Goal: Task Accomplishment & Management: Manage account settings

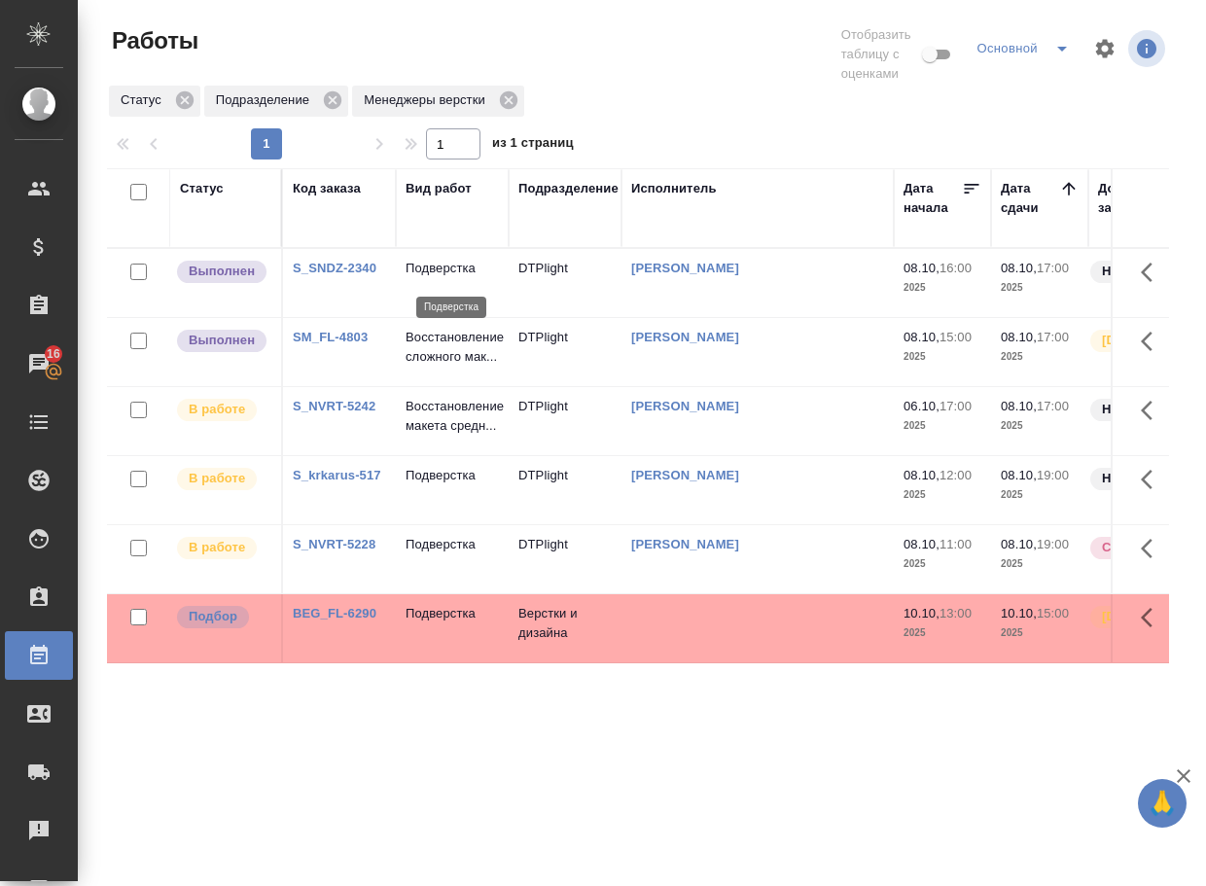
drag, startPoint x: 0, startPoint y: 0, endPoint x: 439, endPoint y: 271, distance: 515.9
click at [439, 271] on p "Подверстка" at bounding box center [452, 268] width 93 height 19
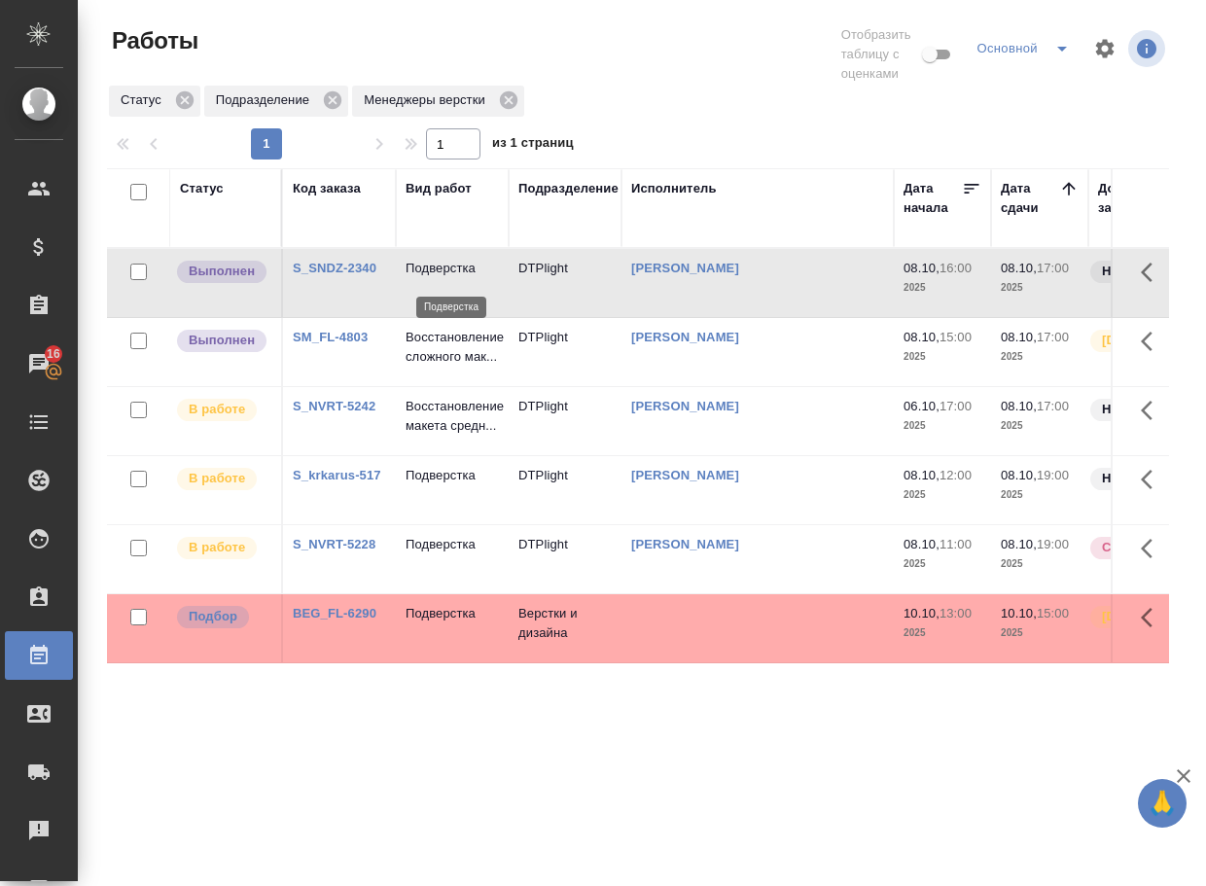
click at [439, 271] on p "Подверстка" at bounding box center [452, 268] width 93 height 19
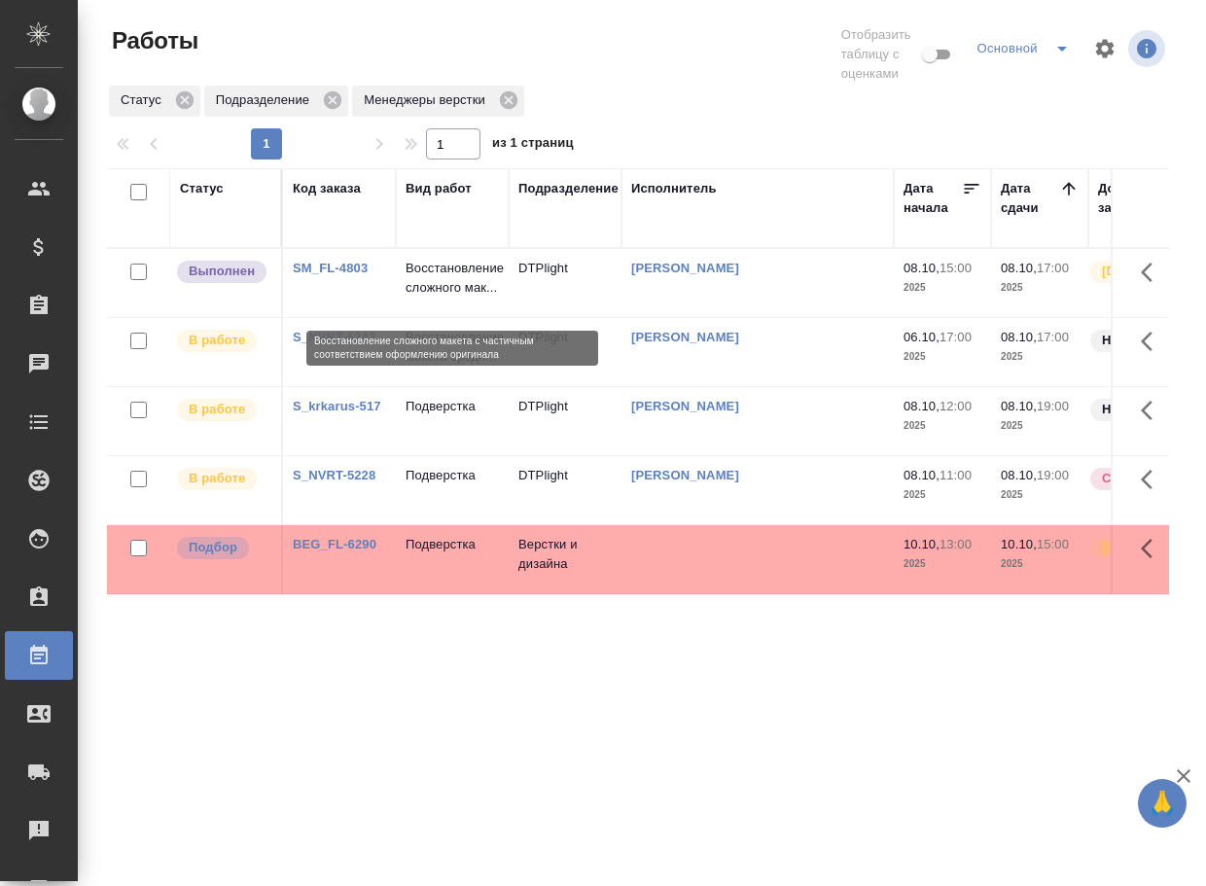
click at [456, 284] on p "Восстановление сложного мак..." at bounding box center [452, 278] width 93 height 39
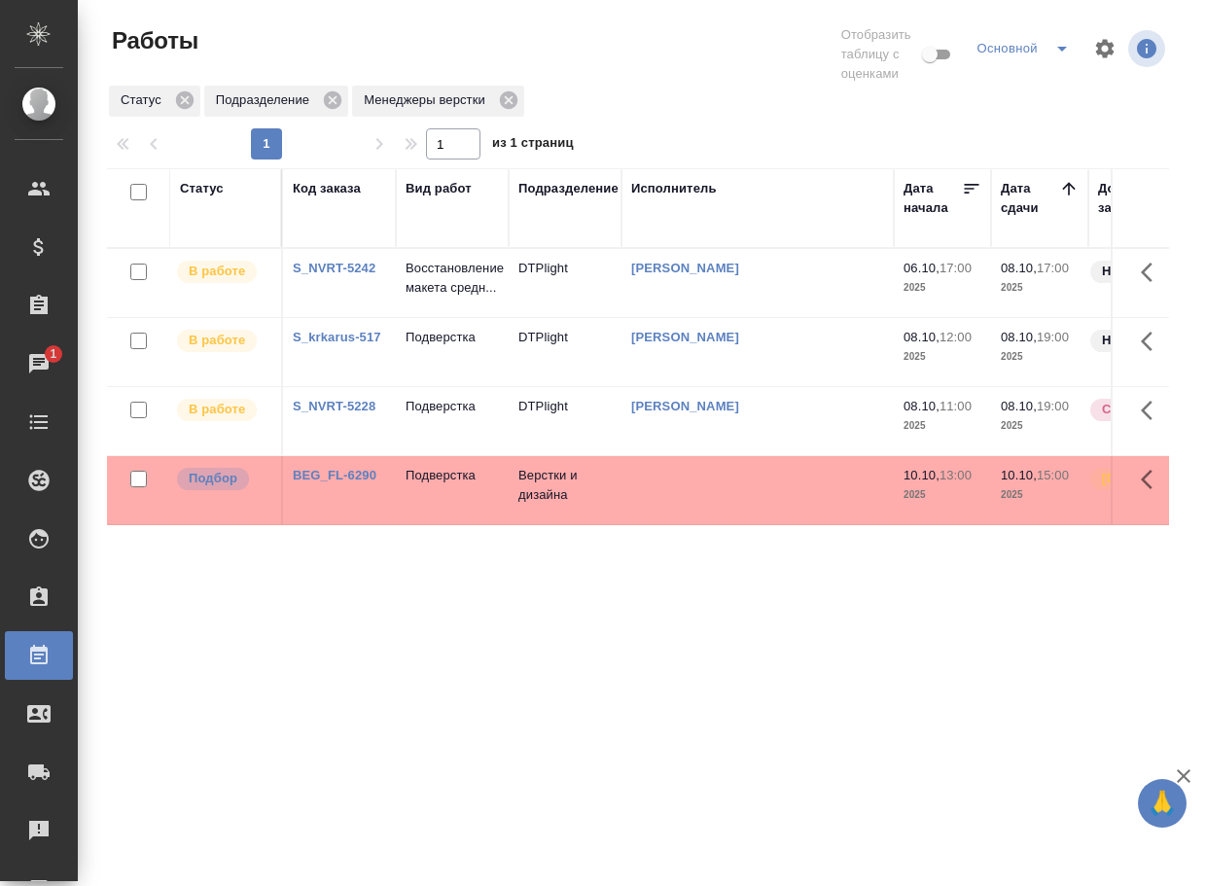
click at [342, 483] on link "BEG_FL-6290" at bounding box center [335, 475] width 84 height 15
click at [364, 480] on link "S_SNDZ-2342" at bounding box center [335, 475] width 84 height 15
click at [469, 483] on p "Подверстка" at bounding box center [452, 475] width 93 height 19
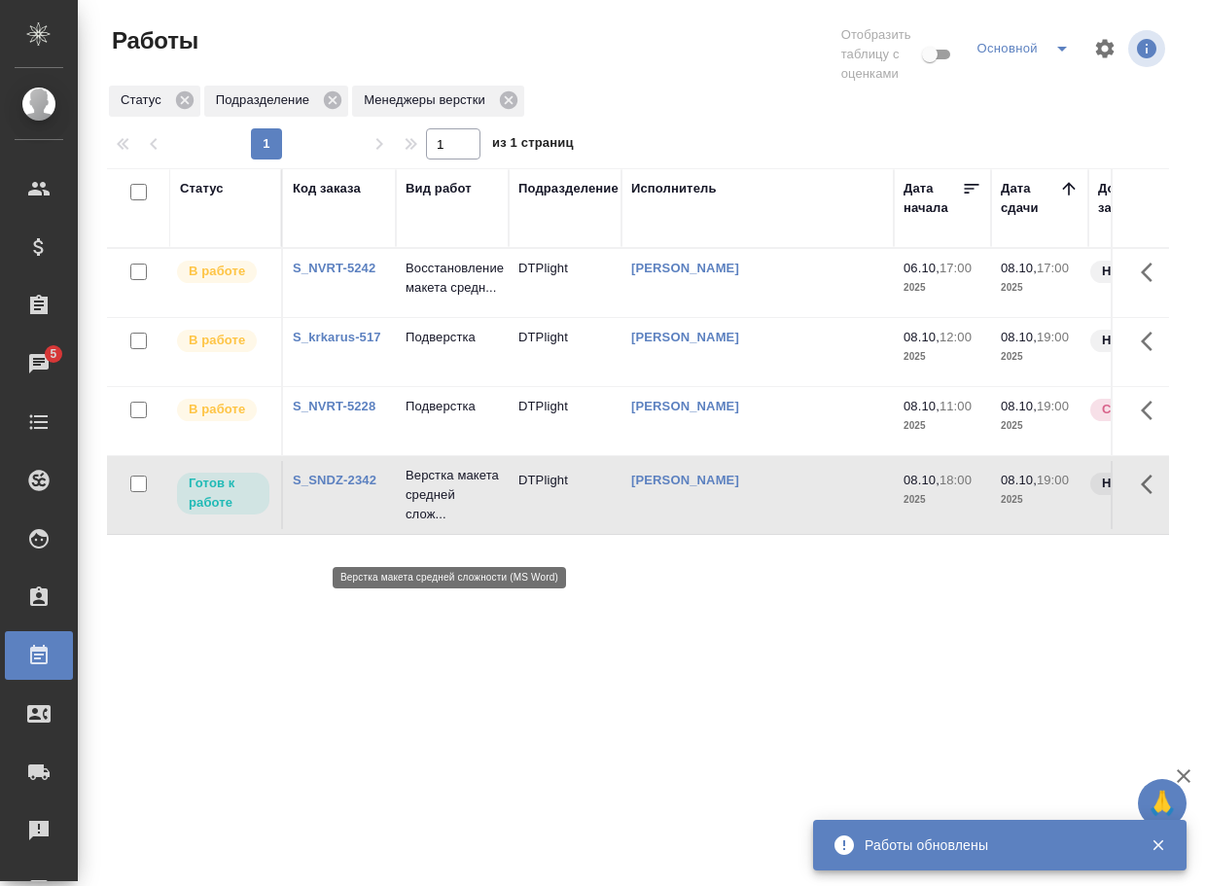
click at [432, 517] on p "Верстка макета средней слож..." at bounding box center [452, 495] width 93 height 58
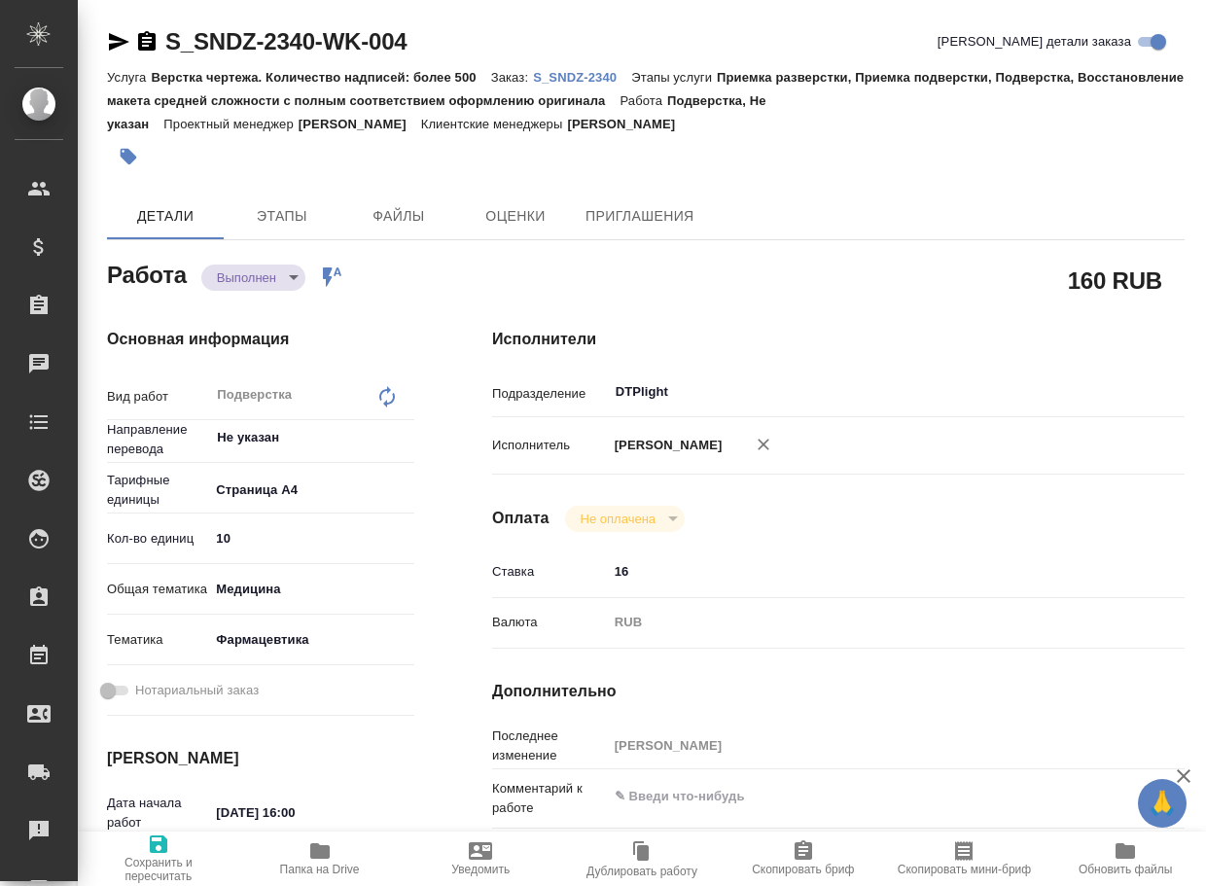
type textarea "x"
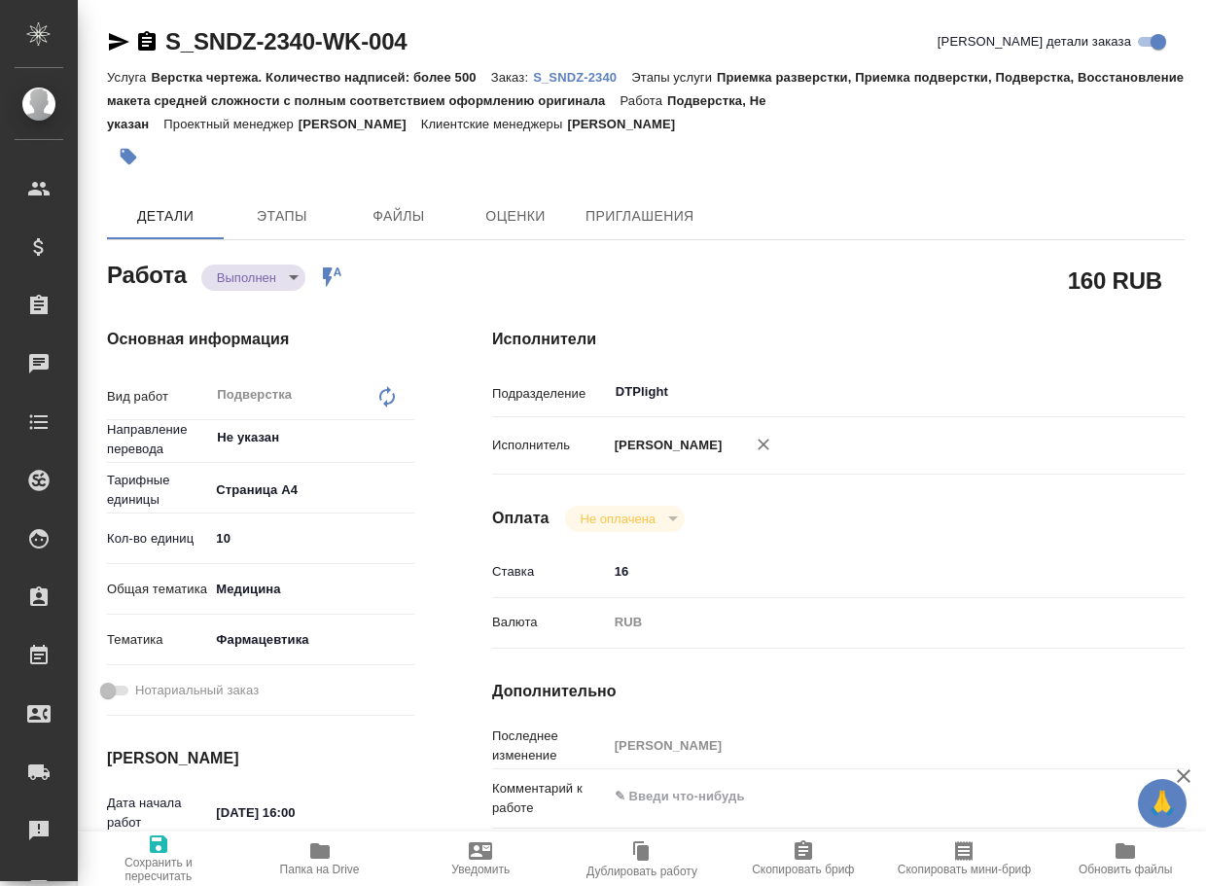
type textarea "x"
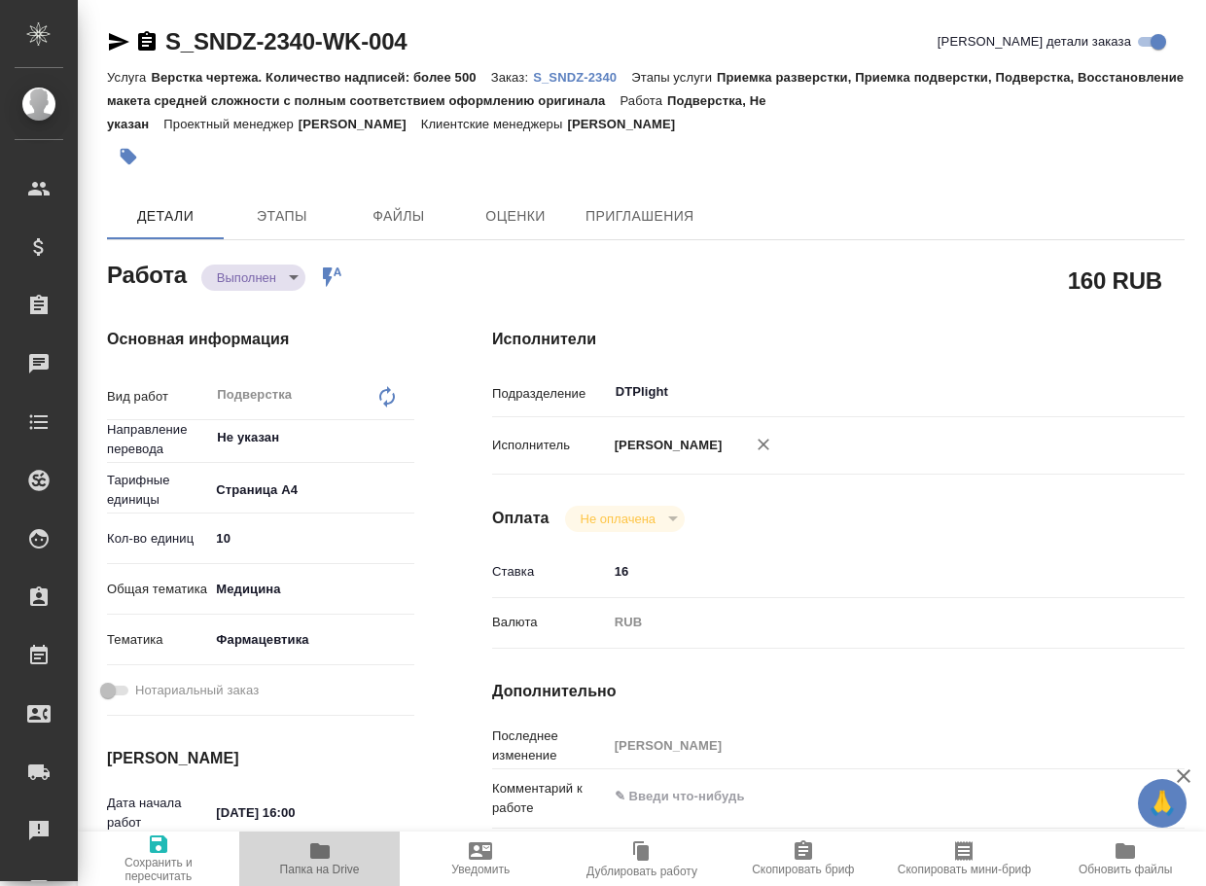
click at [323, 847] on icon "button" at bounding box center [319, 851] width 19 height 16
type textarea "x"
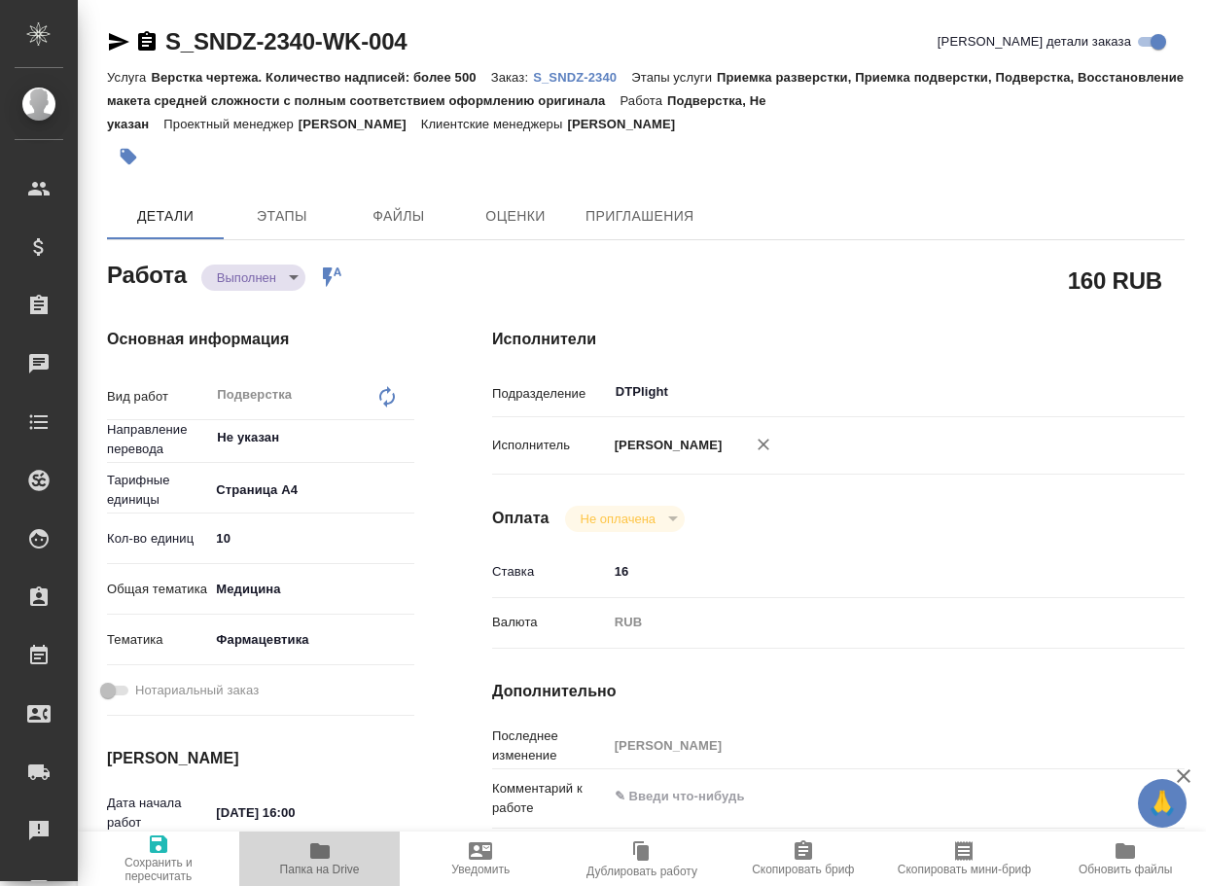
type textarea "x"
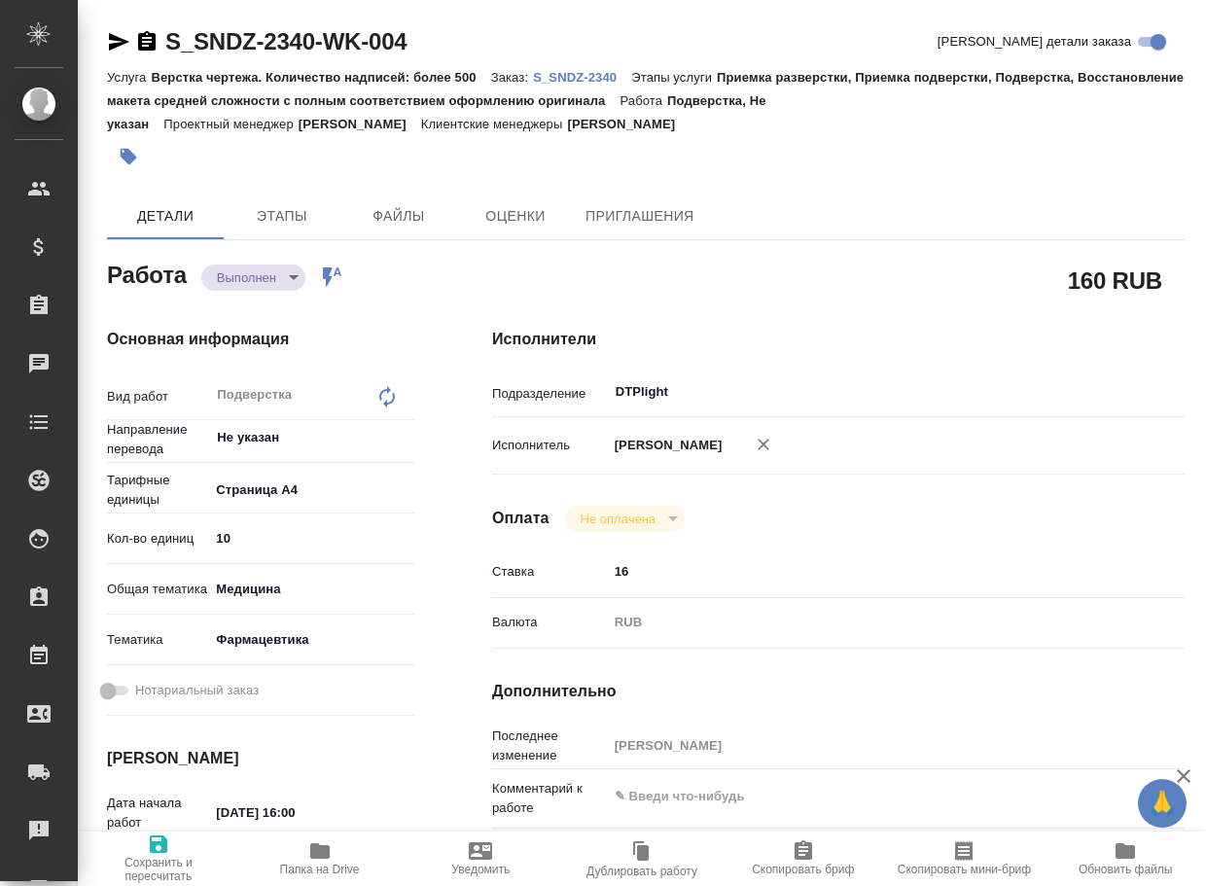
type textarea "x"
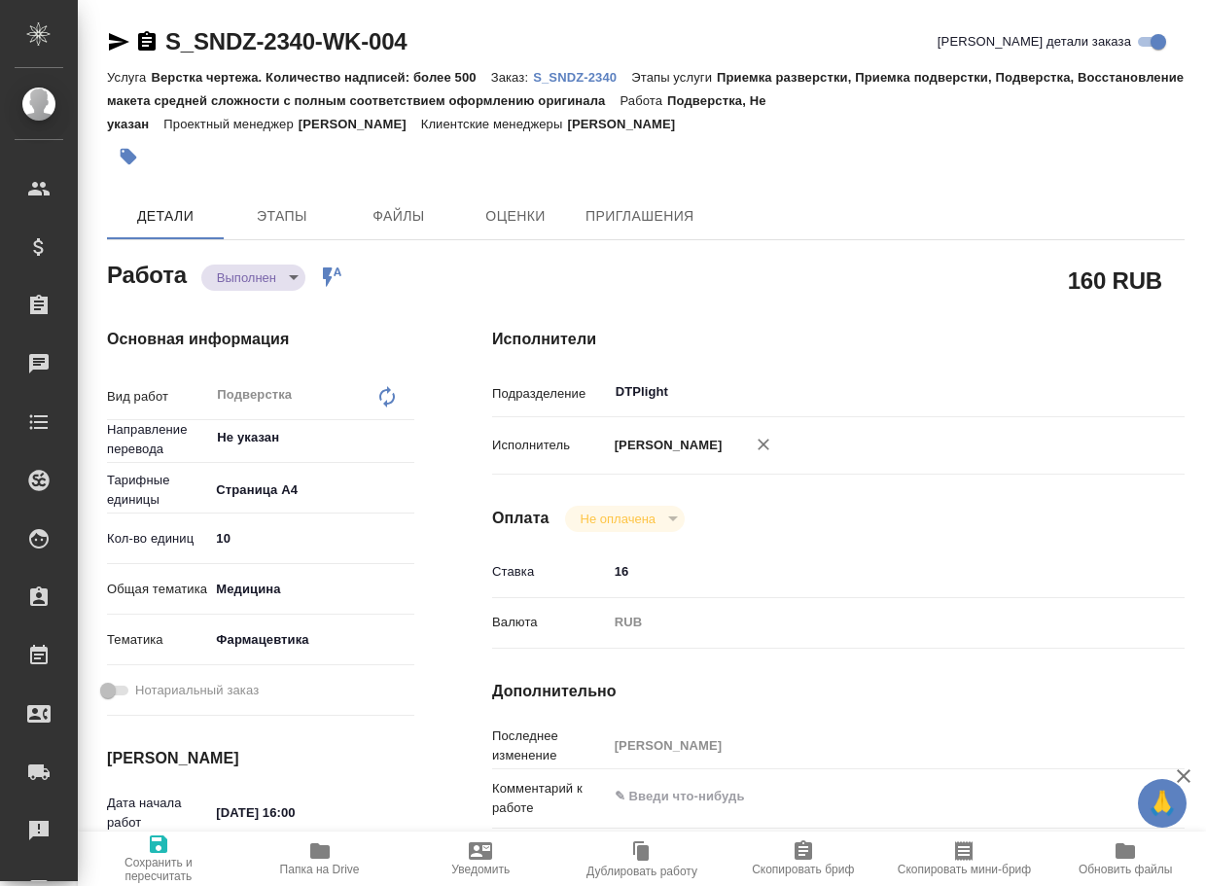
type textarea "x"
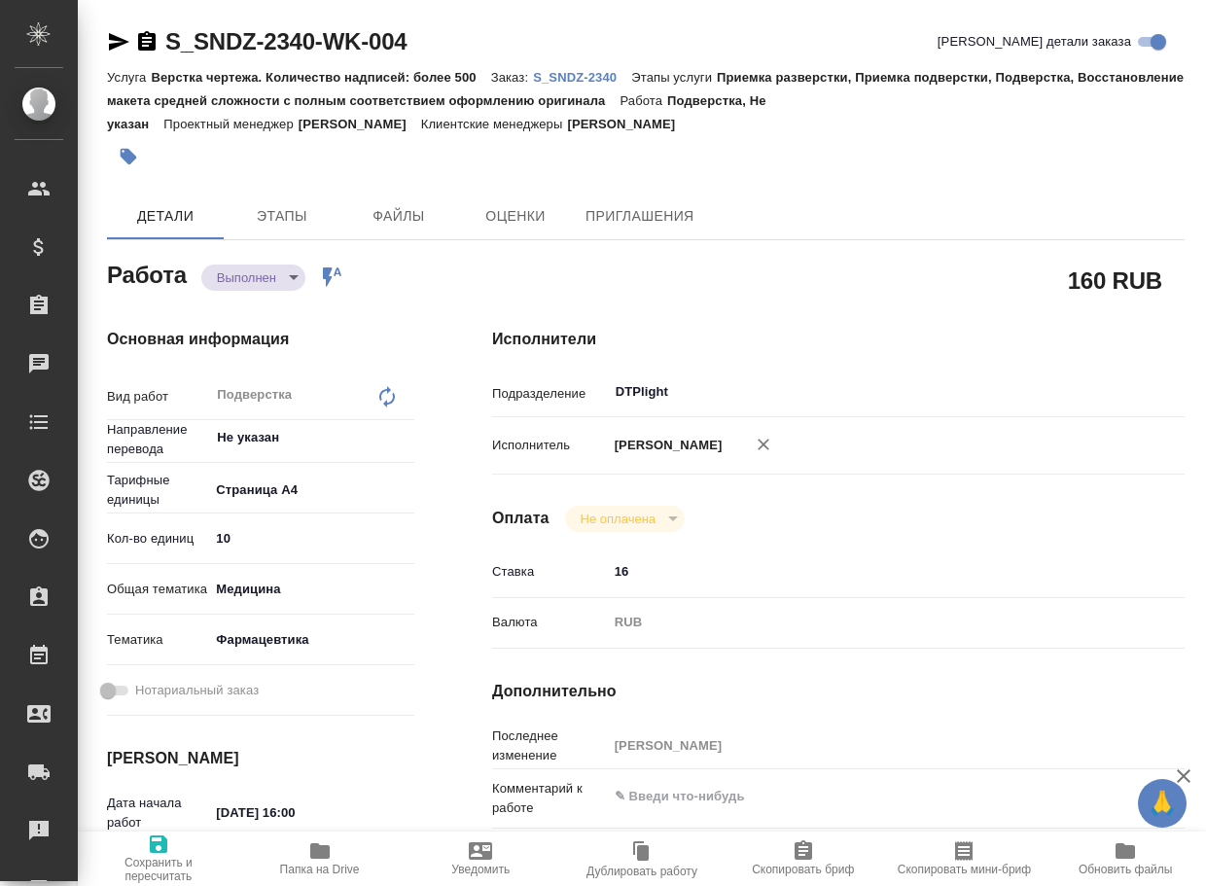
type textarea "x"
click at [248, 279] on body "🙏 .cls-1 fill:#fff; AWATERA Arsenyeva Vera Клиенты Спецификации Заказы 16 Чаты …" at bounding box center [603, 443] width 1206 height 886
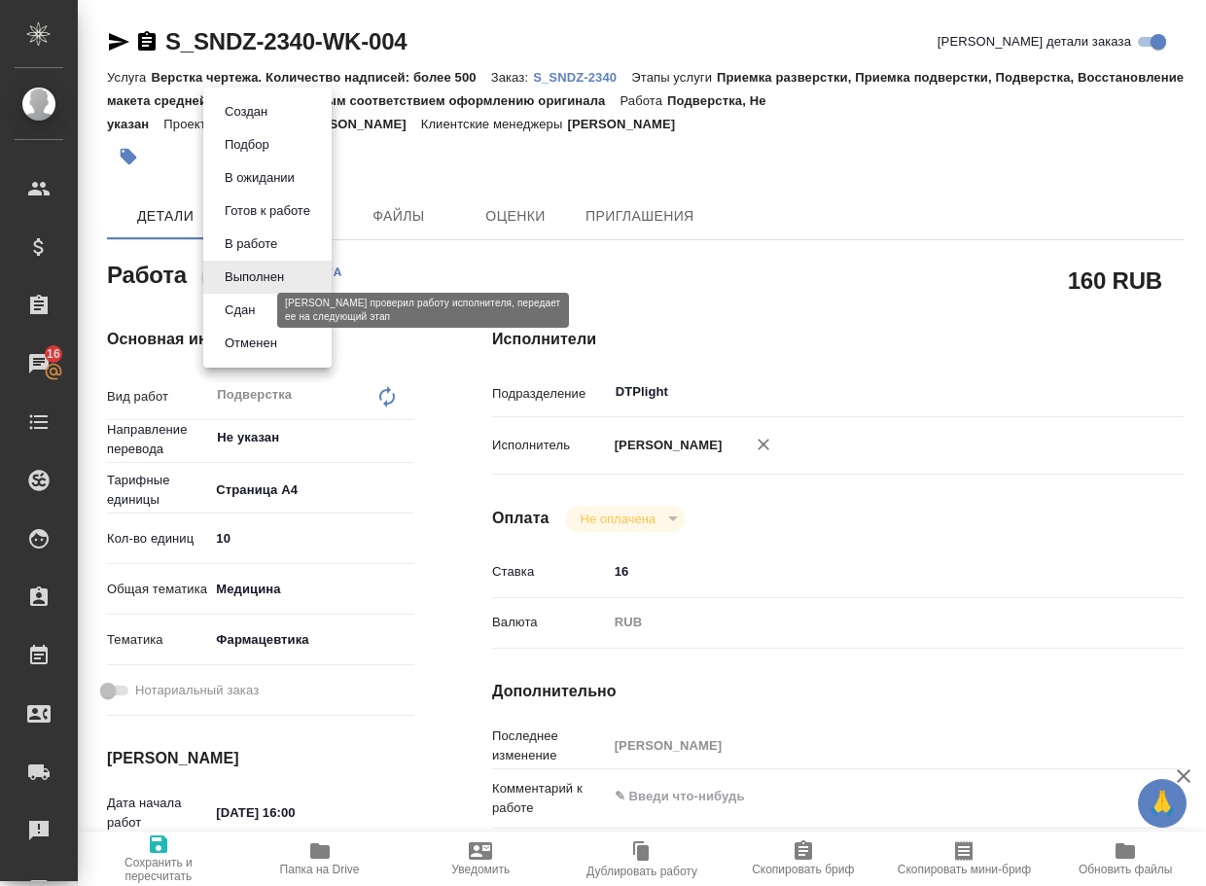
click at [238, 309] on button "Сдан" at bounding box center [240, 310] width 42 height 21
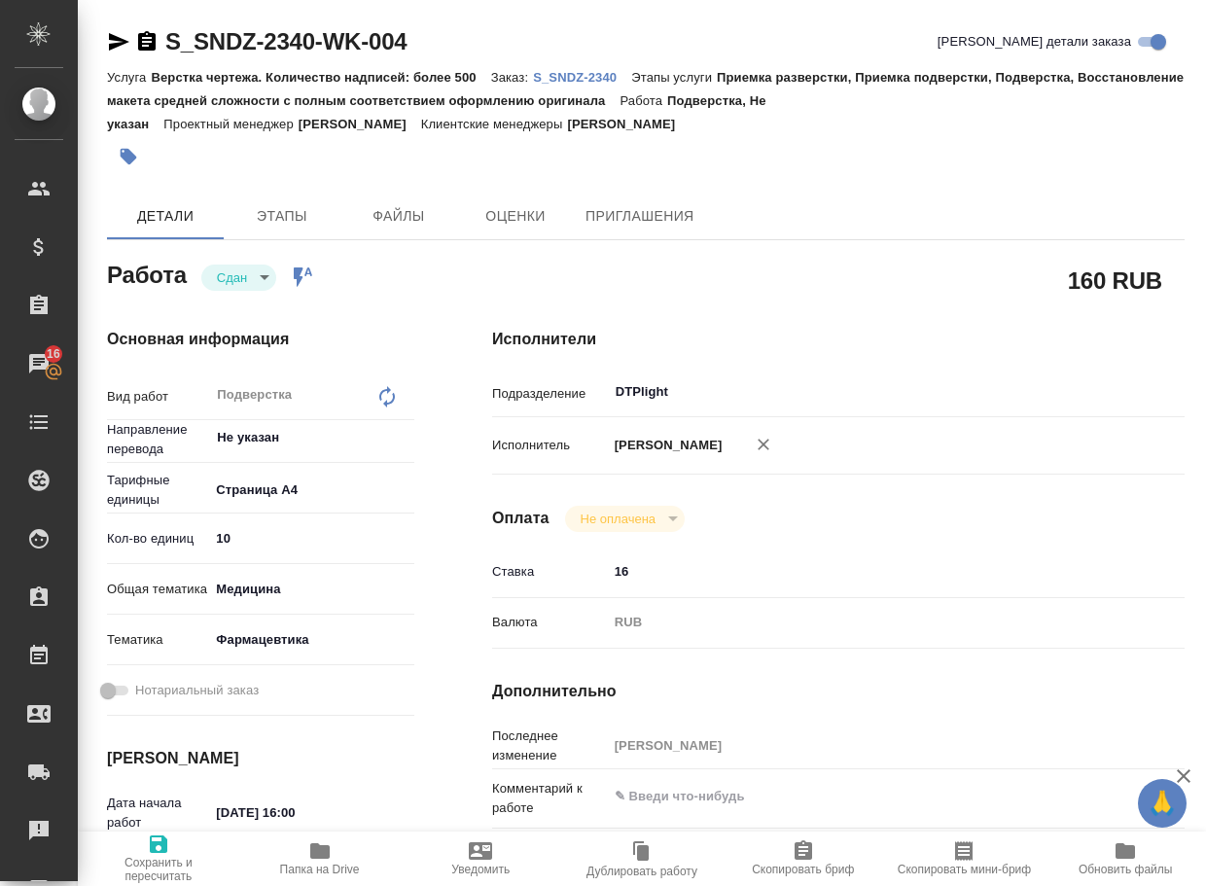
type textarea "x"
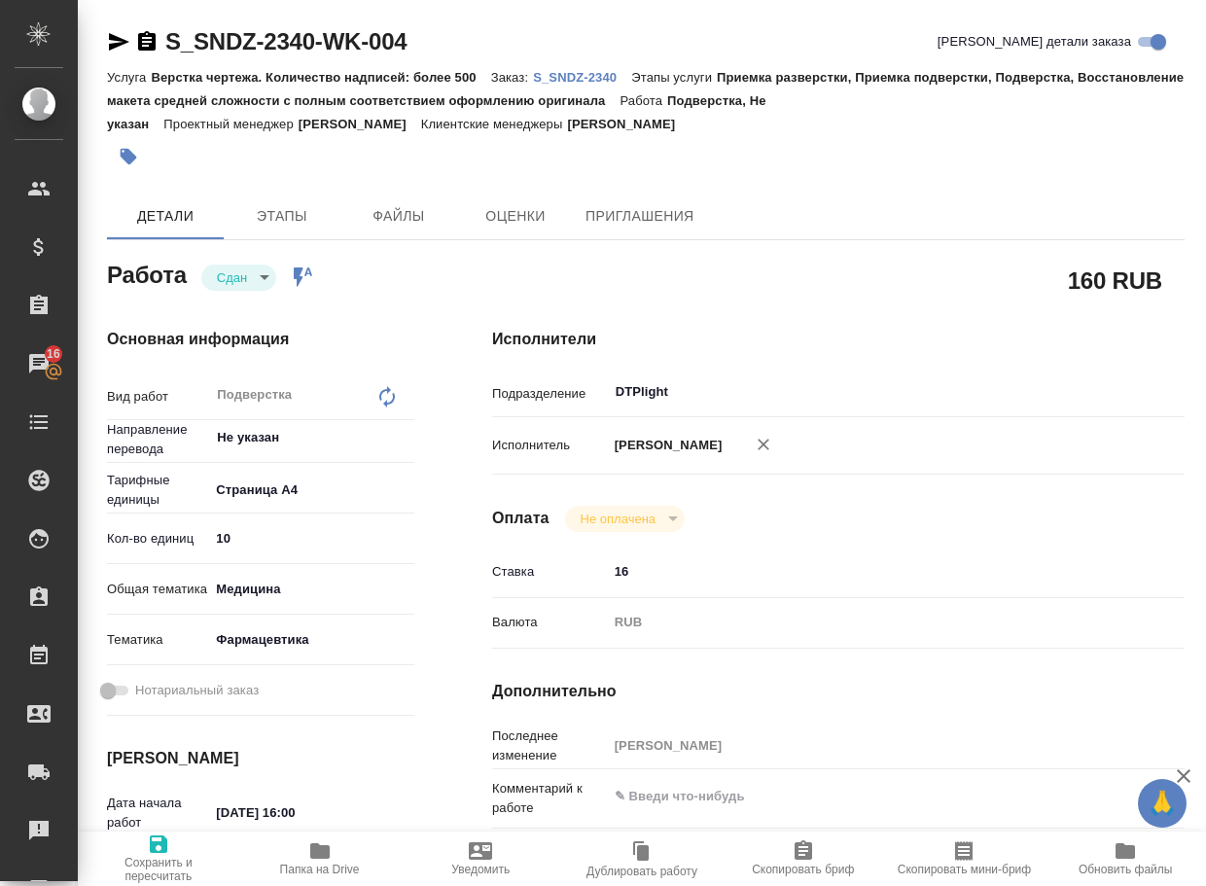
type textarea "x"
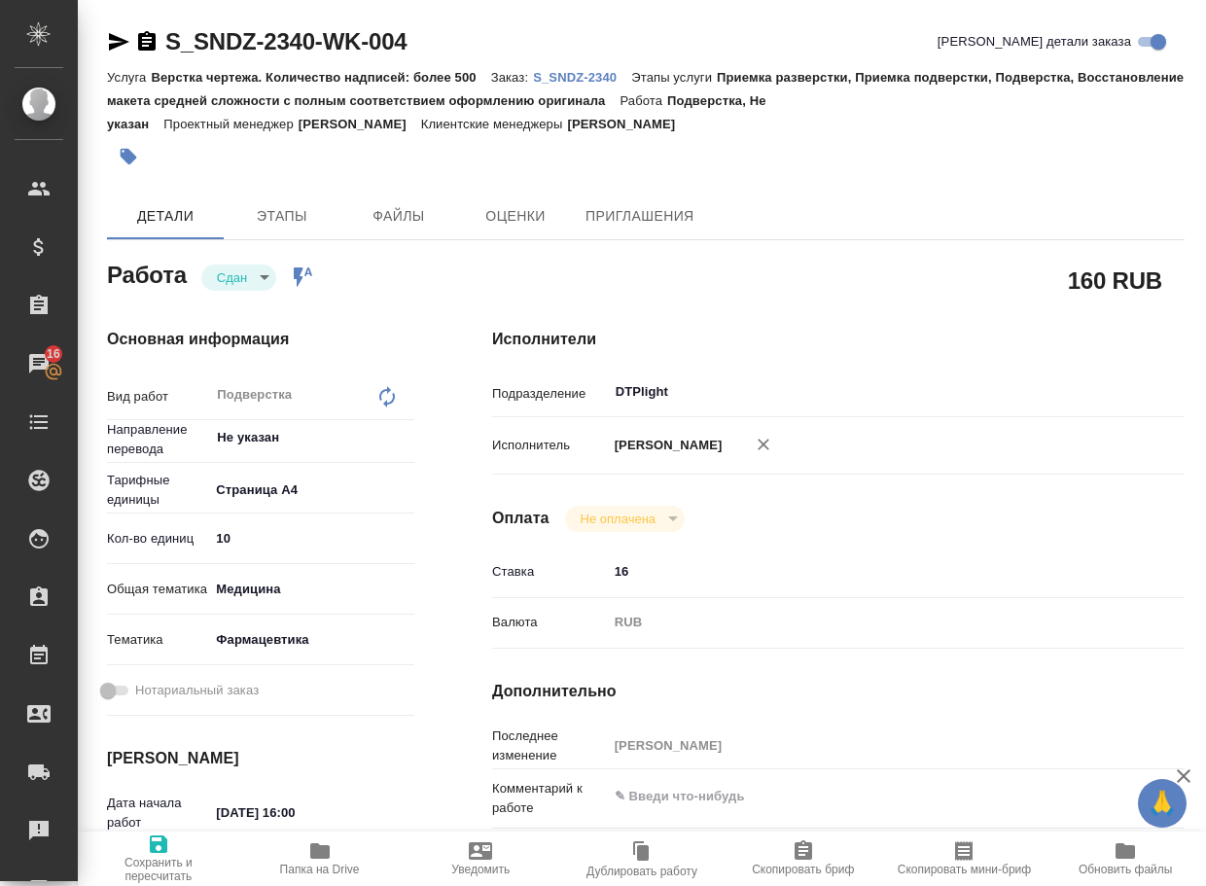
click at [613, 77] on p "S_SNDZ-2340" at bounding box center [582, 77] width 98 height 15
type textarea "x"
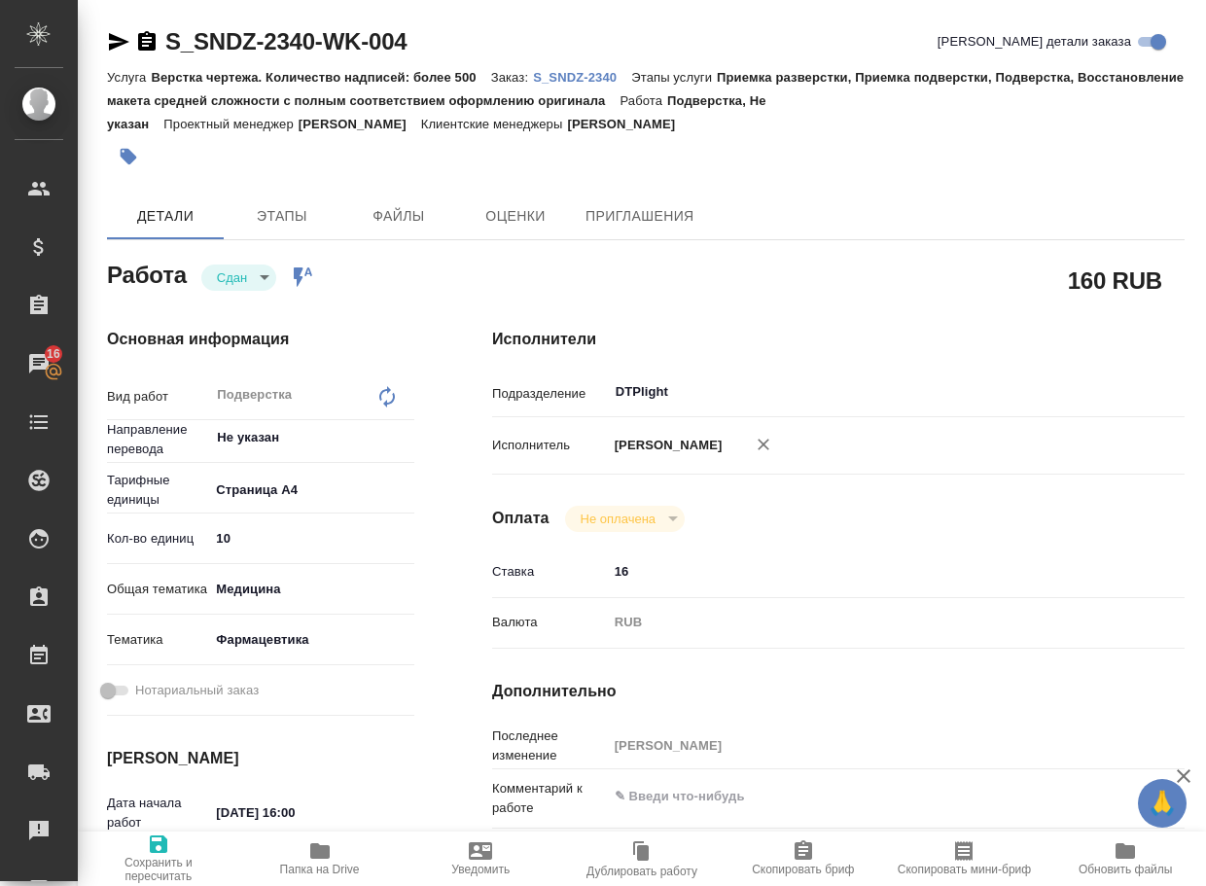
type textarea "x"
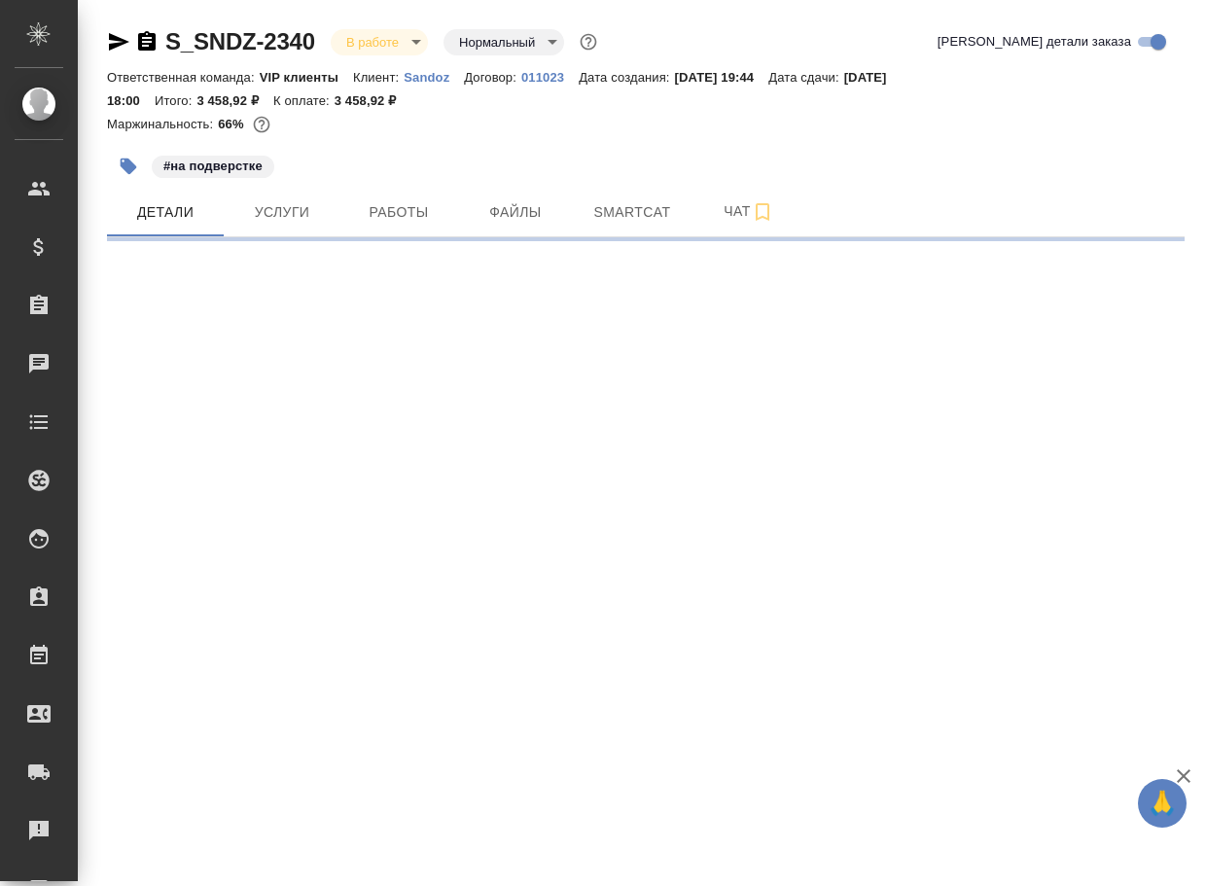
select select "RU"
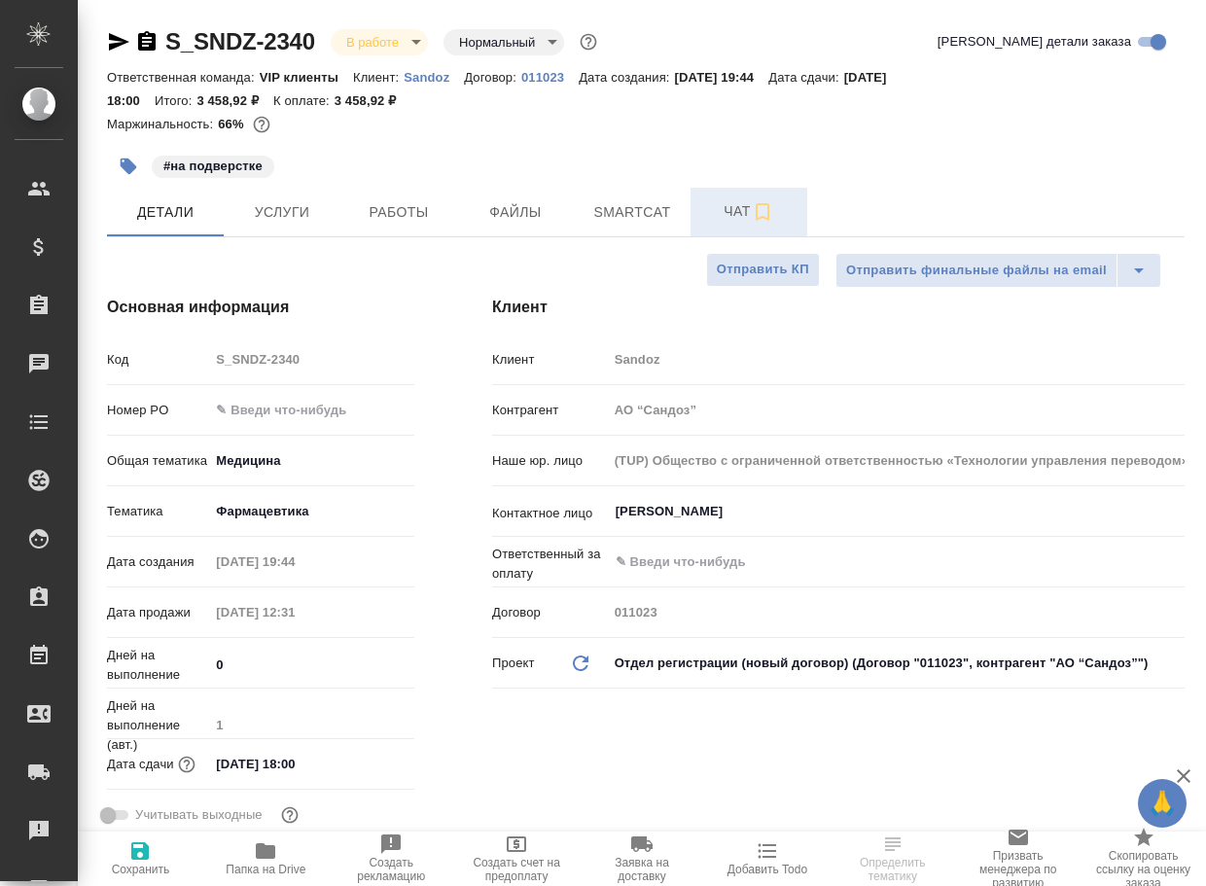
type textarea "x"
type input "[PERSON_NAME]"
type input "Комаров Роман"
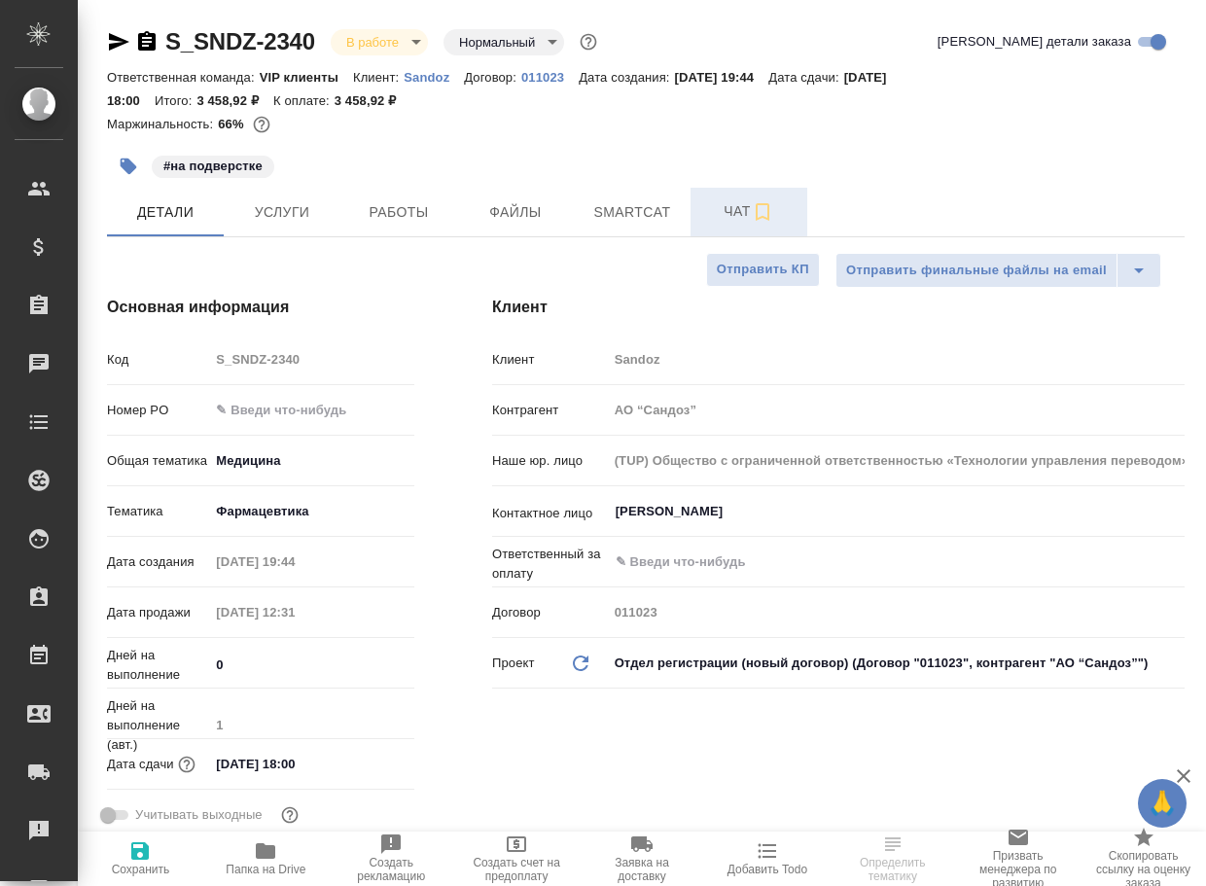
type textarea "x"
click at [728, 214] on span "Чат" at bounding box center [748, 211] width 93 height 24
type textarea "x"
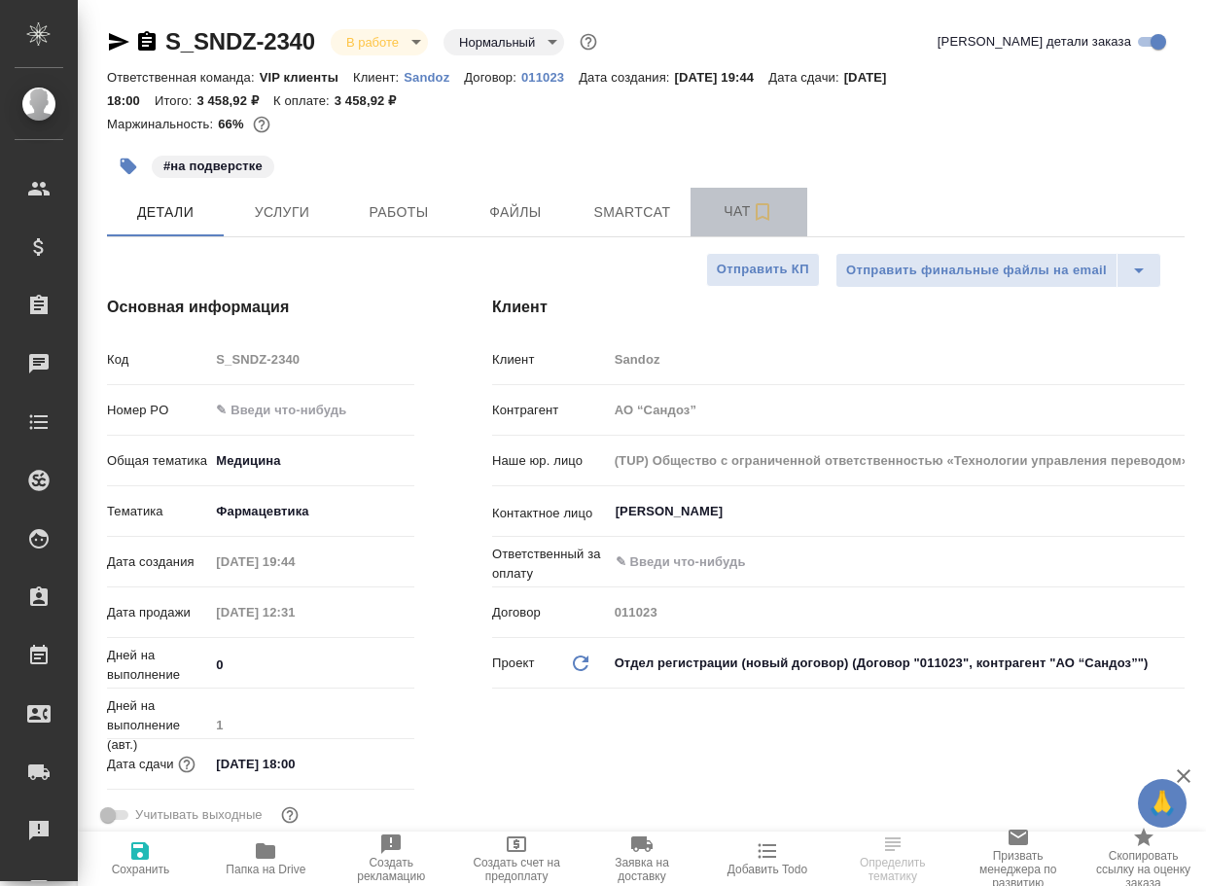
type textarea "x"
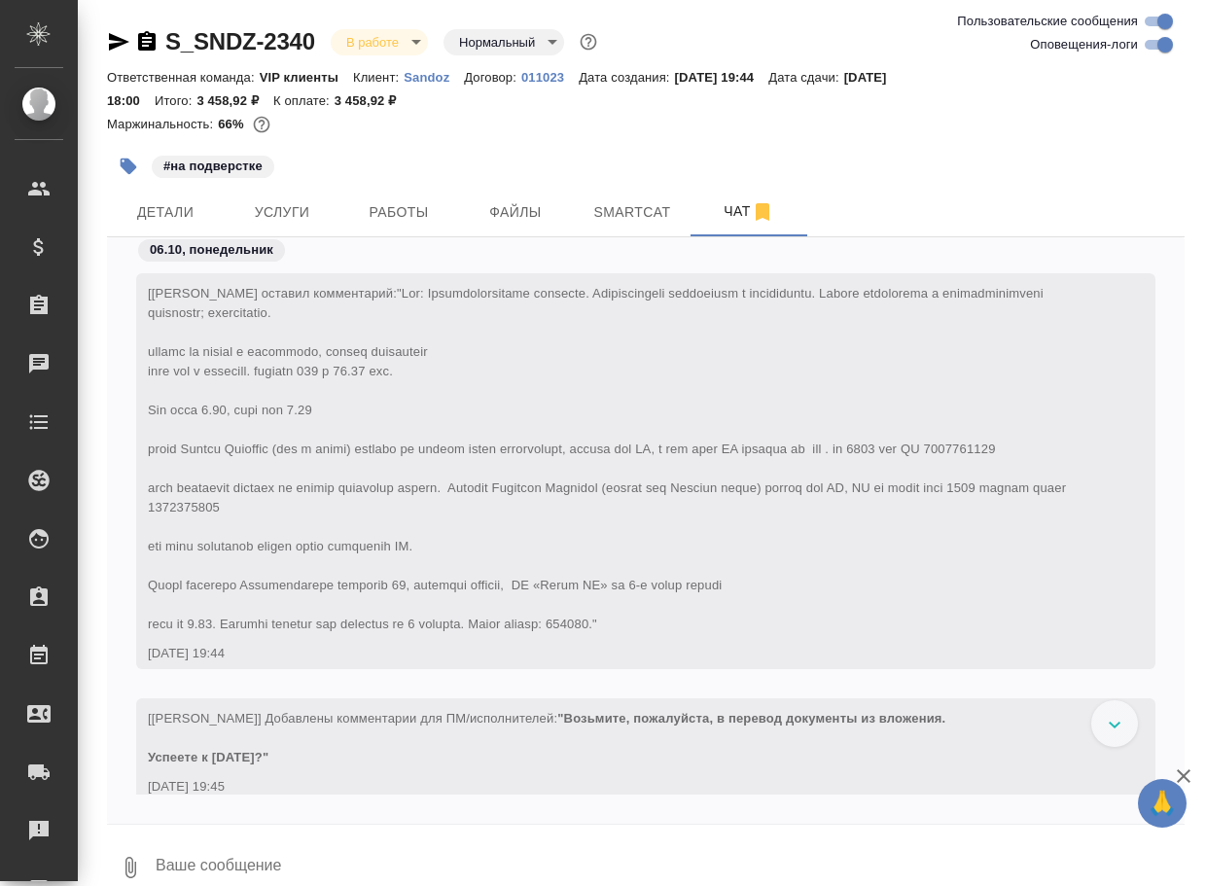
scroll to position [29923, 0]
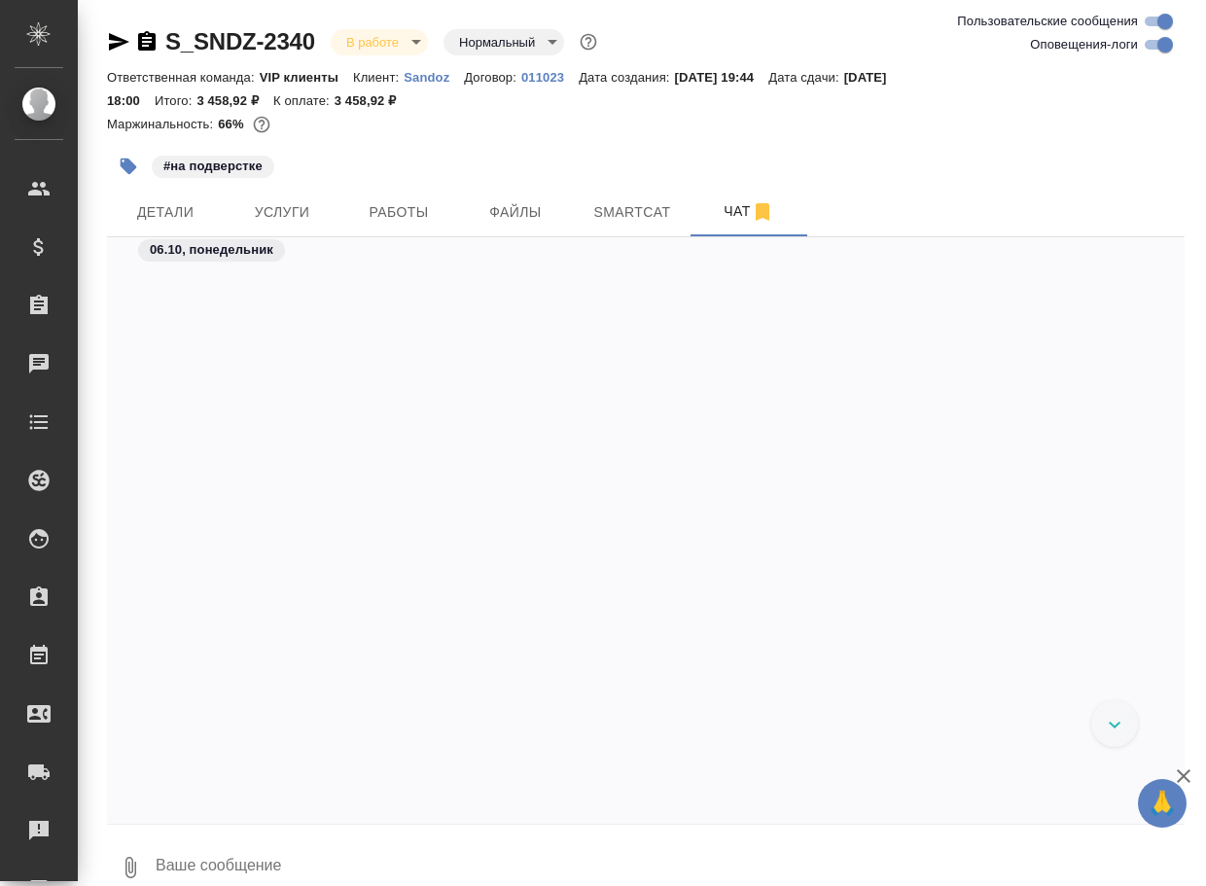
click at [300, 865] on textarea at bounding box center [669, 868] width 1031 height 66
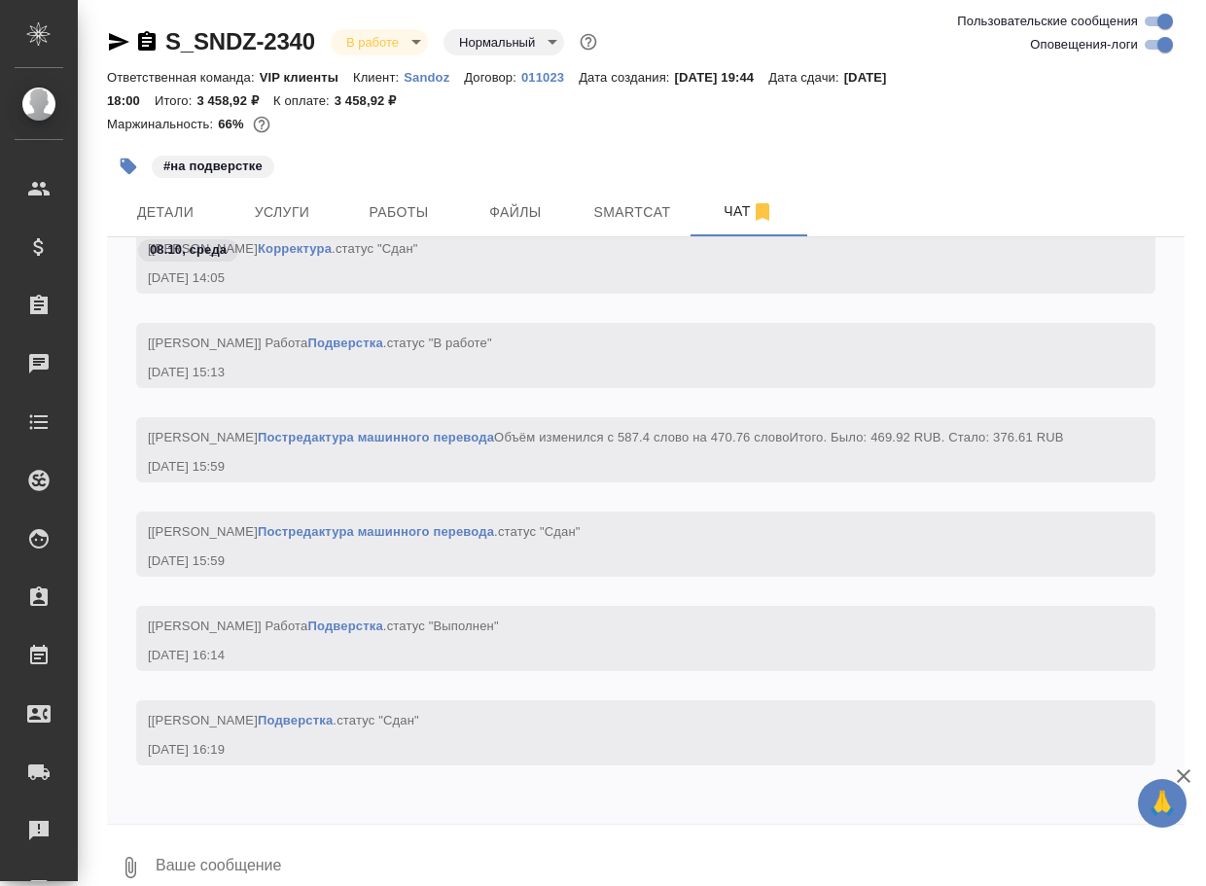
paste textarea "https://drive.awatera.com/apps/files/files/10615173?dir=/Shares/Sandoz/Orders/S…"
type textarea "https://drive.awatera.com/apps/files/files/10615173?dir=/Shares/Sandoz/Orders/S…"
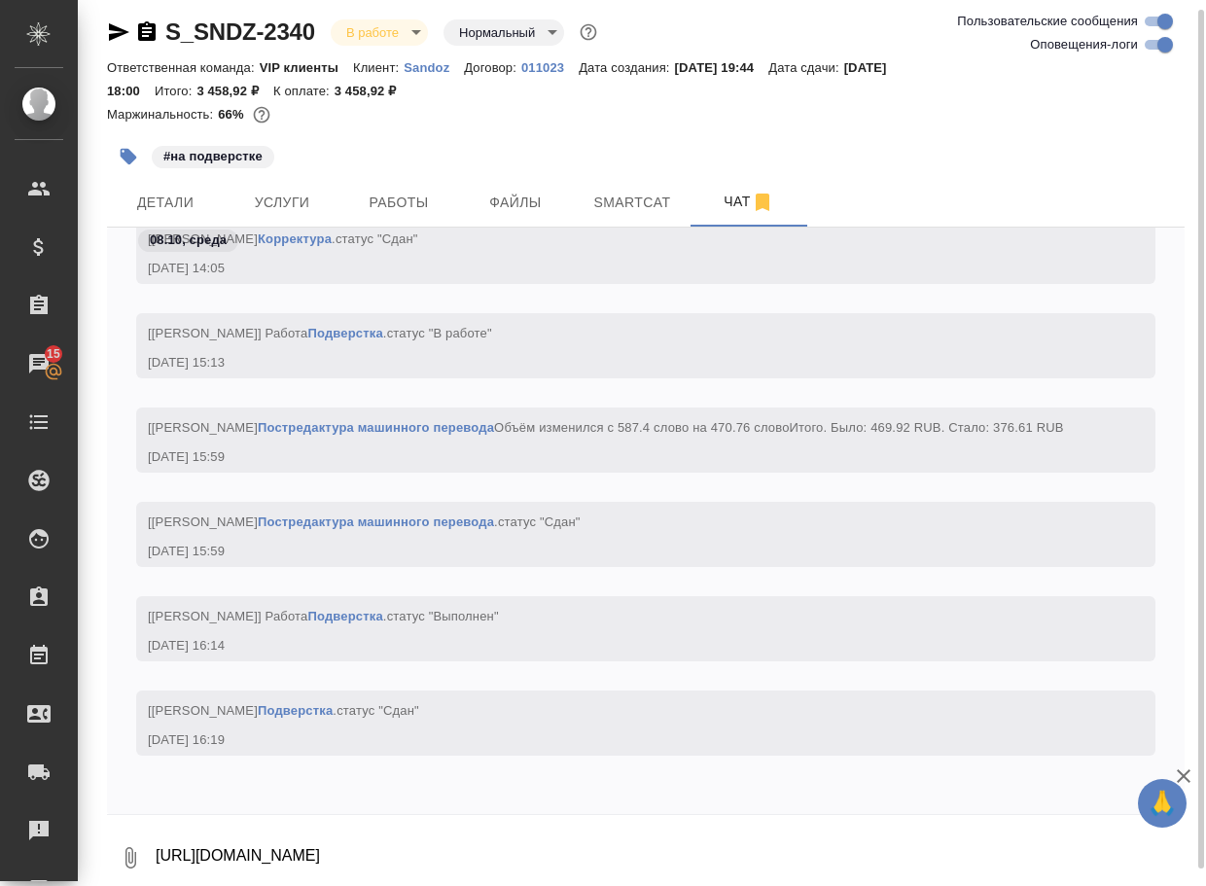
scroll to position [30036, 0]
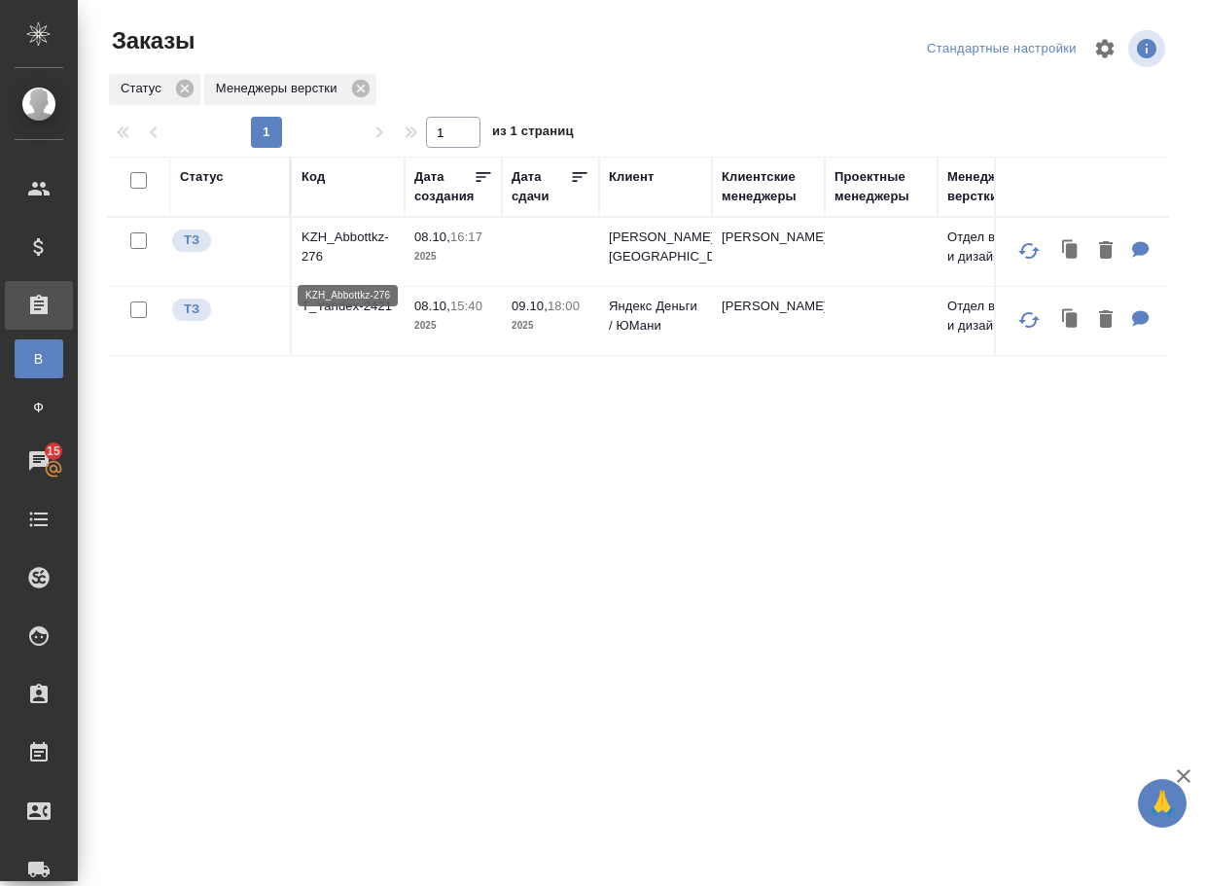
click at [323, 247] on p "KZH_Abbottkz-276" at bounding box center [348, 247] width 93 height 39
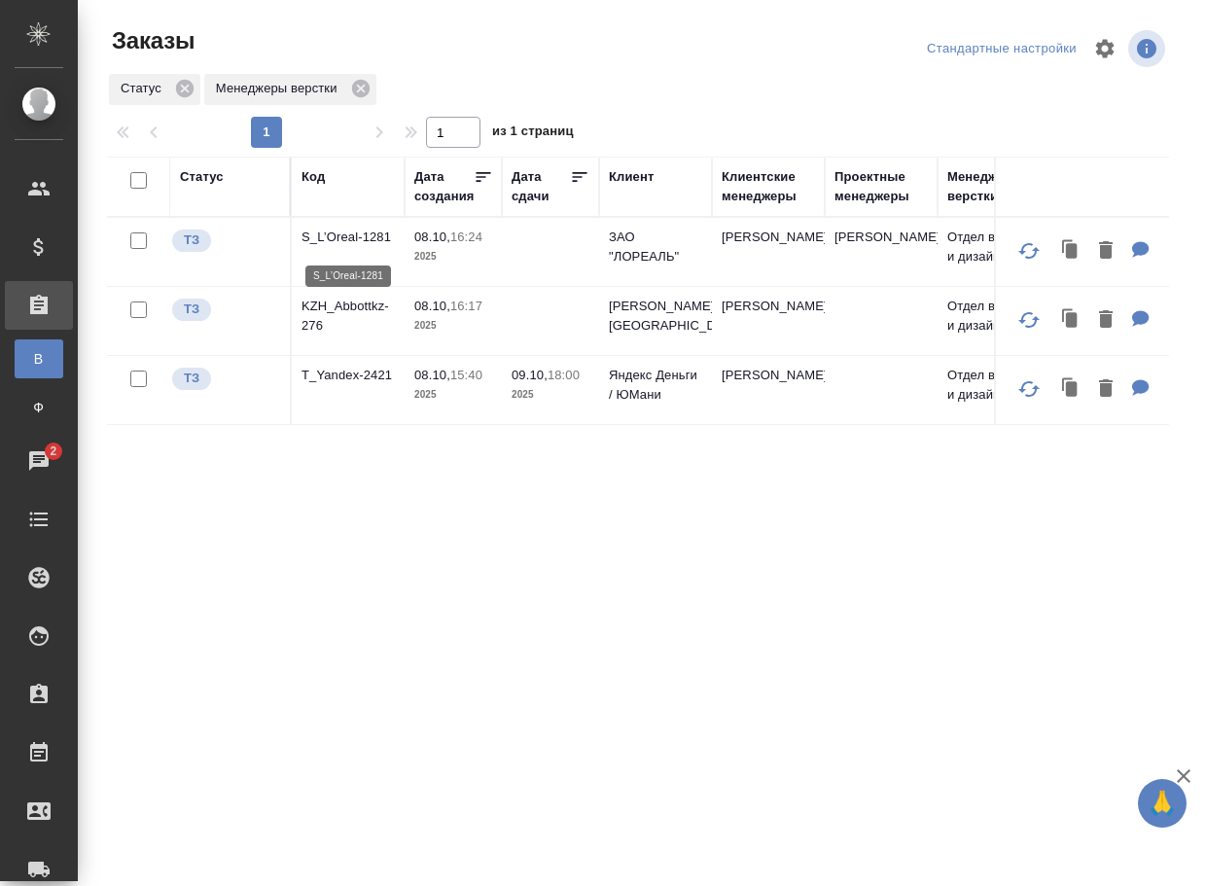
click at [347, 241] on p "S_L’Oreal-1281" at bounding box center [348, 237] width 93 height 19
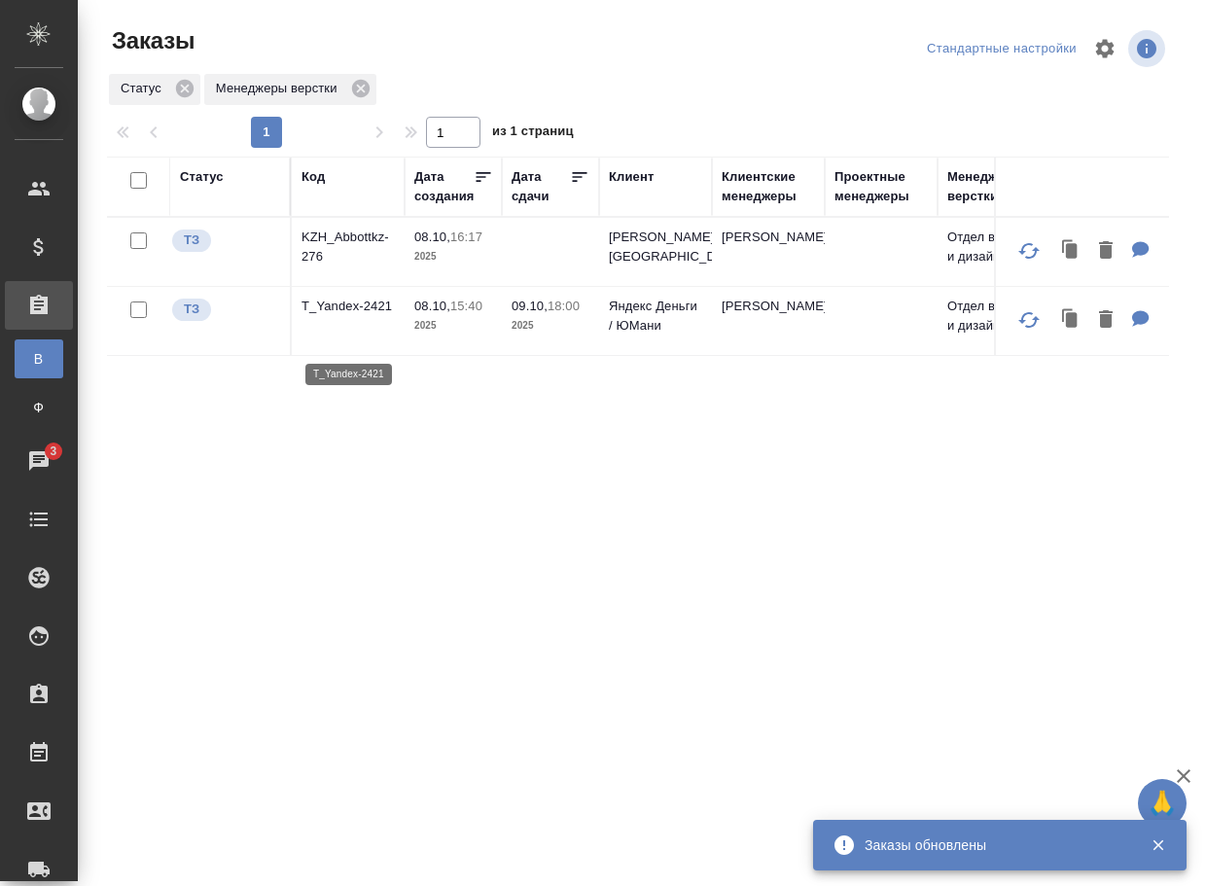
click at [332, 316] on p "T_Yandex-2421" at bounding box center [348, 306] width 93 height 19
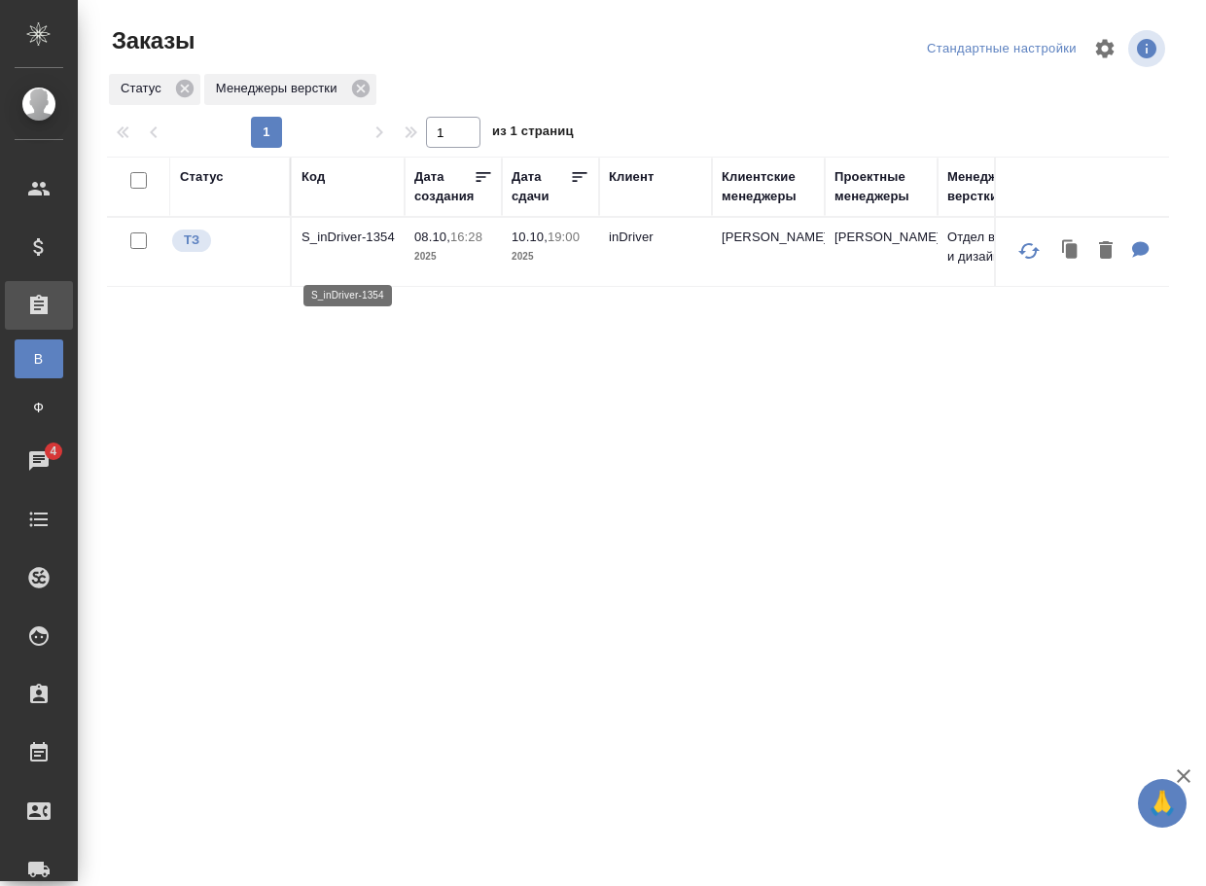
click at [351, 243] on p "S_inDriver-1354" at bounding box center [348, 237] width 93 height 19
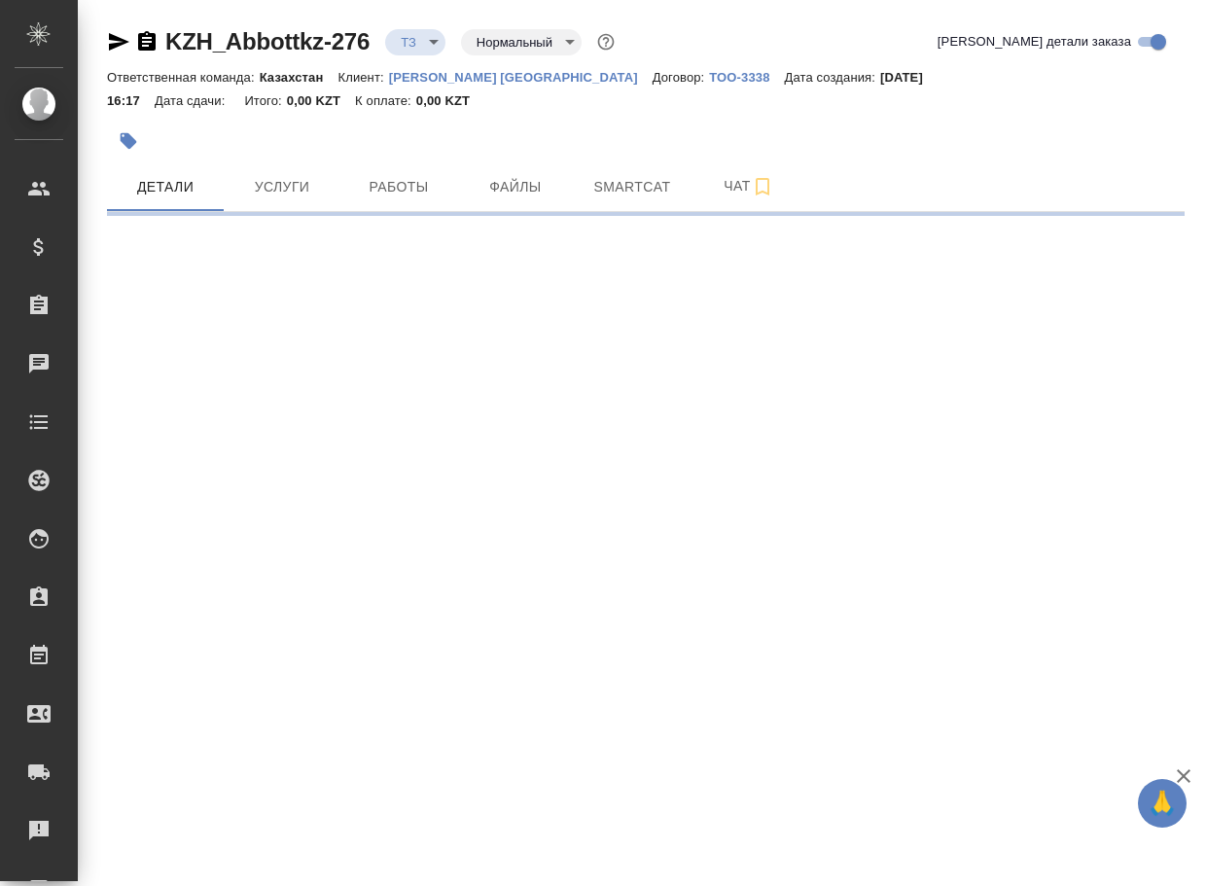
select select "RU"
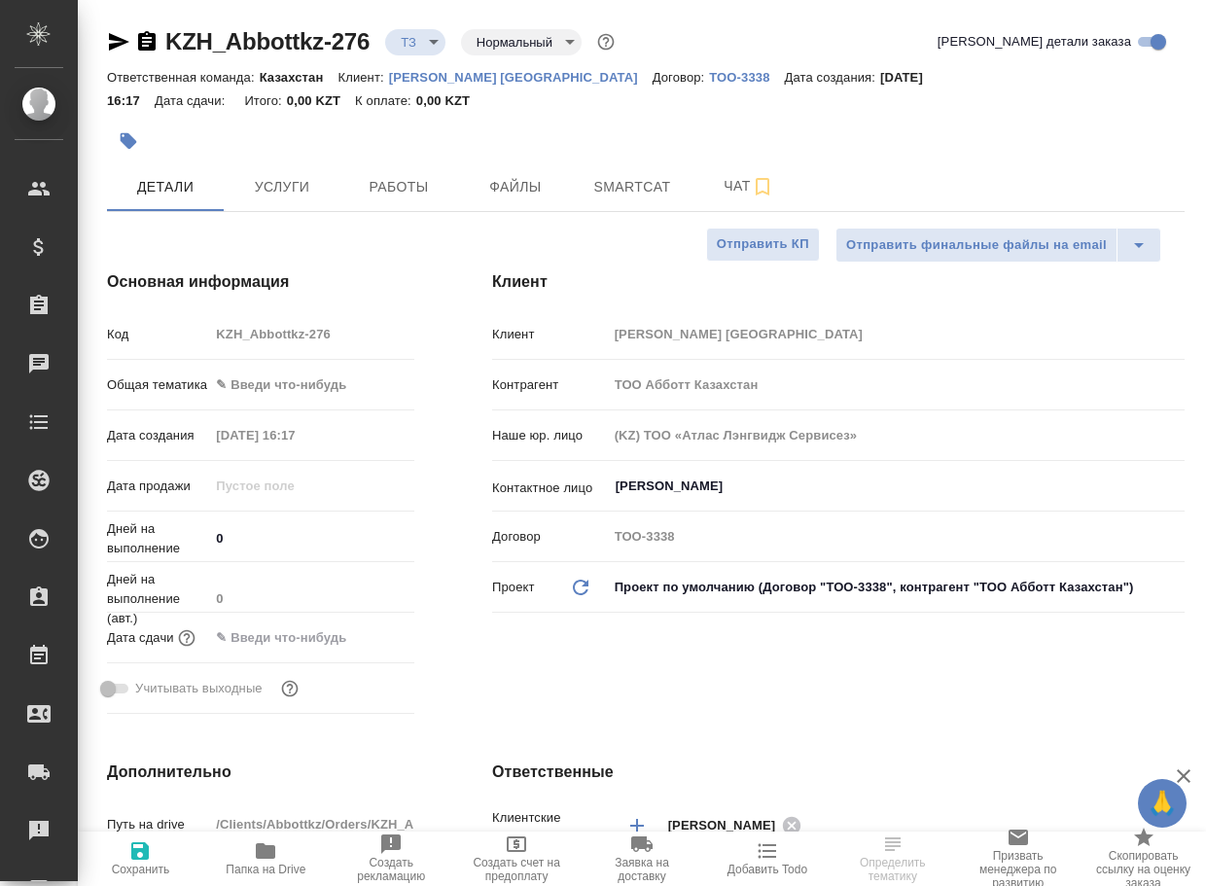
type textarea "x"
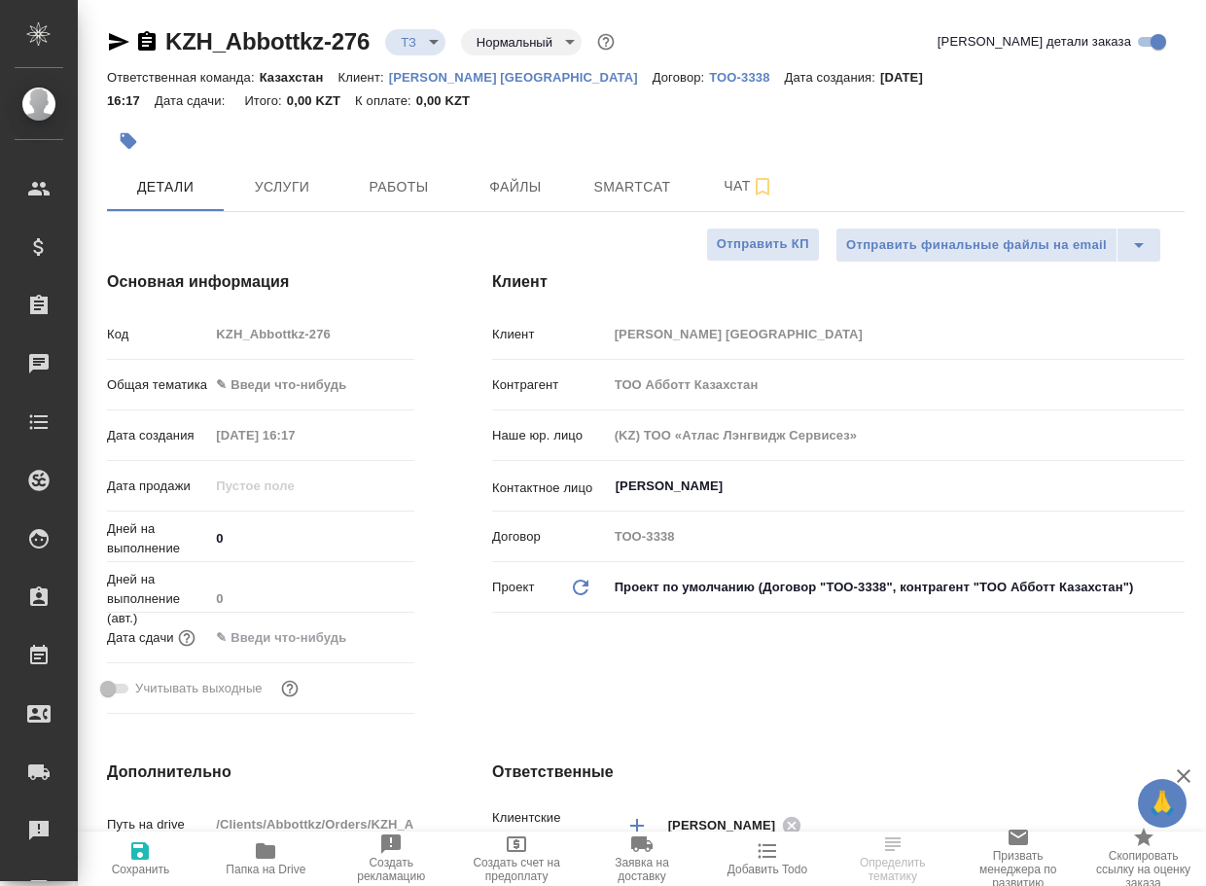
type textarea "x"
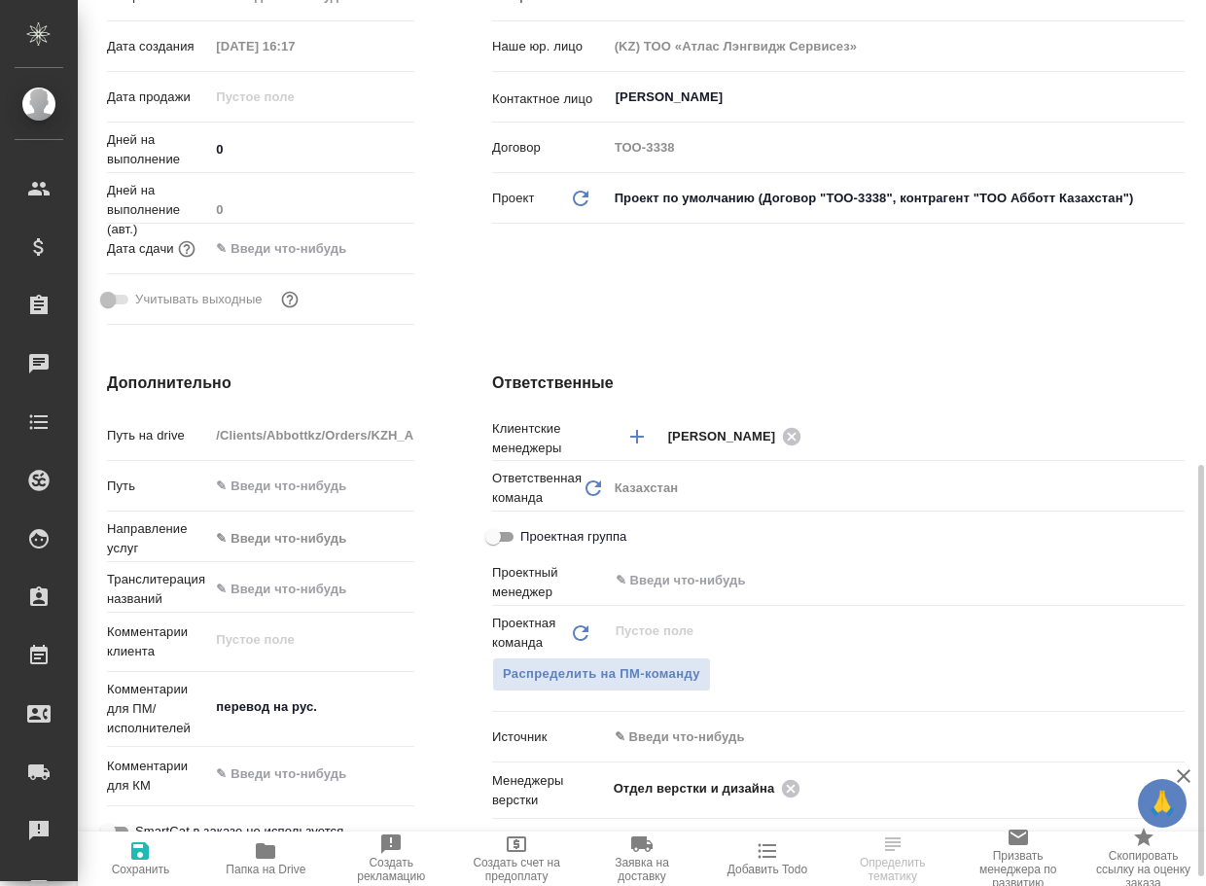
scroll to position [681, 0]
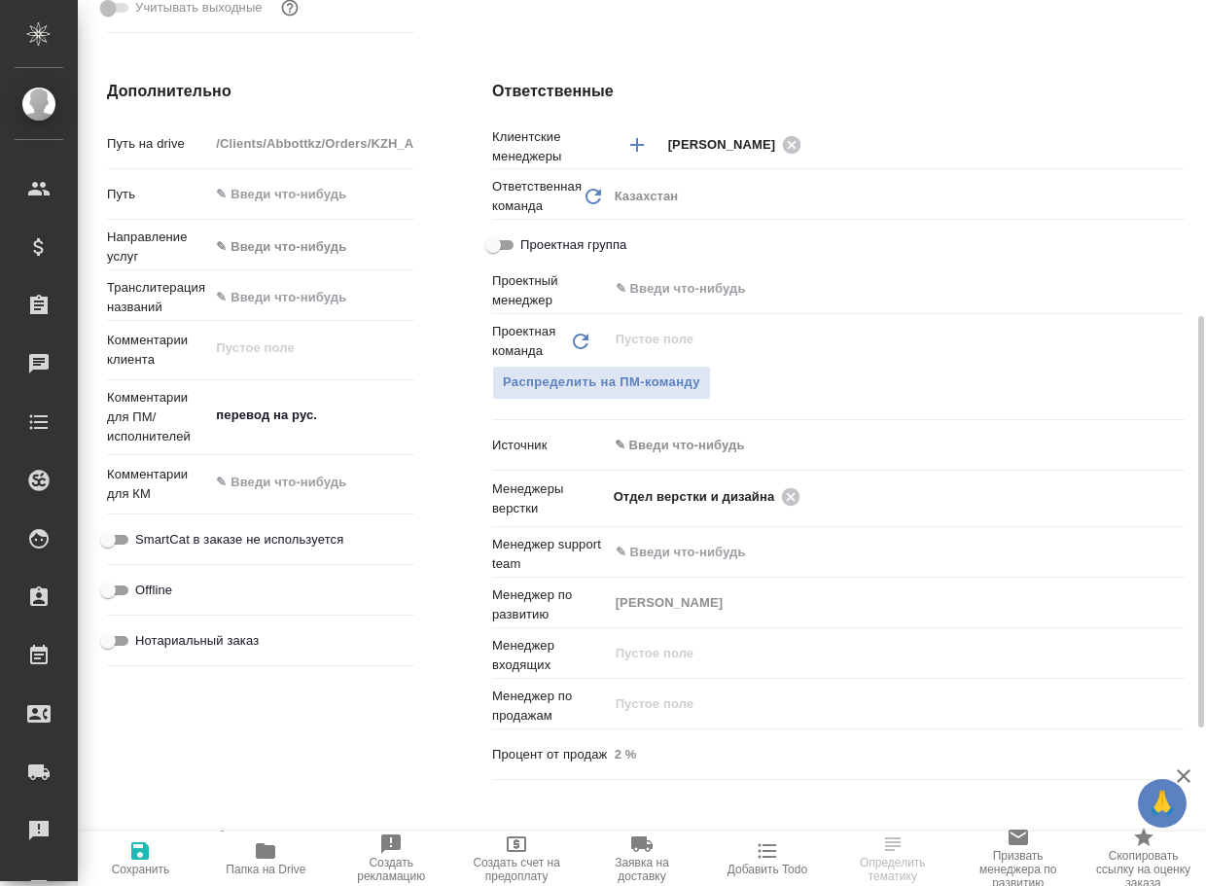
click at [275, 849] on icon "button" at bounding box center [265, 851] width 19 height 16
type textarea "x"
select select "RU"
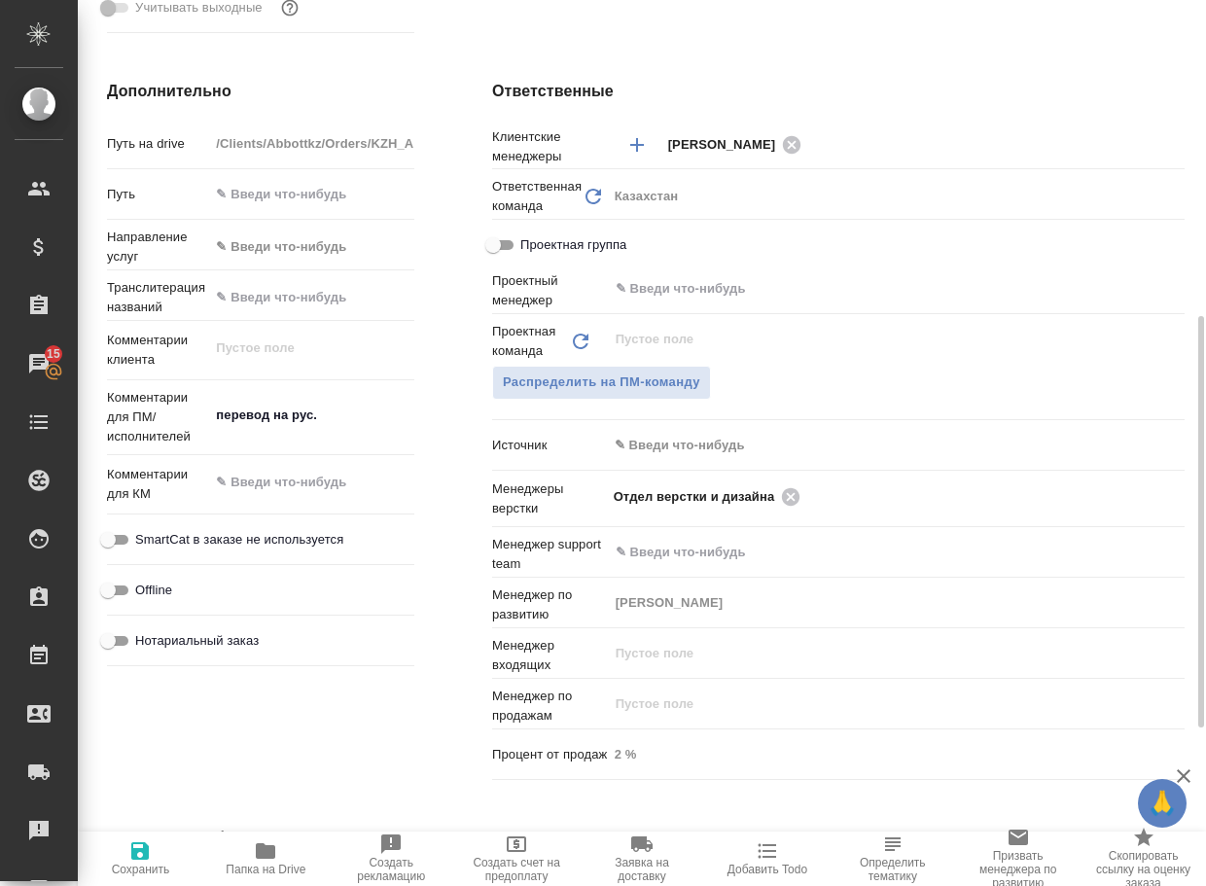
type textarea "x"
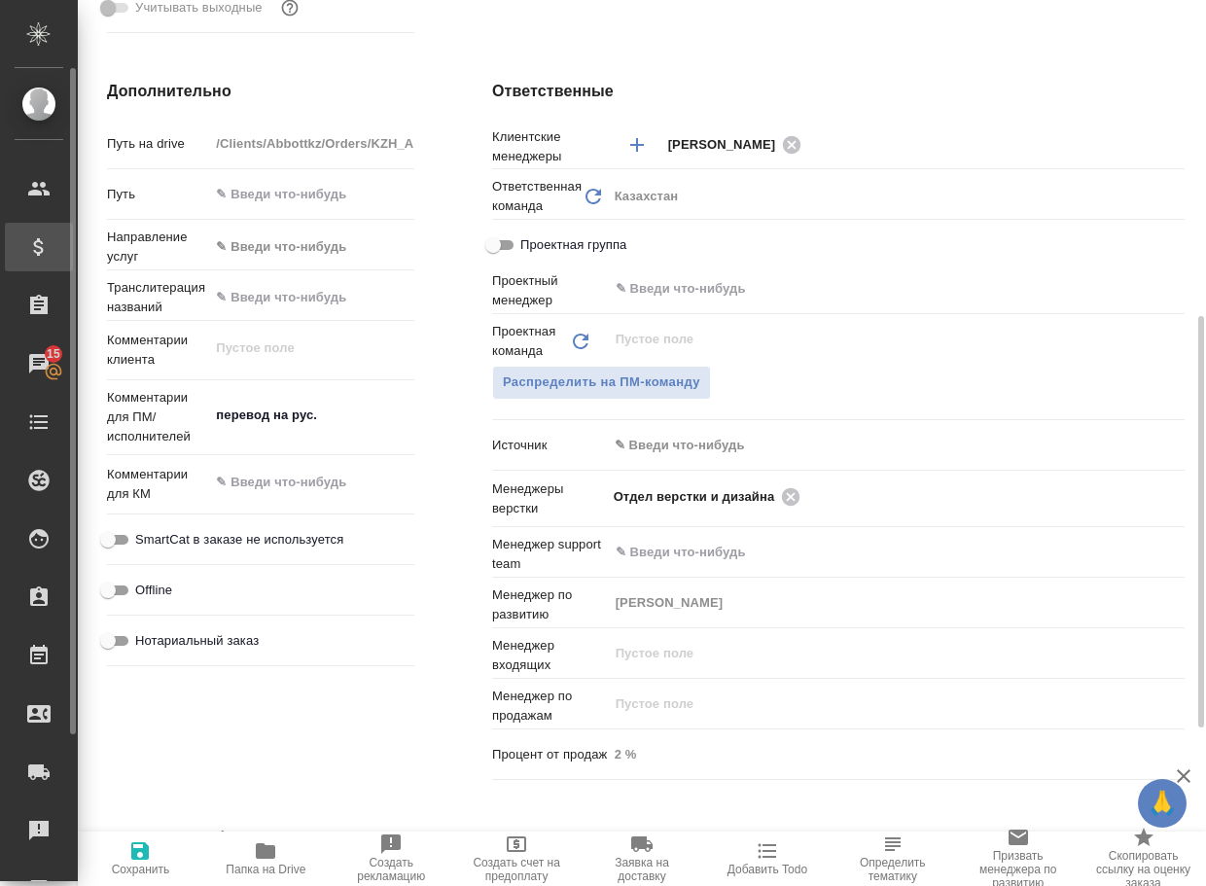
type textarea "x"
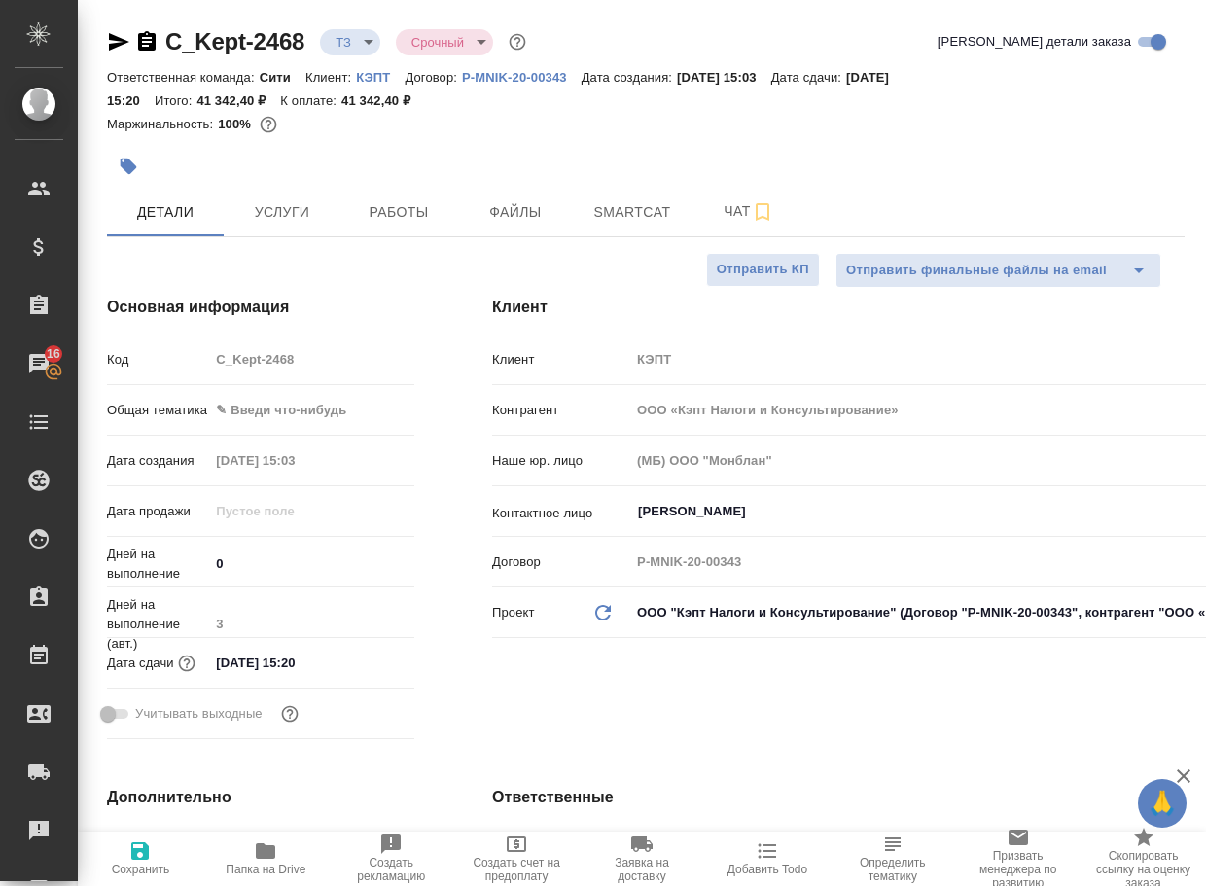
select select "RU"
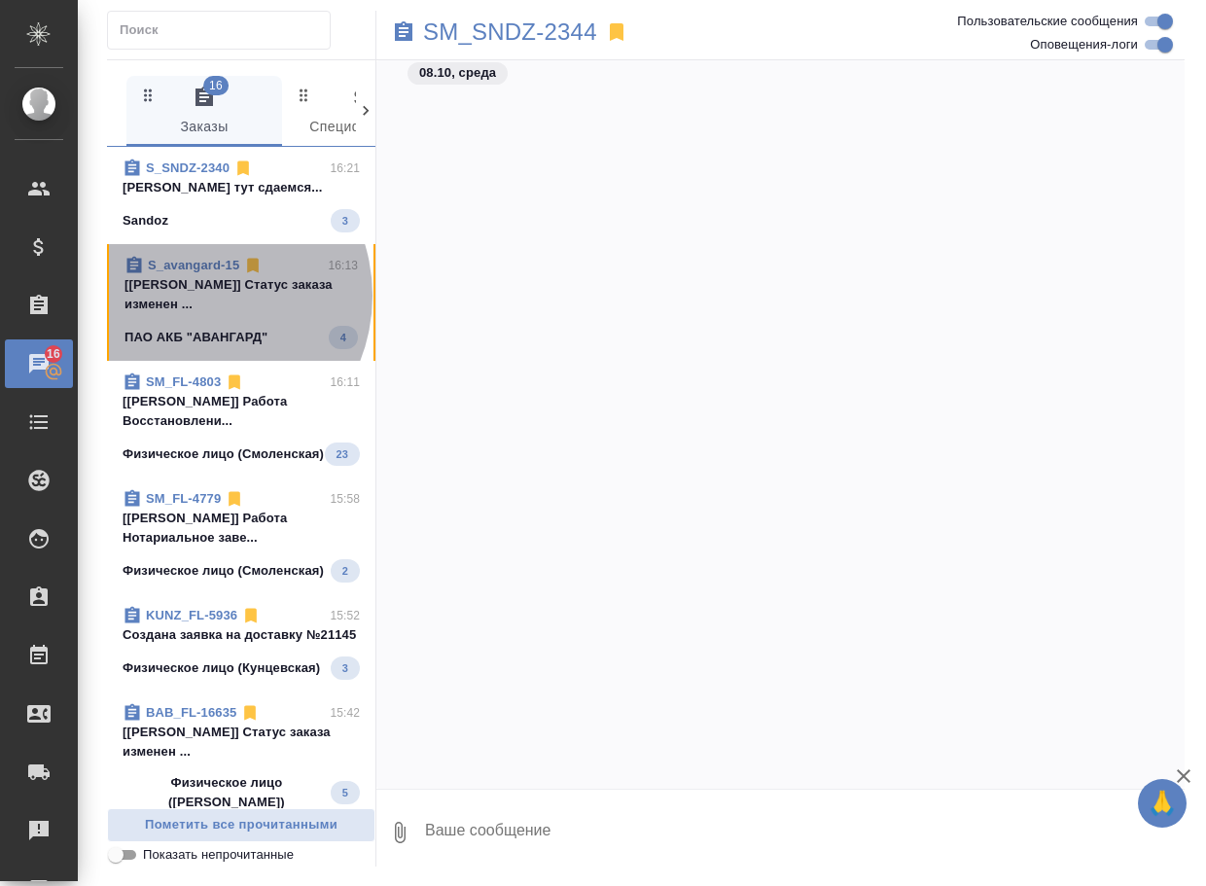
click at [194, 296] on p "[[PERSON_NAME]] Статус заказа изменен ..." at bounding box center [241, 294] width 233 height 39
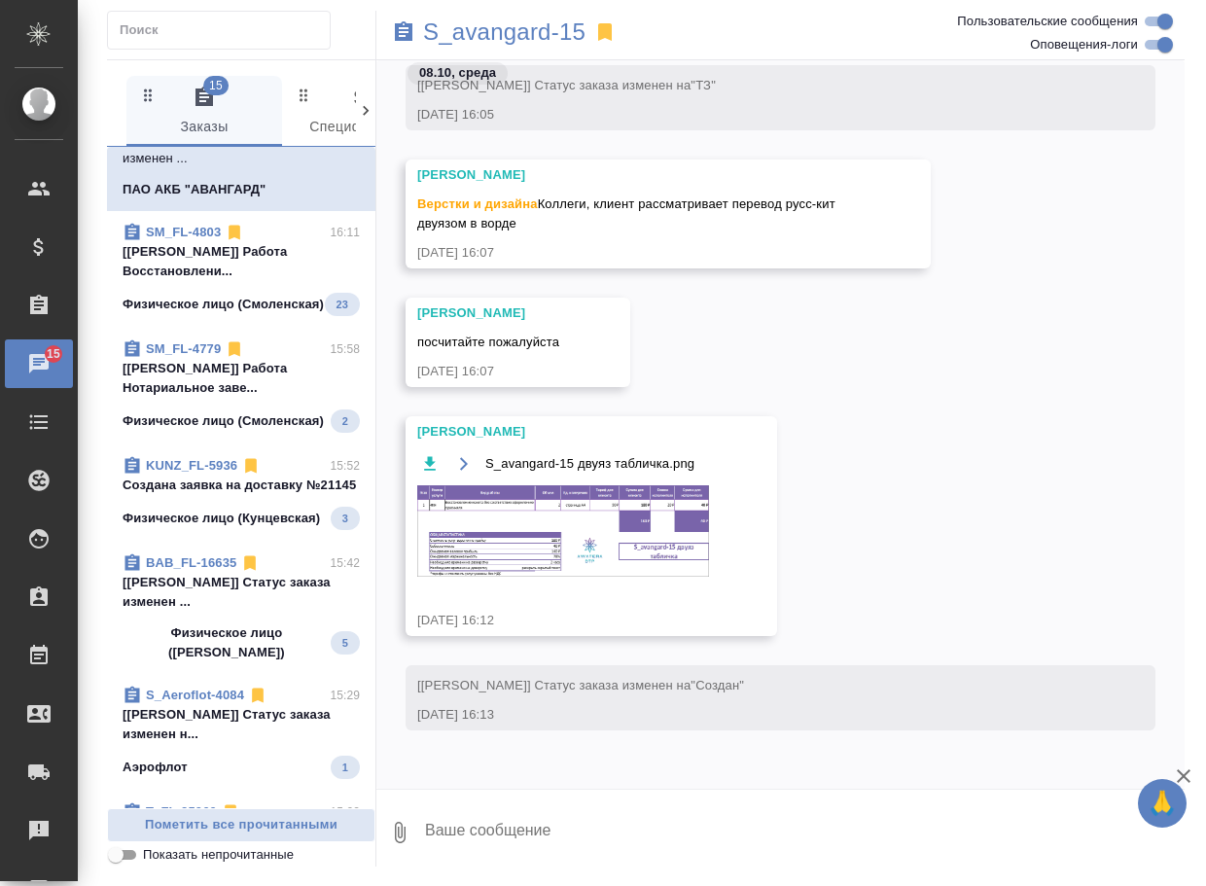
scroll to position [195, 0]
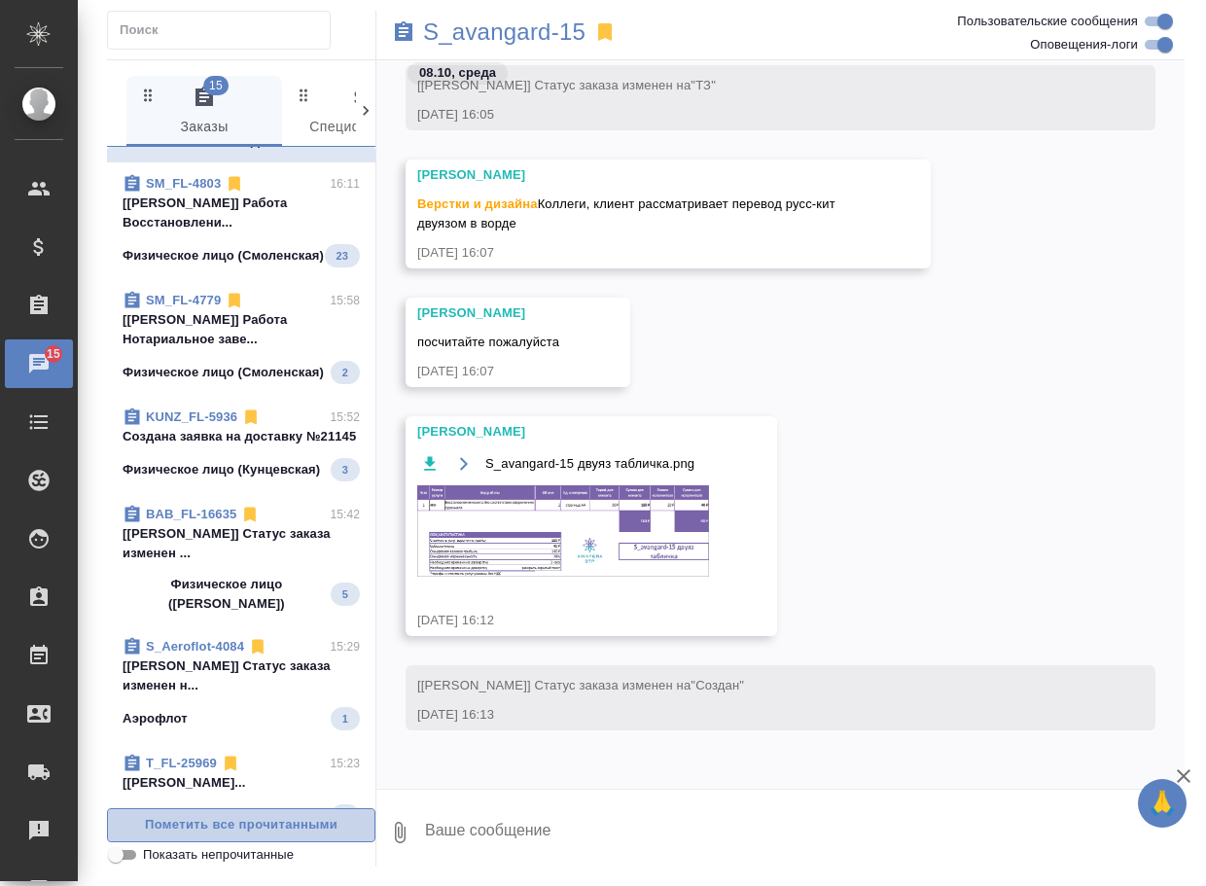
click at [214, 824] on span "Пометить все прочитанными" at bounding box center [241, 825] width 247 height 22
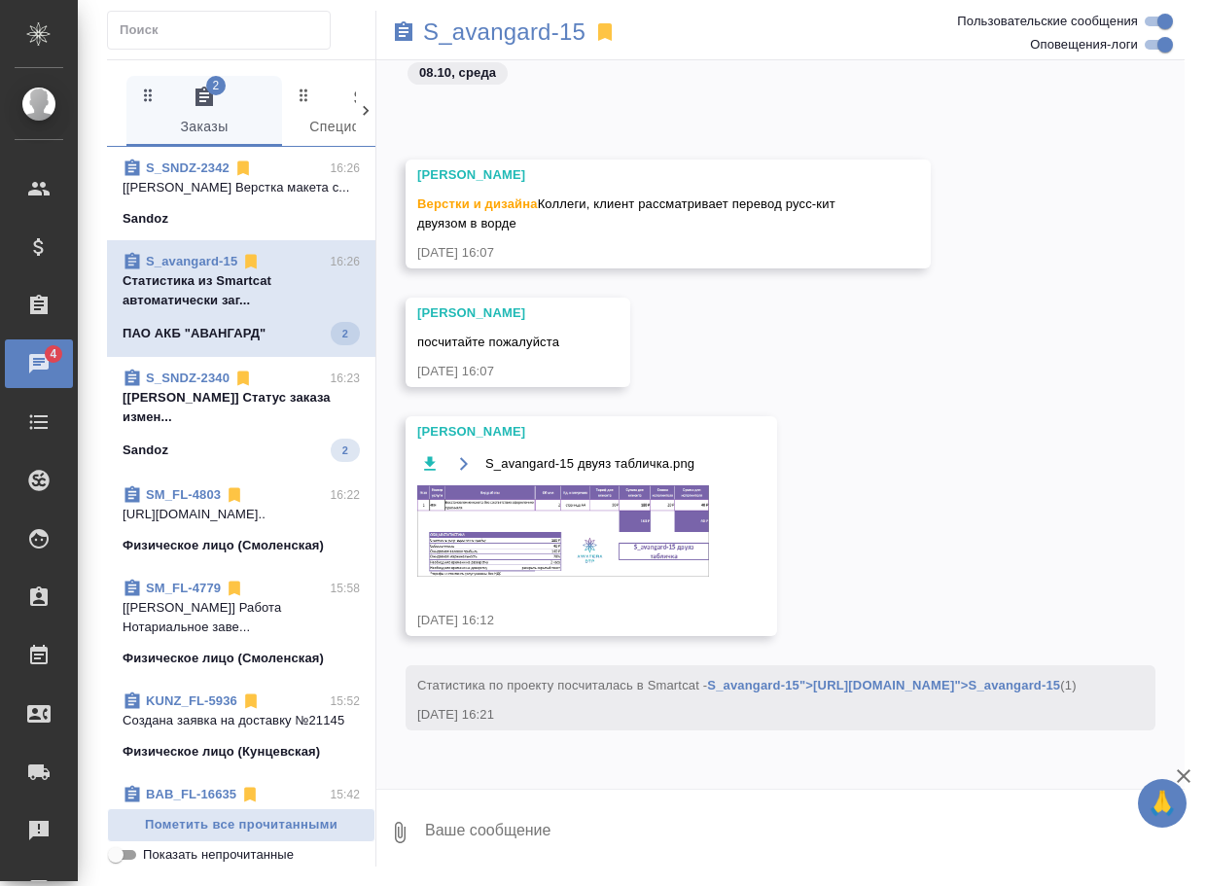
scroll to position [3748, 0]
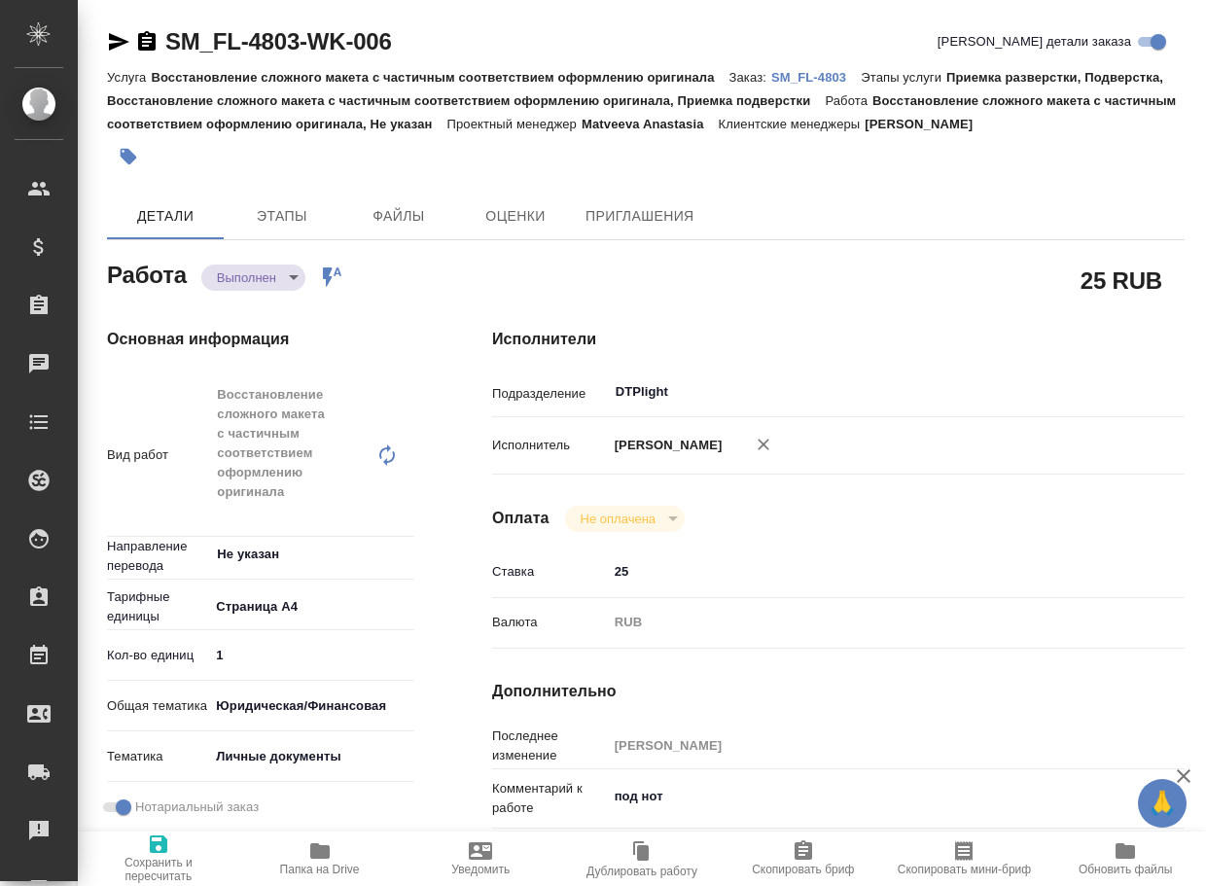
type textarea "x"
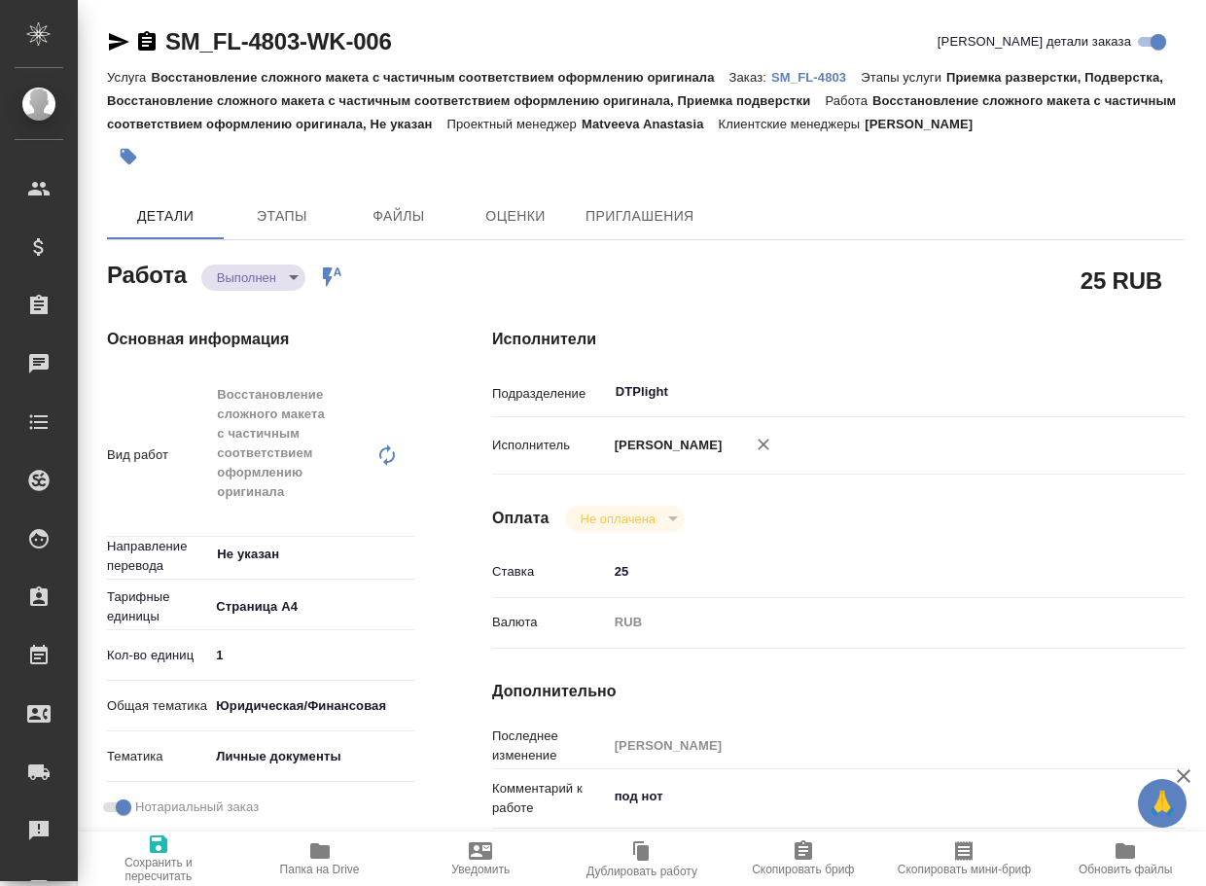
type textarea "x"
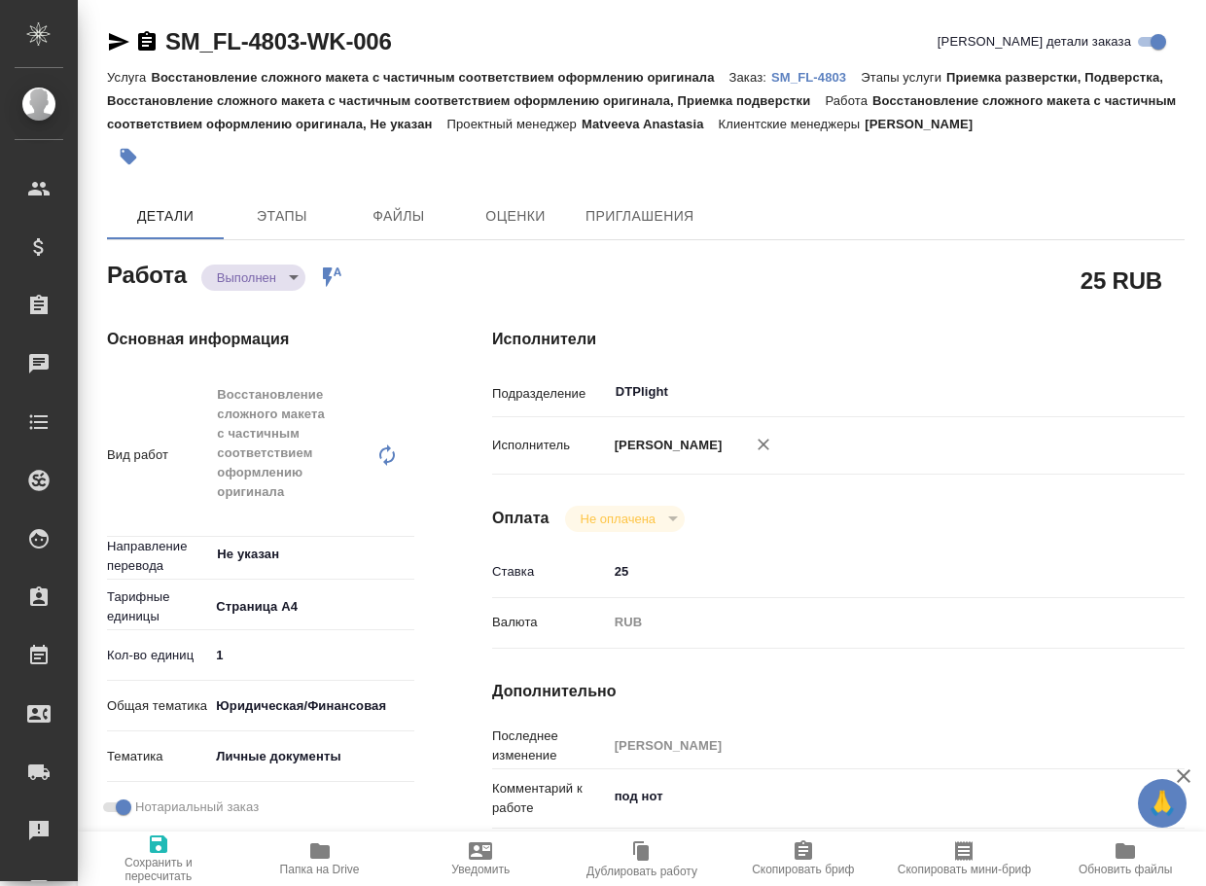
click at [304, 865] on span "Папка на Drive" at bounding box center [320, 870] width 80 height 14
type textarea "x"
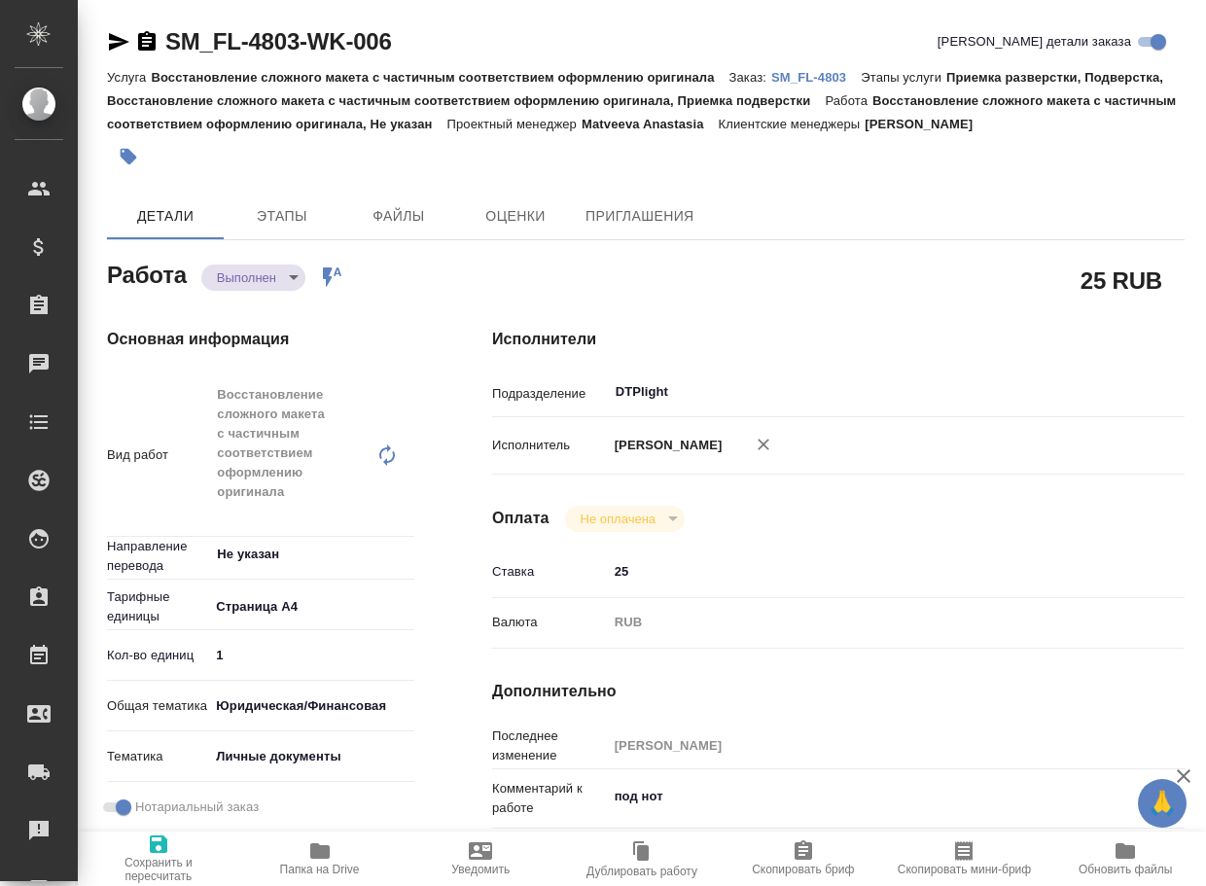
type textarea "x"
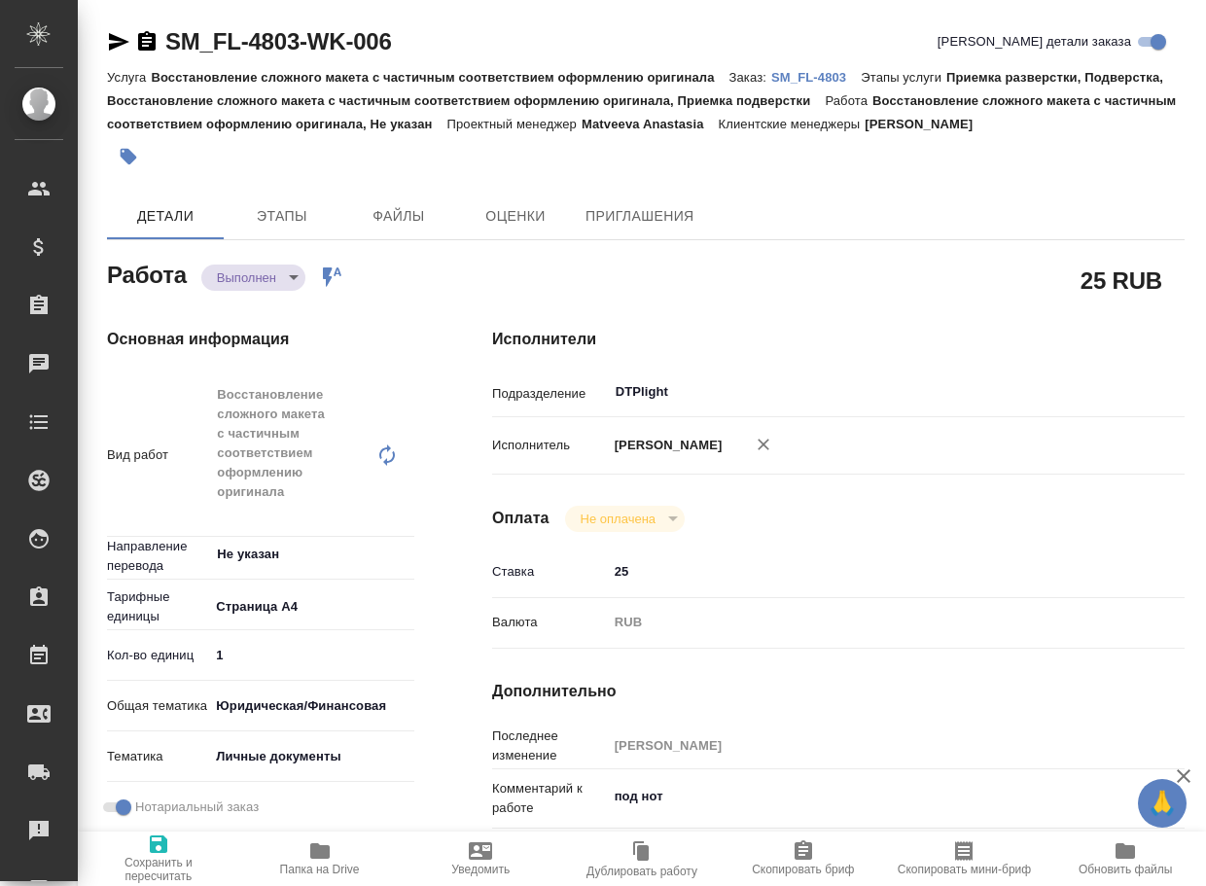
type textarea "x"
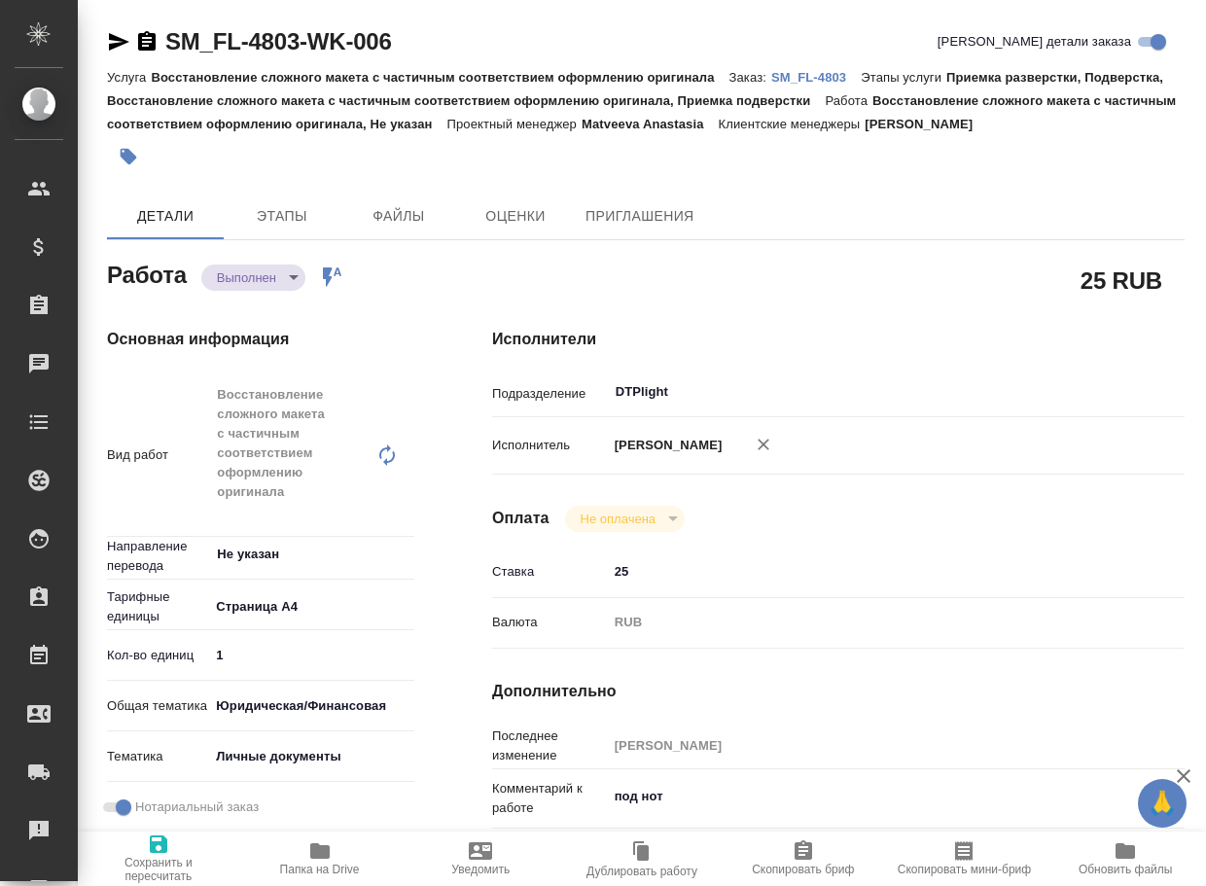
type textarea "x"
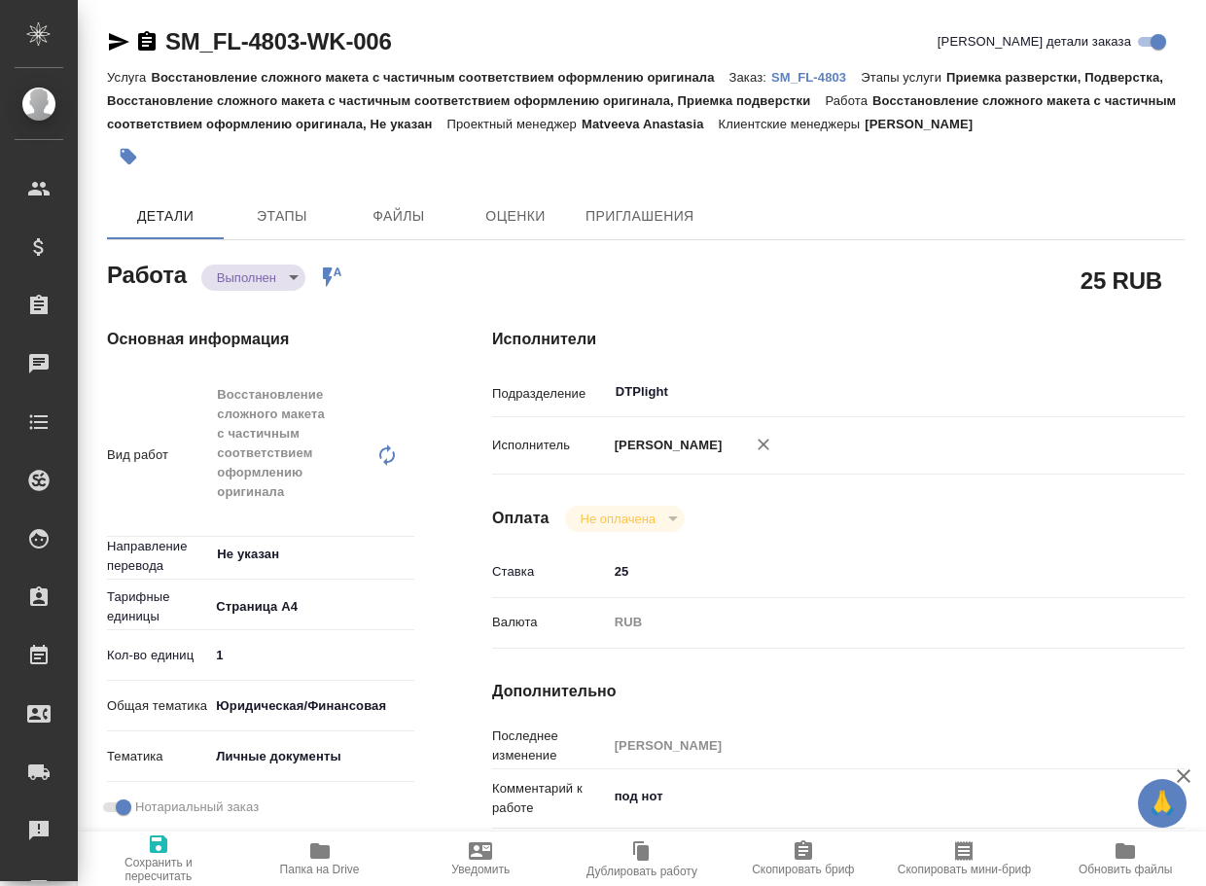
type textarea "x"
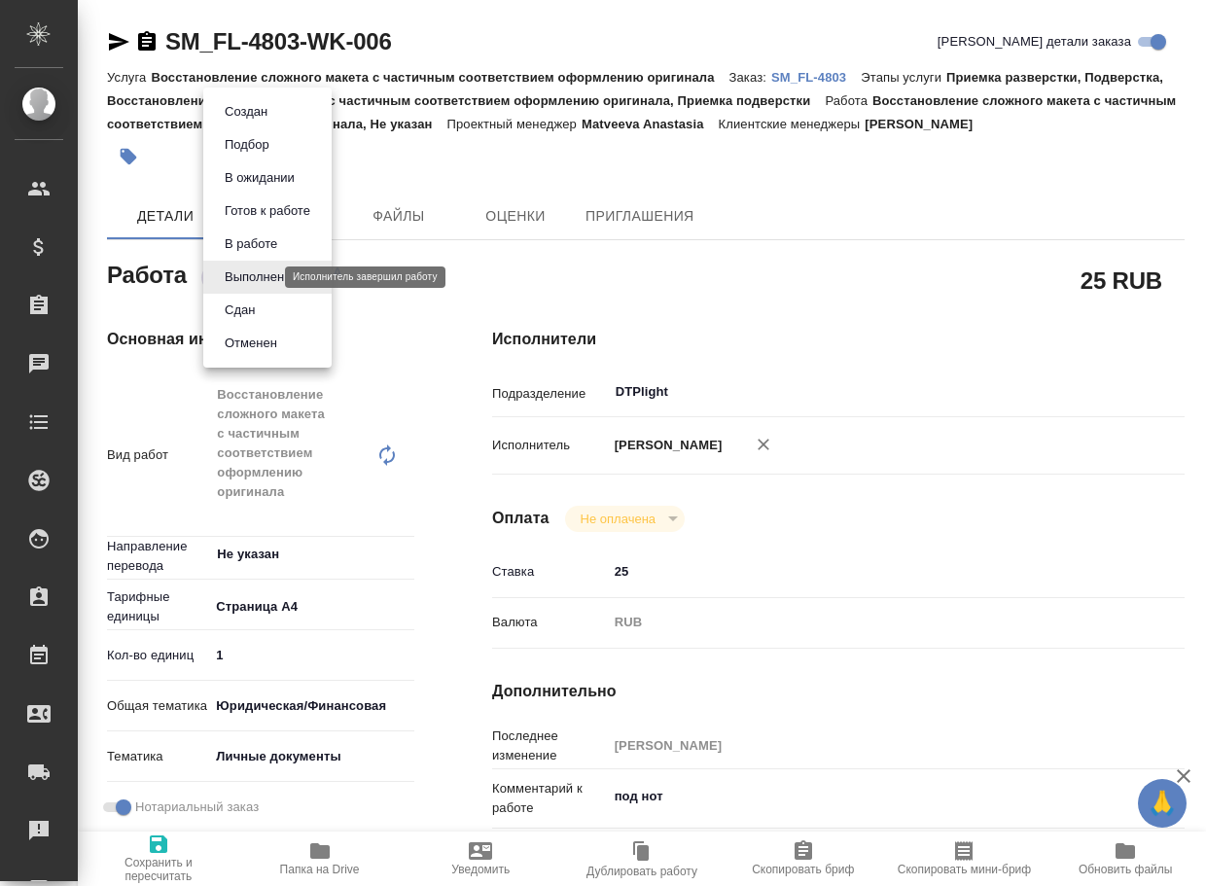
click at [269, 279] on body "🙏 .cls-1 fill:#fff; AWATERA Arsenyeva Vera Клиенты Спецификации Заказы 0 Чаты T…" at bounding box center [603, 443] width 1206 height 886
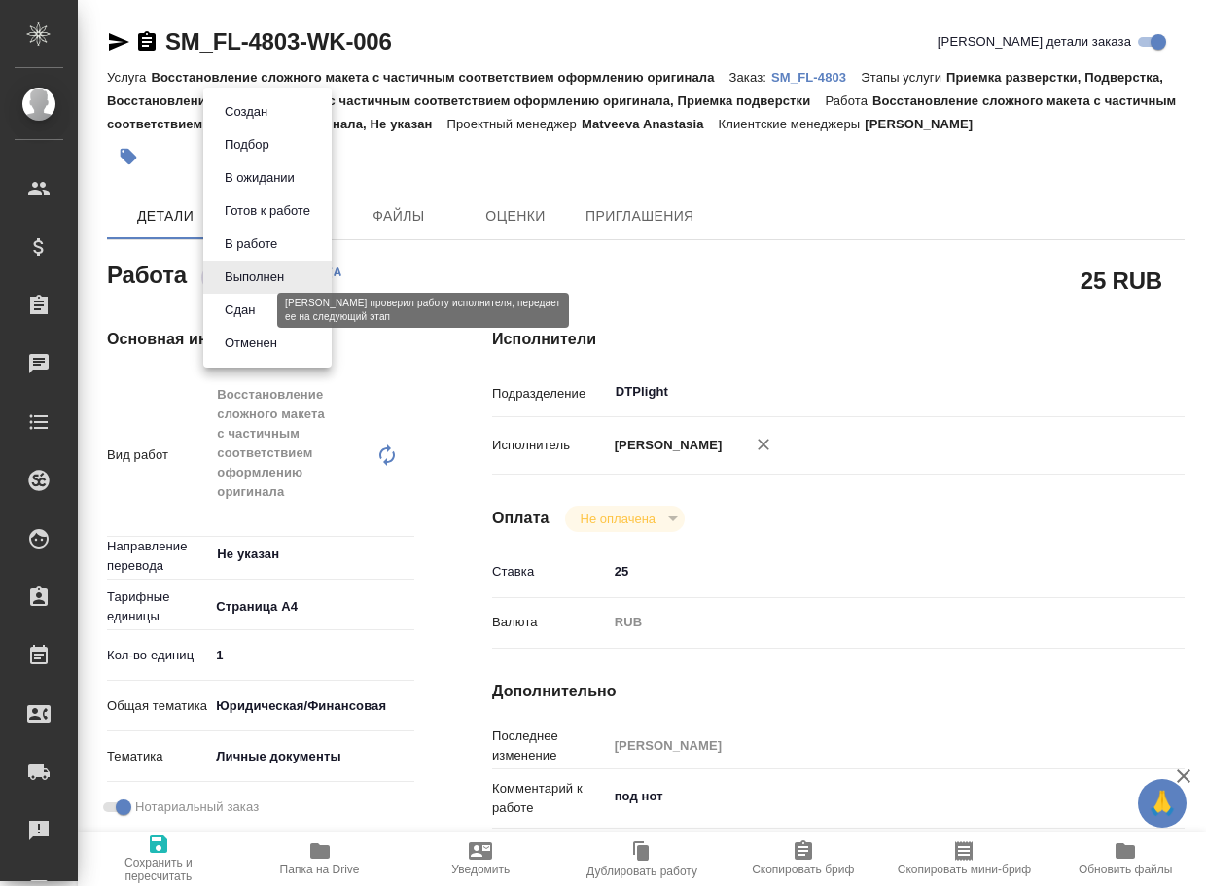
click at [249, 310] on button "Сдан" at bounding box center [240, 310] width 42 height 21
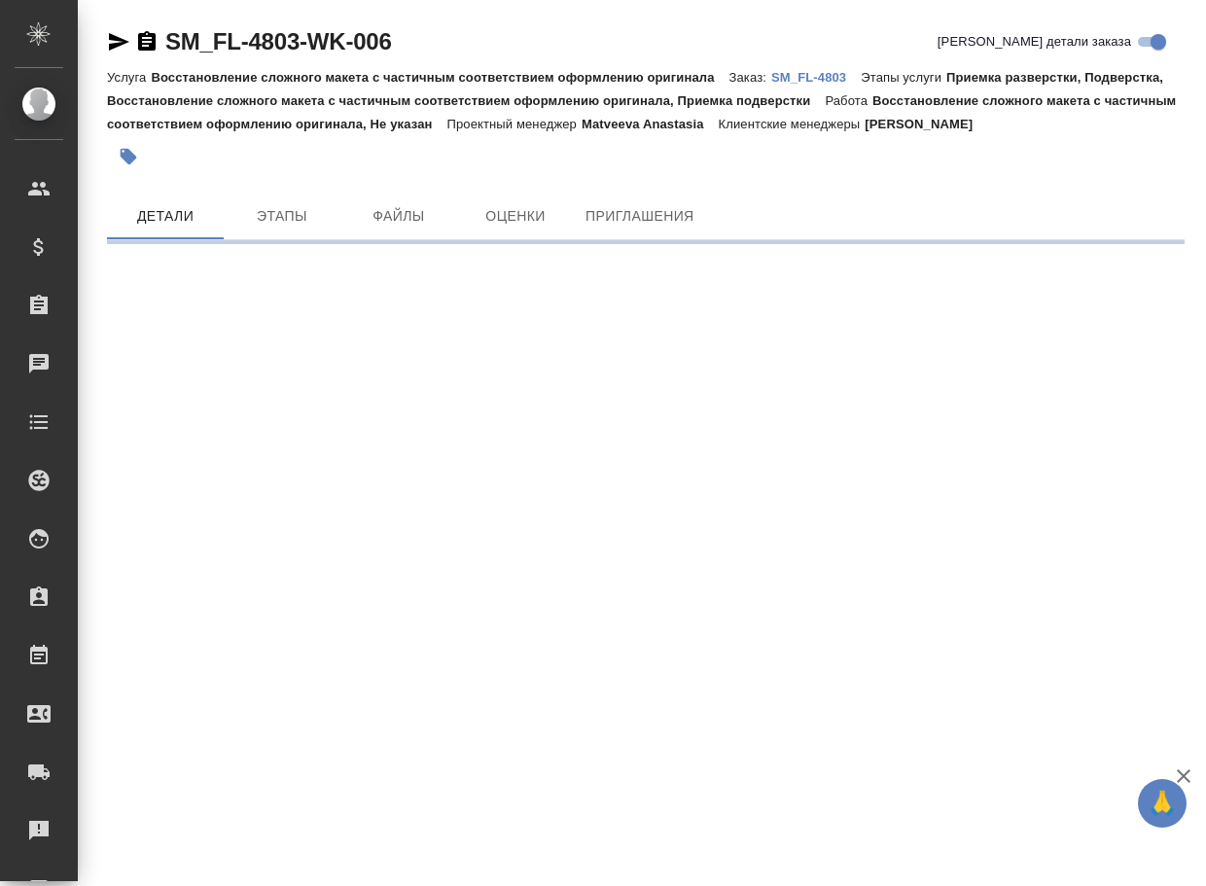
click at [815, 76] on p "SM_FL-4803" at bounding box center [815, 77] width 89 height 15
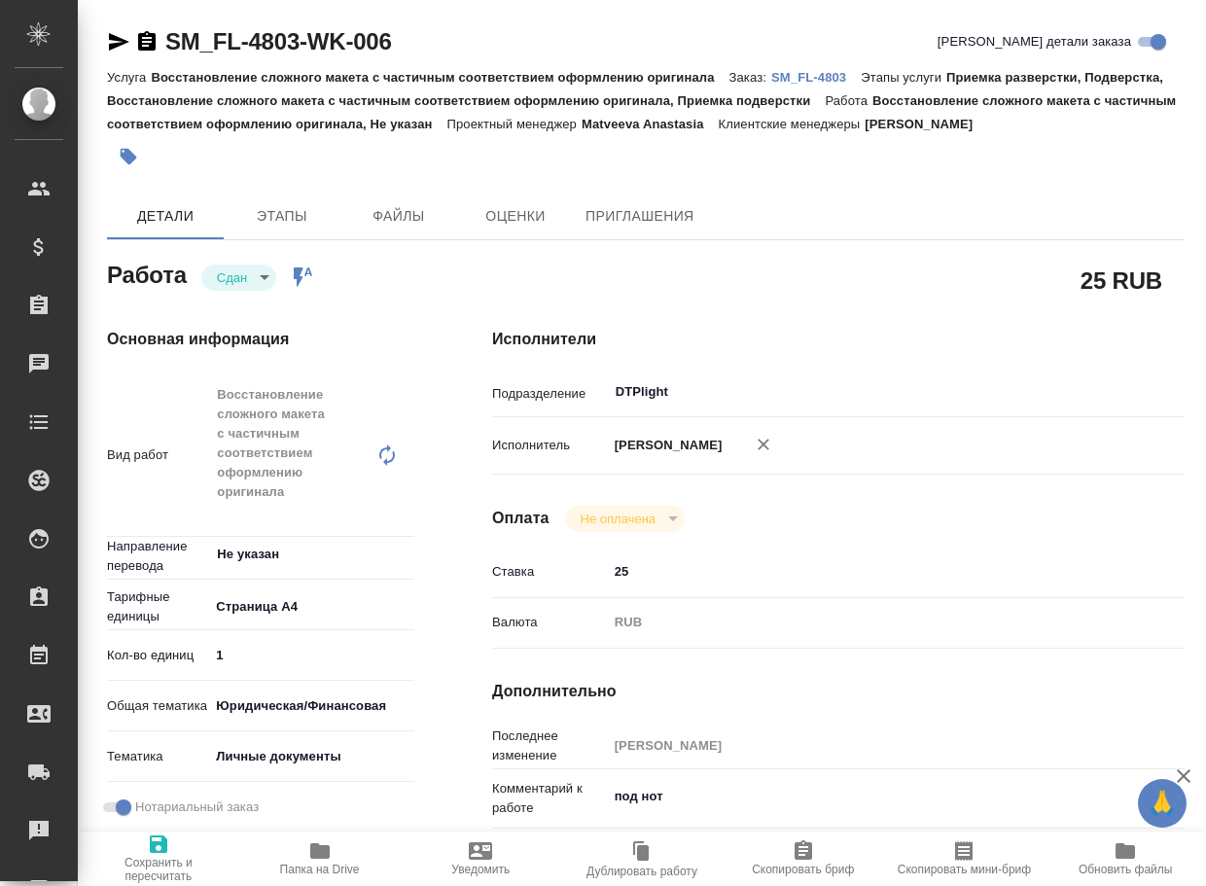
type textarea "x"
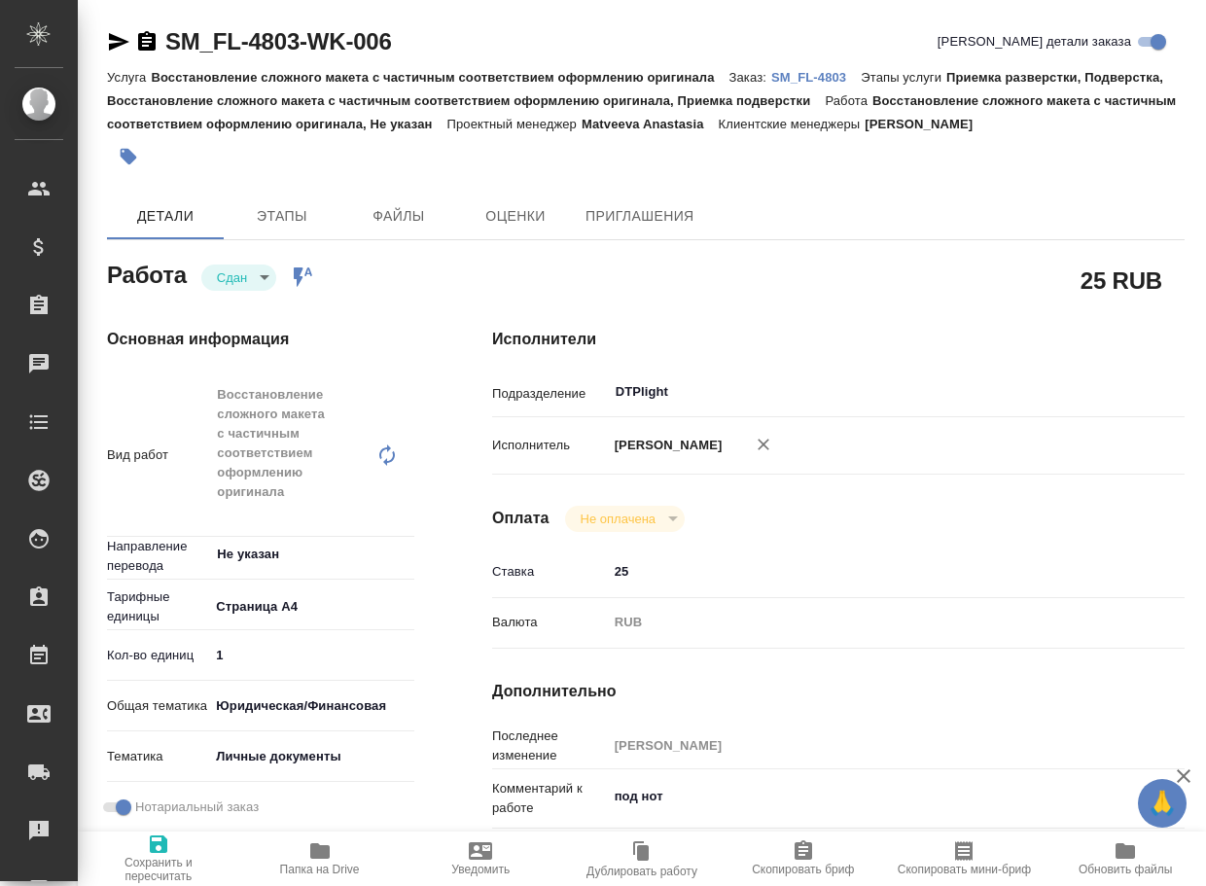
type textarea "x"
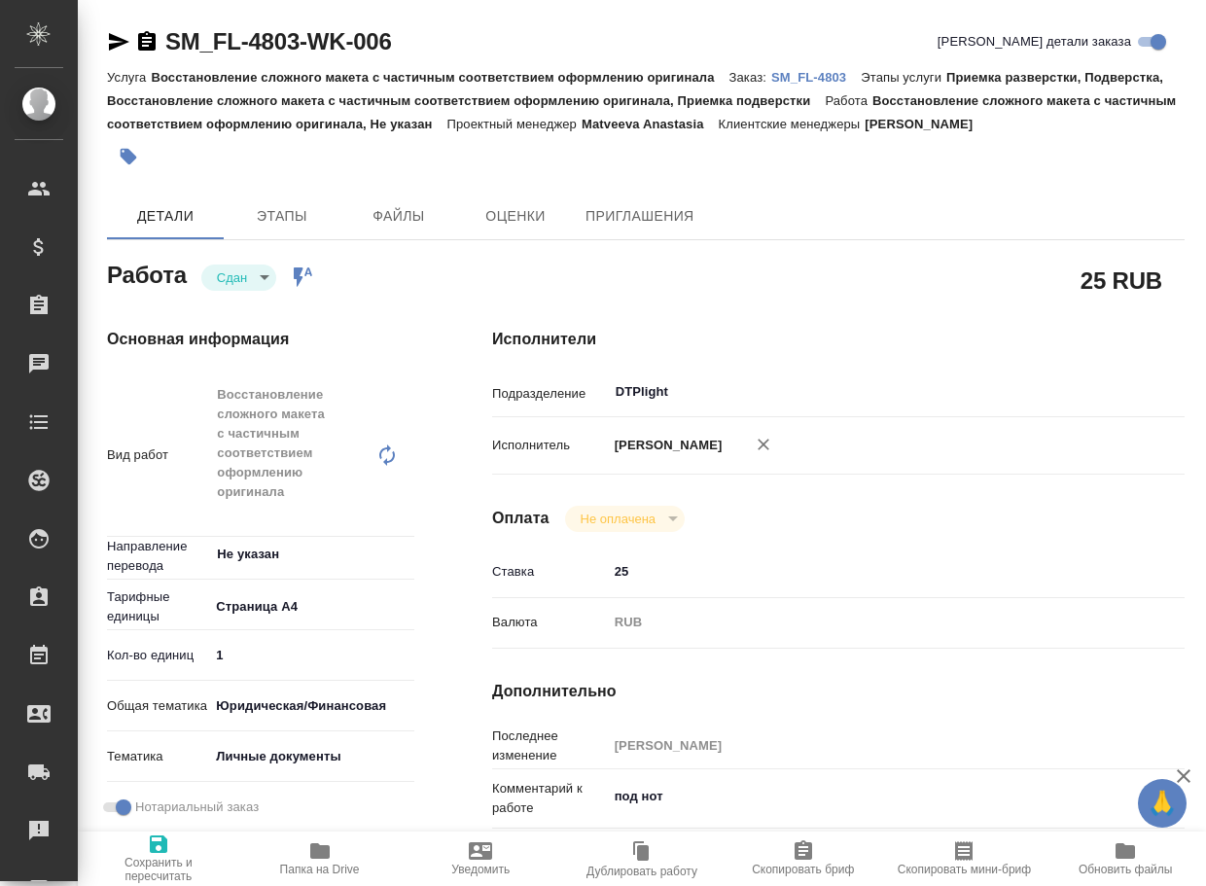
type textarea "x"
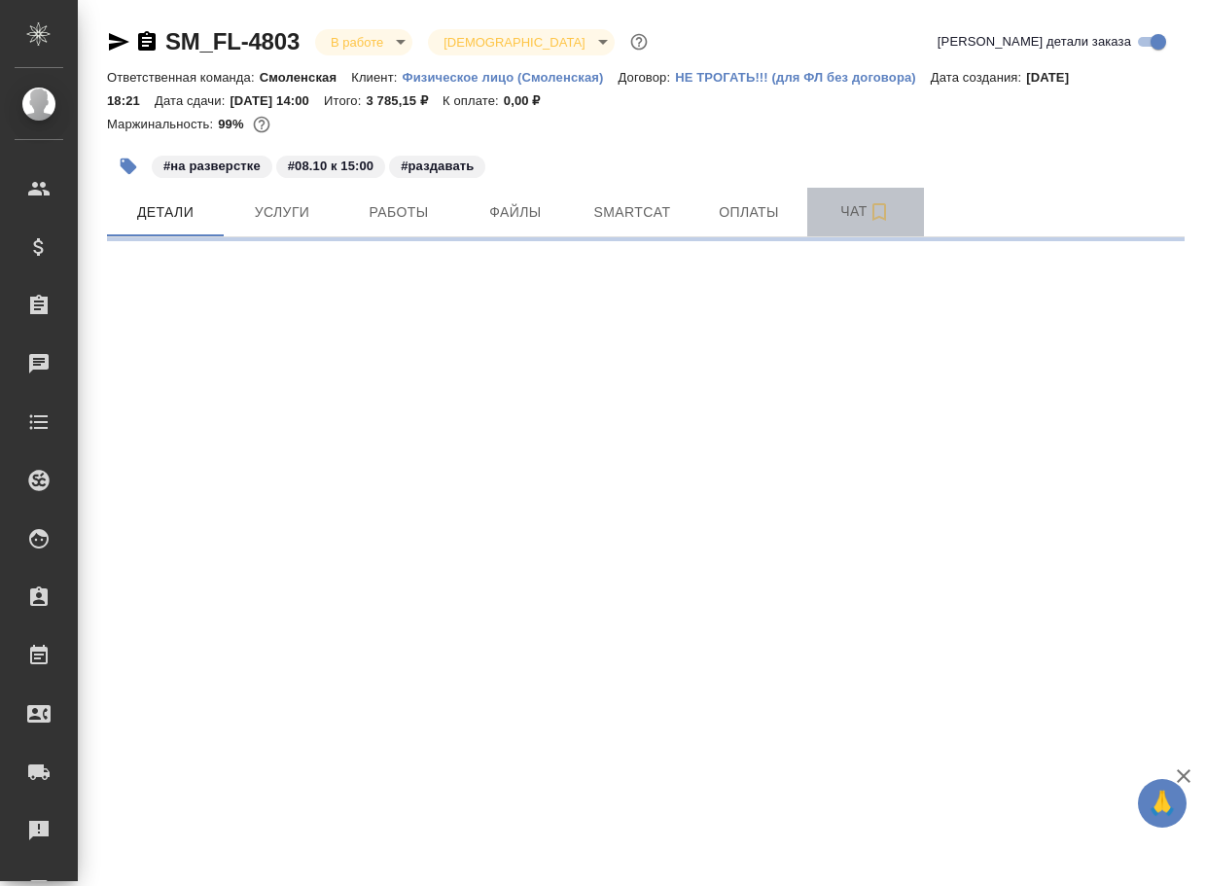
click at [843, 203] on span "Чат" at bounding box center [865, 211] width 93 height 24
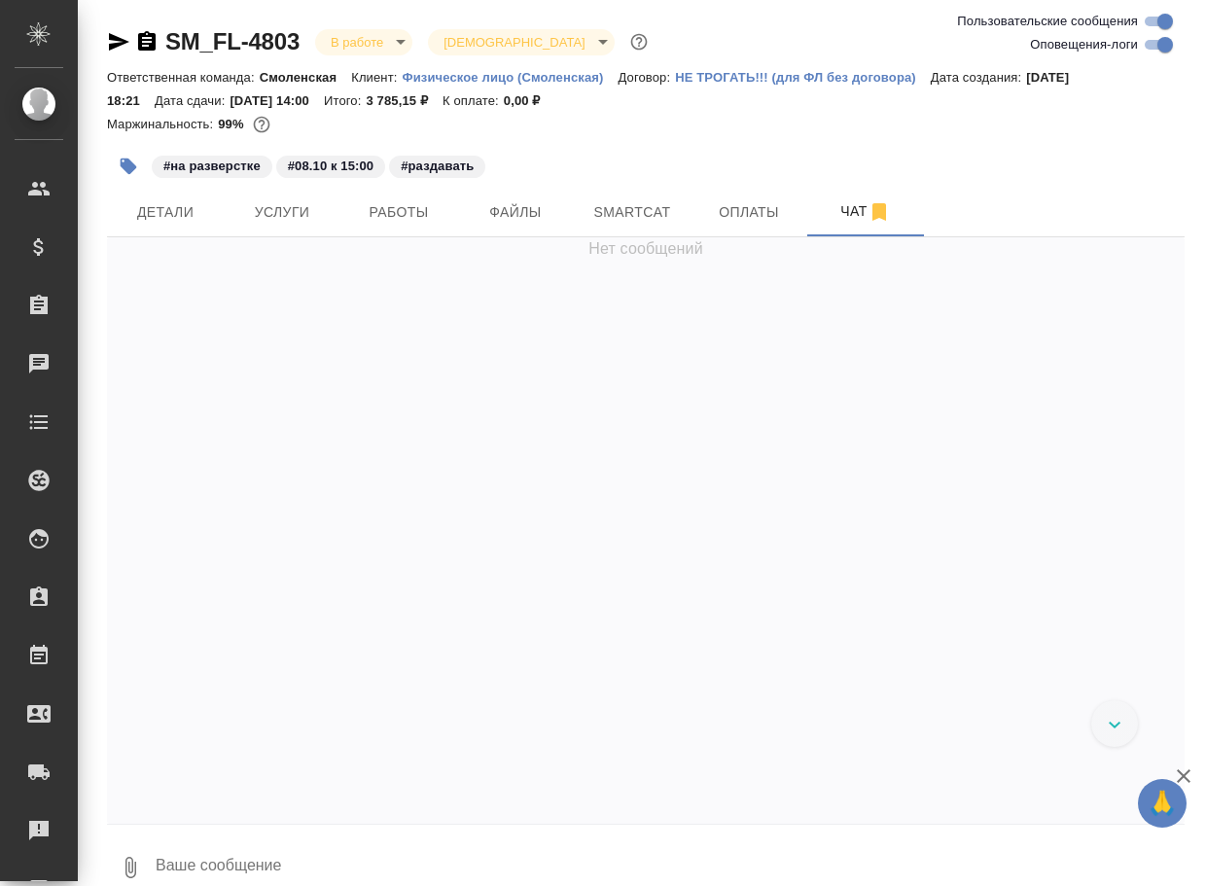
click at [376, 862] on textarea at bounding box center [669, 868] width 1031 height 66
paste textarea "https://drive.awatera.com/apps/files/files/10625276?dir=/Shares/FL_SM/Orders/SM…"
type textarea "https://drive.awatera.com/apps/files/files/10625276?dir=/Shares/FL_SM/Orders/SM…"
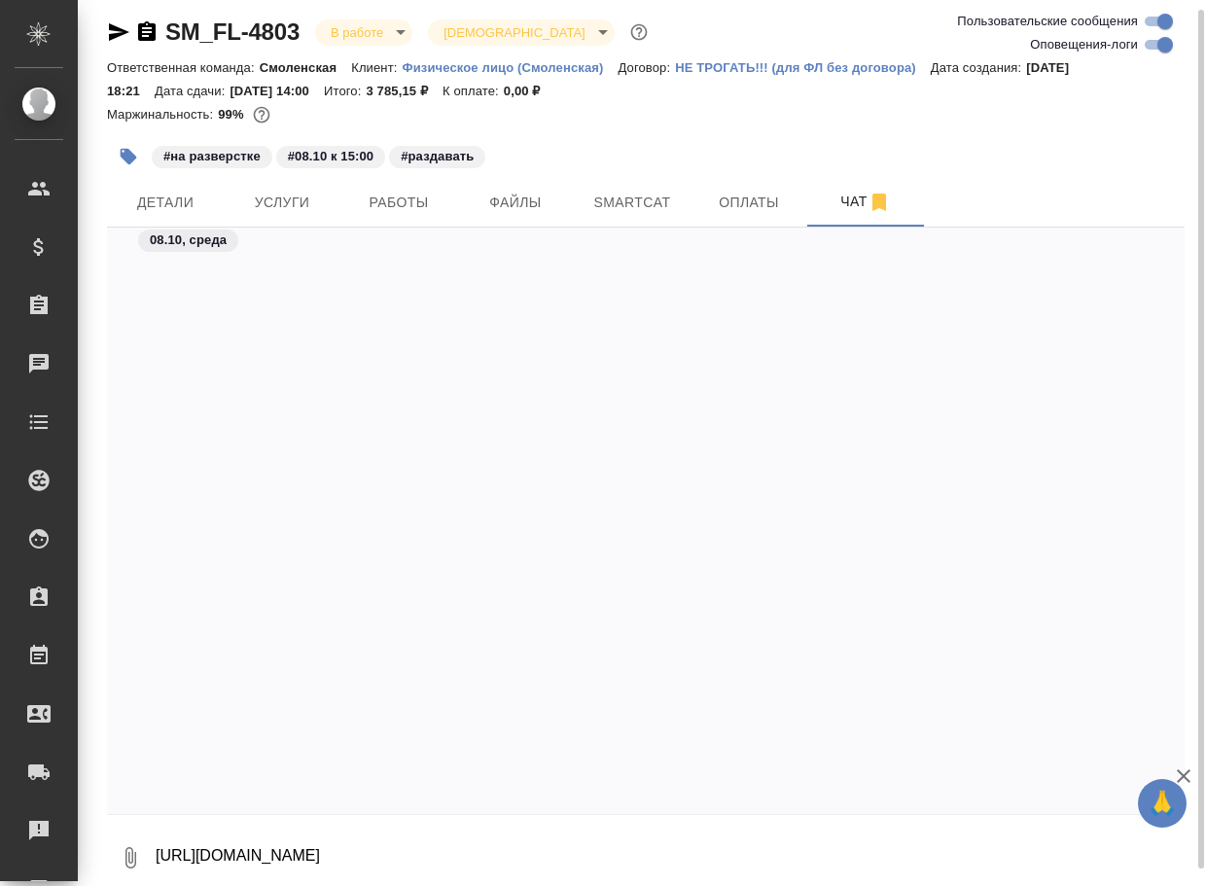
scroll to position [2859, 0]
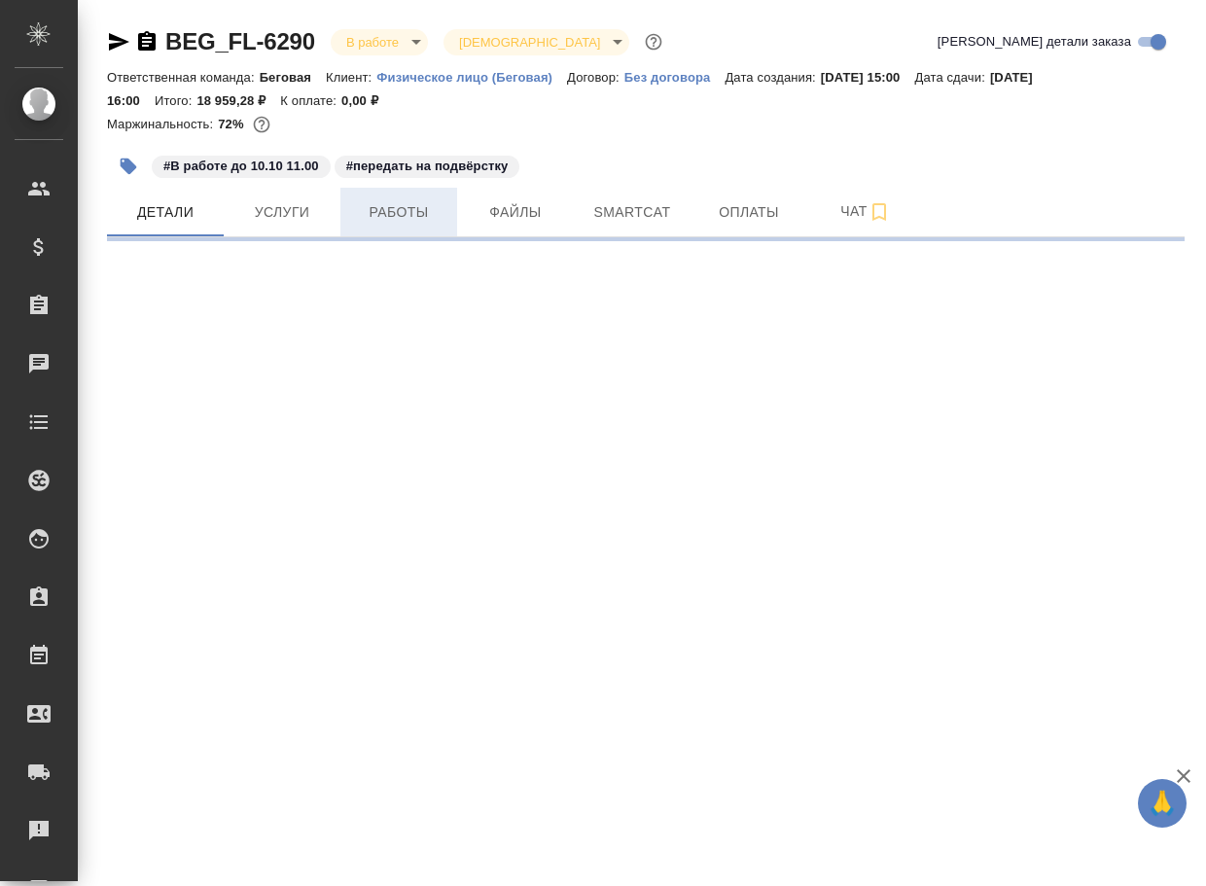
select select "RU"
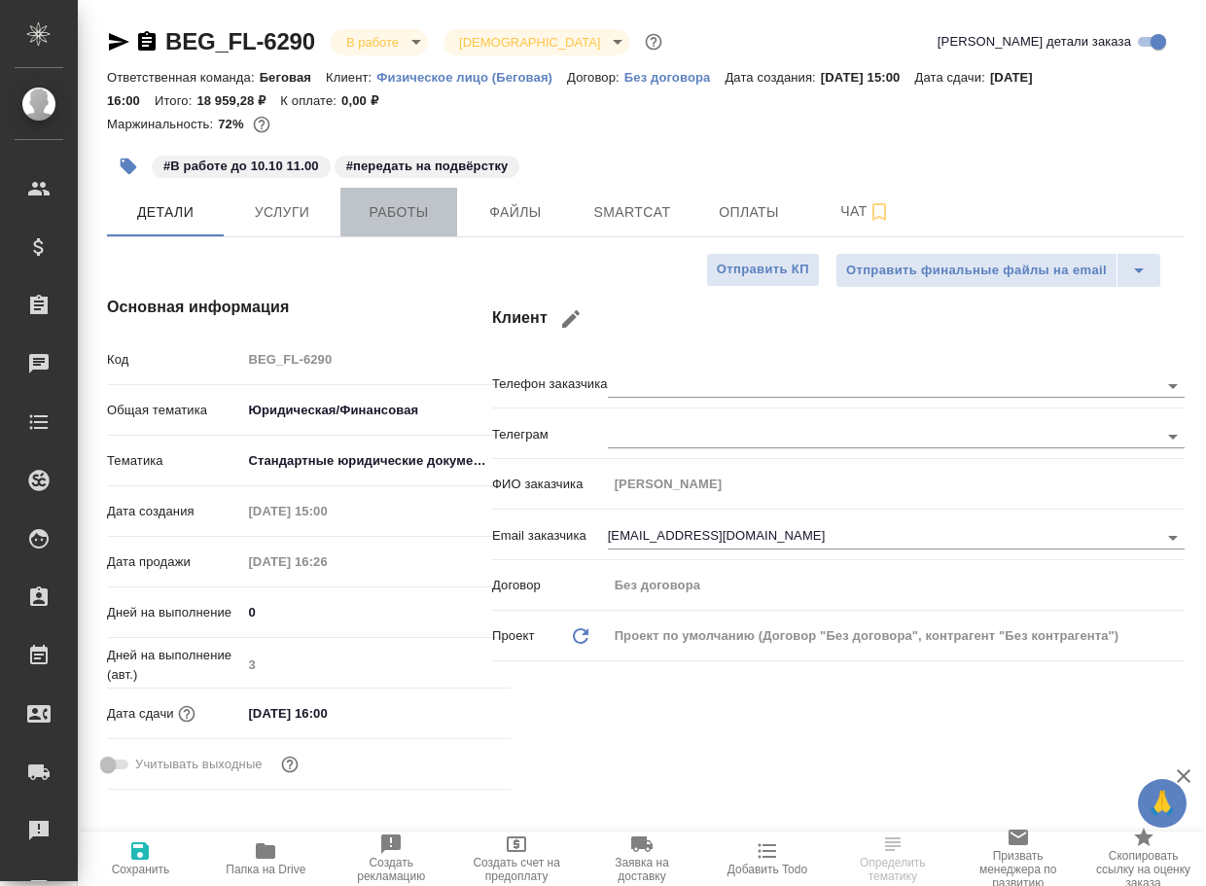
click at [398, 212] on span "Работы" at bounding box center [398, 212] width 93 height 24
type textarea "x"
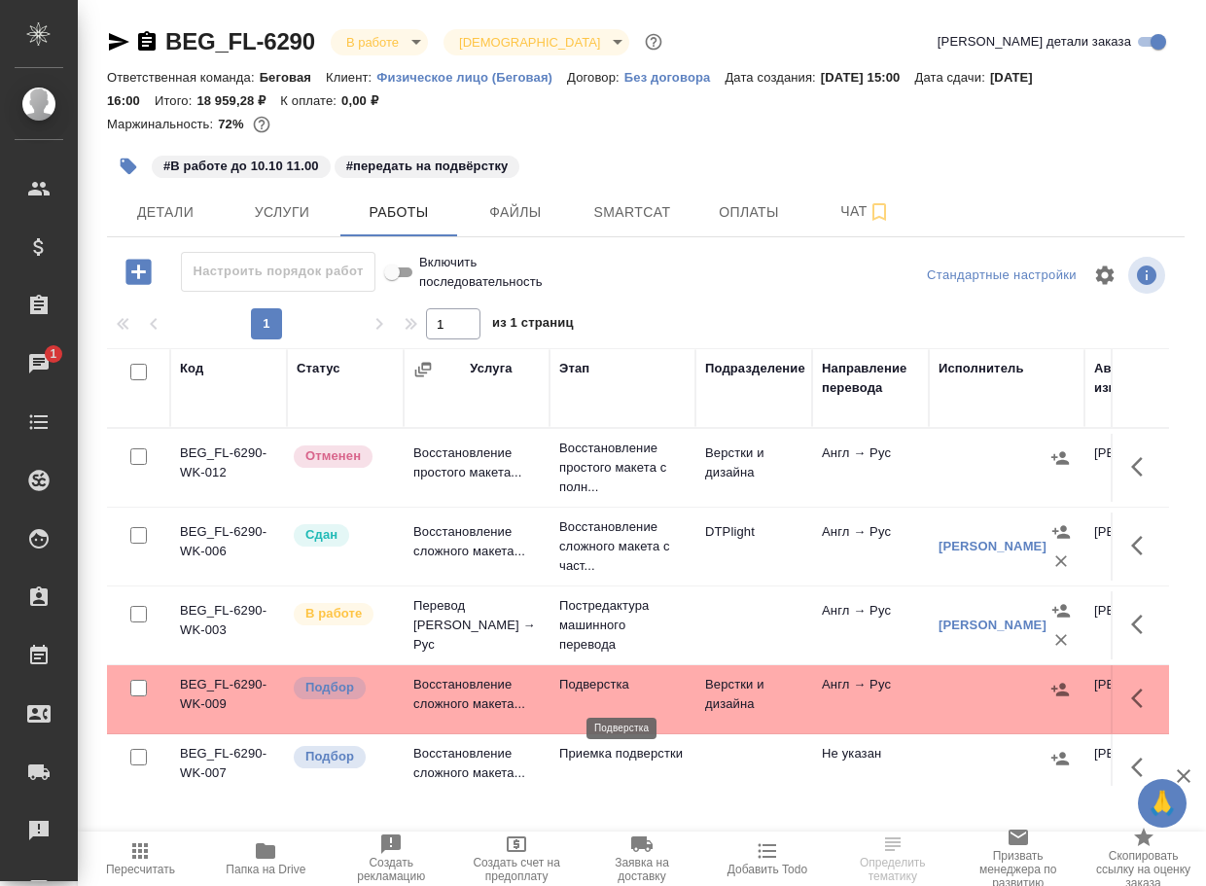
click at [591, 695] on p "Подверстка" at bounding box center [622, 684] width 126 height 19
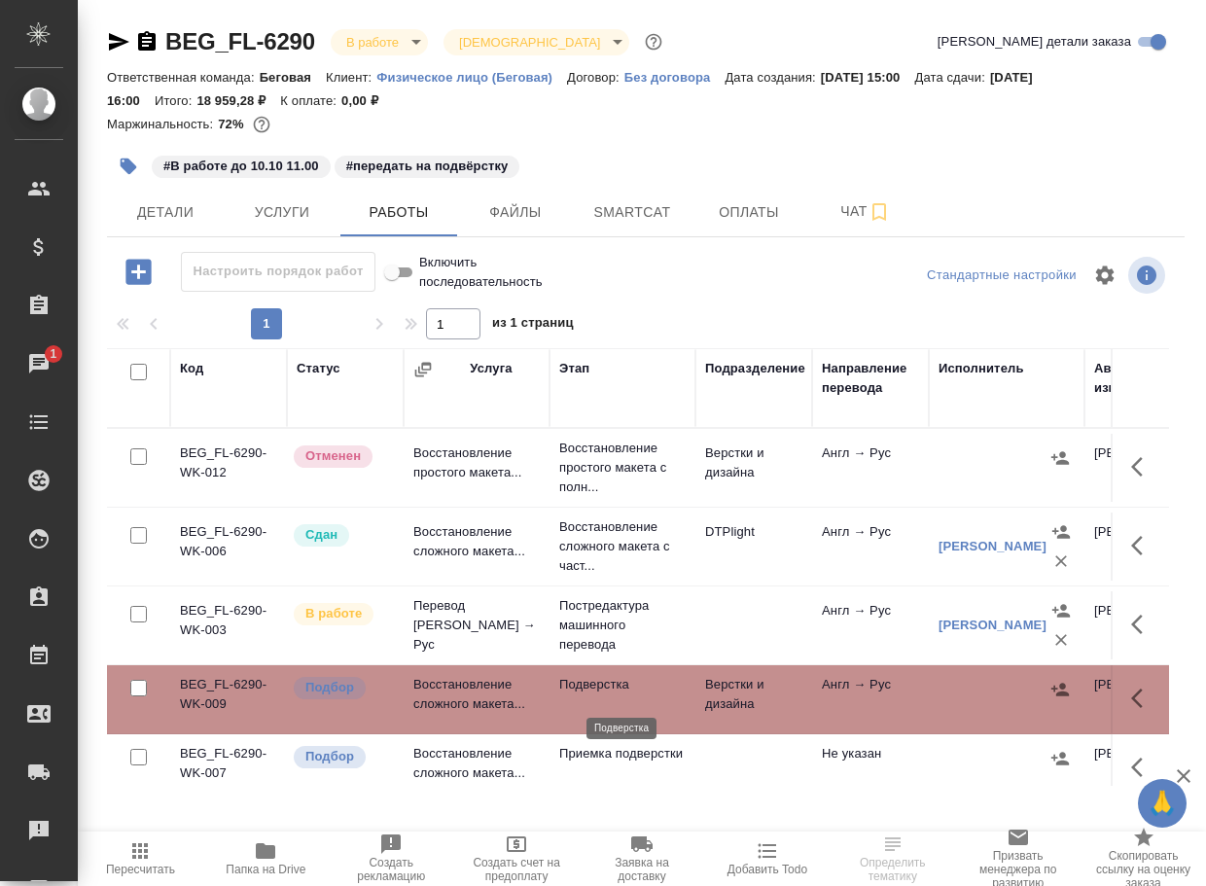
click at [591, 695] on p "Подверстка" at bounding box center [622, 684] width 126 height 19
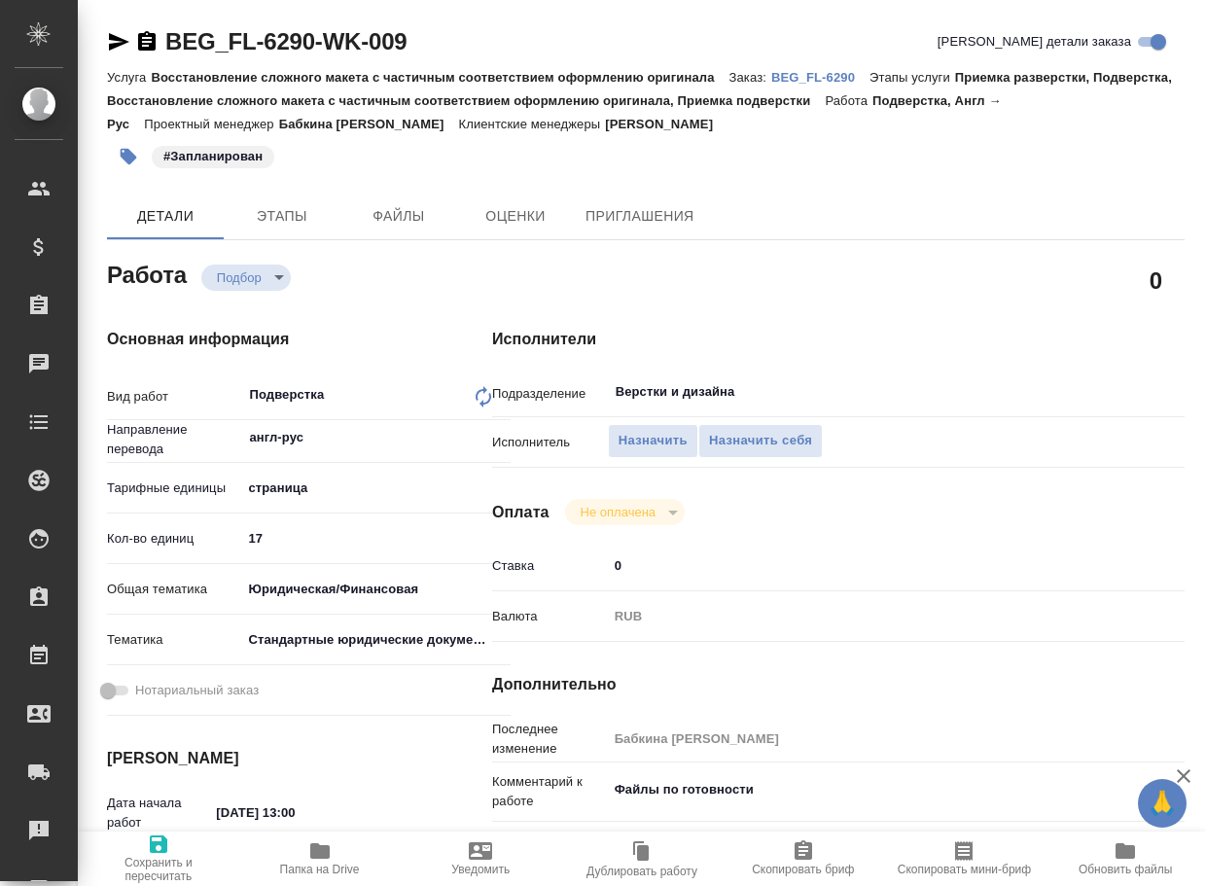
type textarea "x"
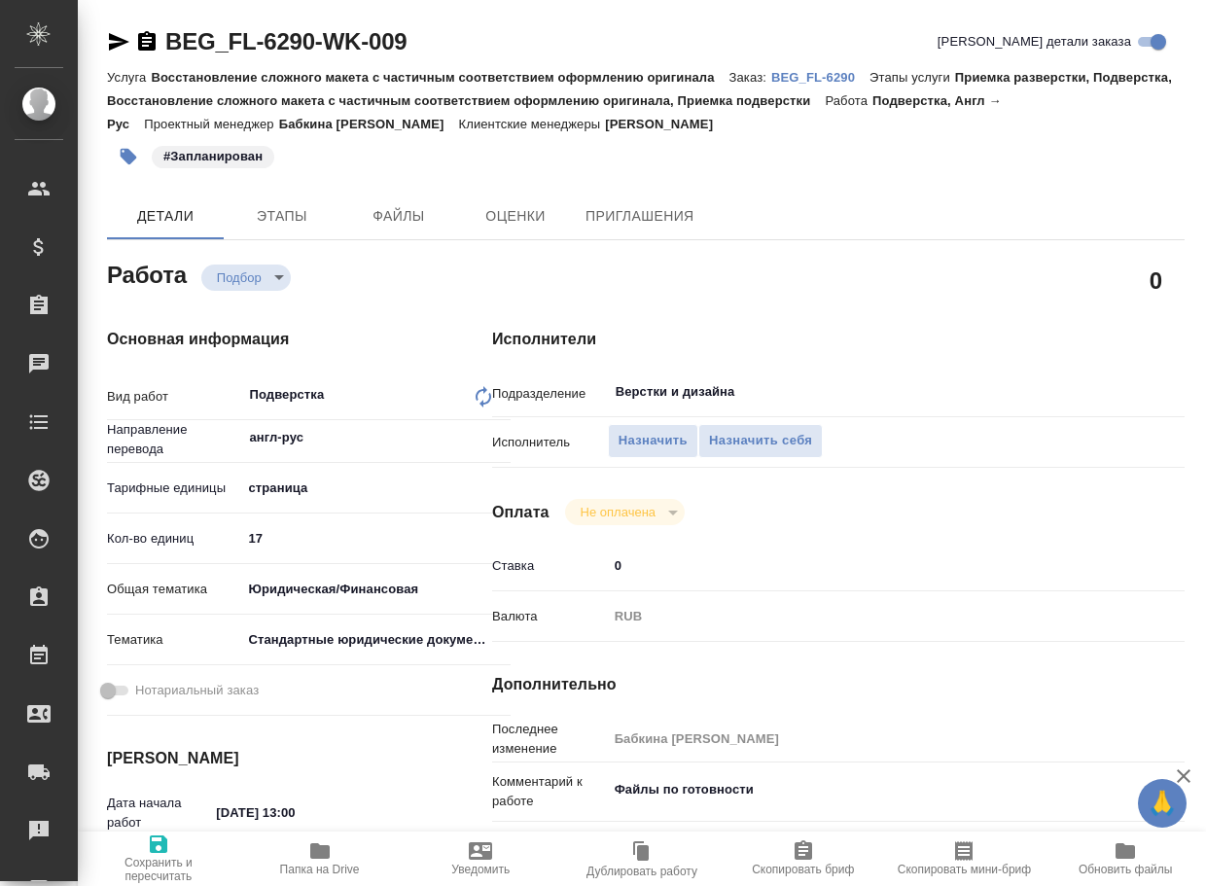
type textarea "x"
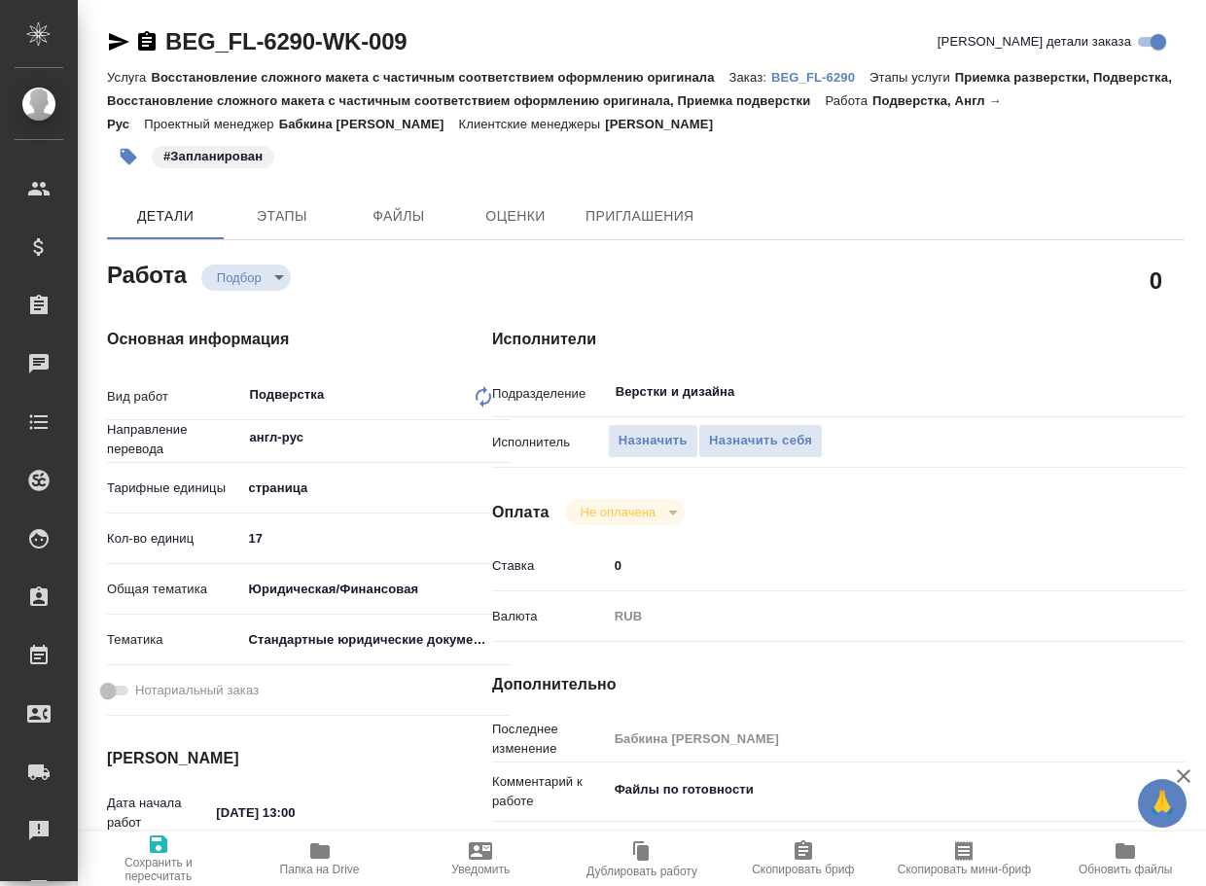
type textarea "x"
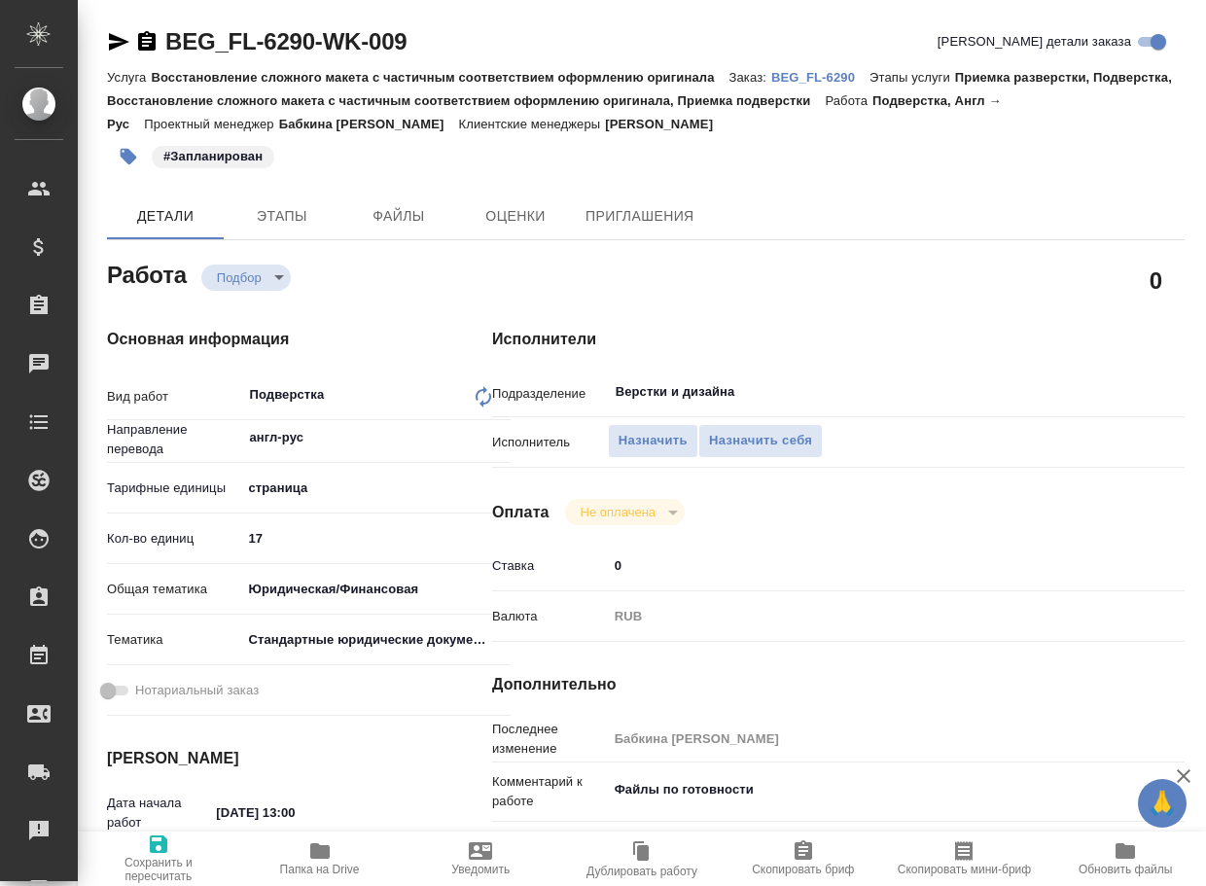
type textarea "x"
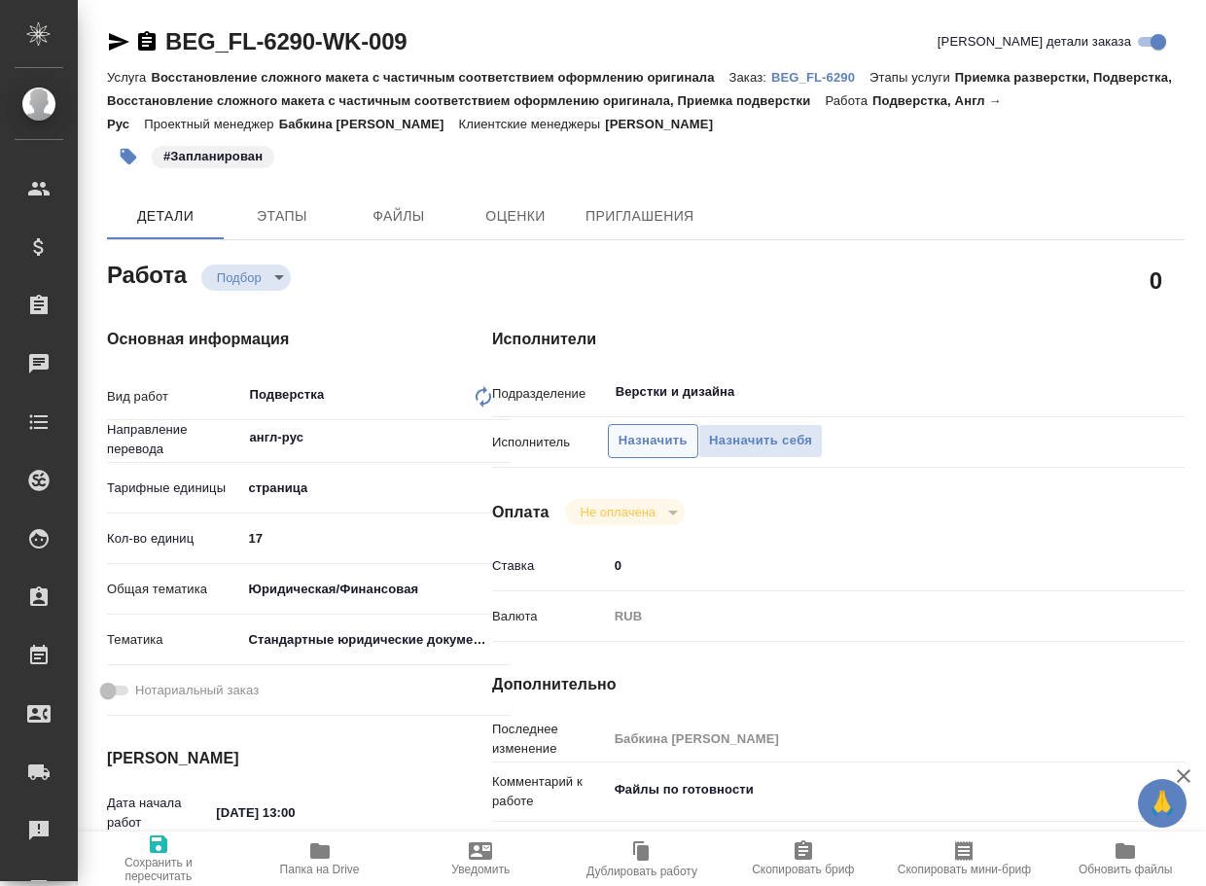
type textarea "x"
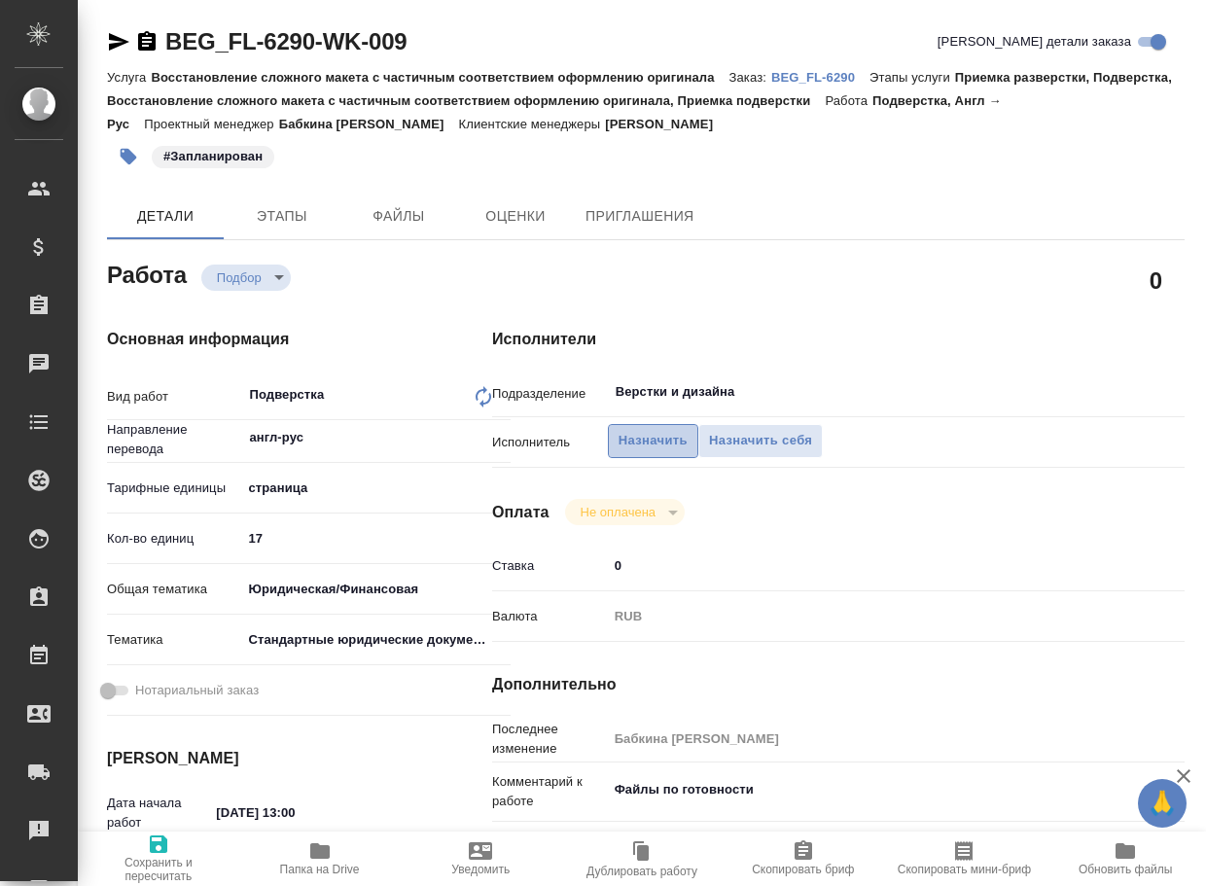
click at [619, 436] on span "Назначить" at bounding box center [653, 441] width 69 height 22
type textarea "x"
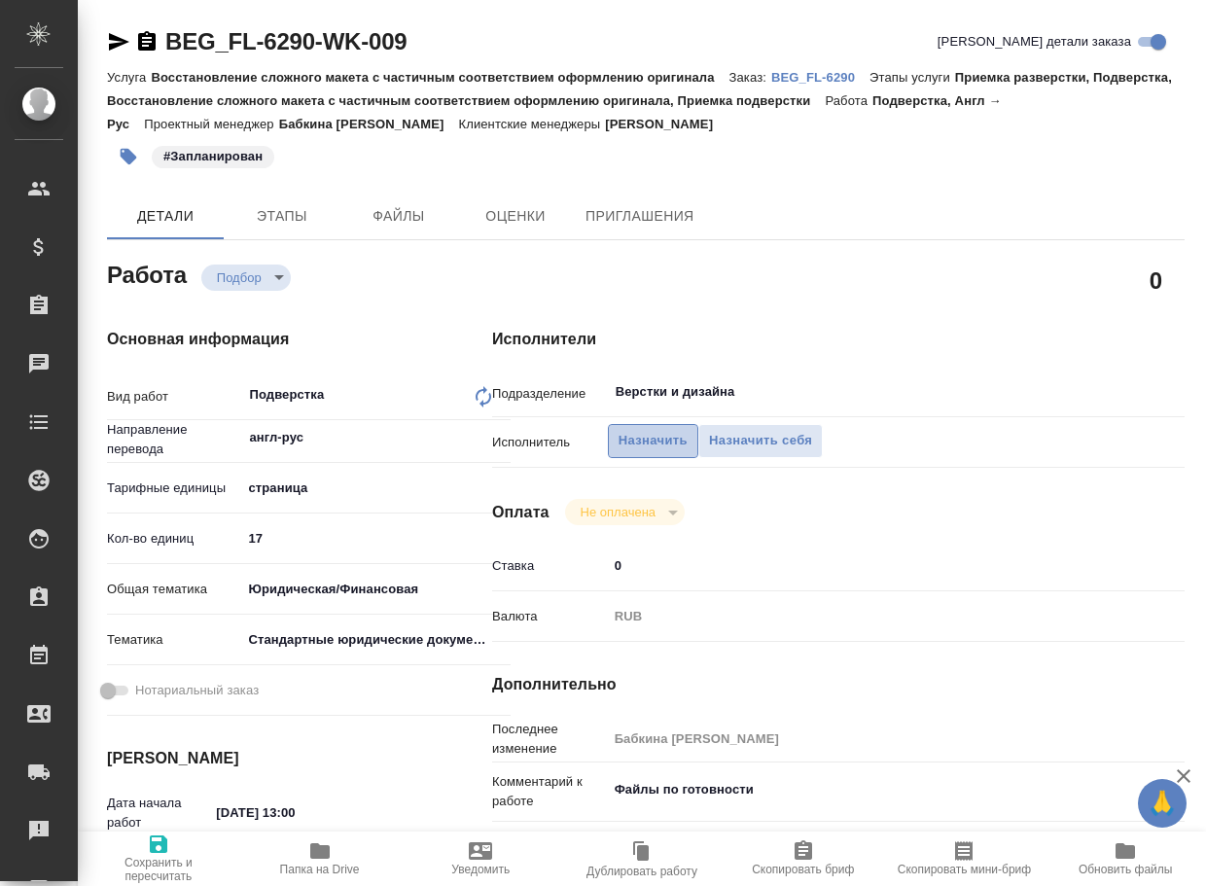
type textarea "x"
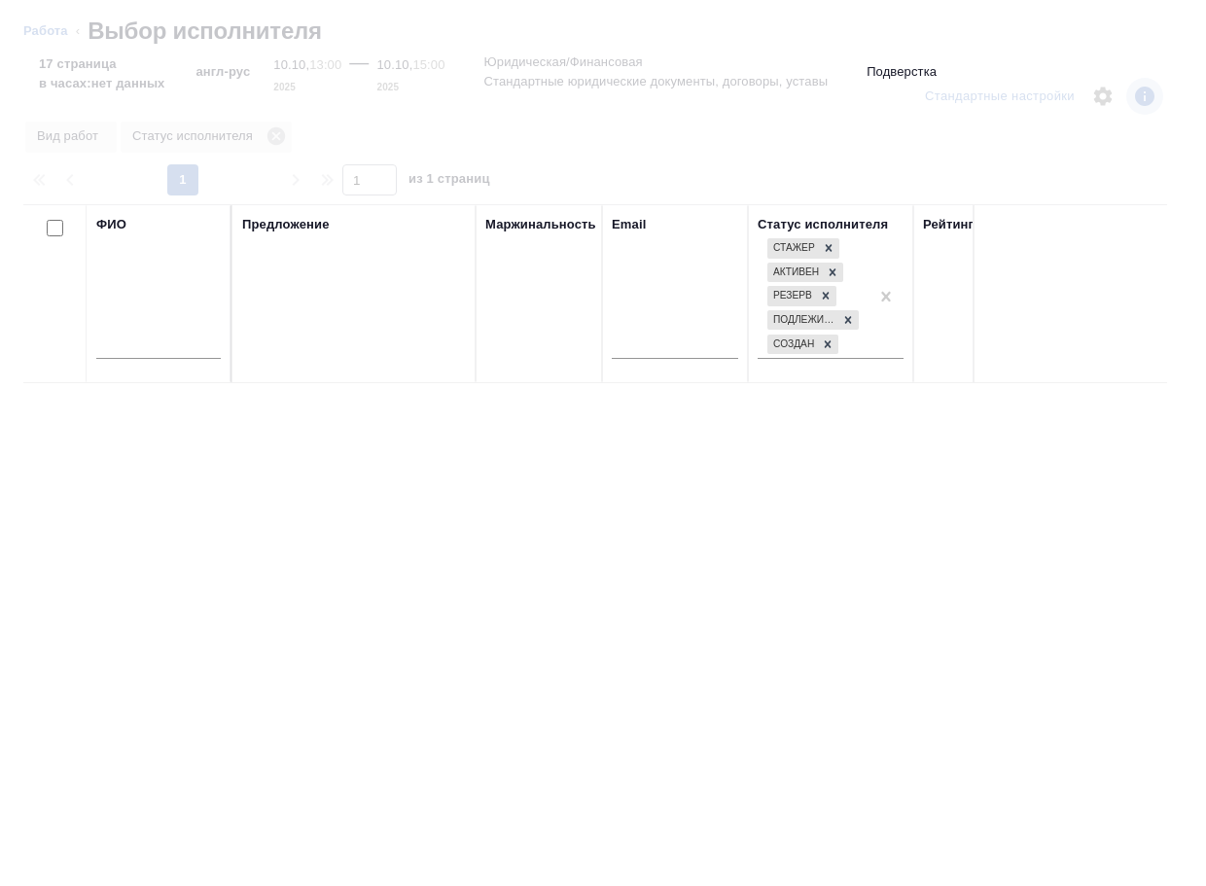
click at [190, 355] on input "text" at bounding box center [158, 347] width 125 height 24
type input "зу"
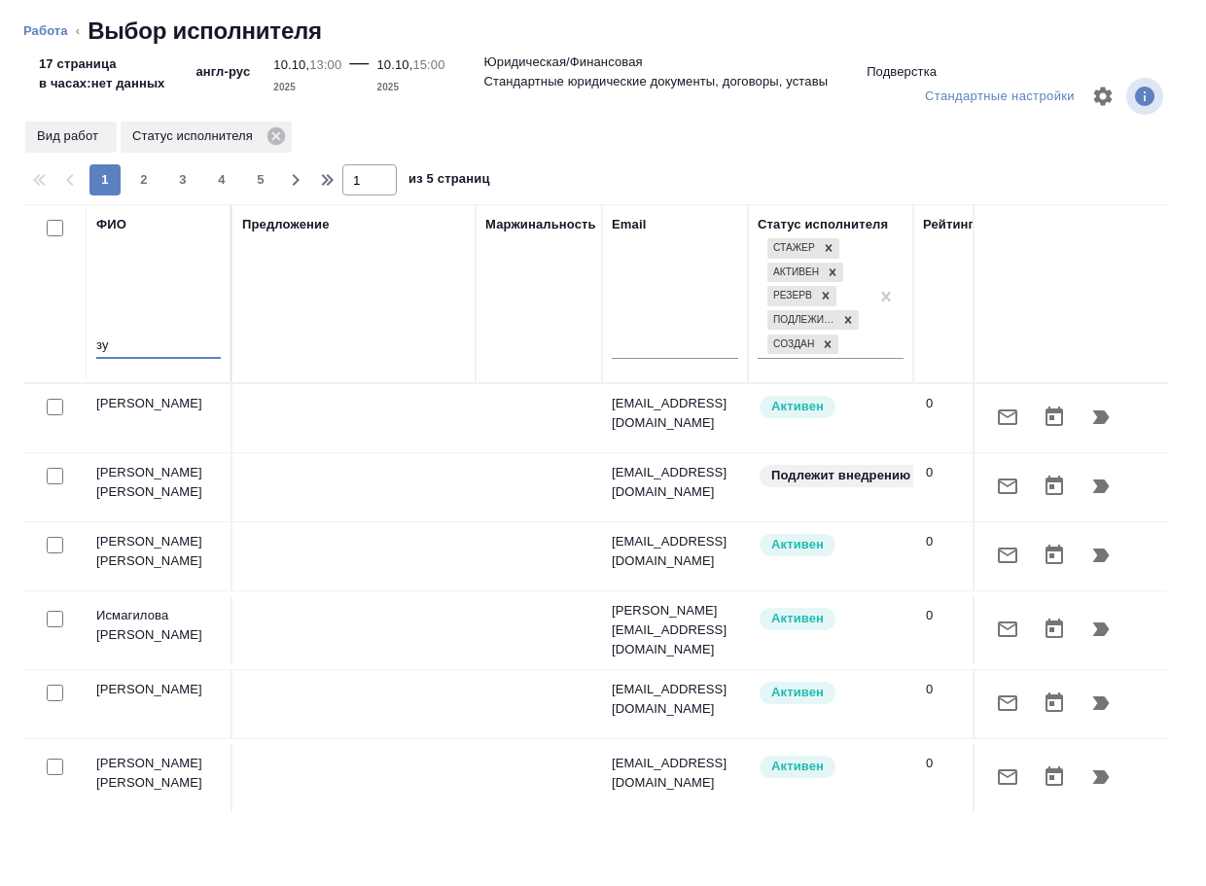
type textarea "x"
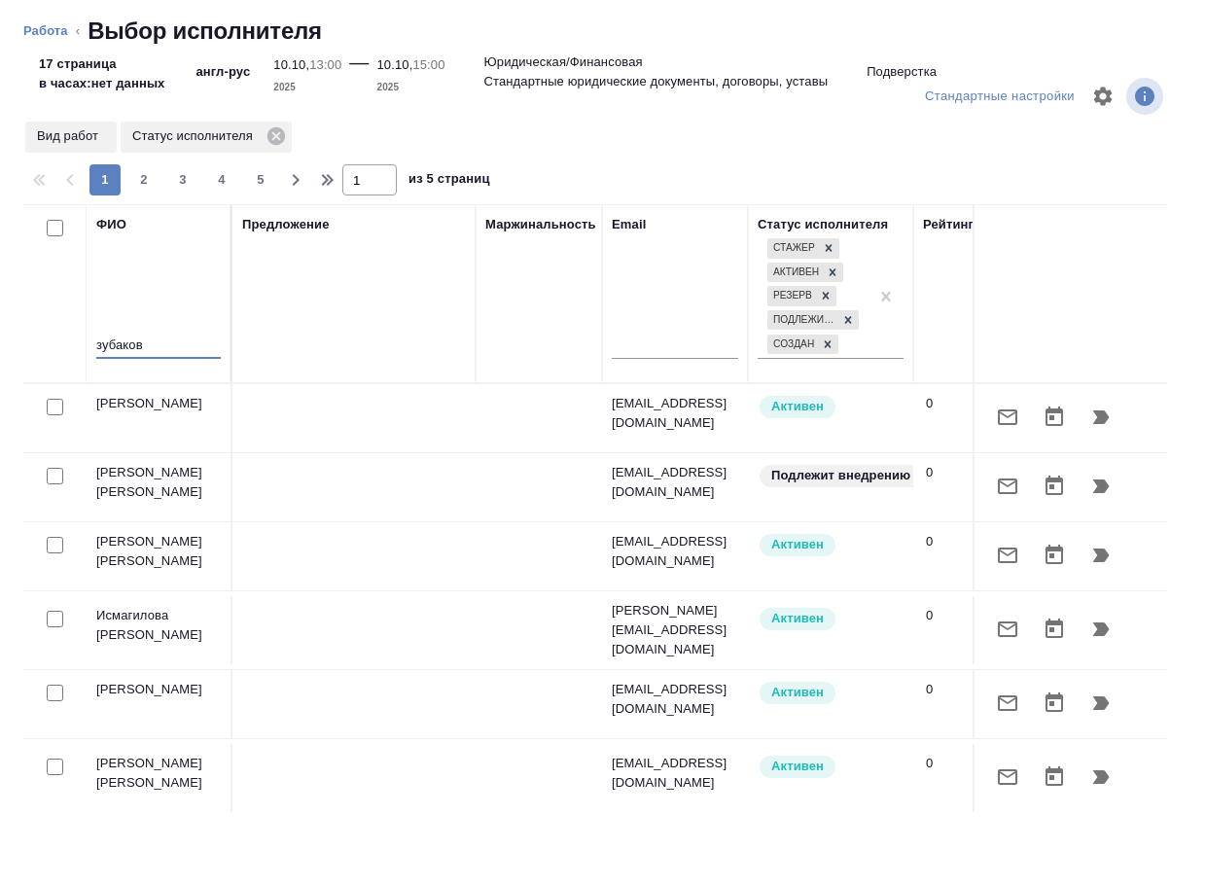
type input "зубакова"
type textarea "x"
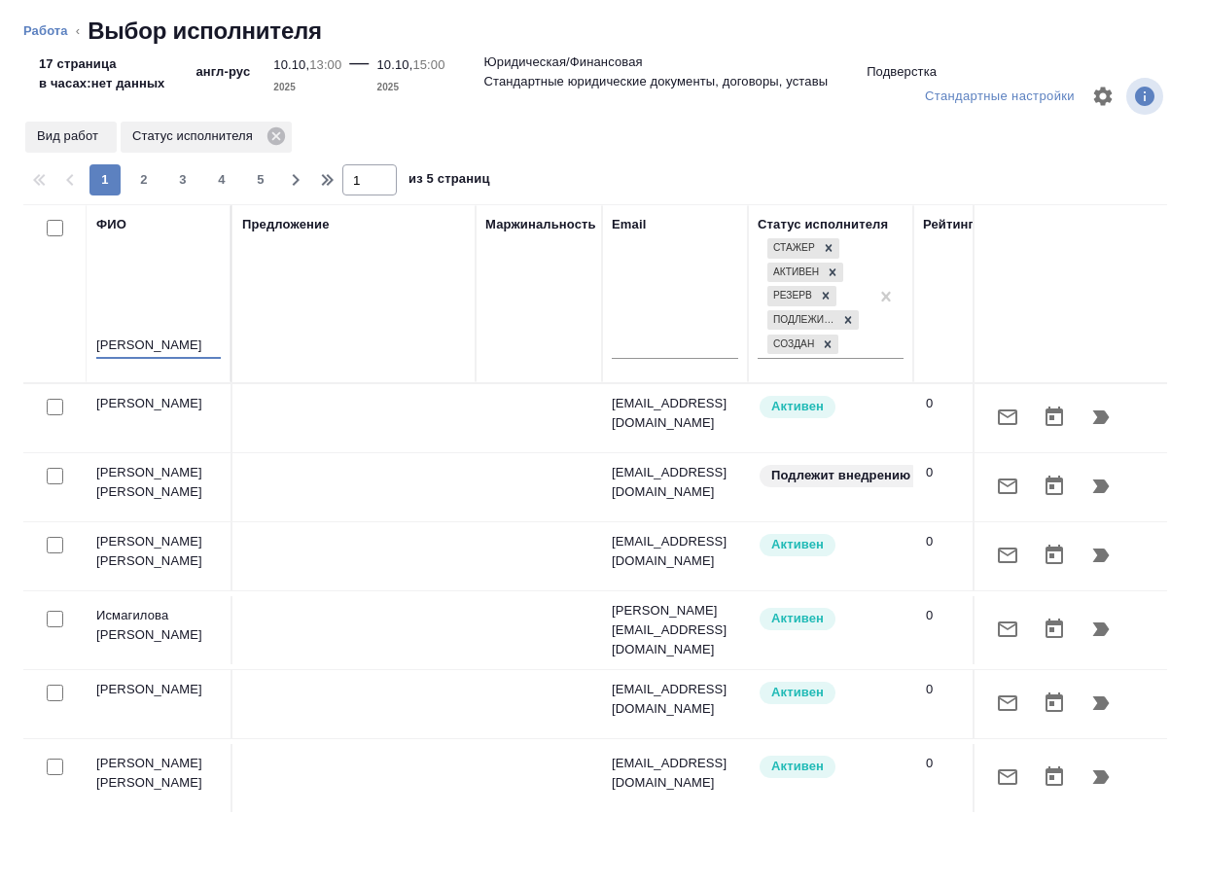
type textarea "x"
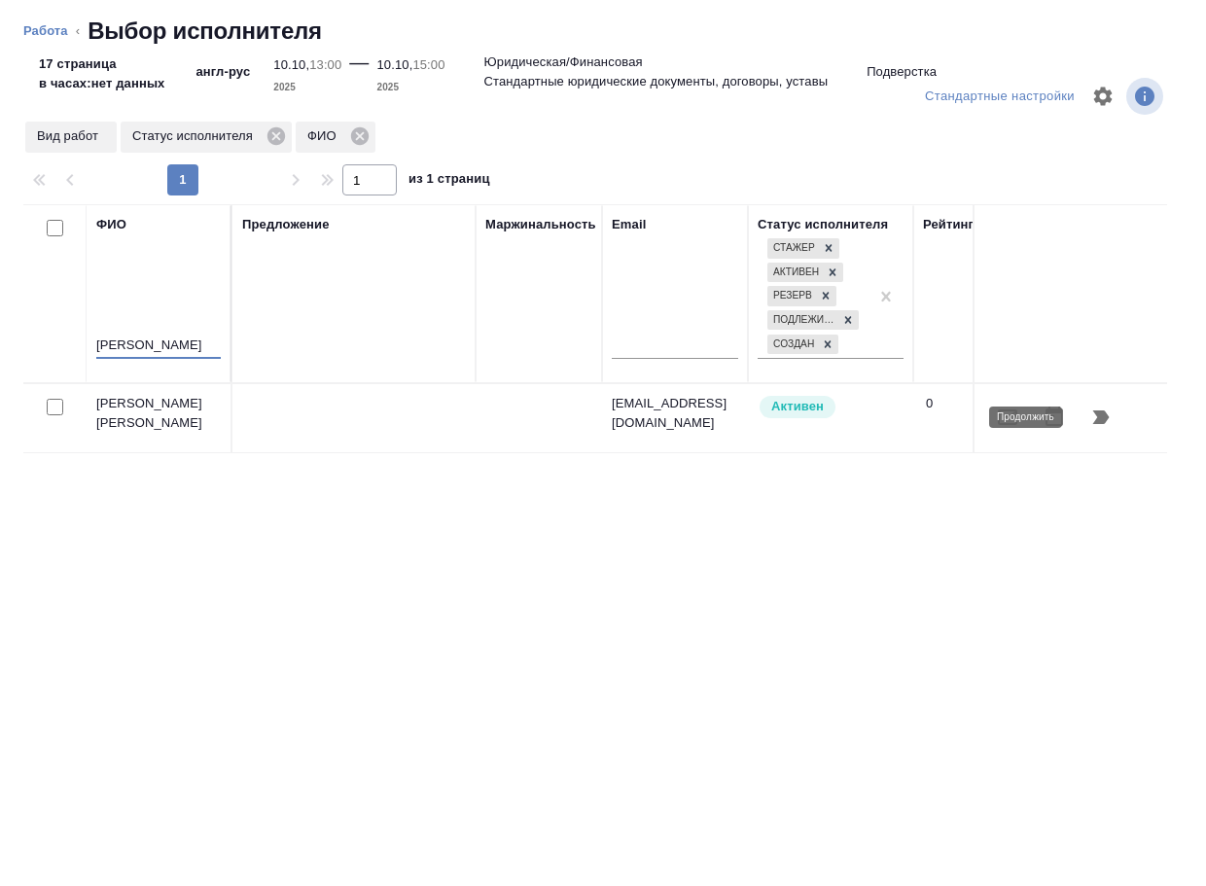
type input "зубакова"
click at [1104, 413] on icon "button" at bounding box center [1101, 418] width 17 height 14
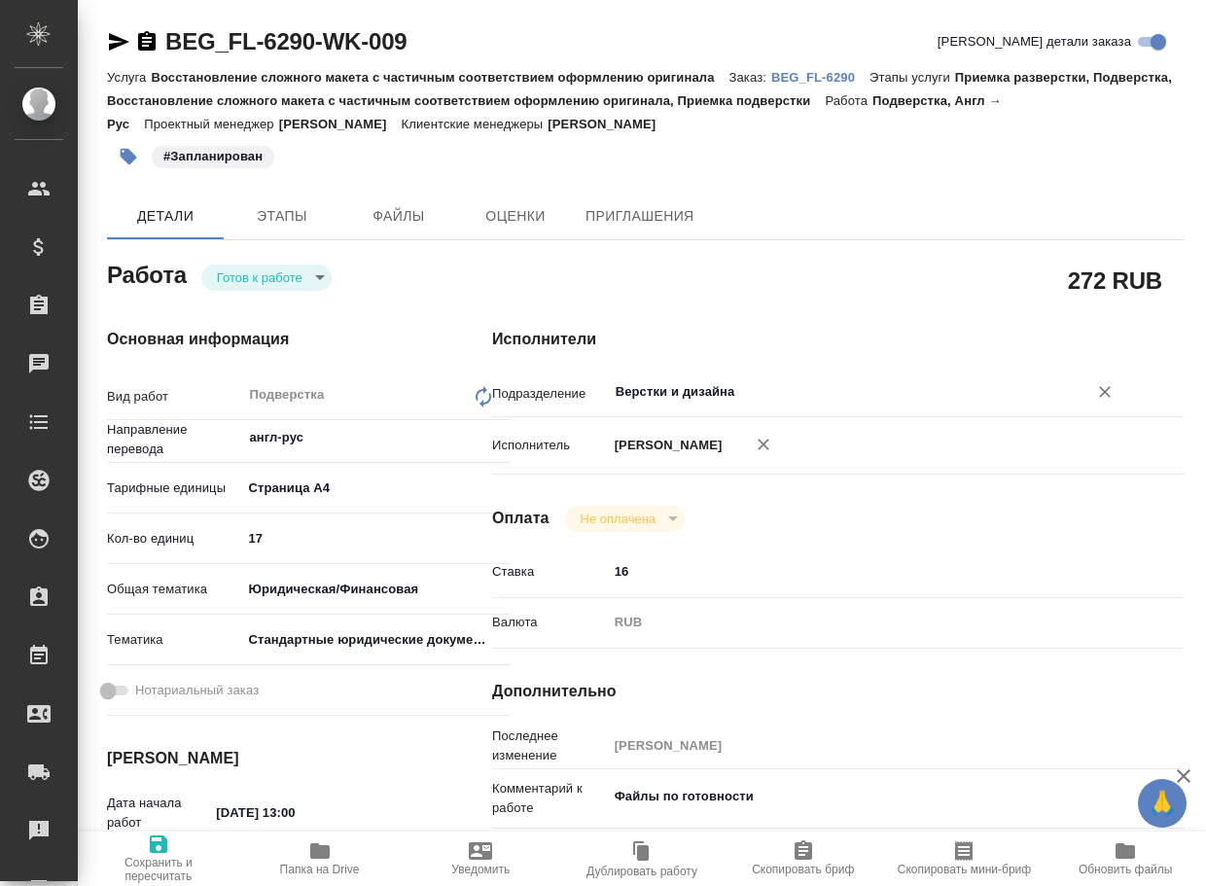
type textarea "x"
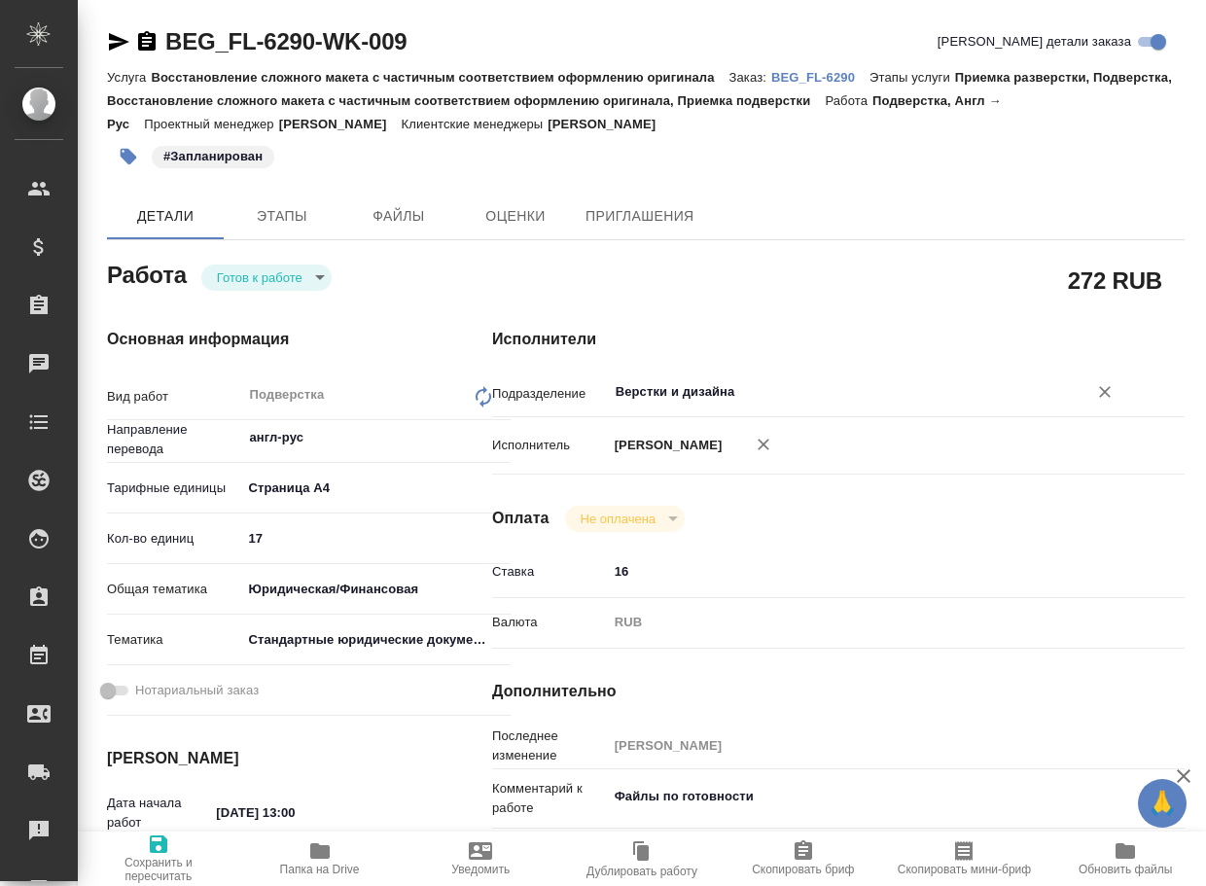
type textarea "x"
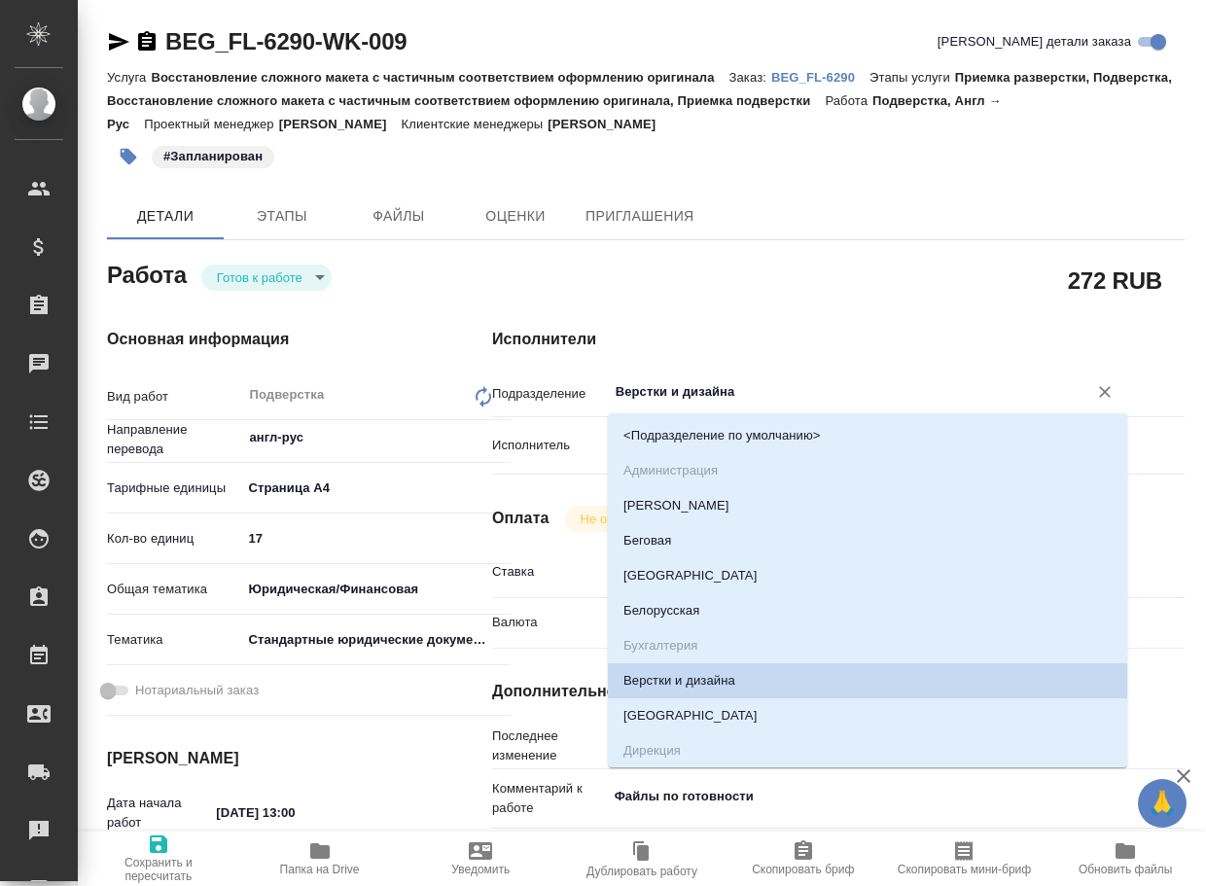
click at [793, 385] on input "Верстки и дизайна" at bounding box center [835, 391] width 443 height 23
type textarea "x"
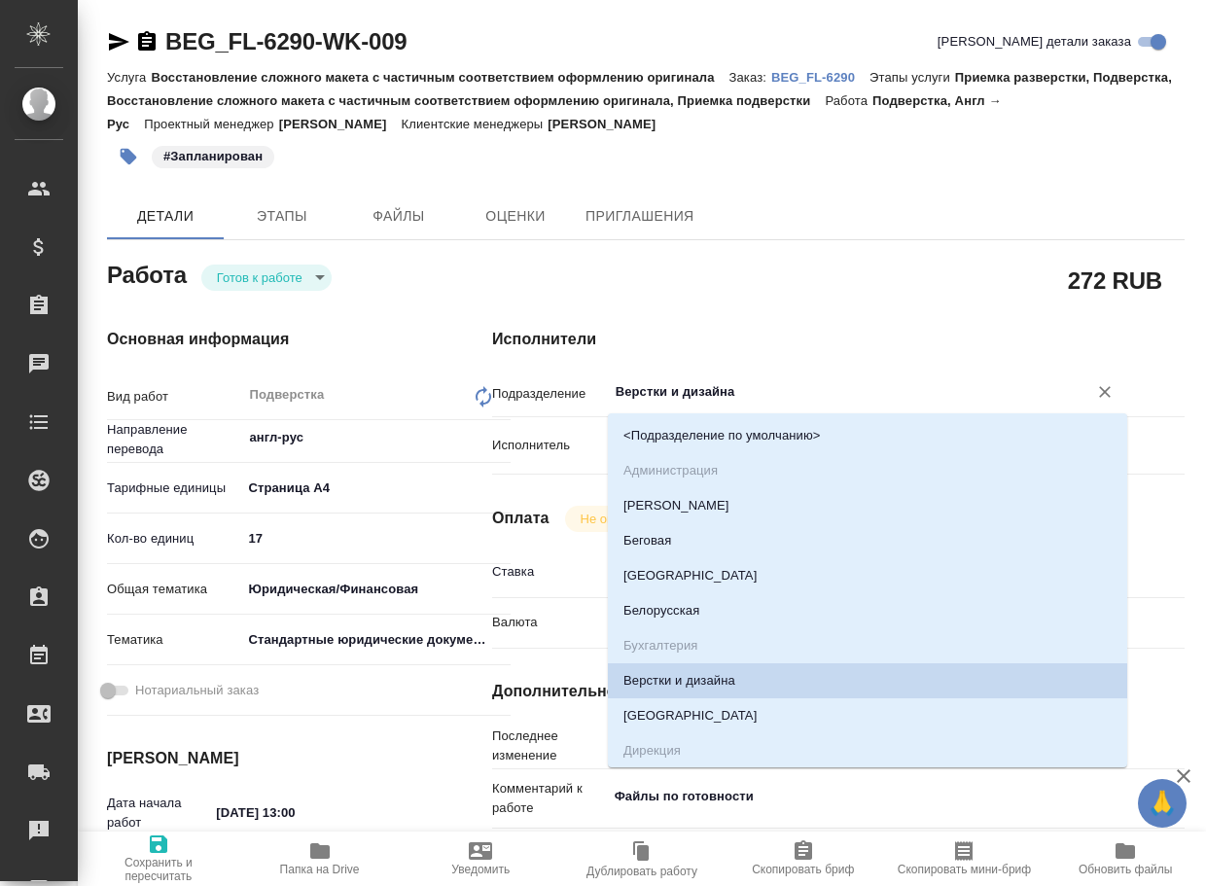
type textarea "x"
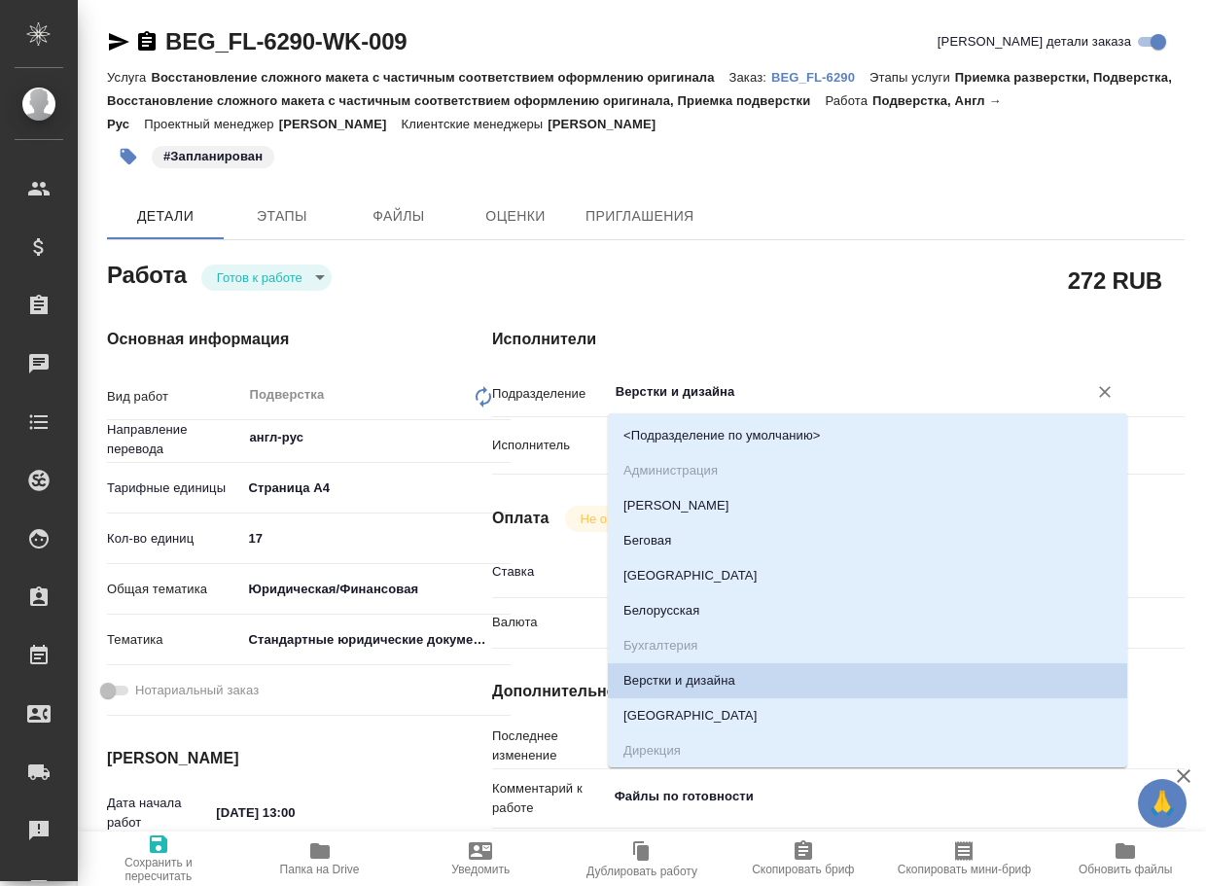
type textarea "x"
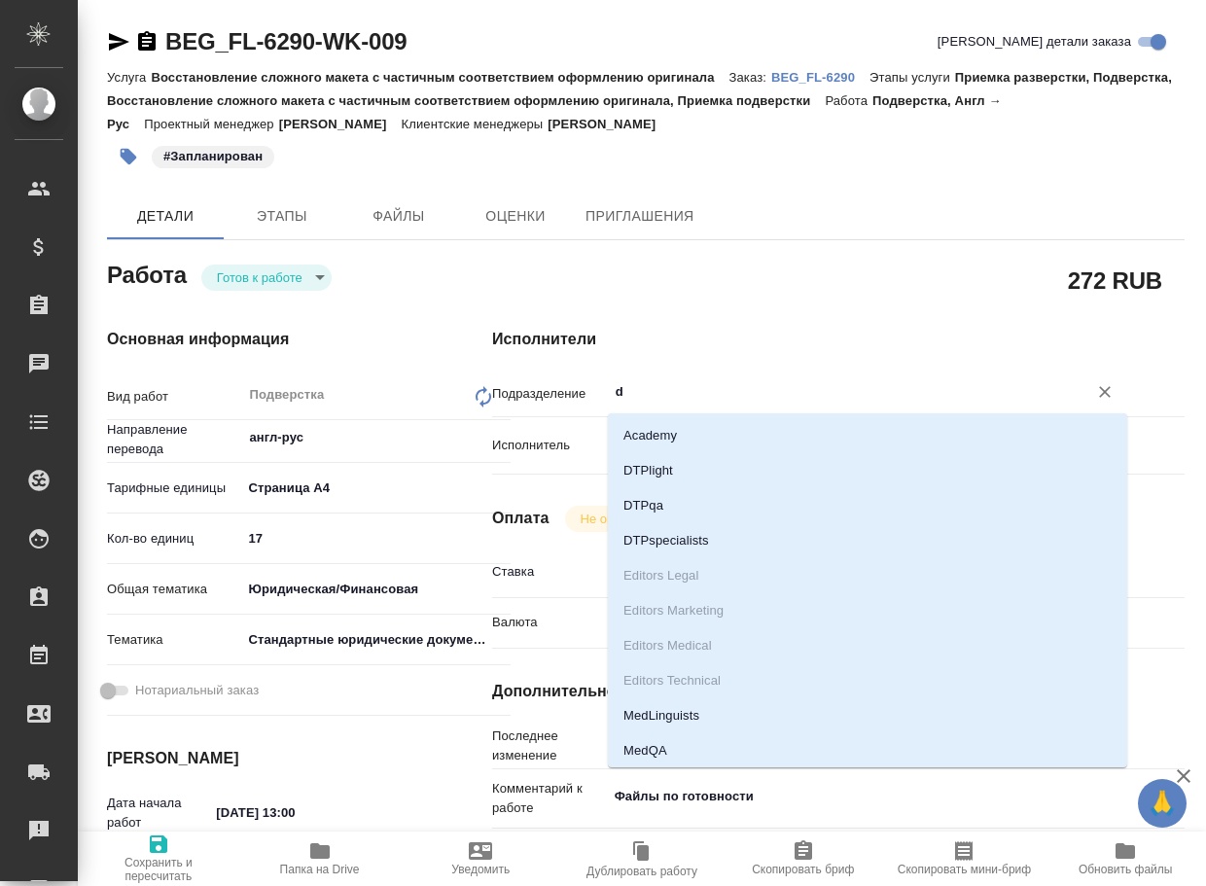
type input "dt"
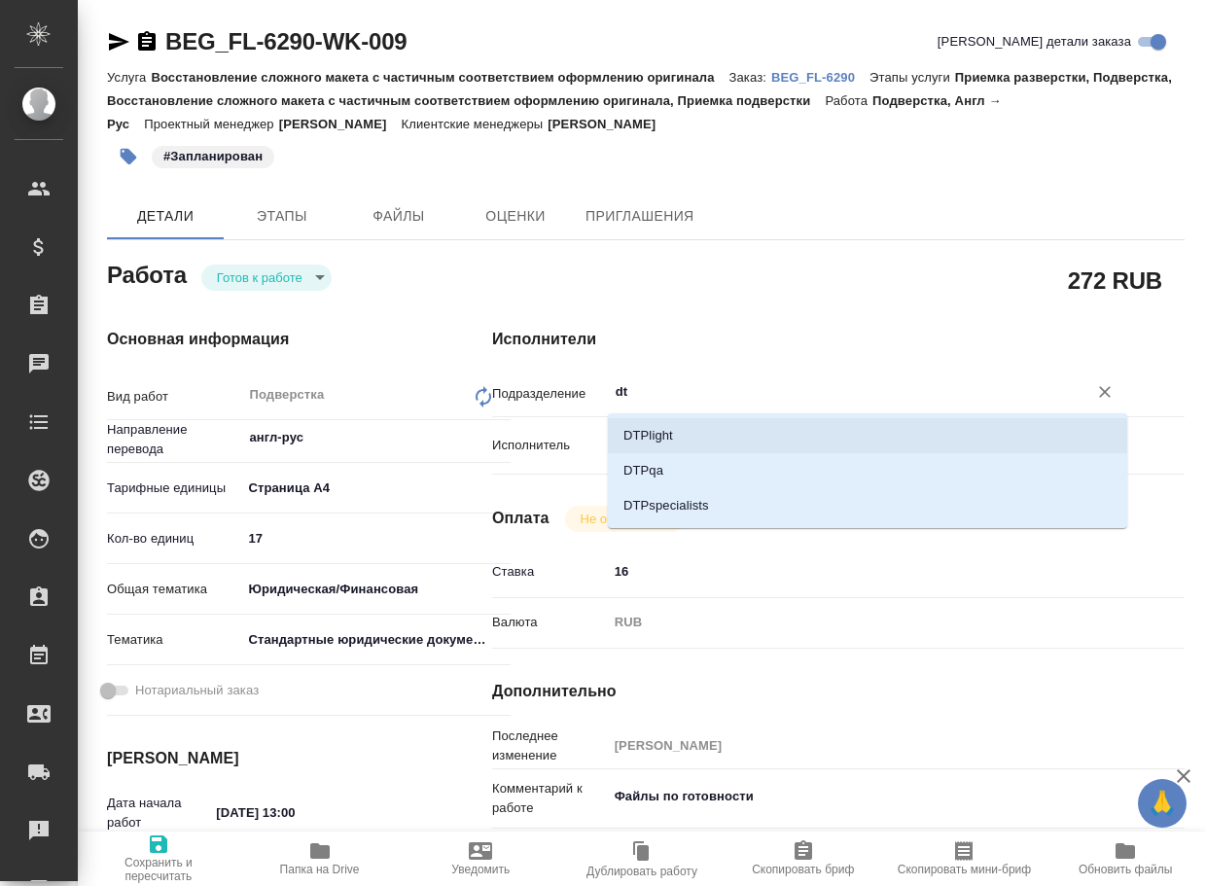
type textarea "x"
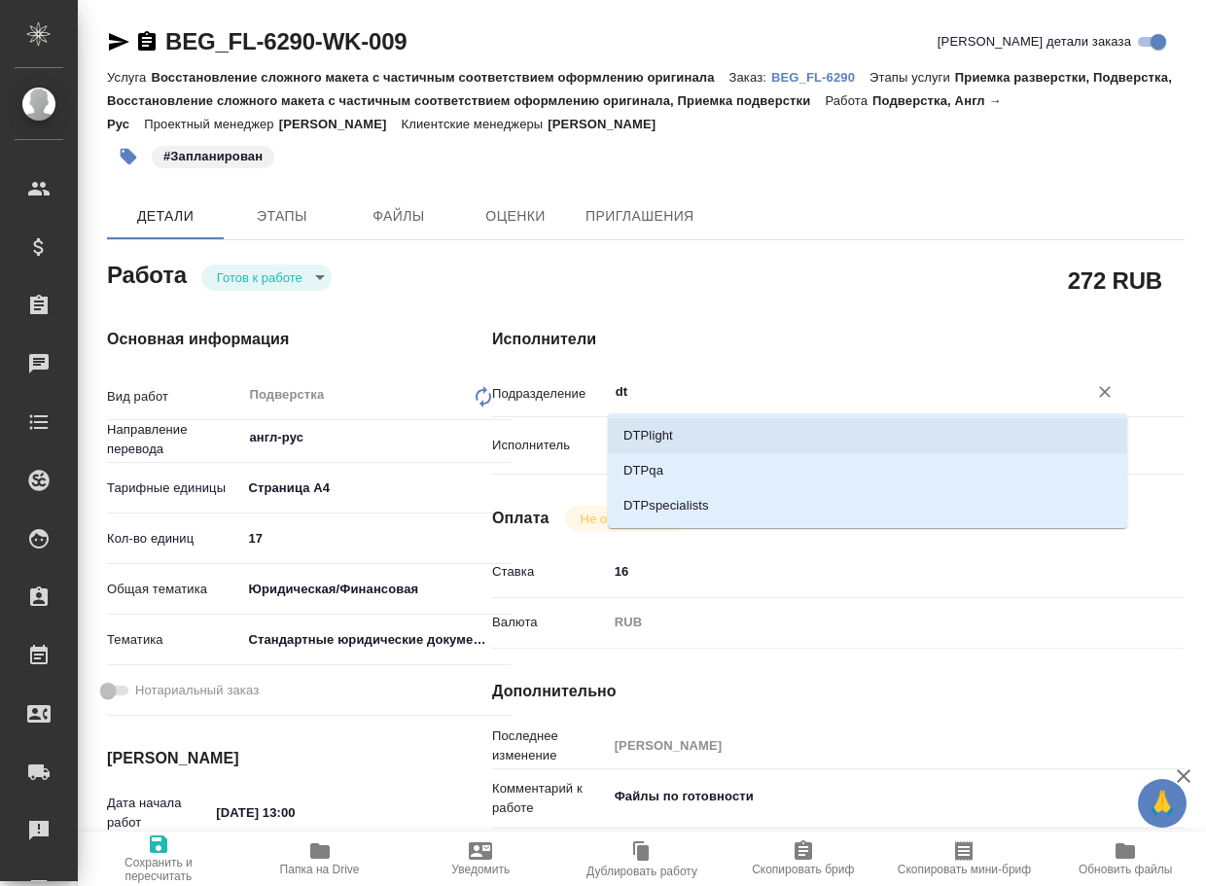
click at [662, 442] on li "DTPlight" at bounding box center [867, 435] width 519 height 35
type textarea "x"
type input "DTPlight"
type textarea "x"
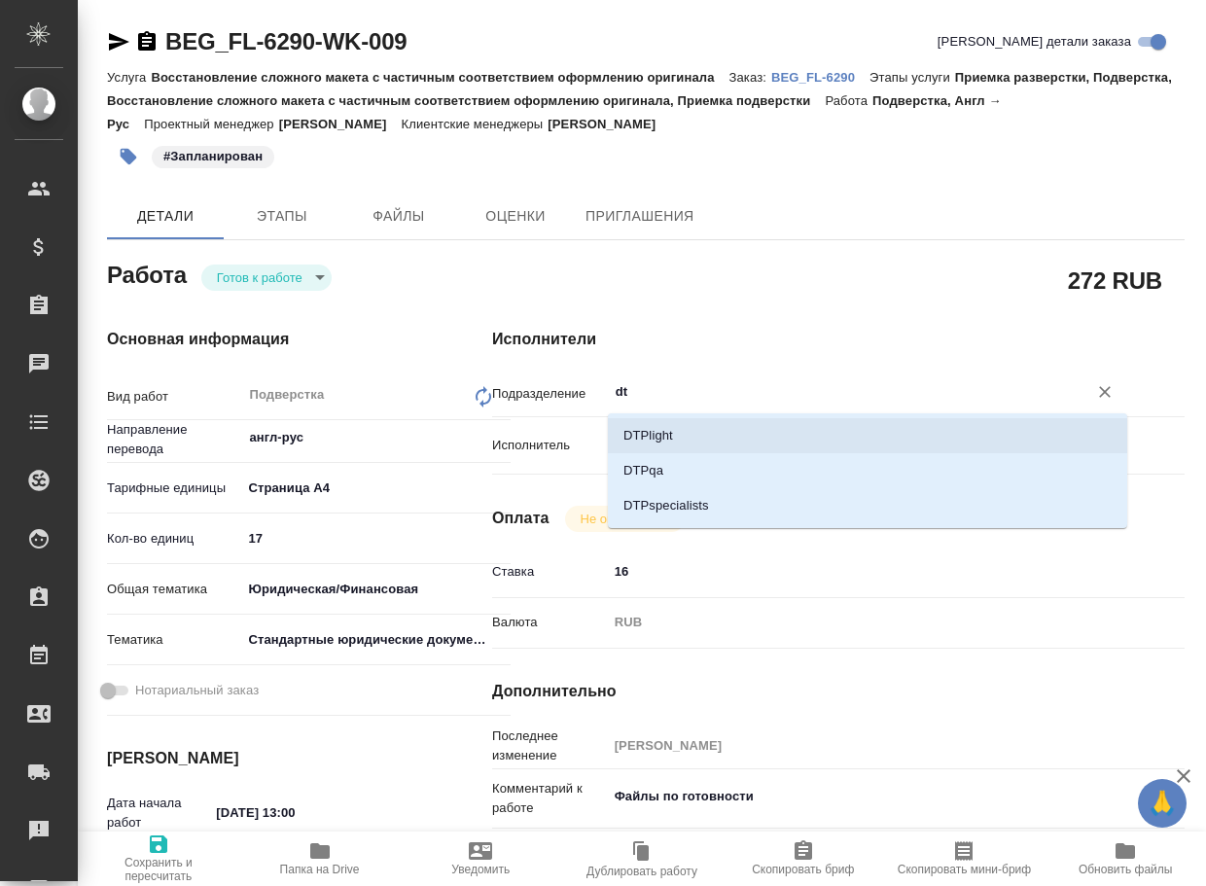
type textarea "x"
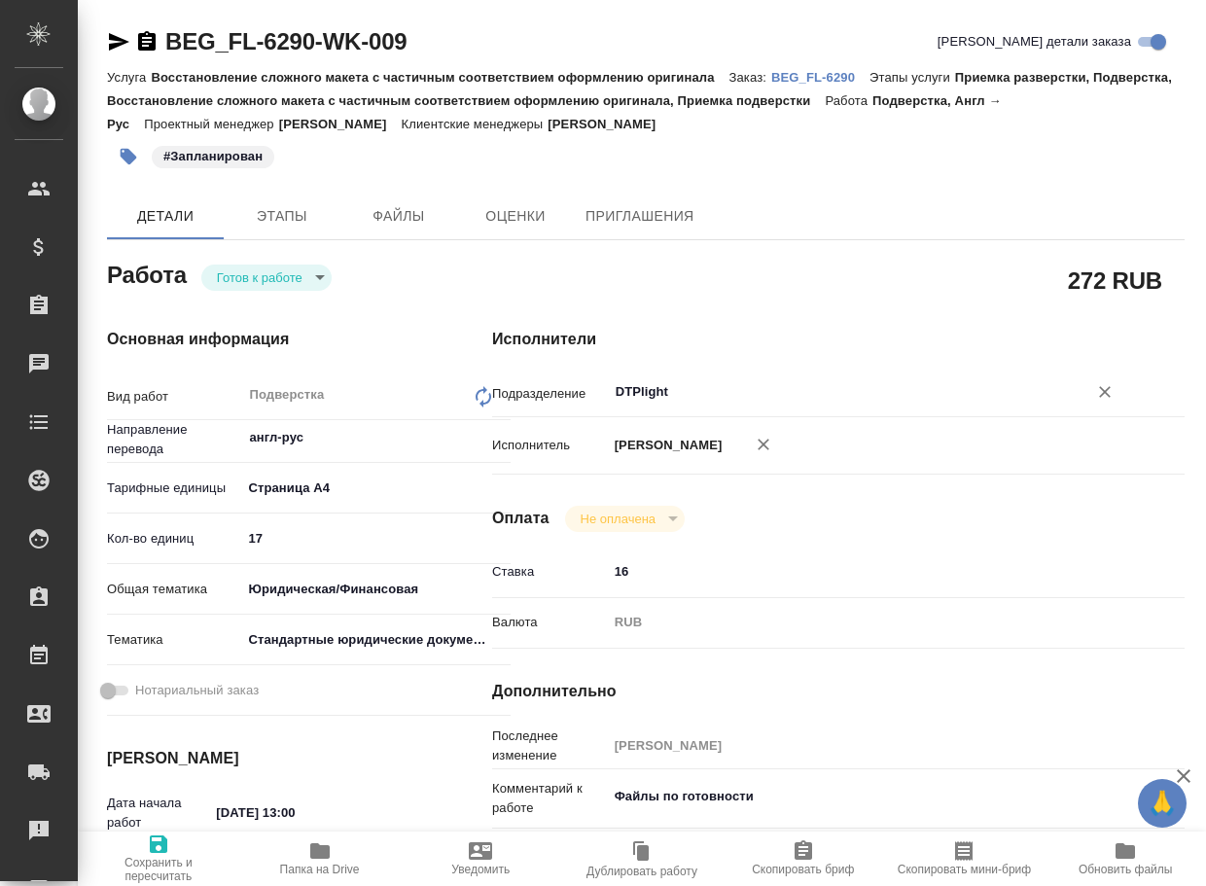
type input "DTPlight"
click at [155, 865] on span "Сохранить и пересчитать" at bounding box center [158, 869] width 138 height 27
type textarea "x"
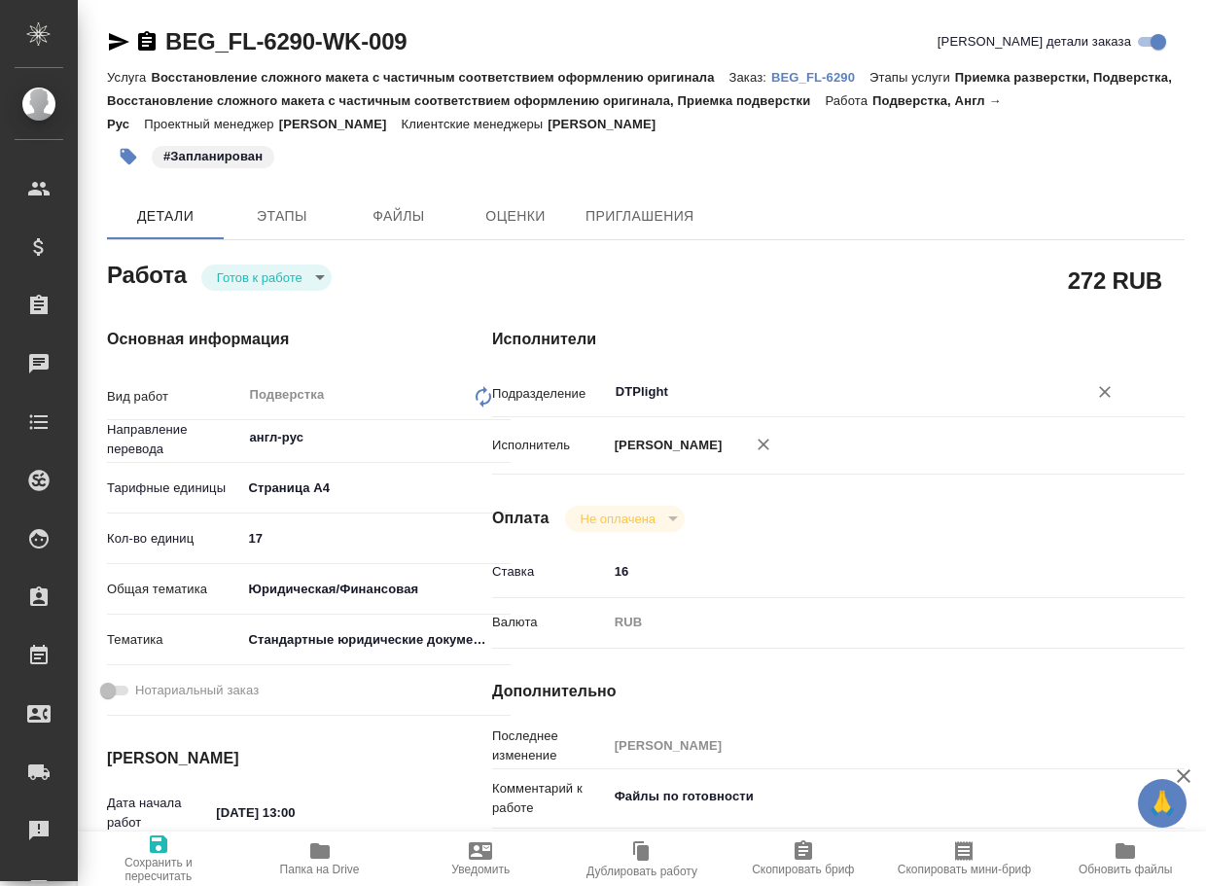
type textarea "x"
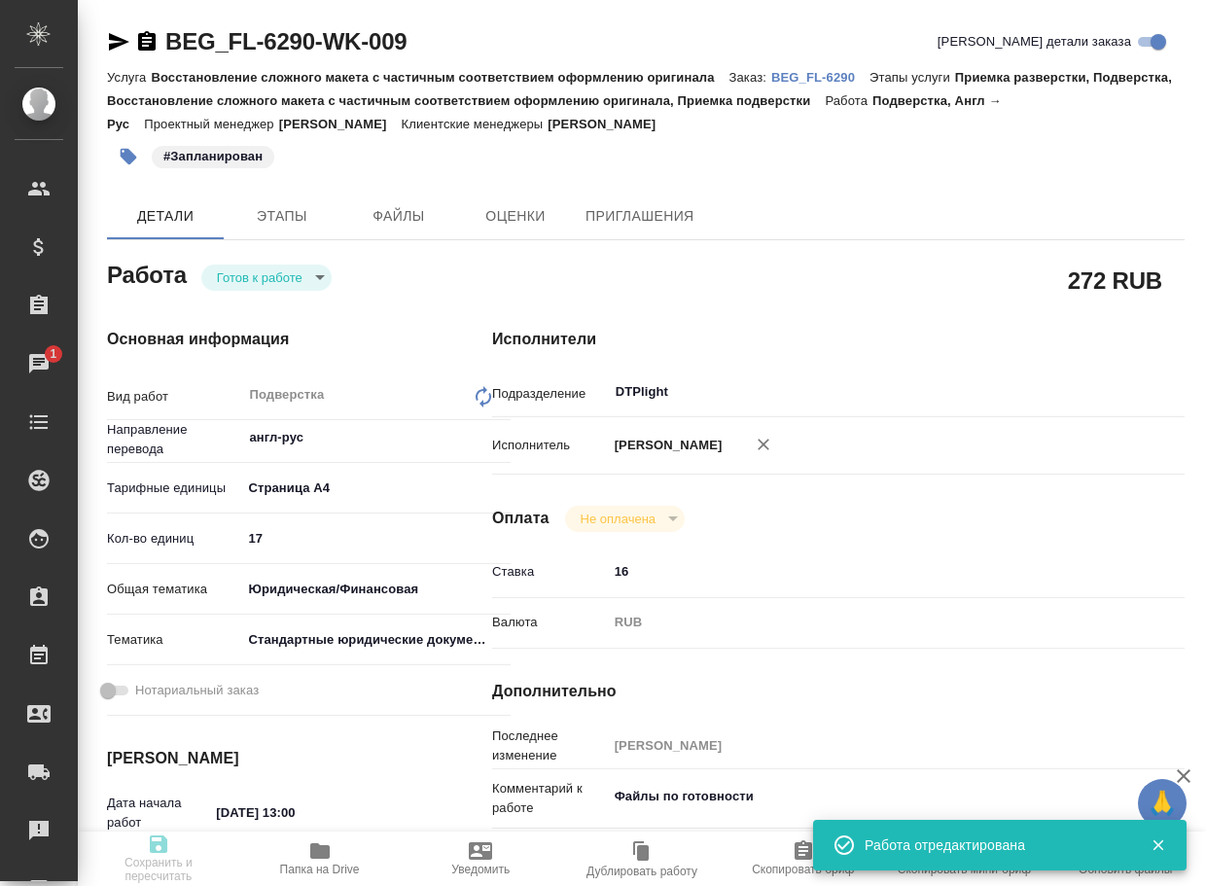
type textarea "x"
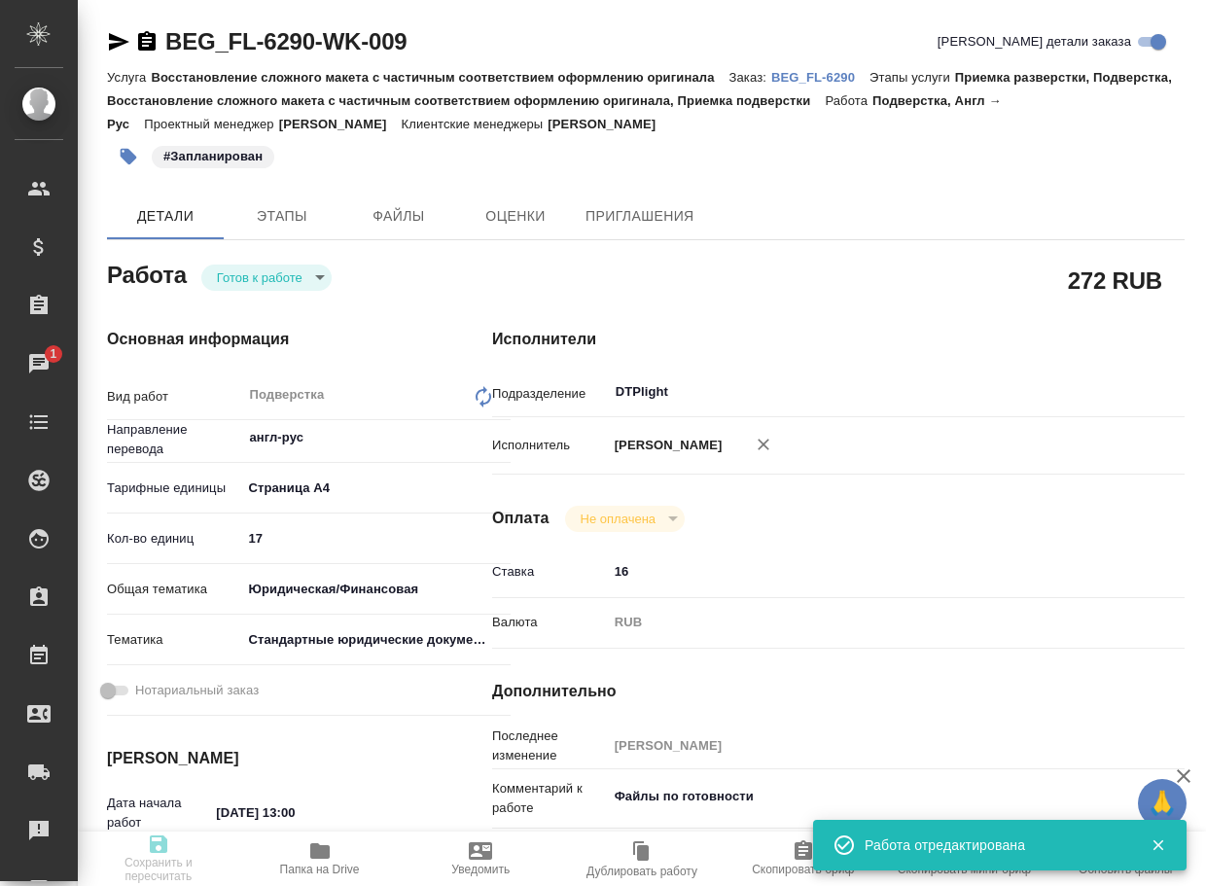
type textarea "x"
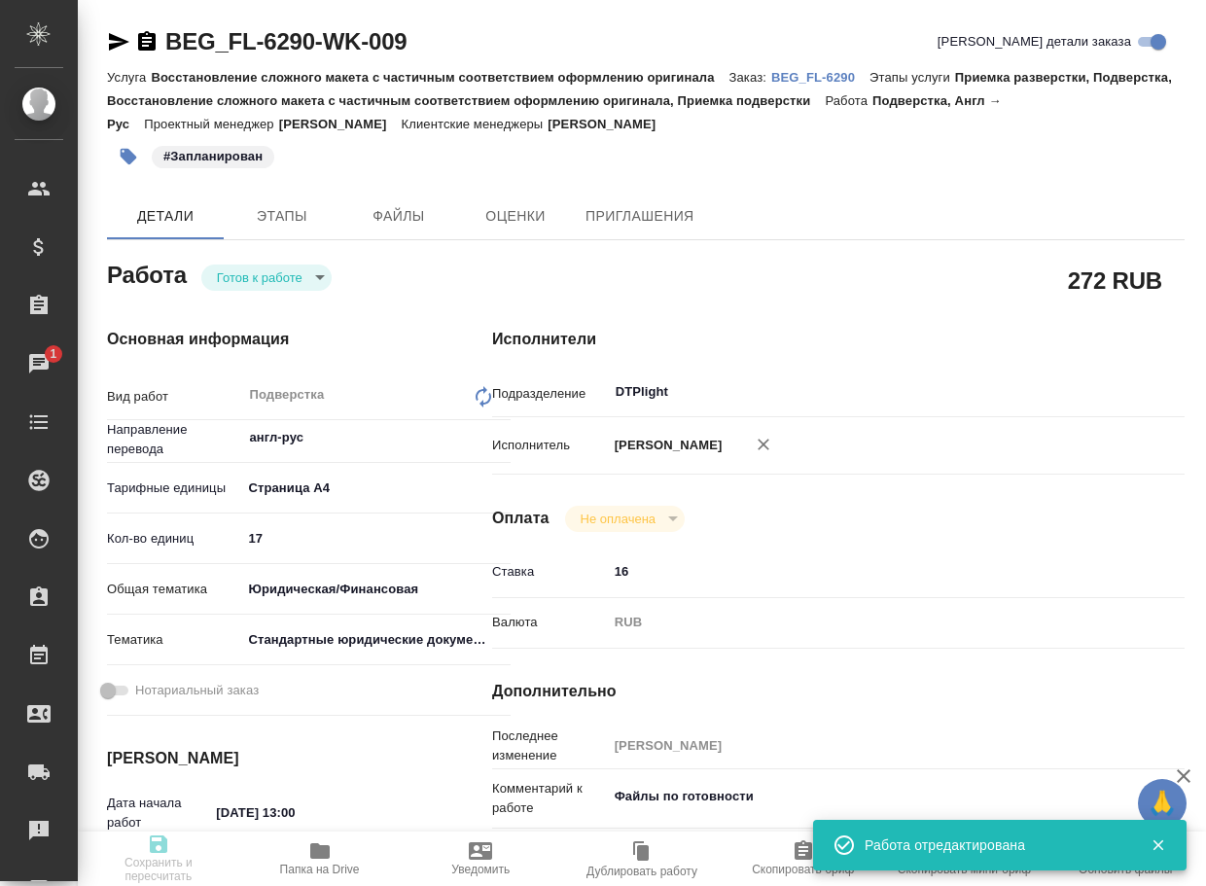
type input "readyForWork"
type textarea "Подверстка"
type textarea "x"
type input "англ-рус"
type input "5f036ec4e16dec2d6b59c8ff"
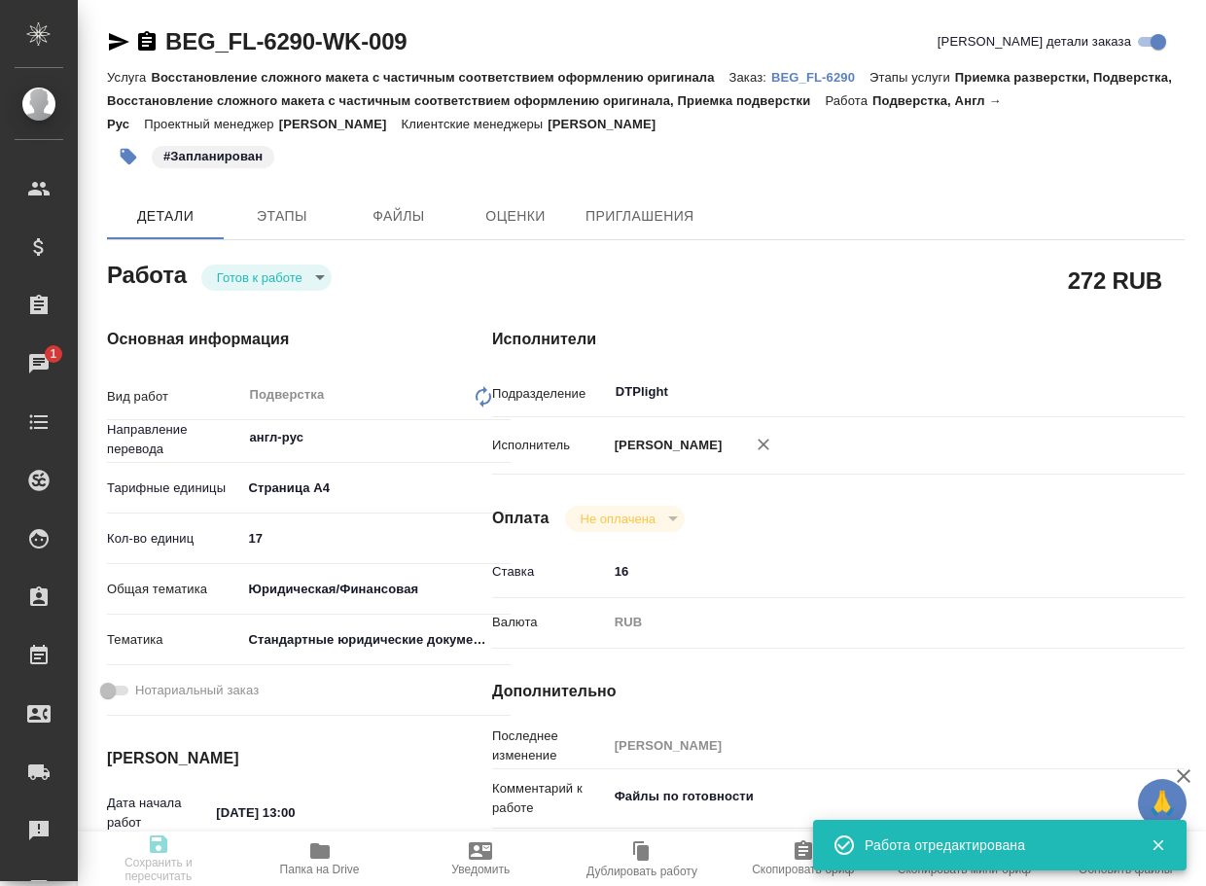
type input "17"
type input "yr-fn"
type input "5f647205b73bc97568ca66bf"
type input "10.10.2025 13:00"
type input "10.10.2025 15:00"
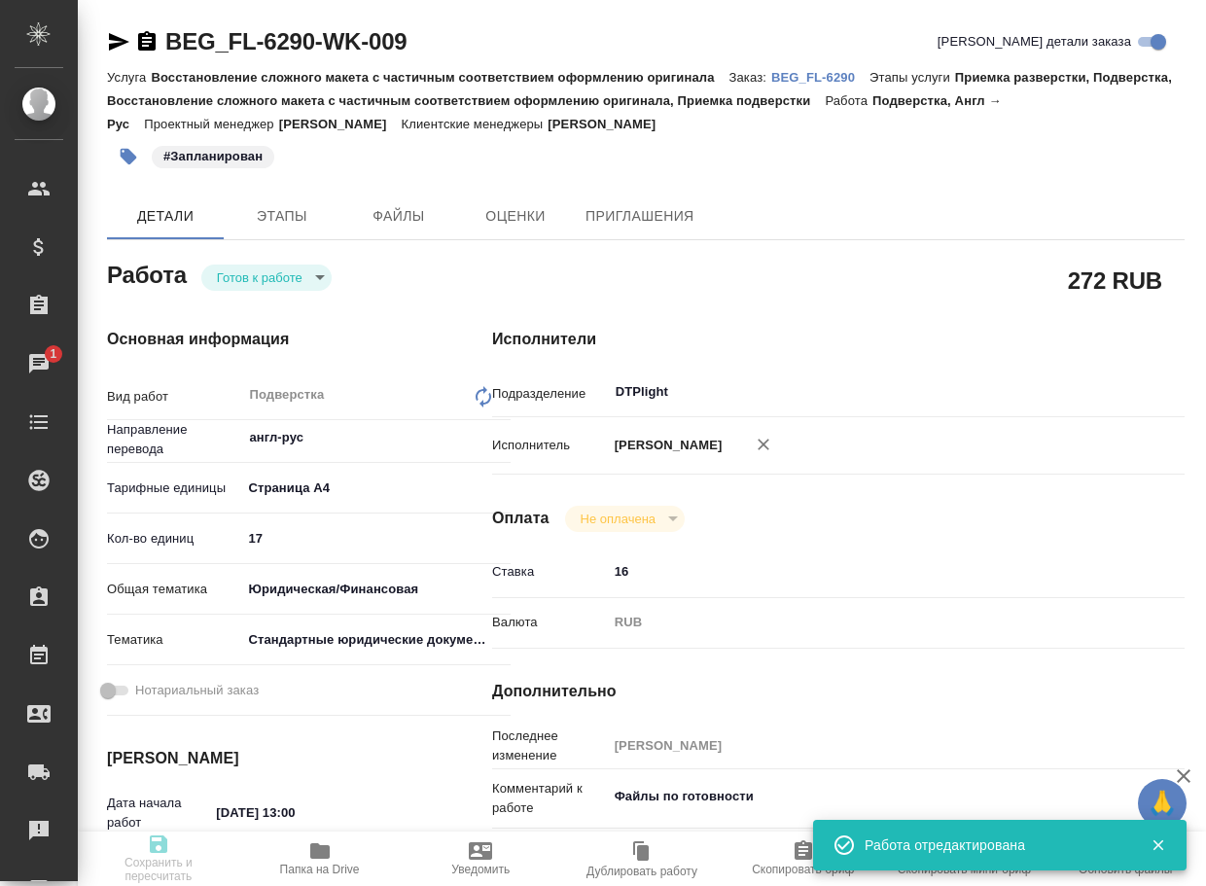
type input "10.10.2025 16:00"
type input "DTPlight"
type input "notPayed"
type input "16"
type input "RUB"
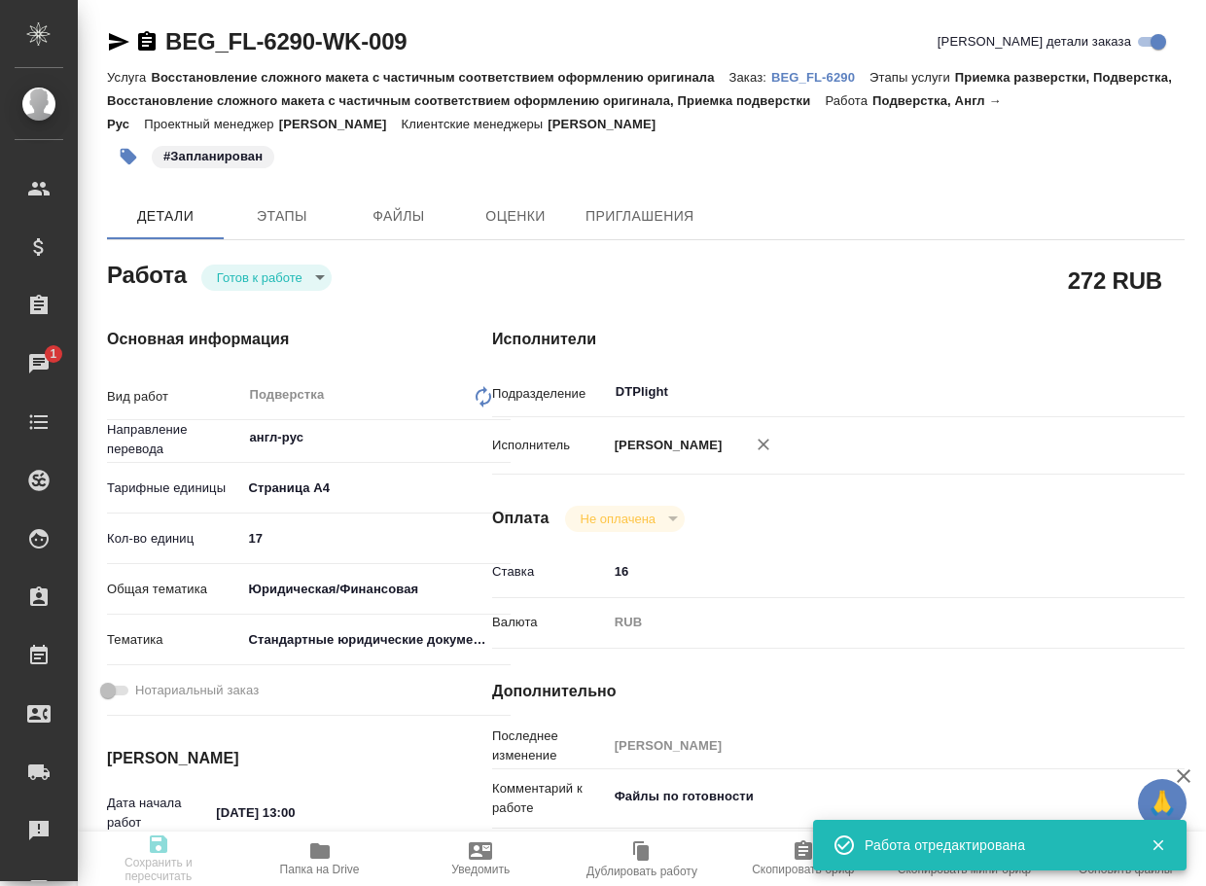
type input "[PERSON_NAME]"
type textarea "Файлы по готовности"
type textarea "x"
type input "BEG_FL-6290"
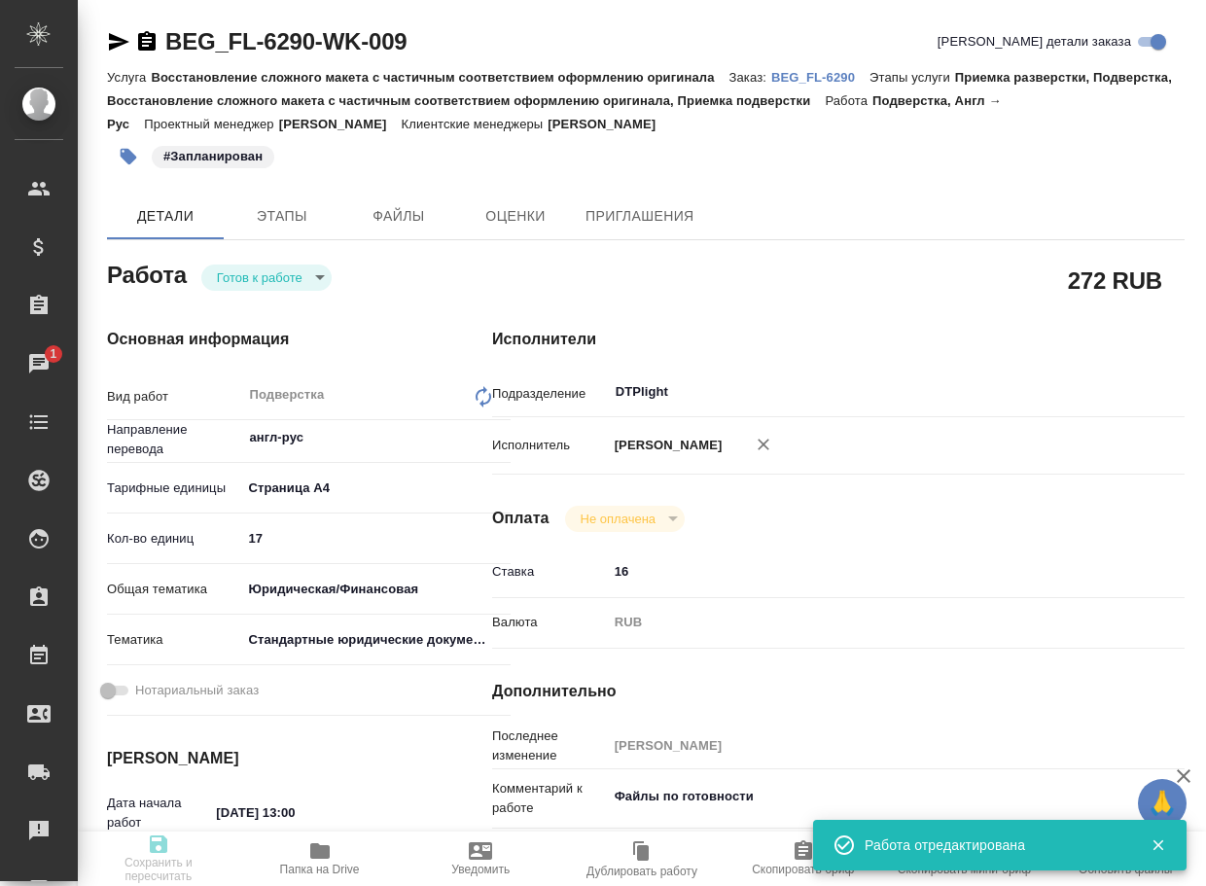
type input "Восстановление сложного макета с частичным соответствием оформлению оригинала"
type input "Приемка разверстки, Подверстка, Восстановление сложного макета с частичным соот…"
type input "Антонова Кристина"
type input "[PERSON_NAME]"
type input "/Clients/FL_BEG/Orders/BEG_FL-6290"
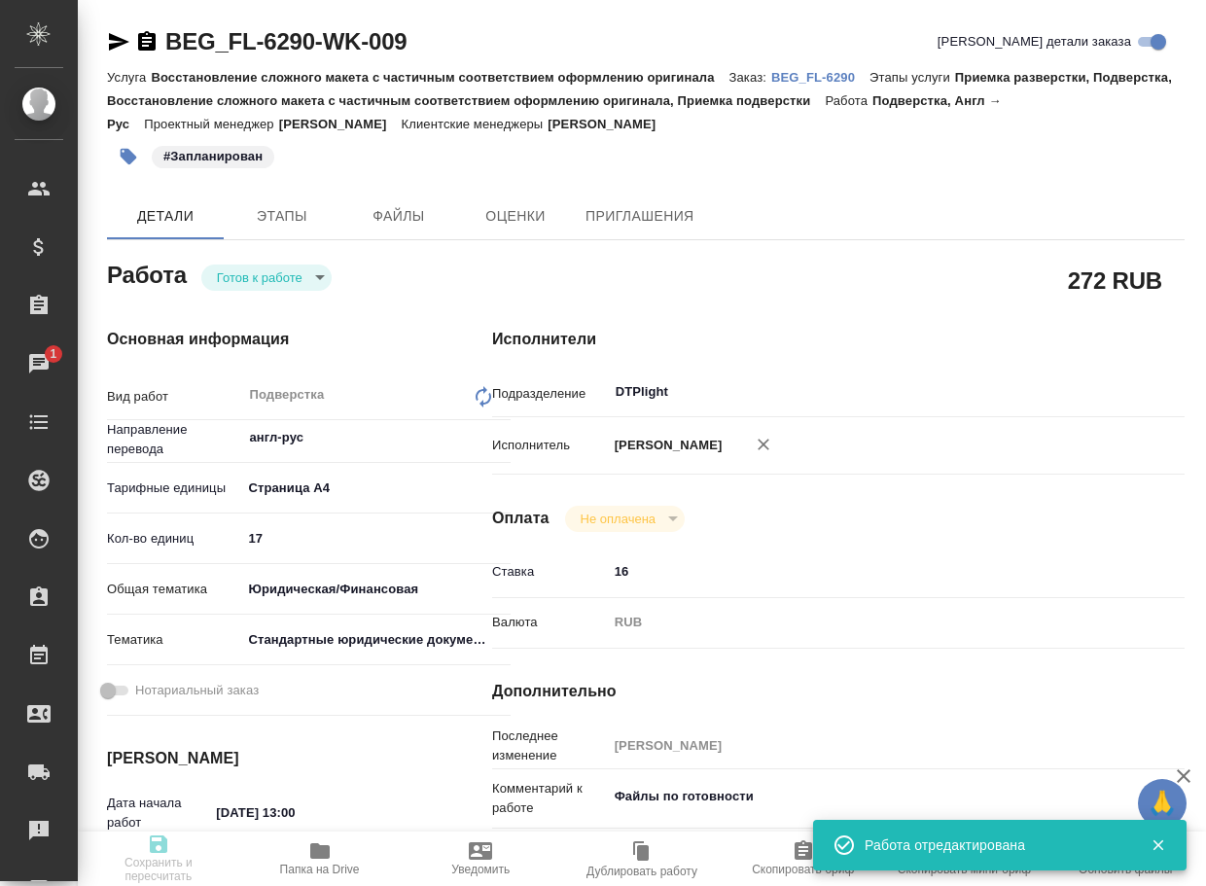
type textarea "x"
type textarea "англ-рус"
type textarea "x"
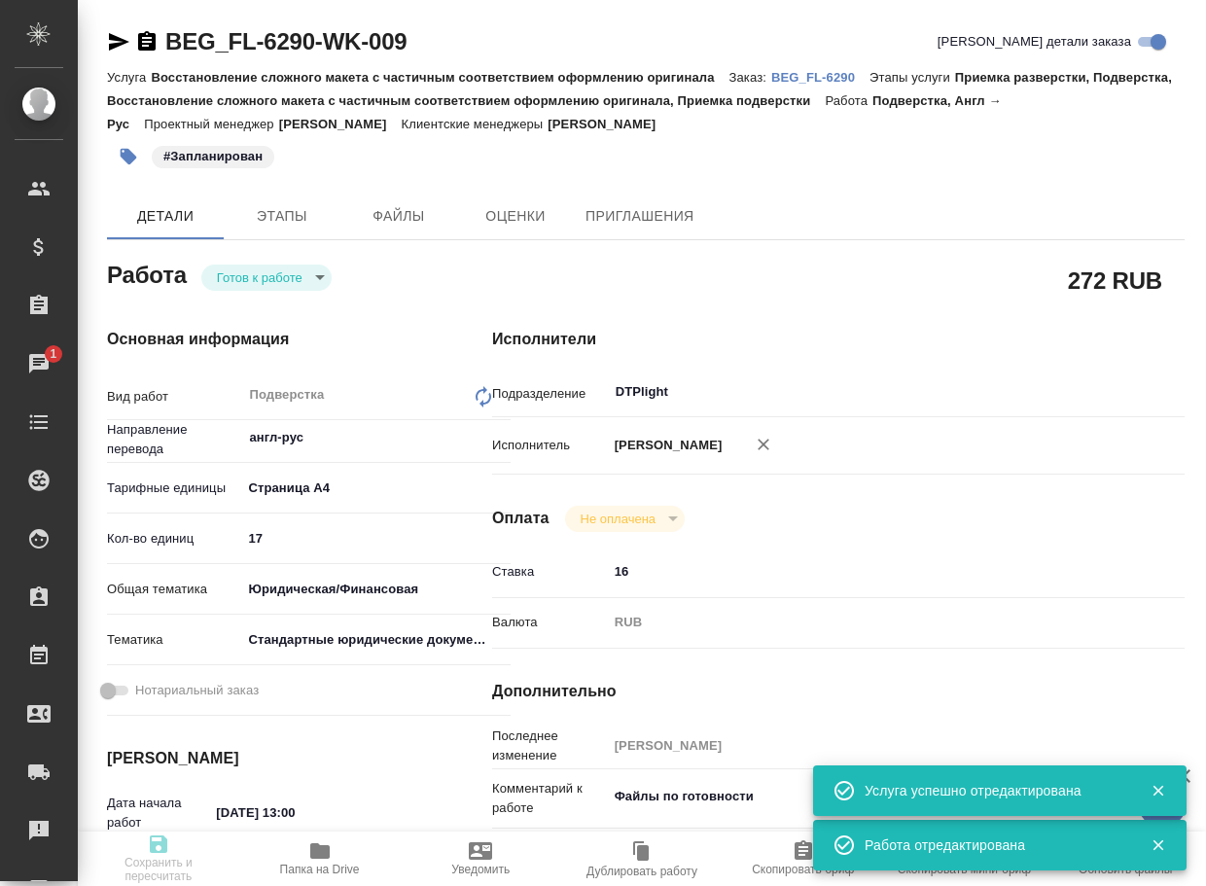
type textarea "x"
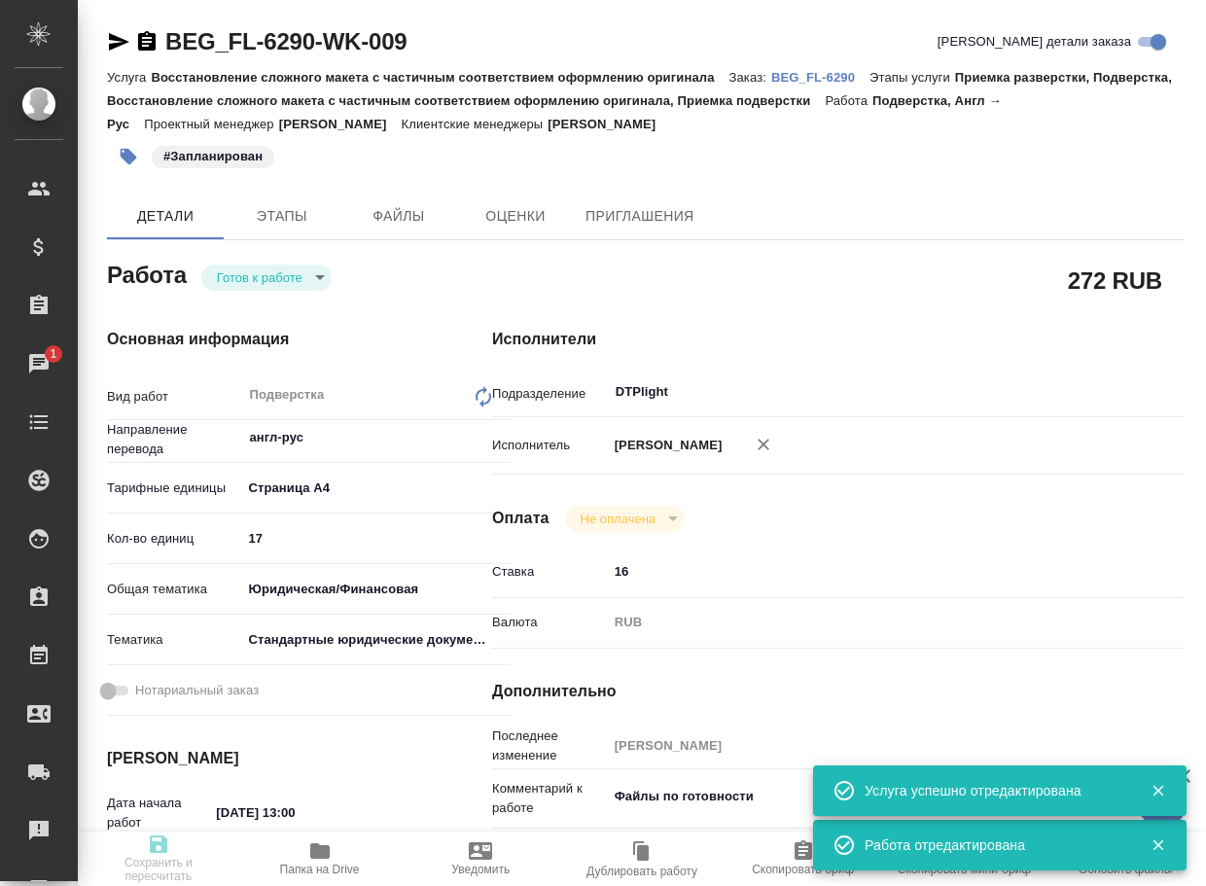
type textarea "x"
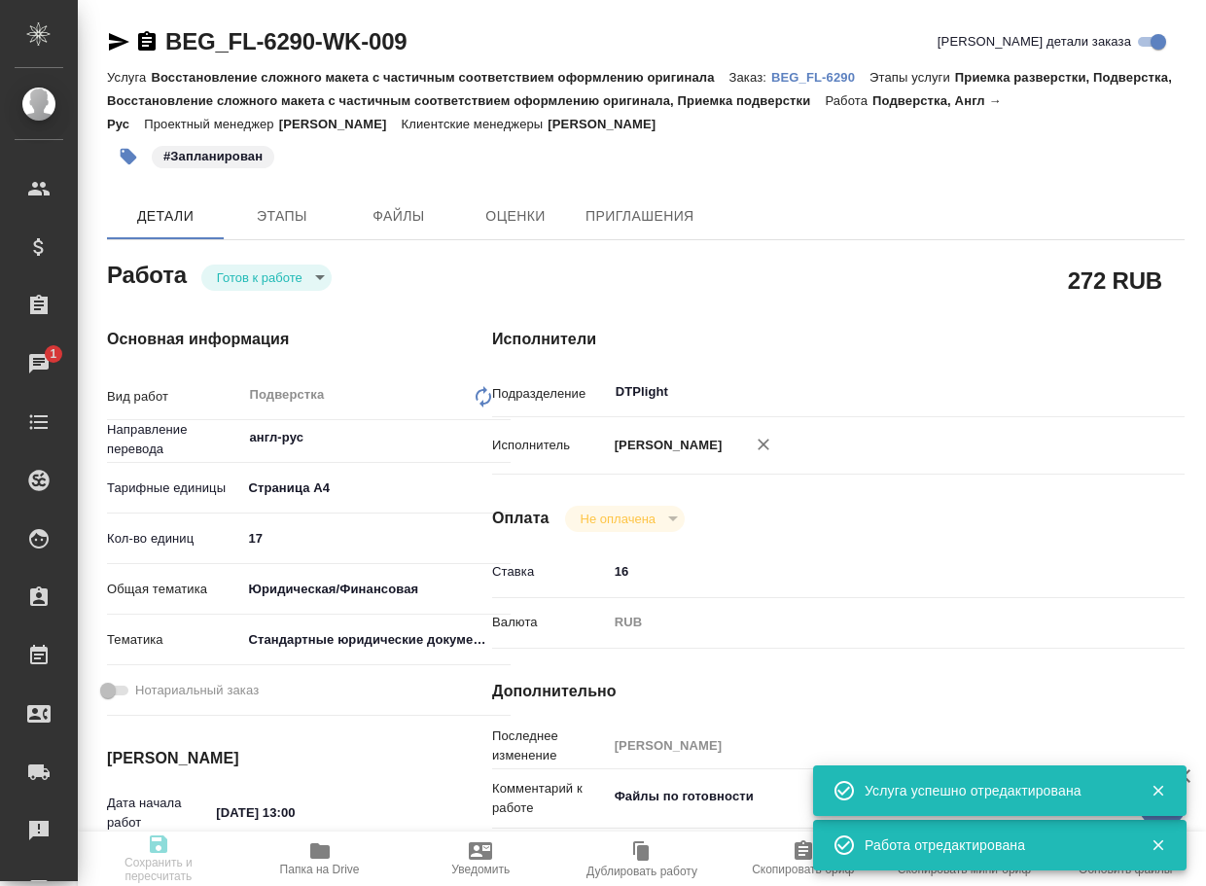
type textarea "x"
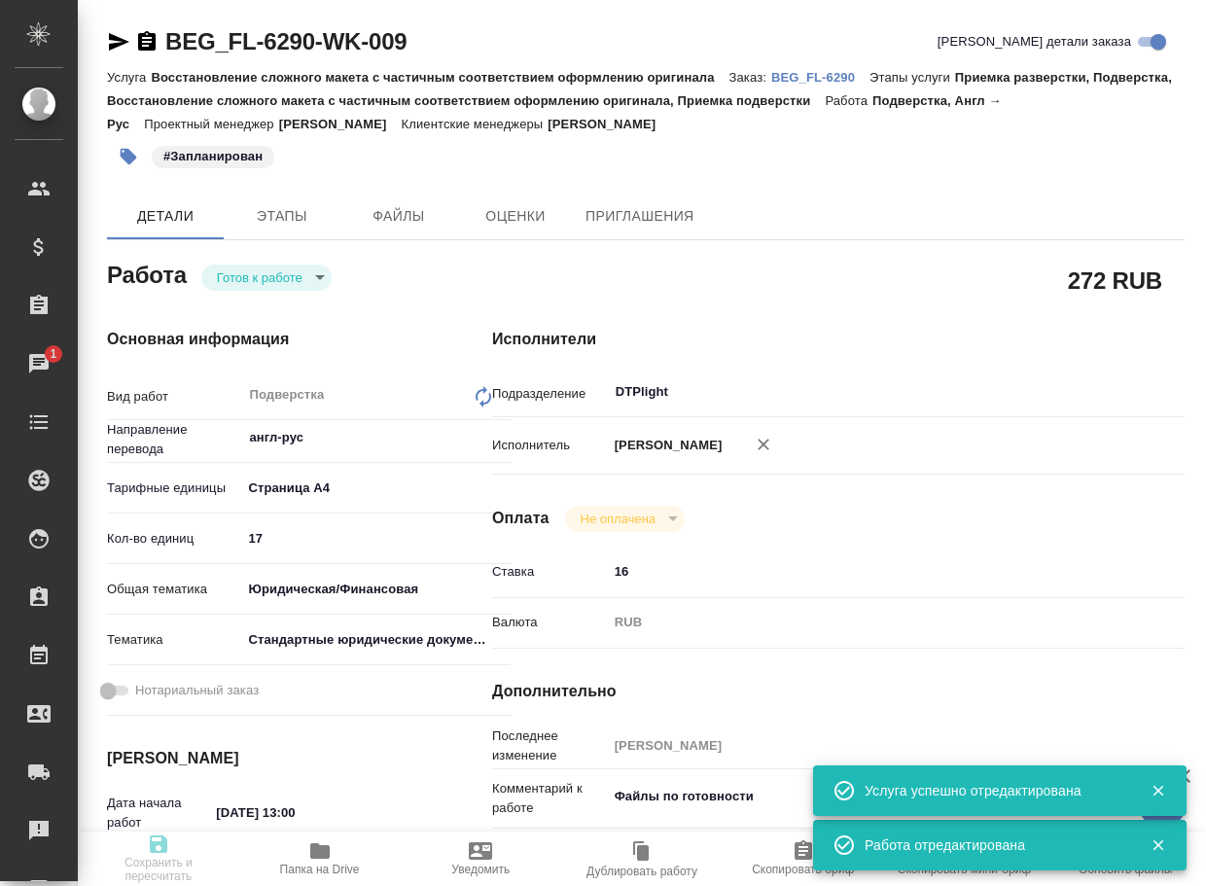
type textarea "x"
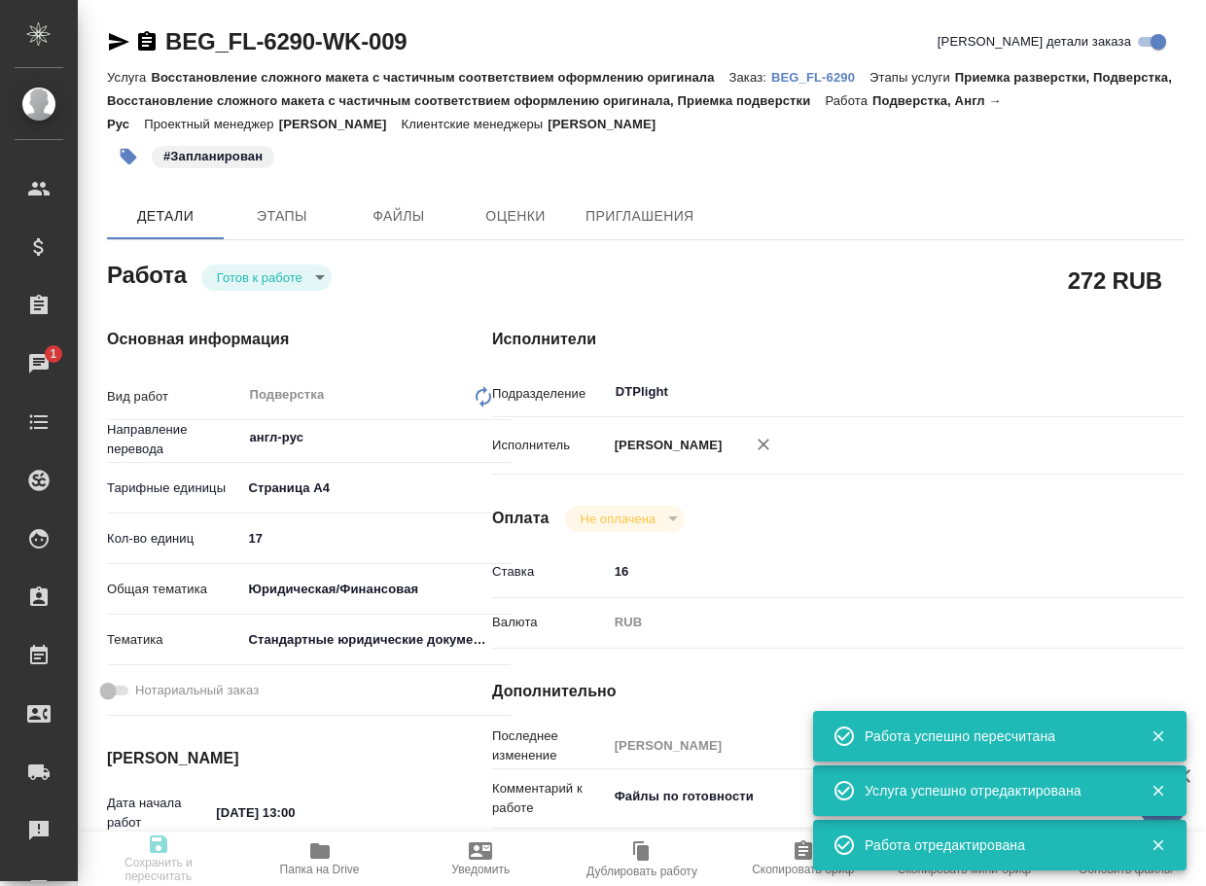
type input "readyForWork"
type textarea "Подверстка"
type textarea "x"
type input "англ-рус"
type input "5f036ec4e16dec2d6b59c8ff"
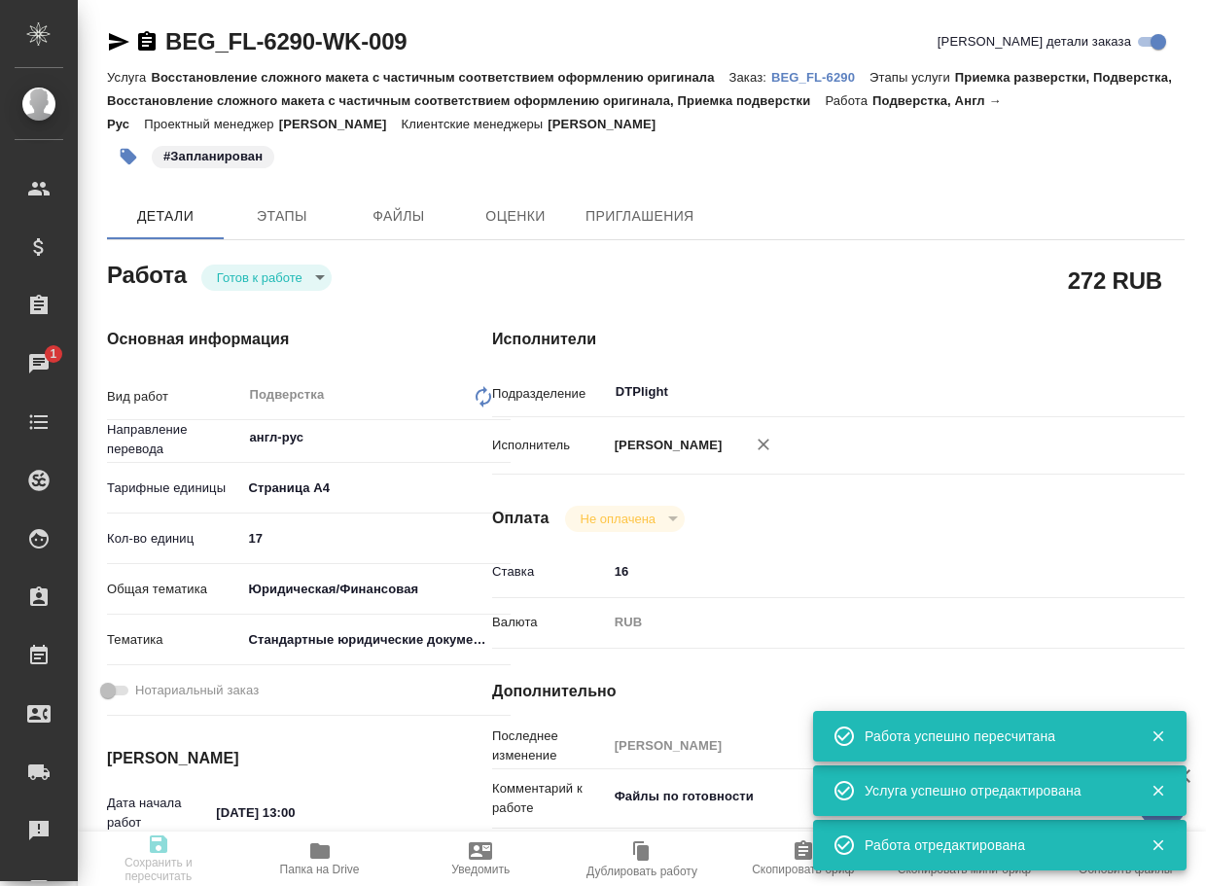
type input "17"
type input "yr-fn"
type input "5f647205b73bc97568ca66bf"
type input "10.10.2025 13:00"
type input "10.10.2025 15:00"
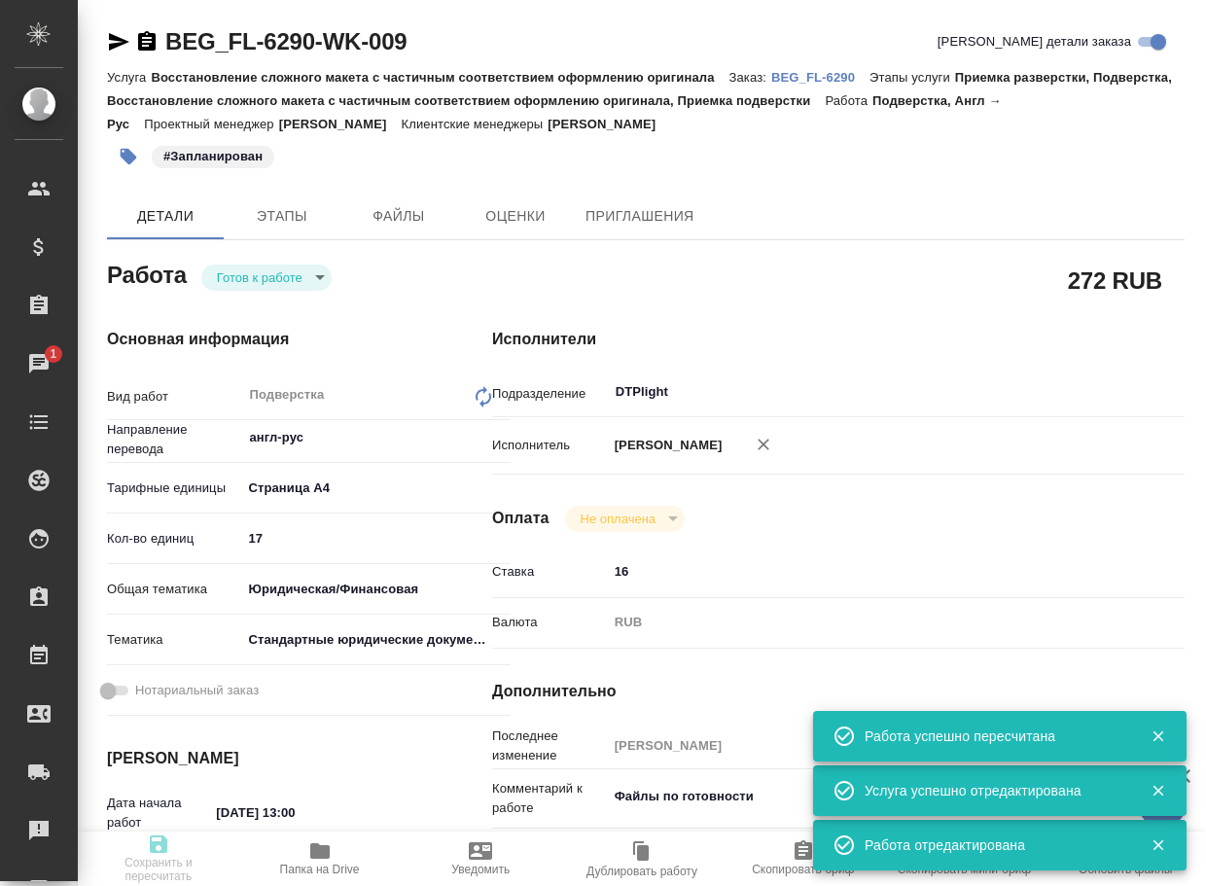
type input "10.10.2025 16:00"
type input "DTPlight"
type input "notPayed"
type input "16"
type input "RUB"
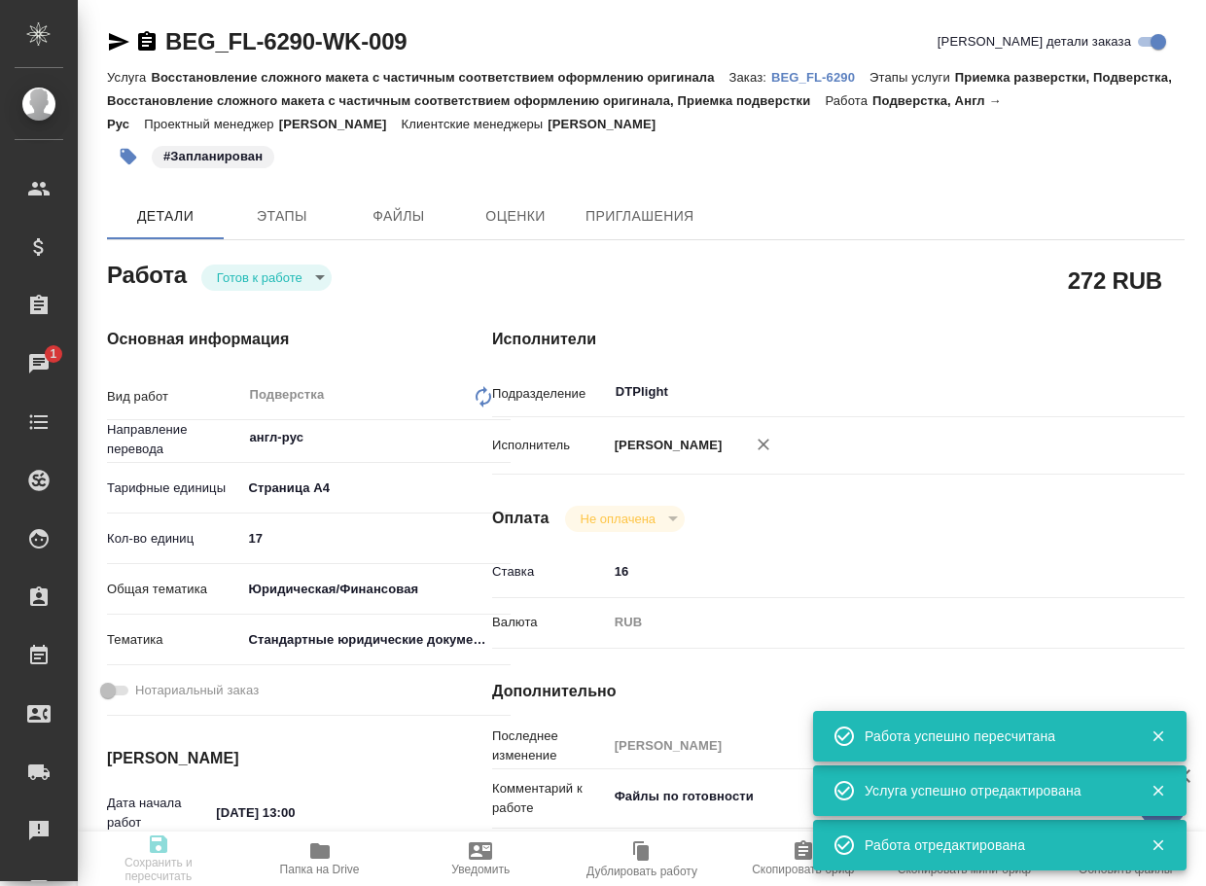
type input "[PERSON_NAME]"
type textarea "Файлы по готовности"
type textarea "x"
type input "BEG_FL-6290"
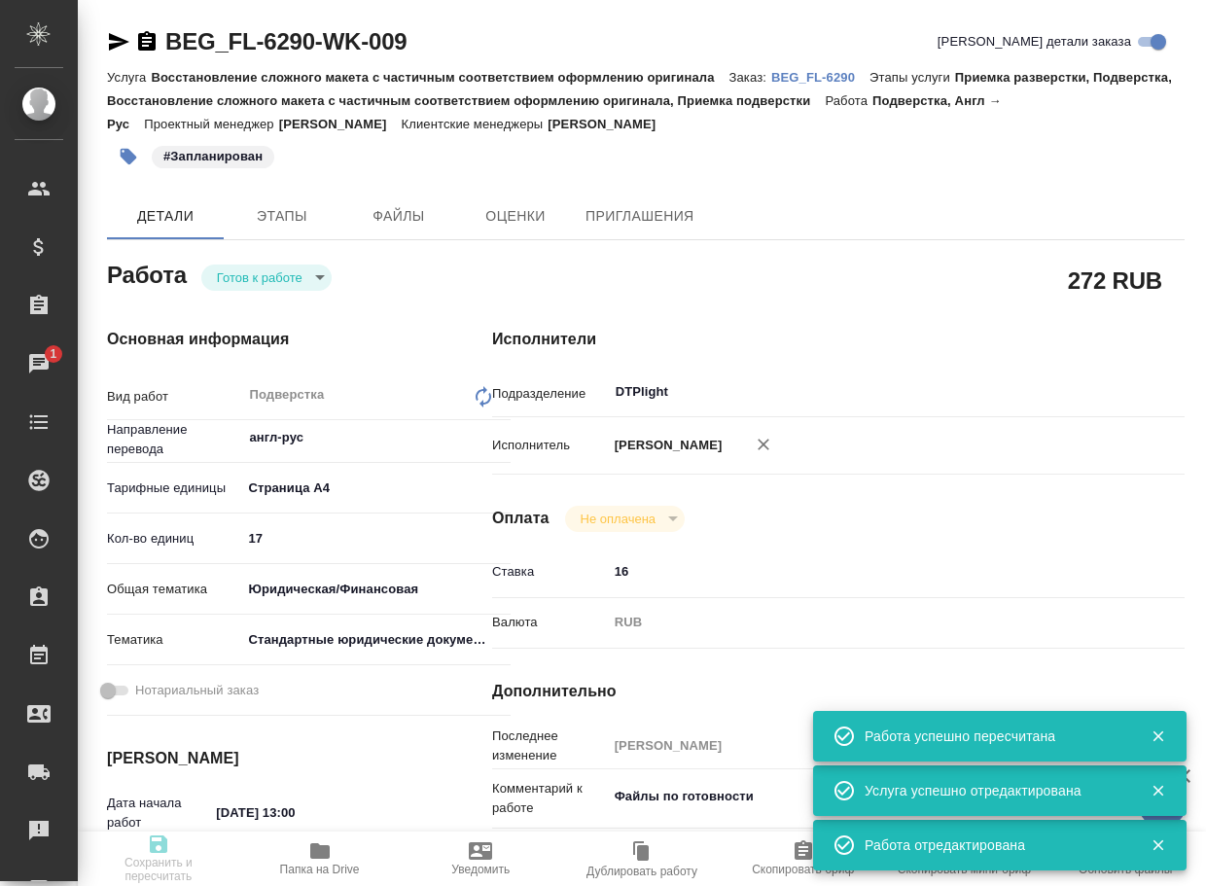
type input "Восстановление сложного макета с частичным соответствием оформлению оригинала"
type input "Приемка разверстки, Подверстка, Восстановление сложного макета с частичным соот…"
type input "Антонова Кристина"
type input "[PERSON_NAME]"
type input "/Clients/FL_BEG/Orders/BEG_FL-6290"
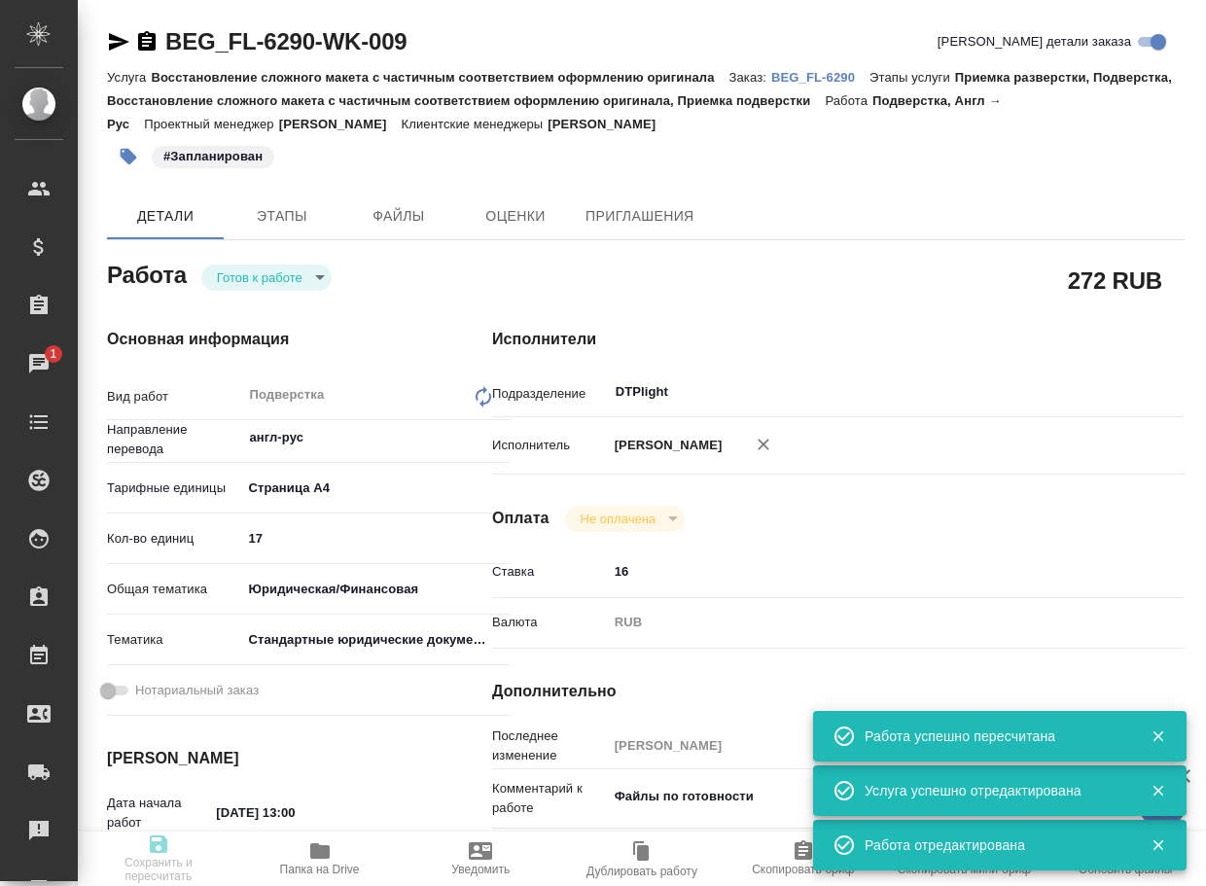
type textarea "x"
type textarea "англ-рус"
type textarea "x"
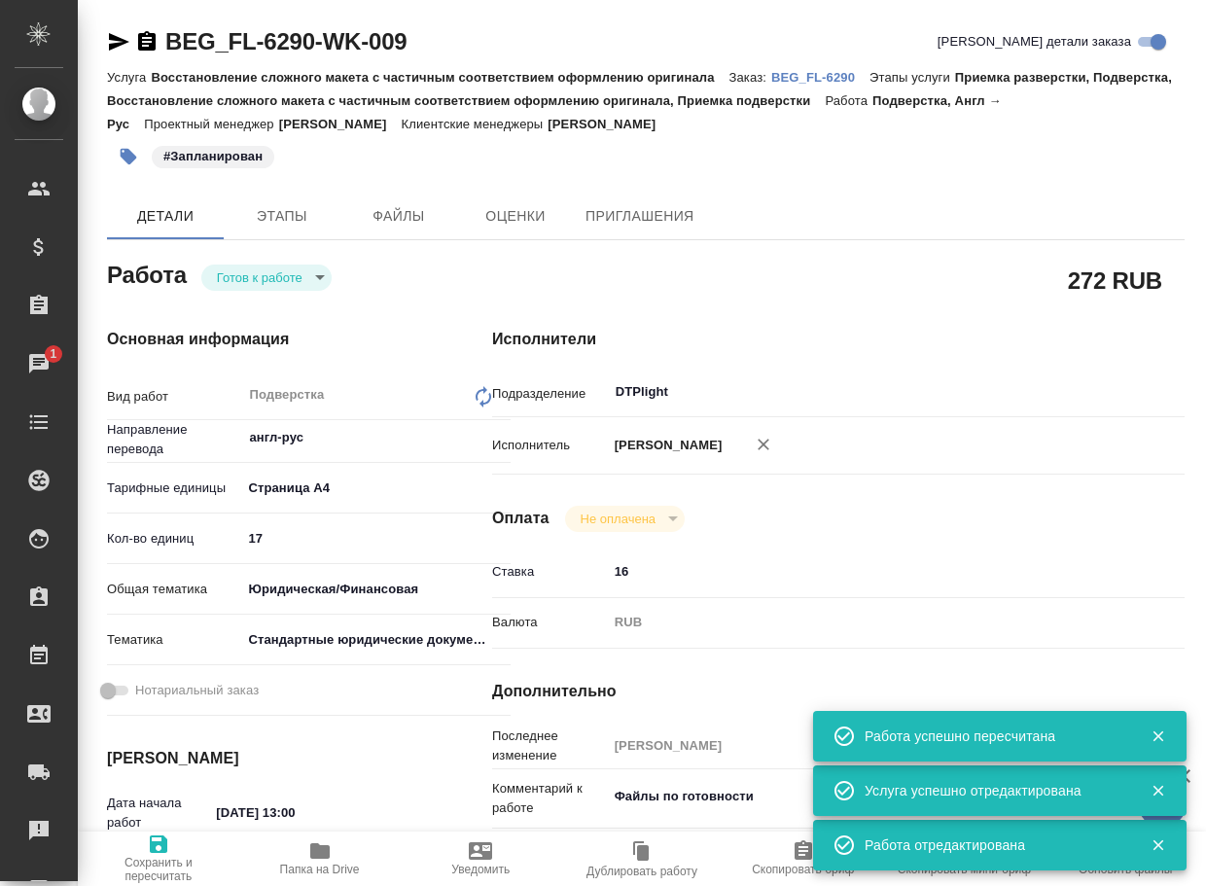
type textarea "x"
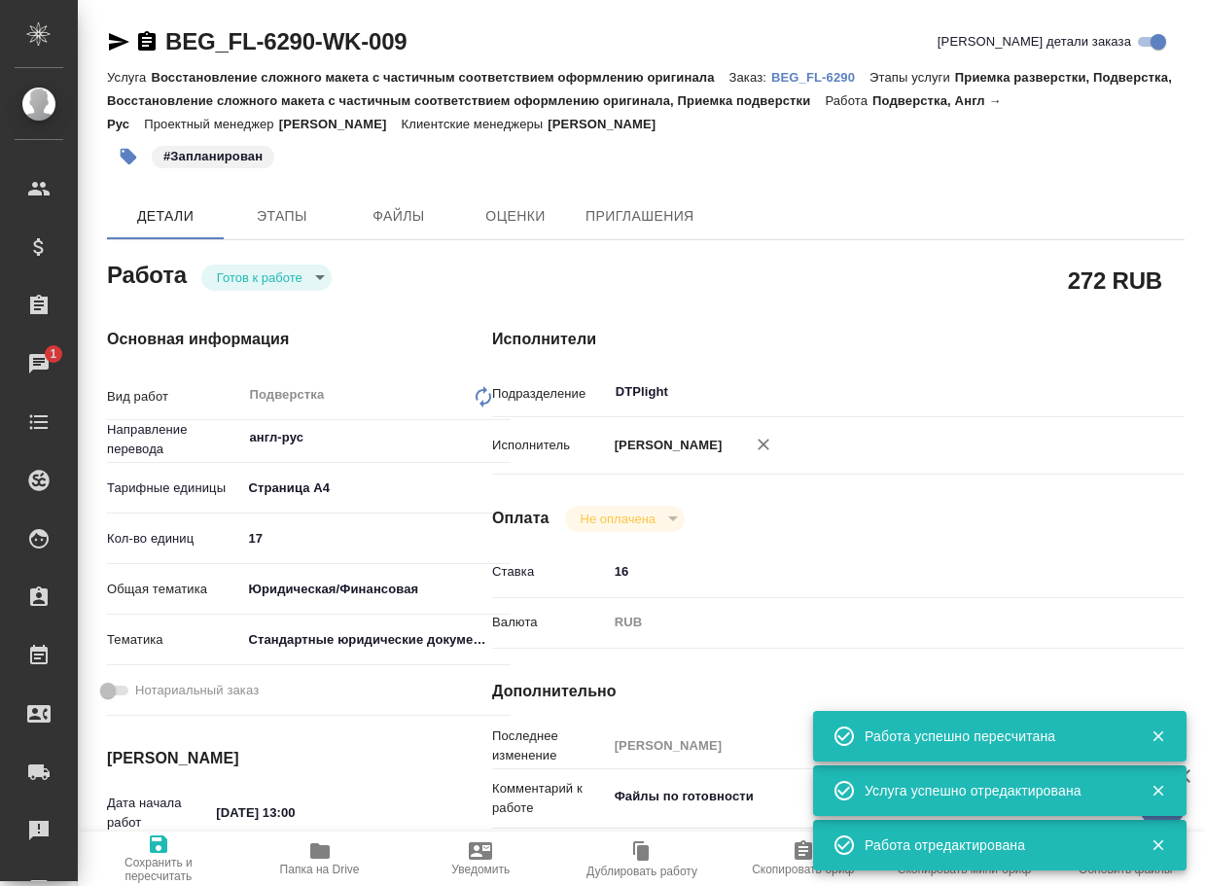
type textarea "x"
click at [287, 293] on div "Основная информация Вид работ Подверстка x ​ Направление перевода англ-рус ​ Та…" at bounding box center [260, 714] width 385 height 850
type textarea "x"
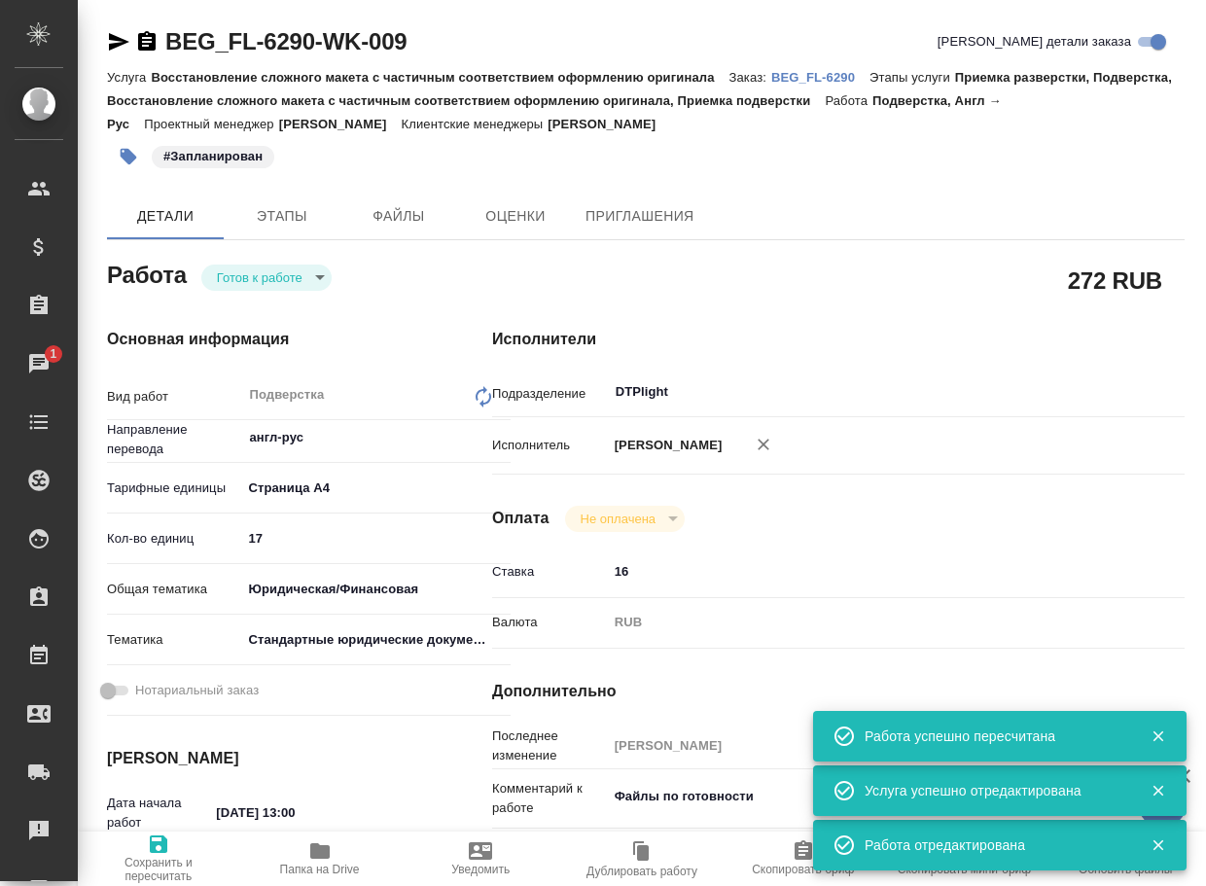
type textarea "x"
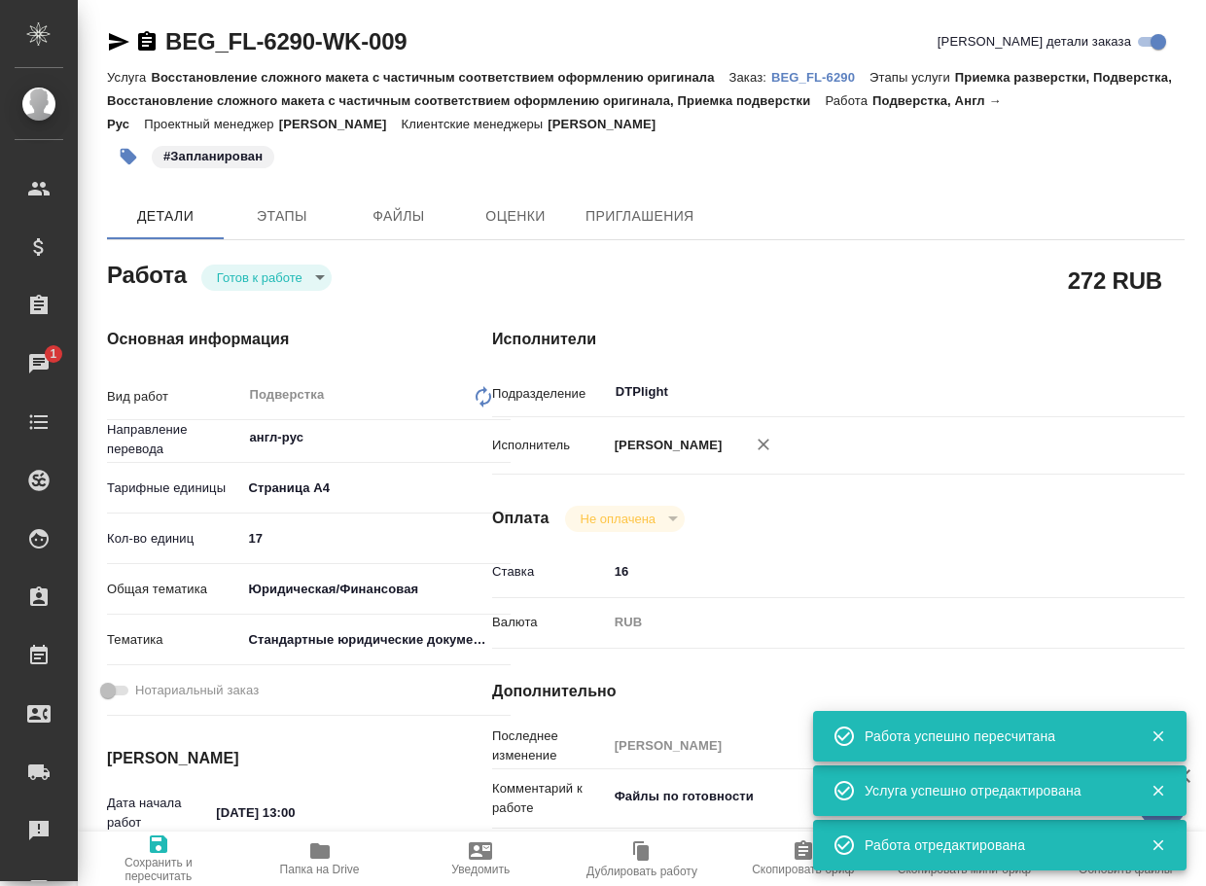
type textarea "x"
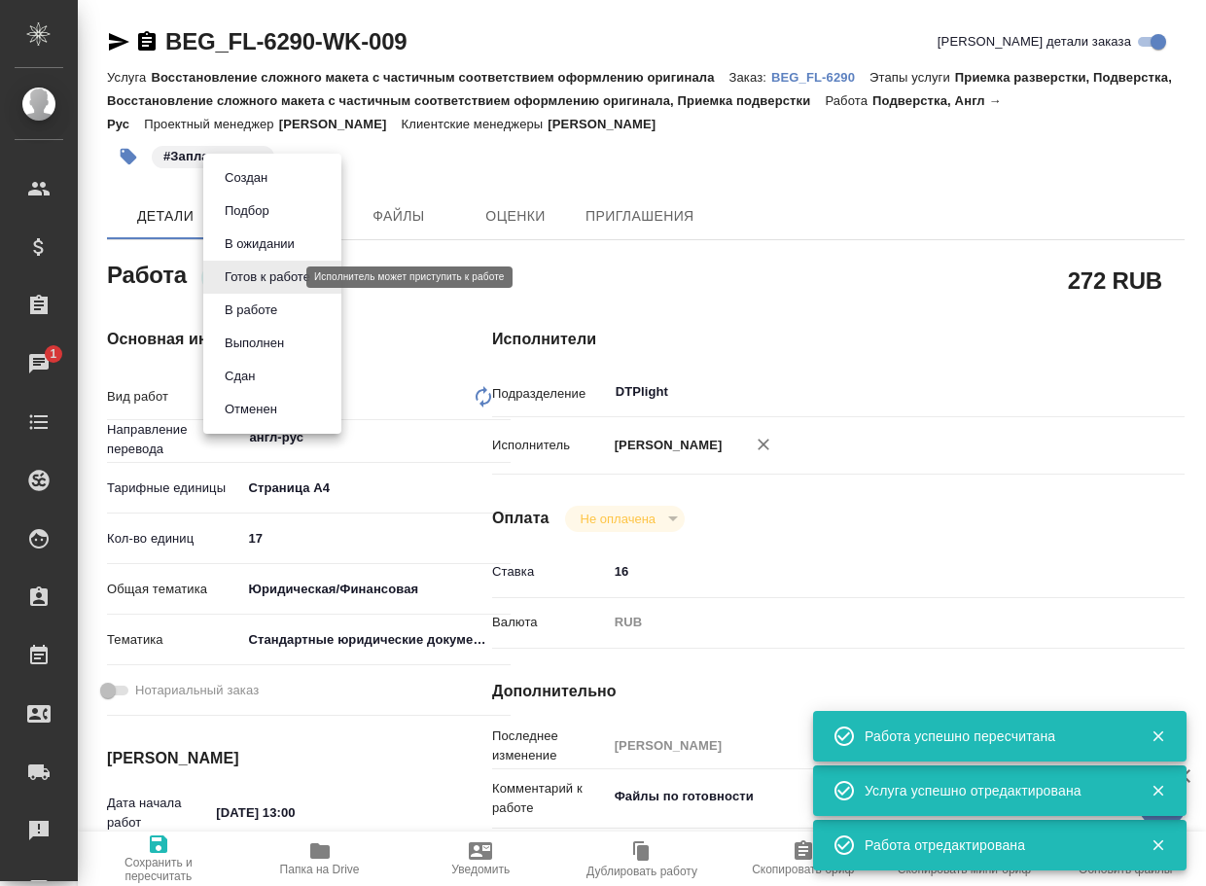
click at [285, 277] on body "🙏 .cls-1 fill:#fff; AWATERA Arsenyeva Vera Клиенты Спецификации Заказы 1 Чаты T…" at bounding box center [603, 443] width 1206 height 886
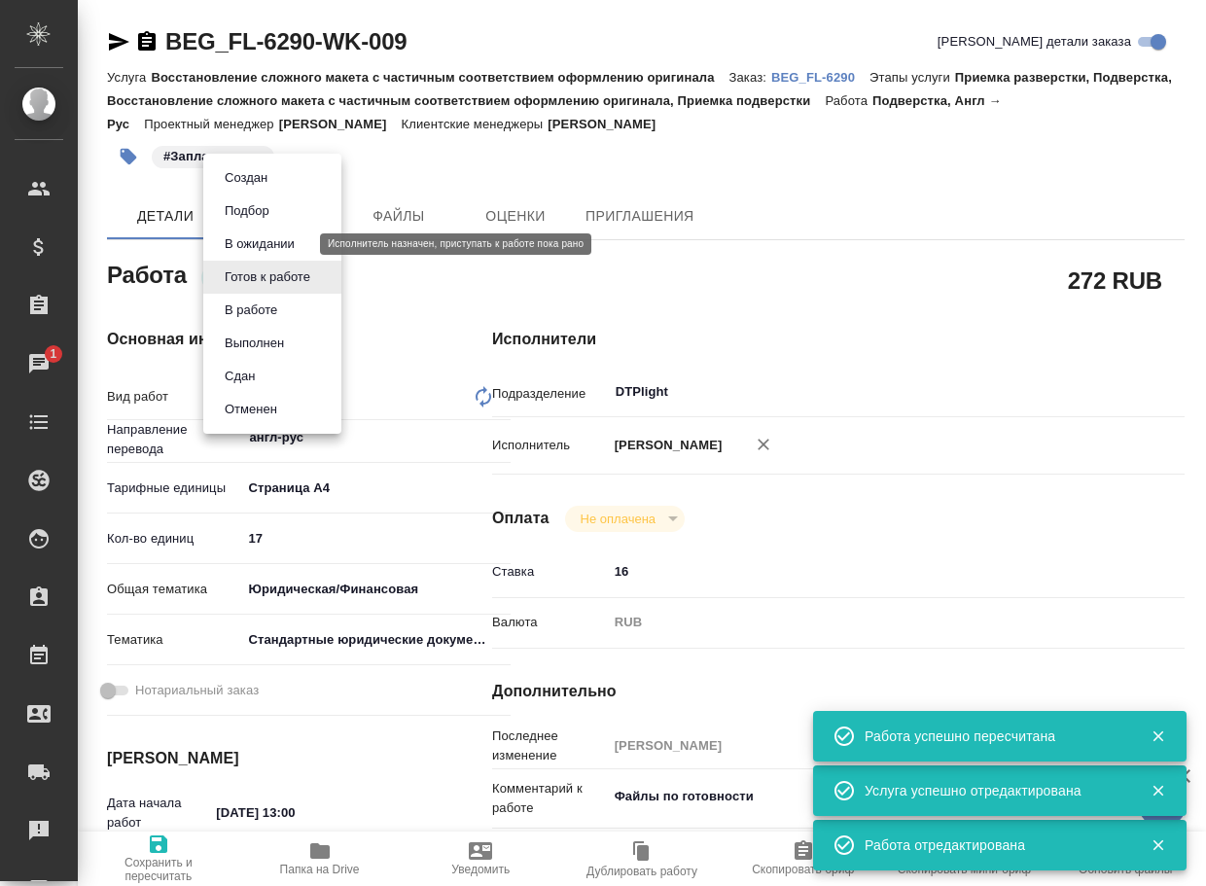
type textarea "x"
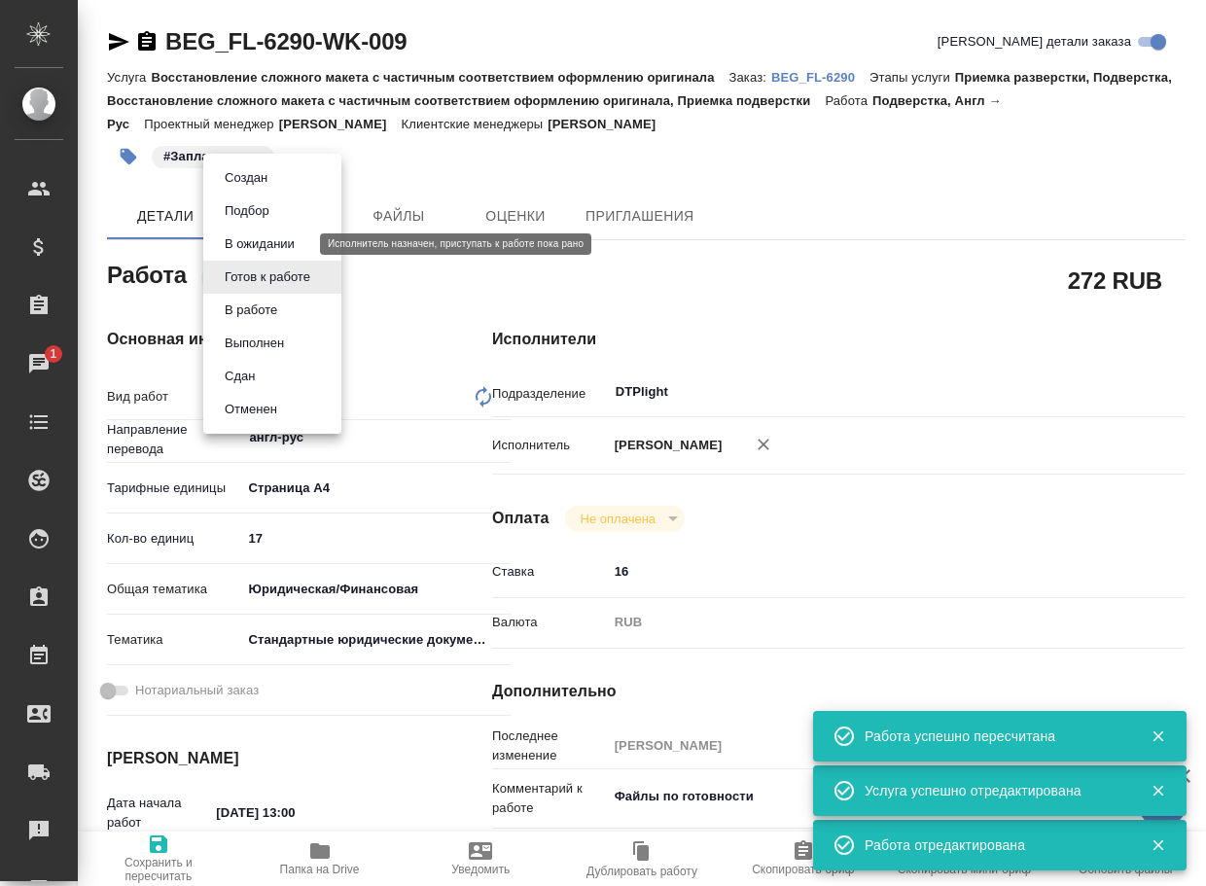
click at [273, 241] on button "В ожидании" at bounding box center [260, 243] width 82 height 21
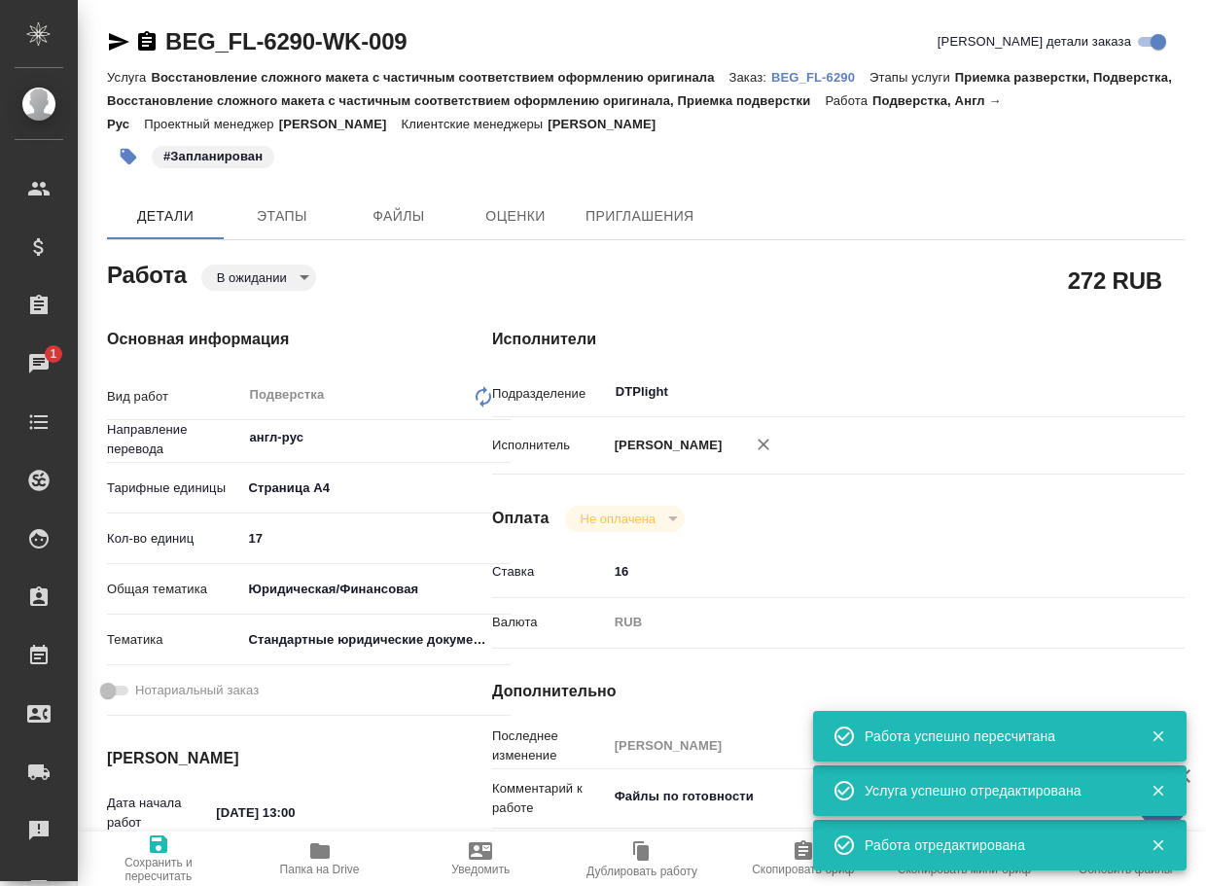
type textarea "x"
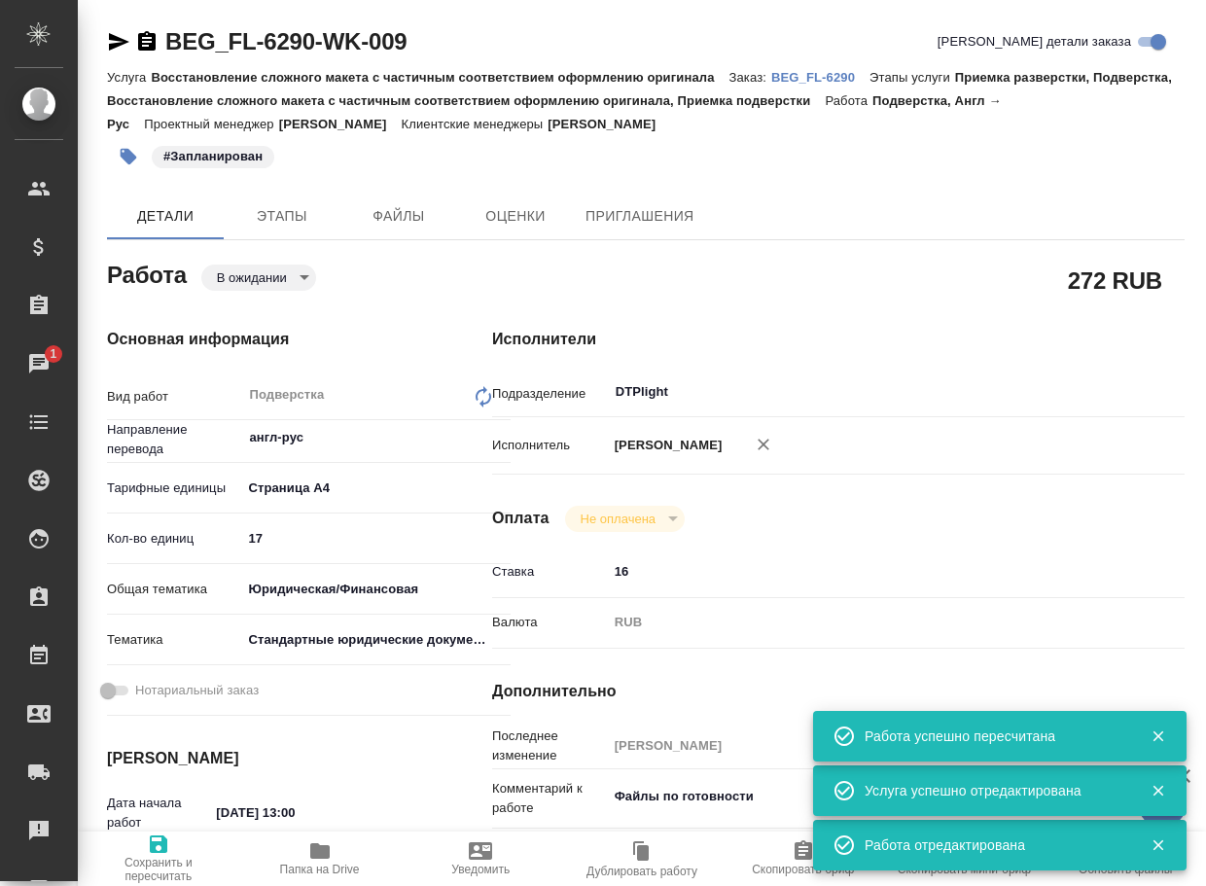
type textarea "x"
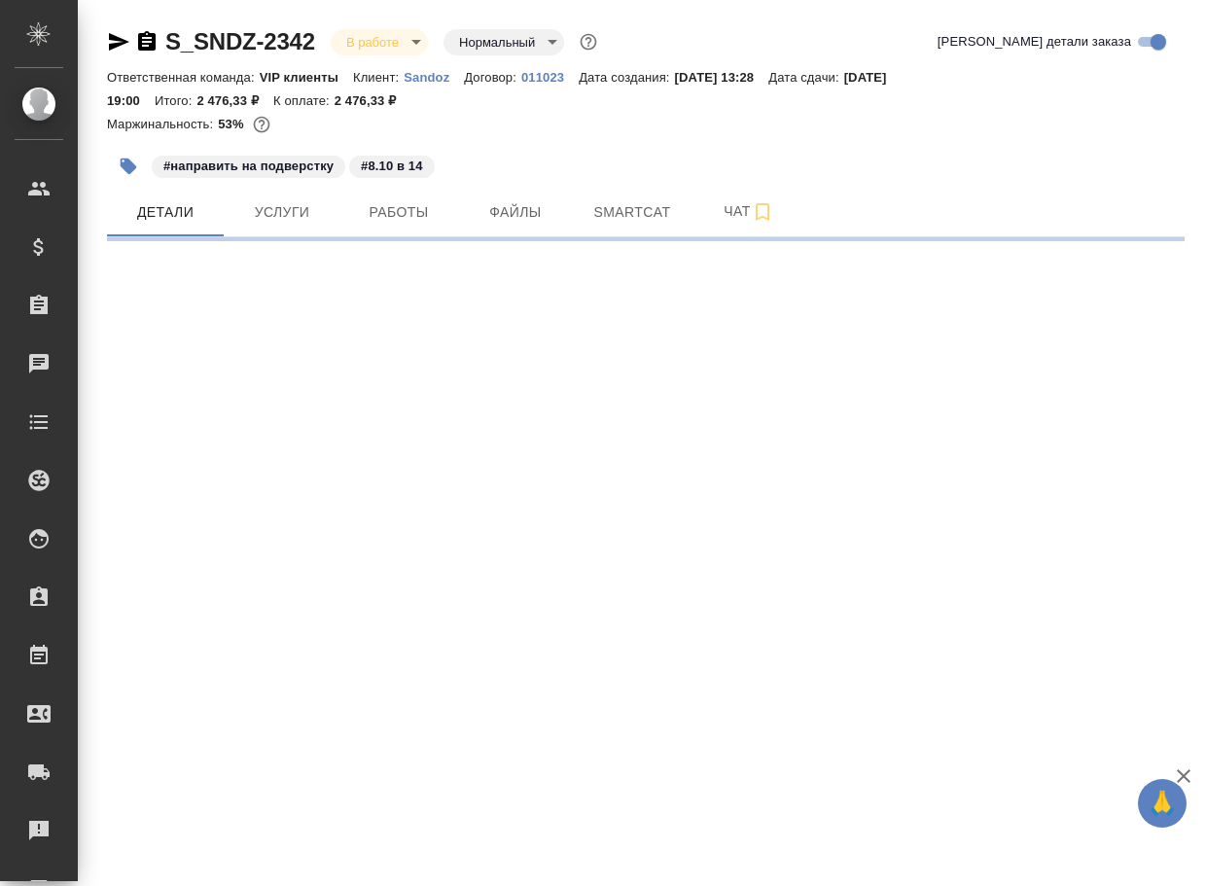
select select "RU"
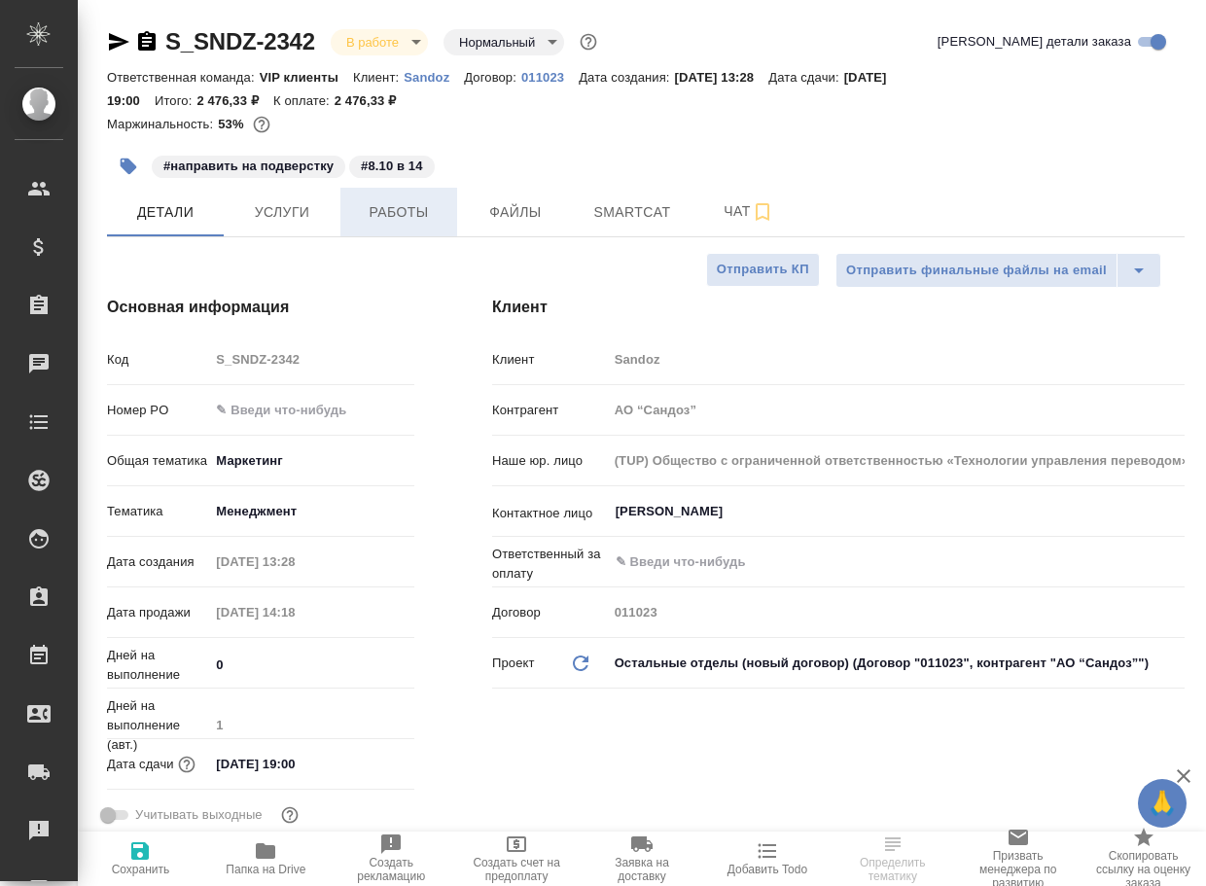
type textarea "x"
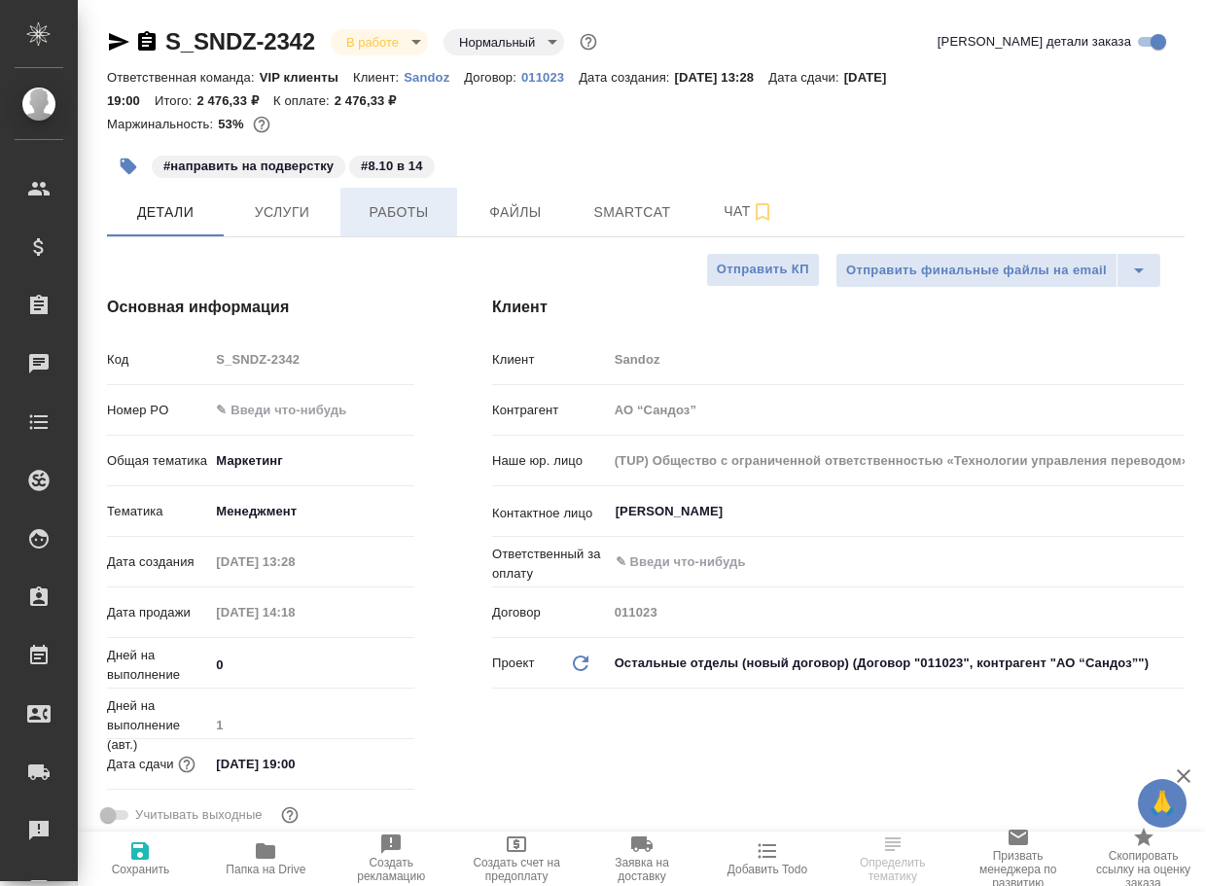
type textarea "x"
click at [399, 210] on span "Работы" at bounding box center [398, 212] width 93 height 24
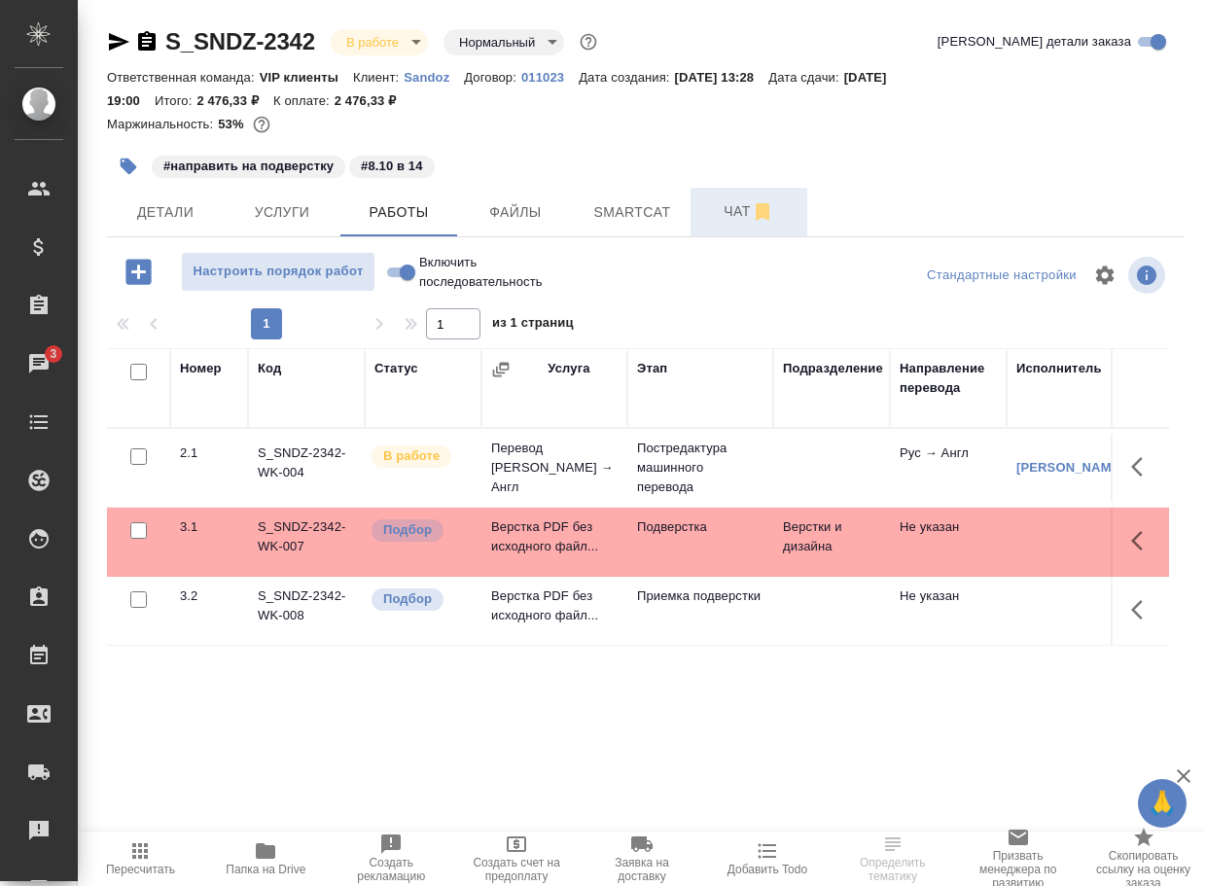
click at [734, 218] on span "Чат" at bounding box center [748, 211] width 93 height 24
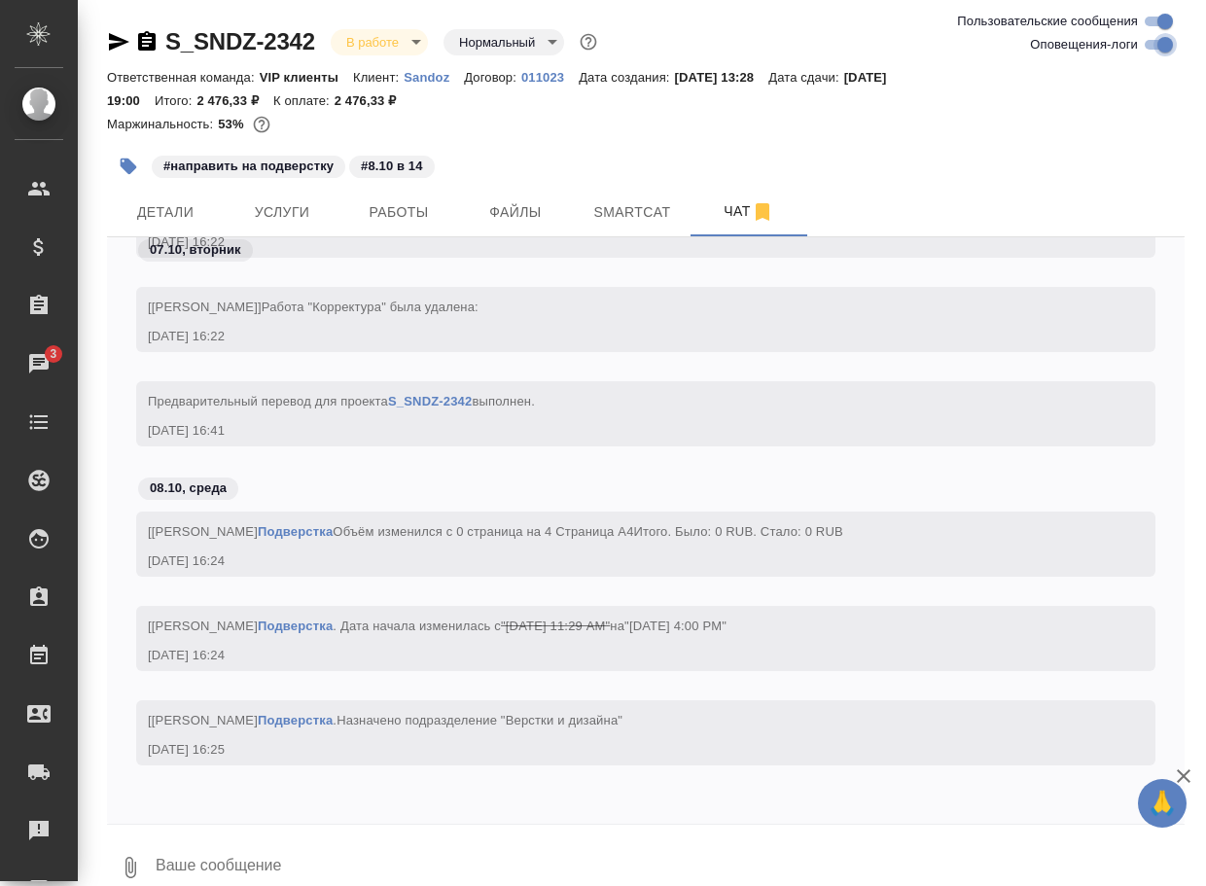
click at [1151, 46] on input "Оповещения-логи" at bounding box center [1165, 44] width 70 height 23
checkbox input "false"
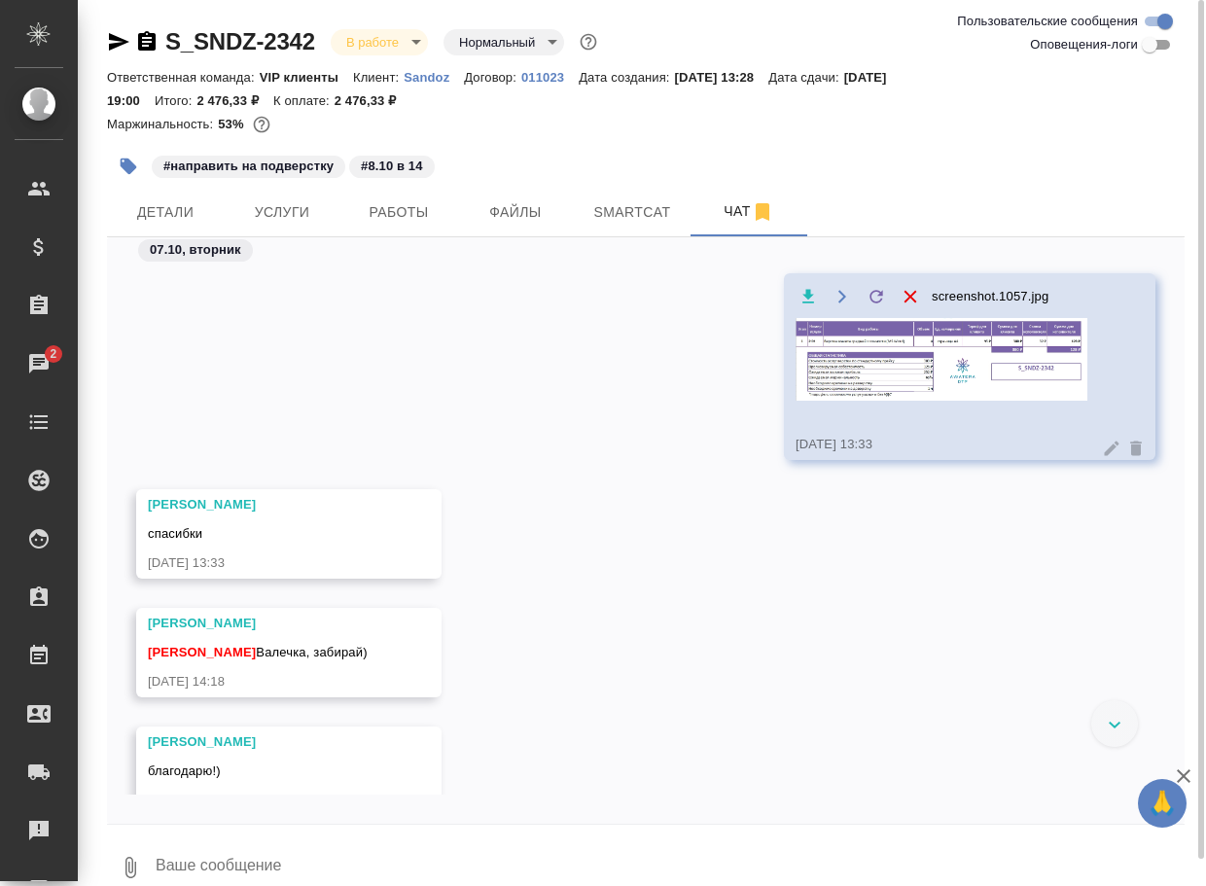
click at [871, 356] on img at bounding box center [942, 359] width 292 height 83
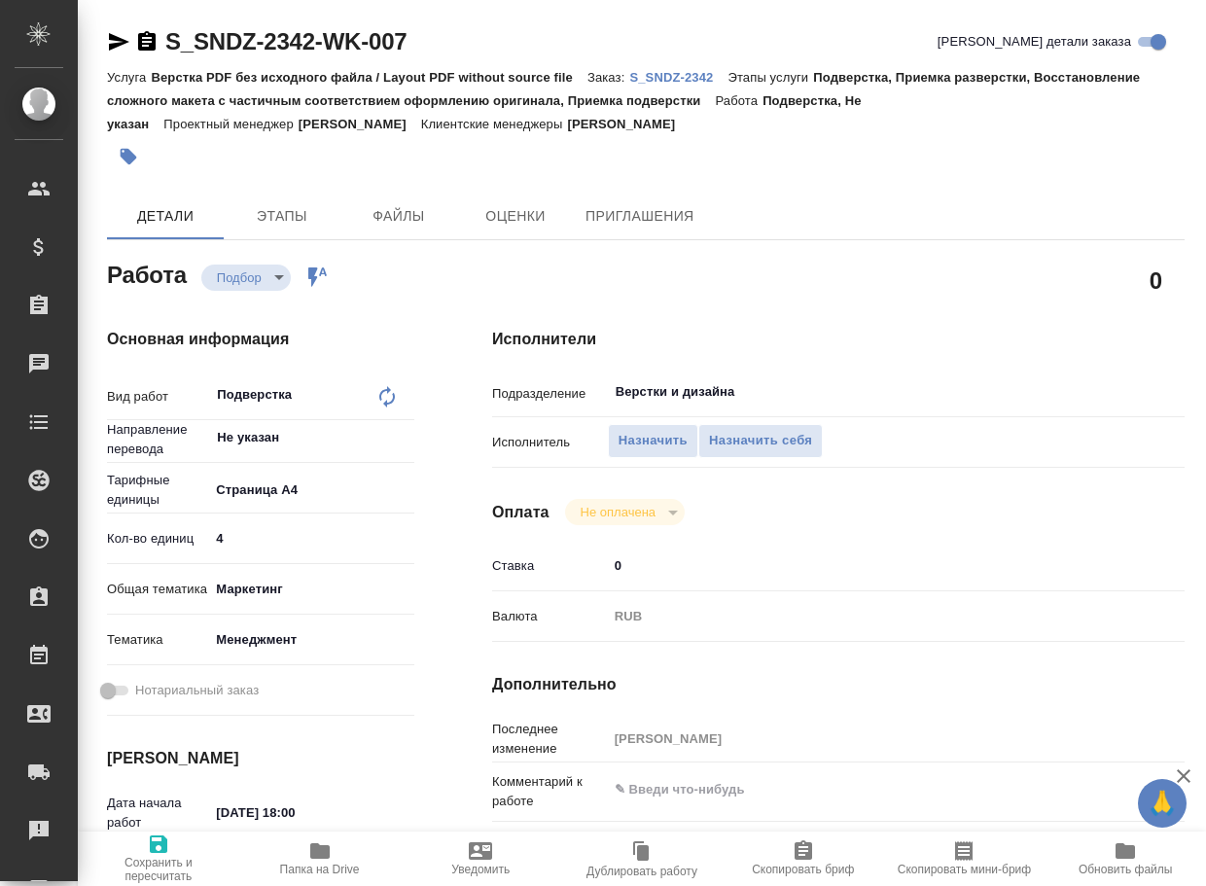
type textarea "x"
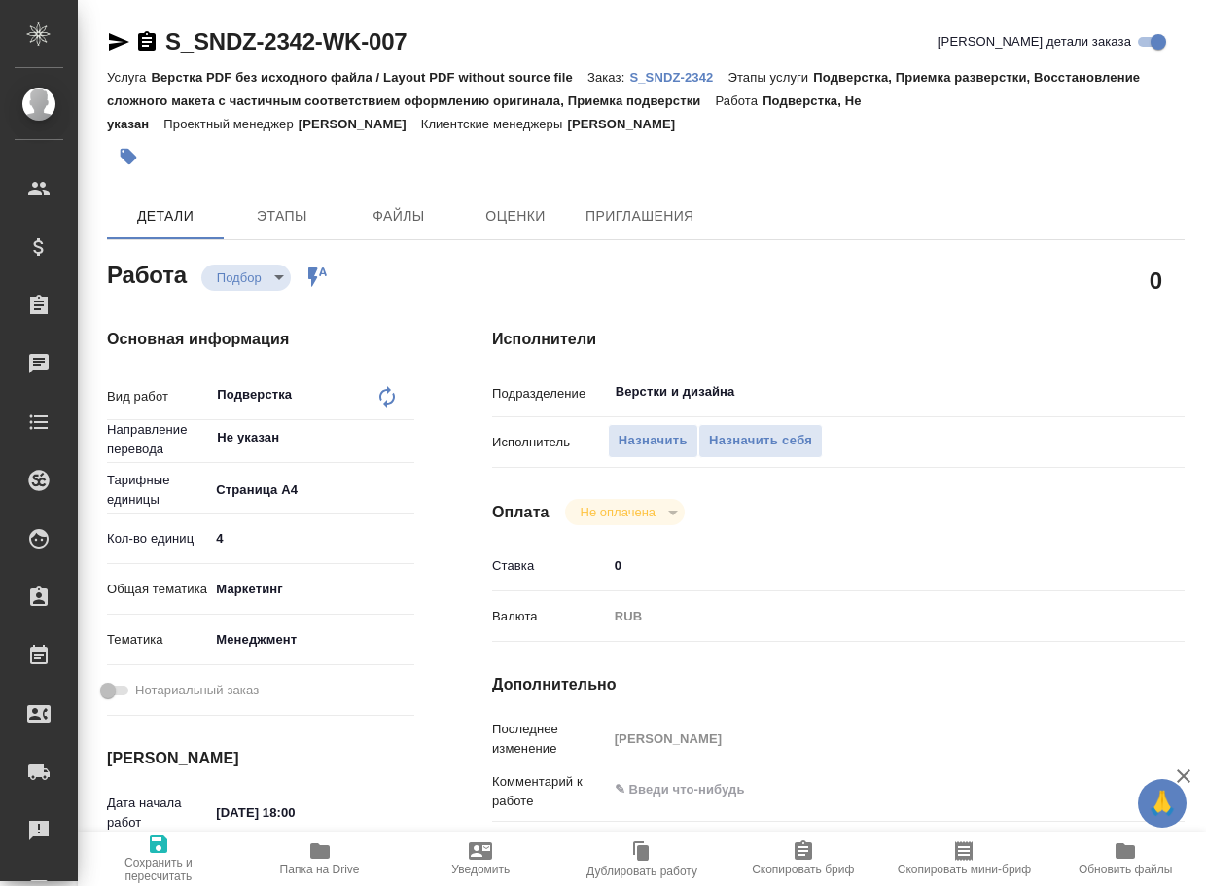
type textarea "x"
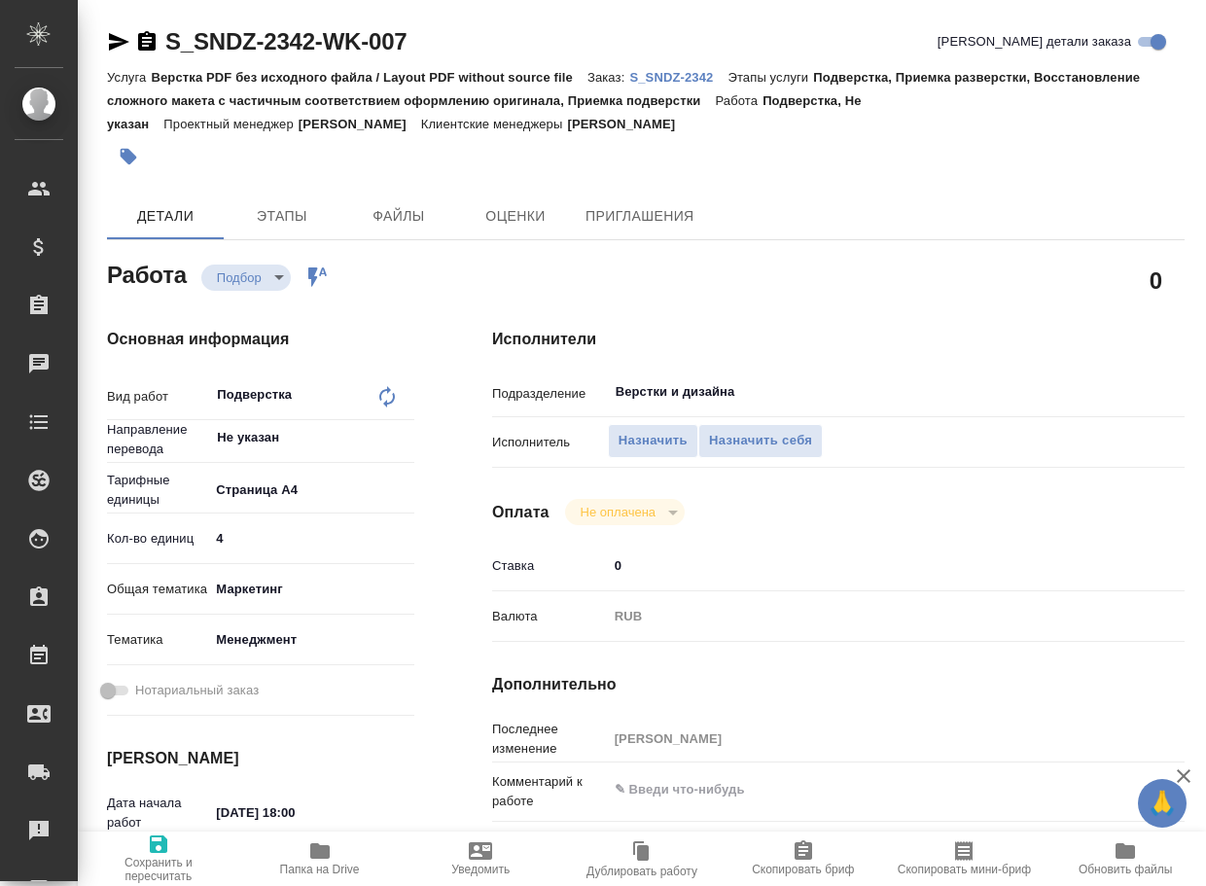
type textarea "x"
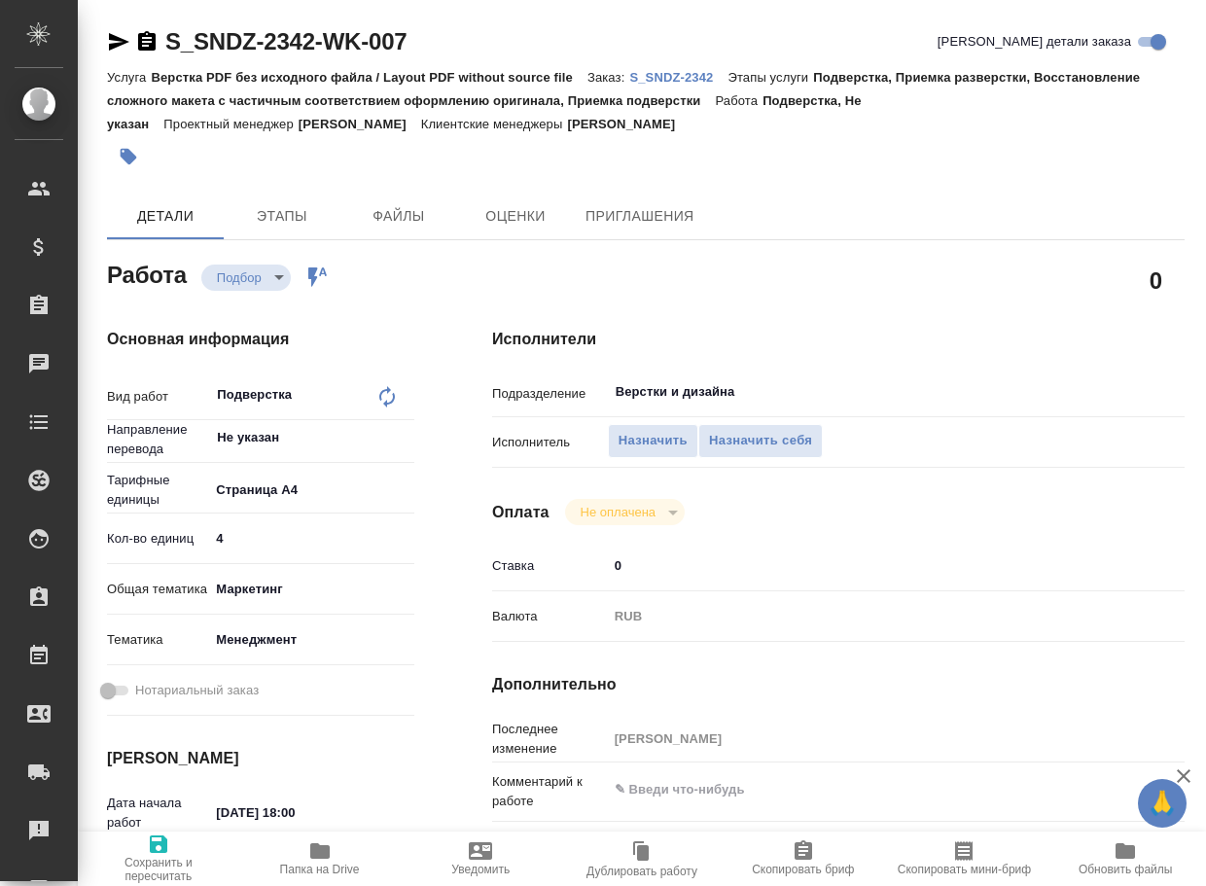
type textarea "x"
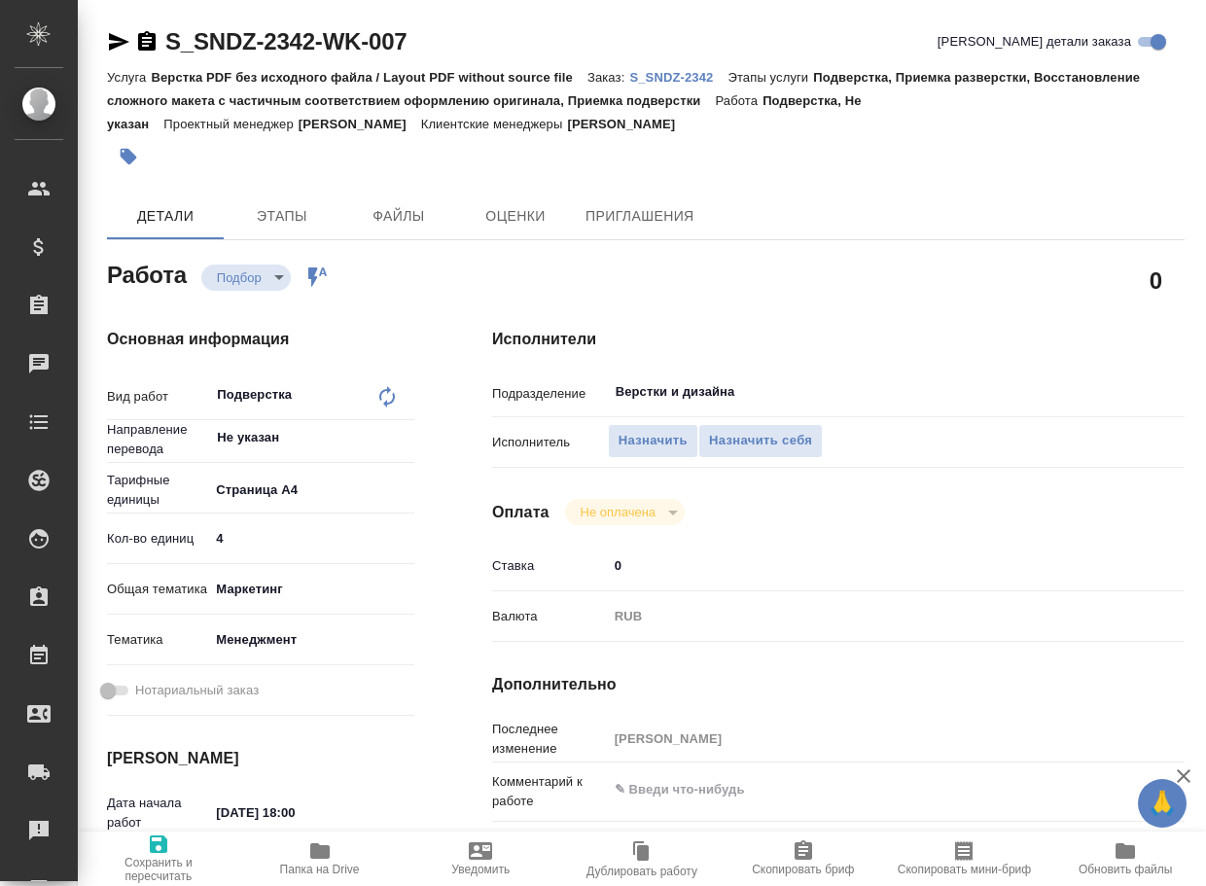
click at [378, 394] on icon at bounding box center [387, 396] width 23 height 23
type textarea "x"
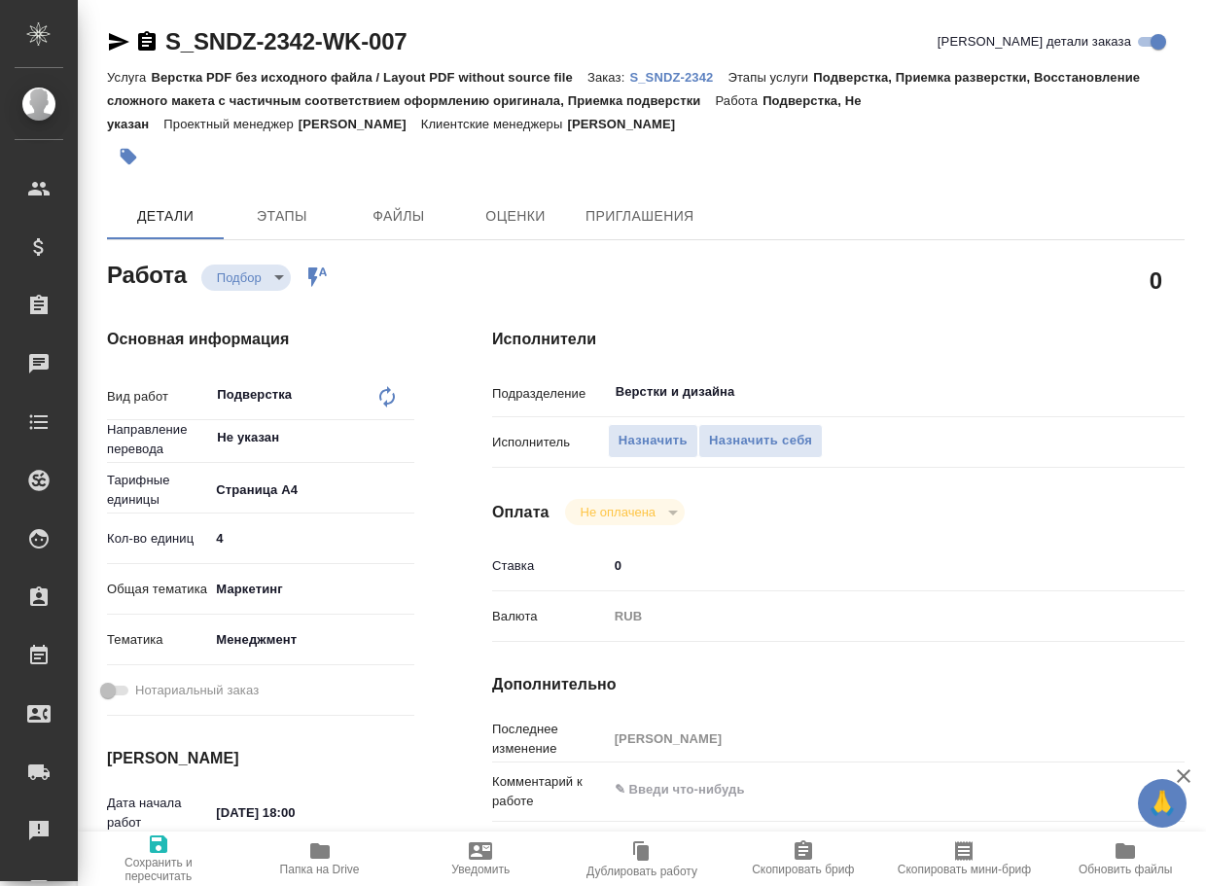
type textarea "x"
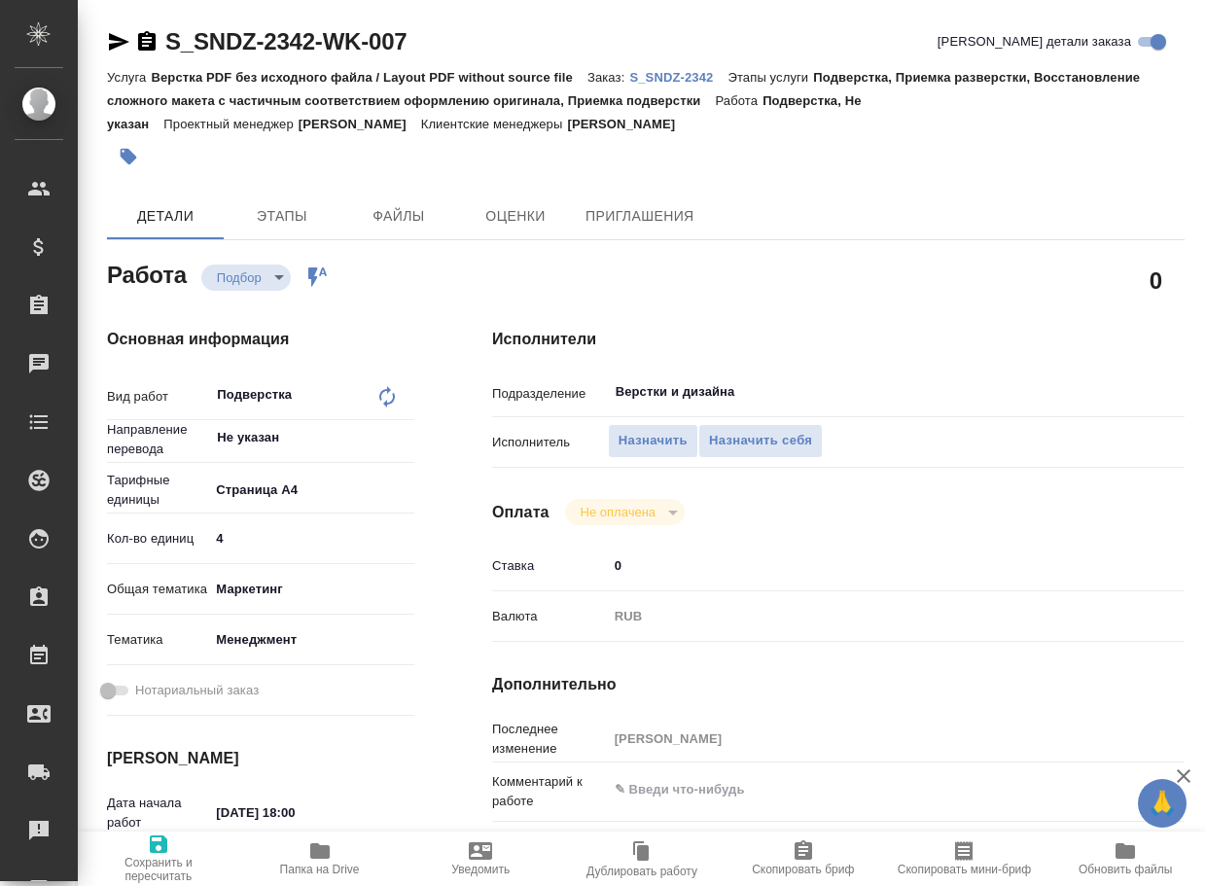
type textarea "x"
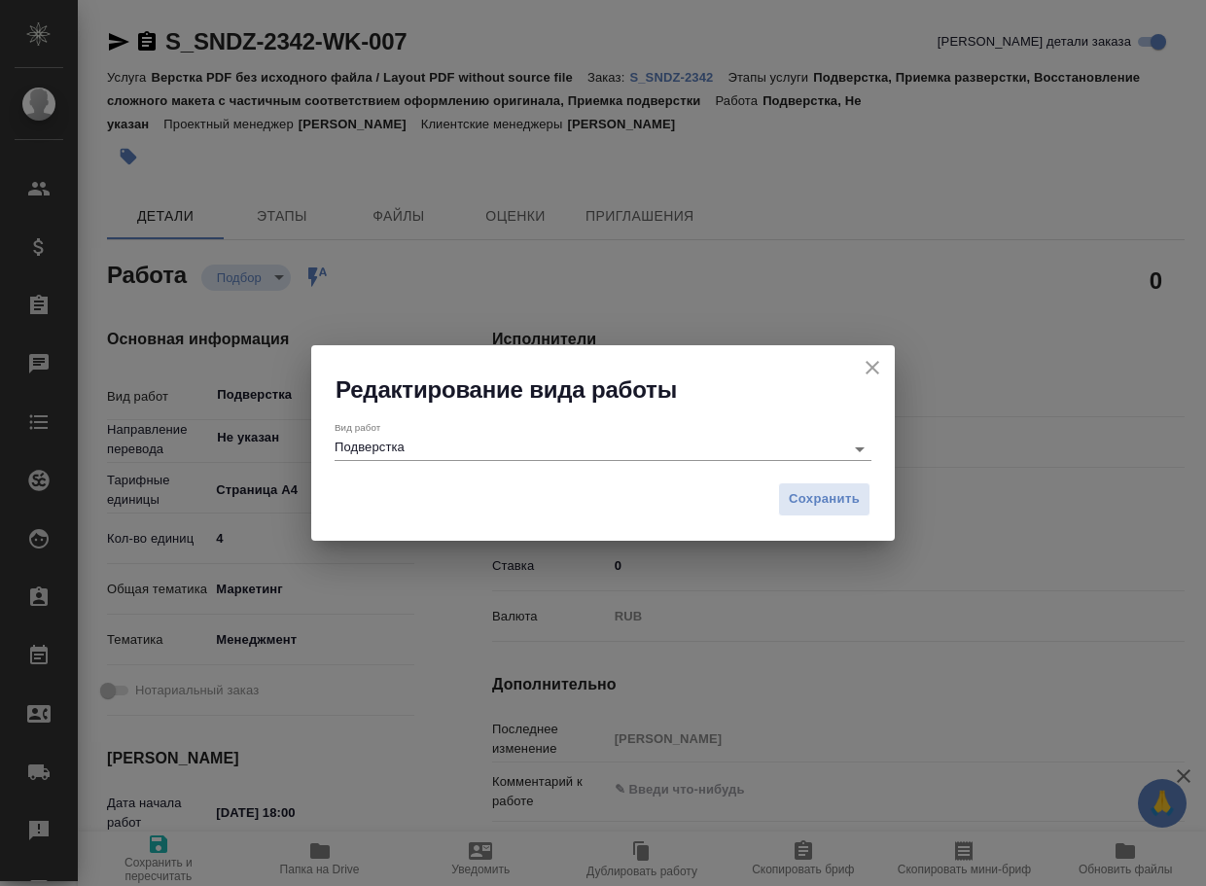
click at [415, 439] on input "Подверстка" at bounding box center [585, 448] width 500 height 23
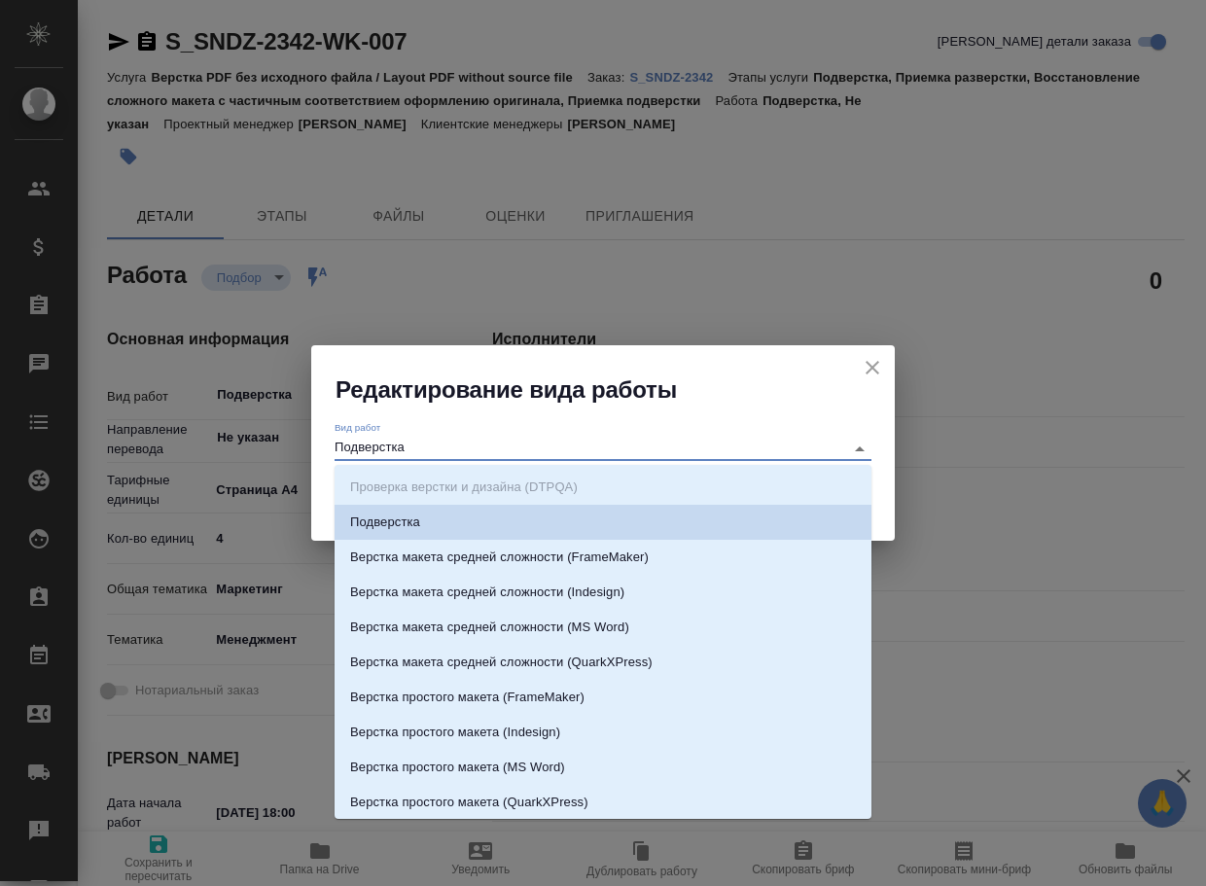
type textarea "x"
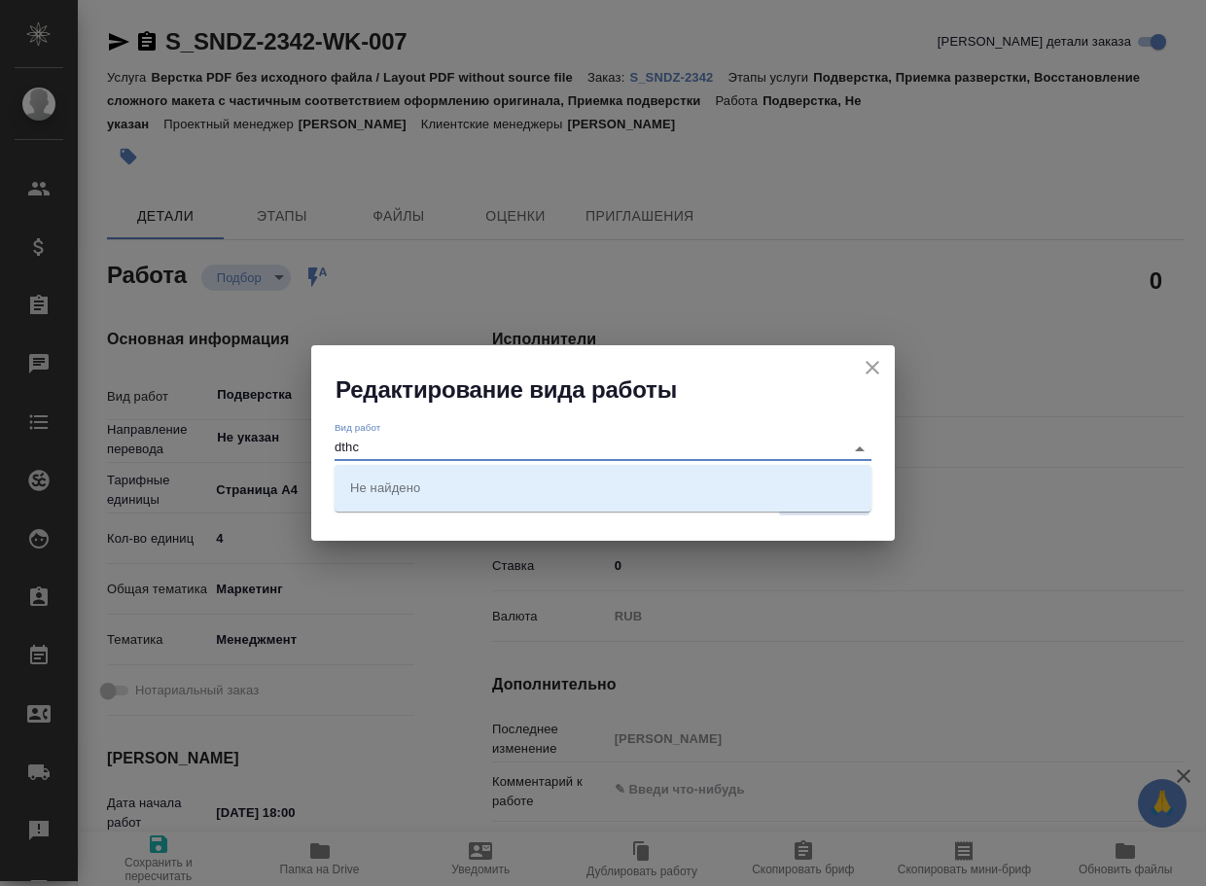
type input "dthcn"
type textarea "x"
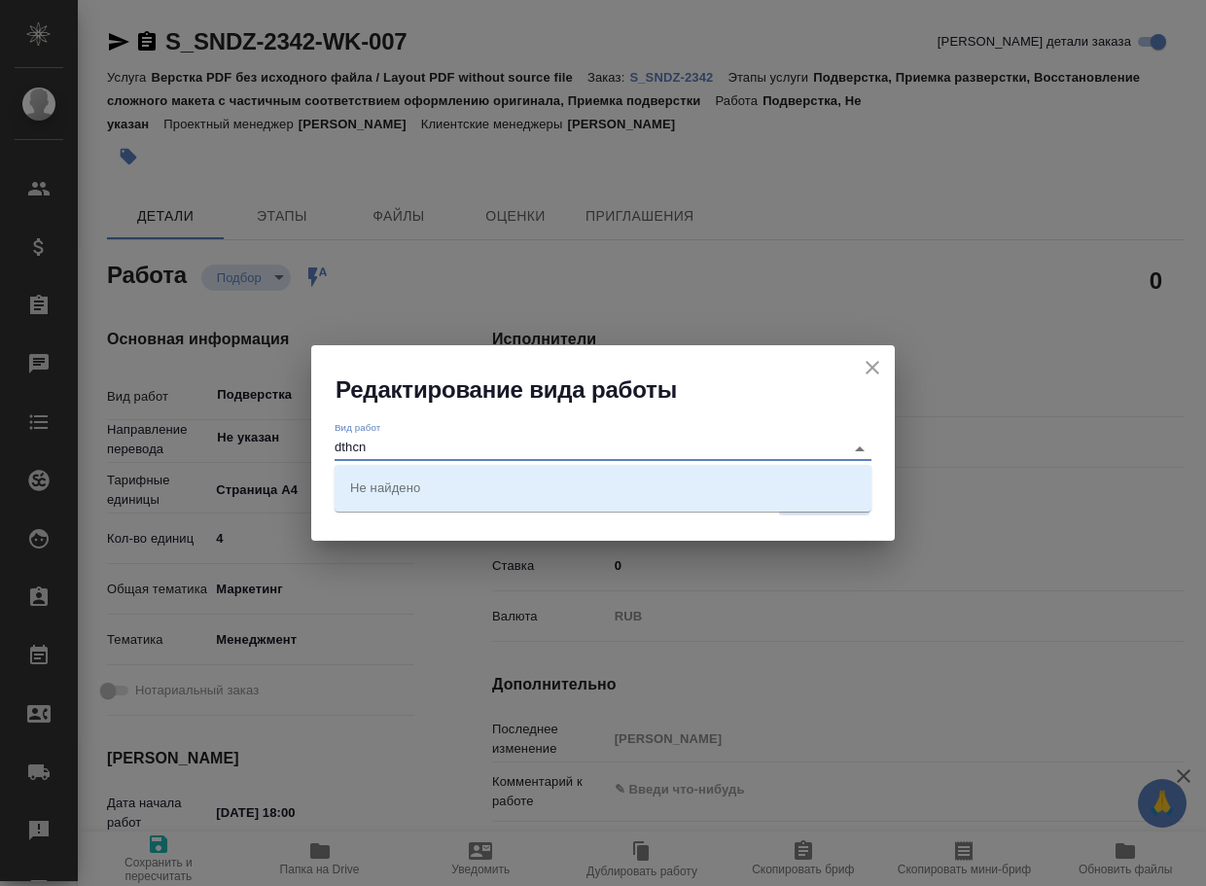
type textarea "x"
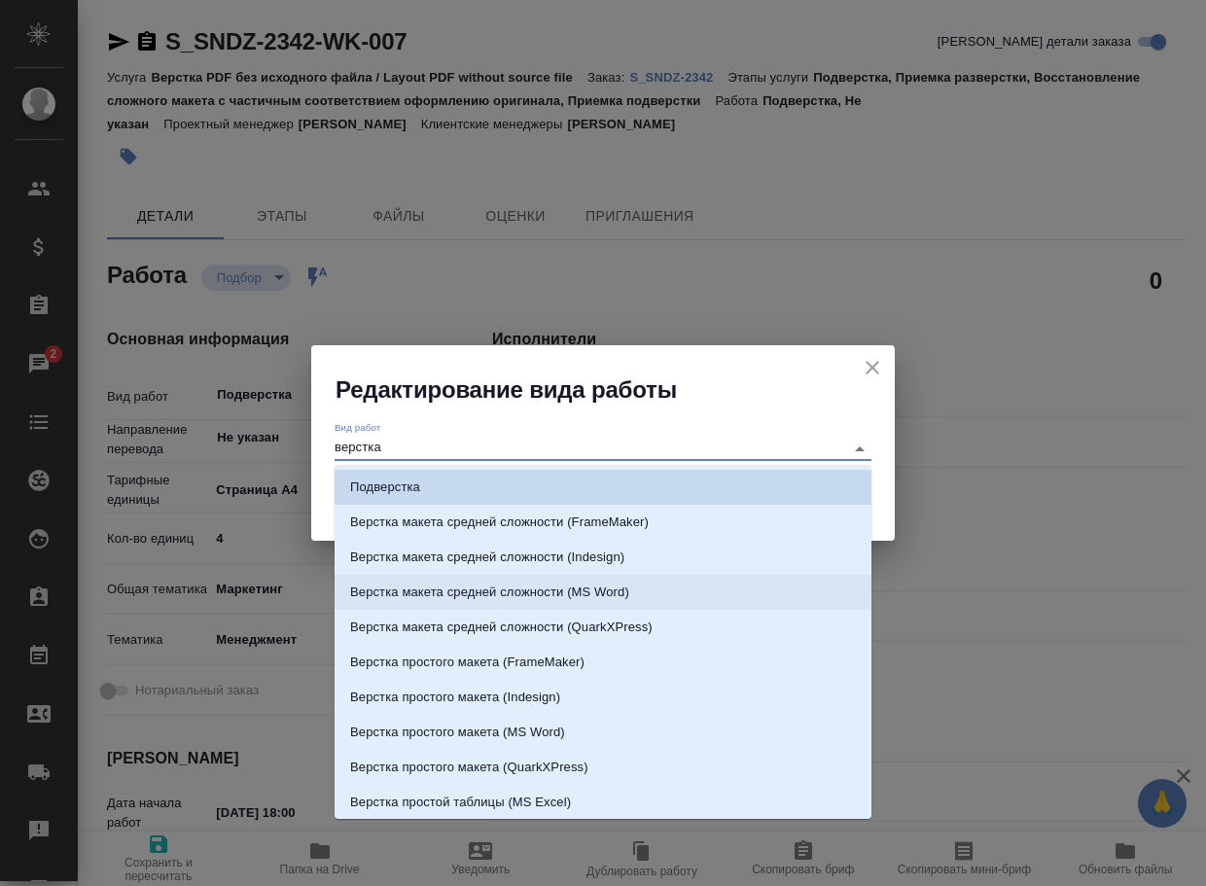
click at [527, 601] on p "Верстка макета средней сложности (MS Word)" at bounding box center [489, 592] width 279 height 19
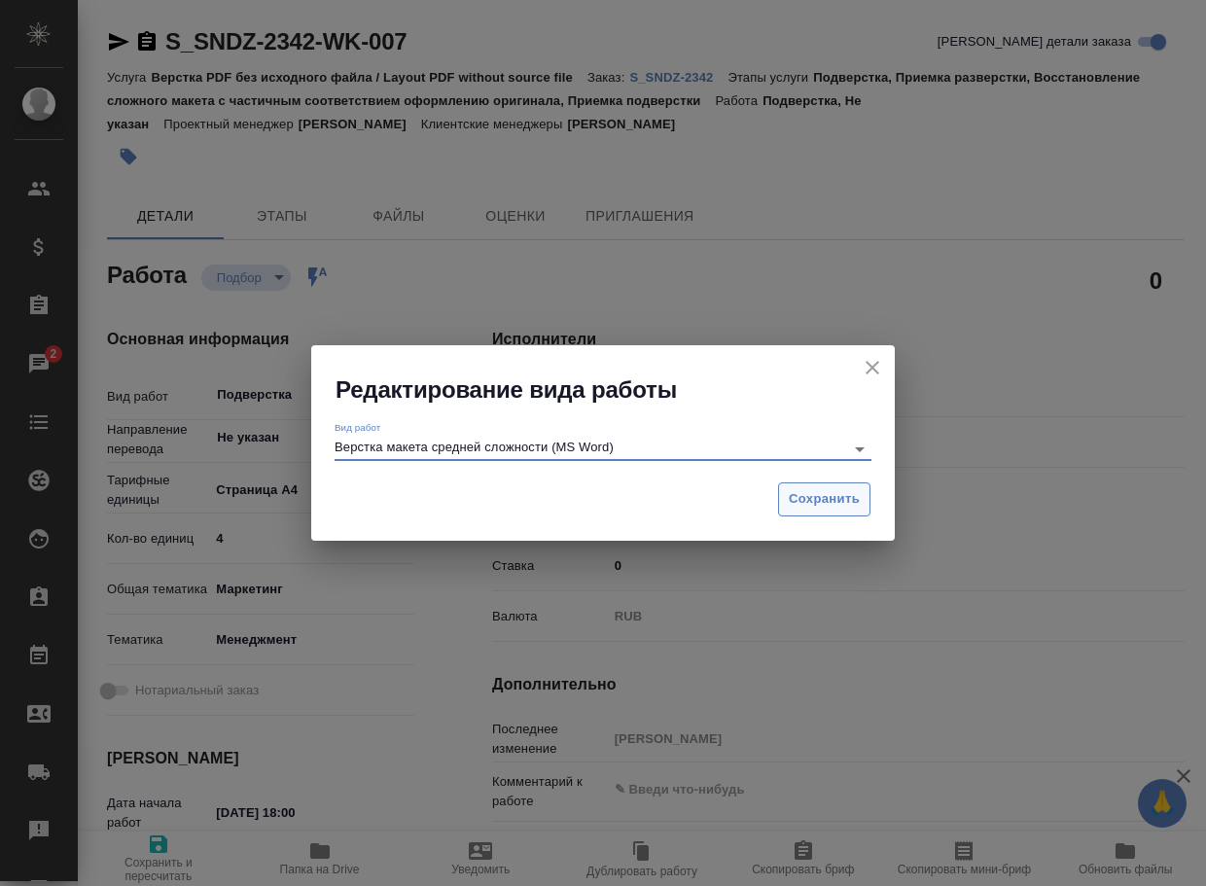
type input "Верстка макета средней сложности (MS Word)"
click at [841, 510] on span "Сохранить" at bounding box center [824, 499] width 71 height 22
type textarea "x"
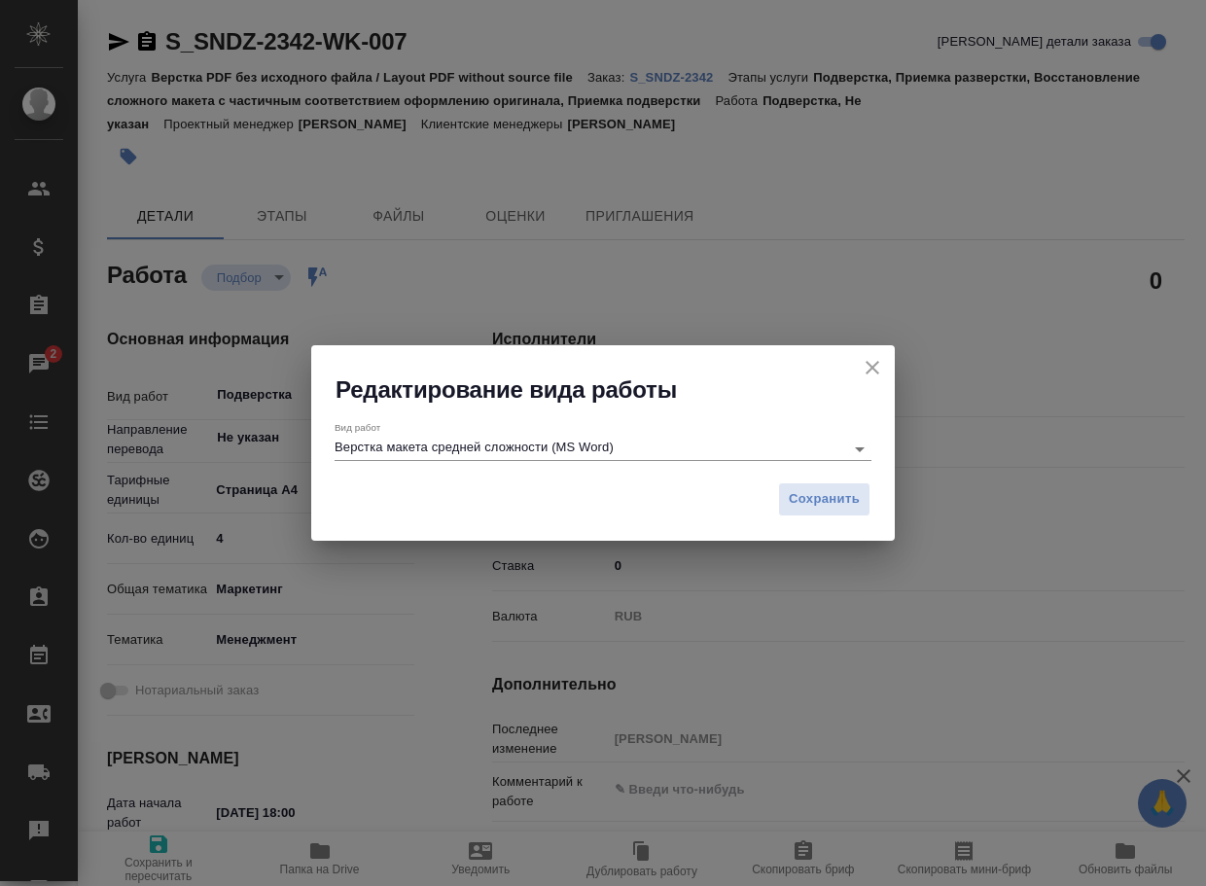
type textarea "x"
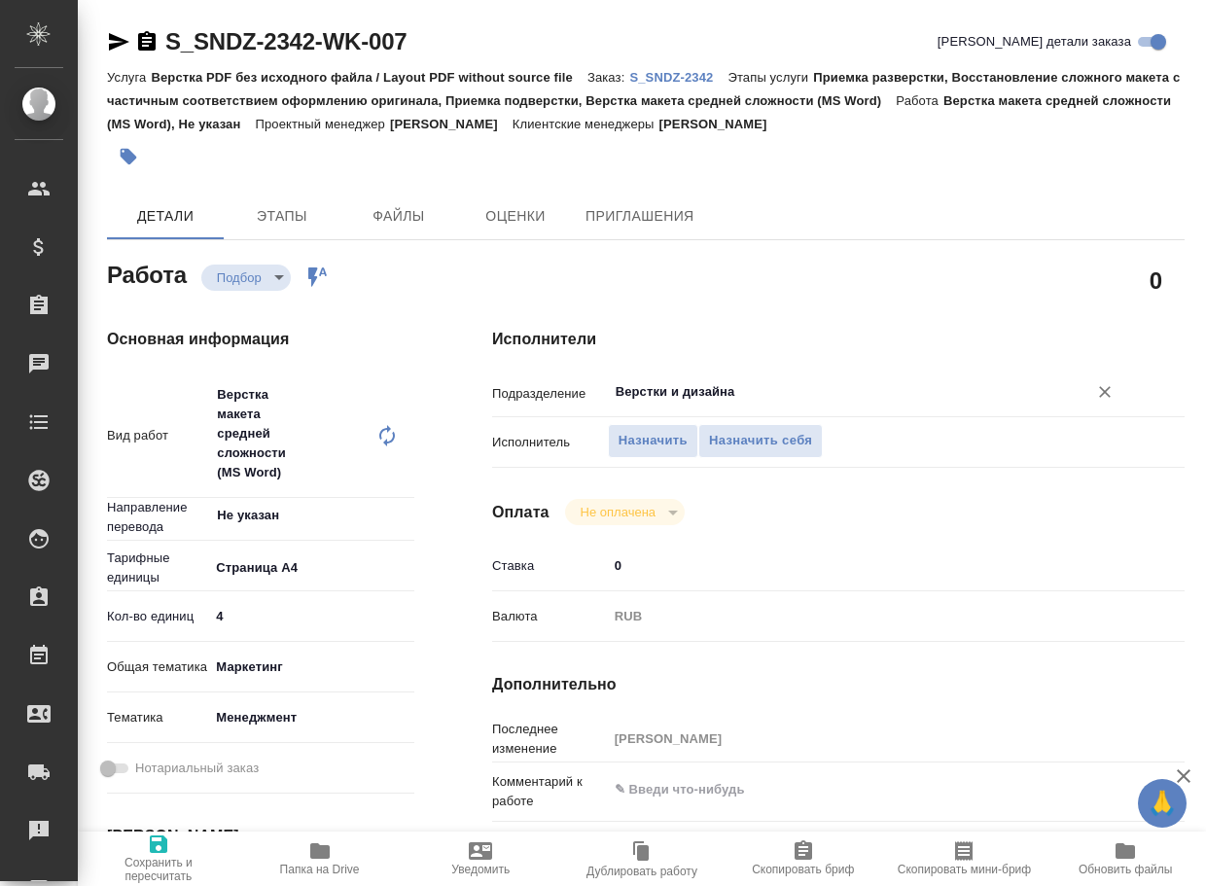
type textarea "x"
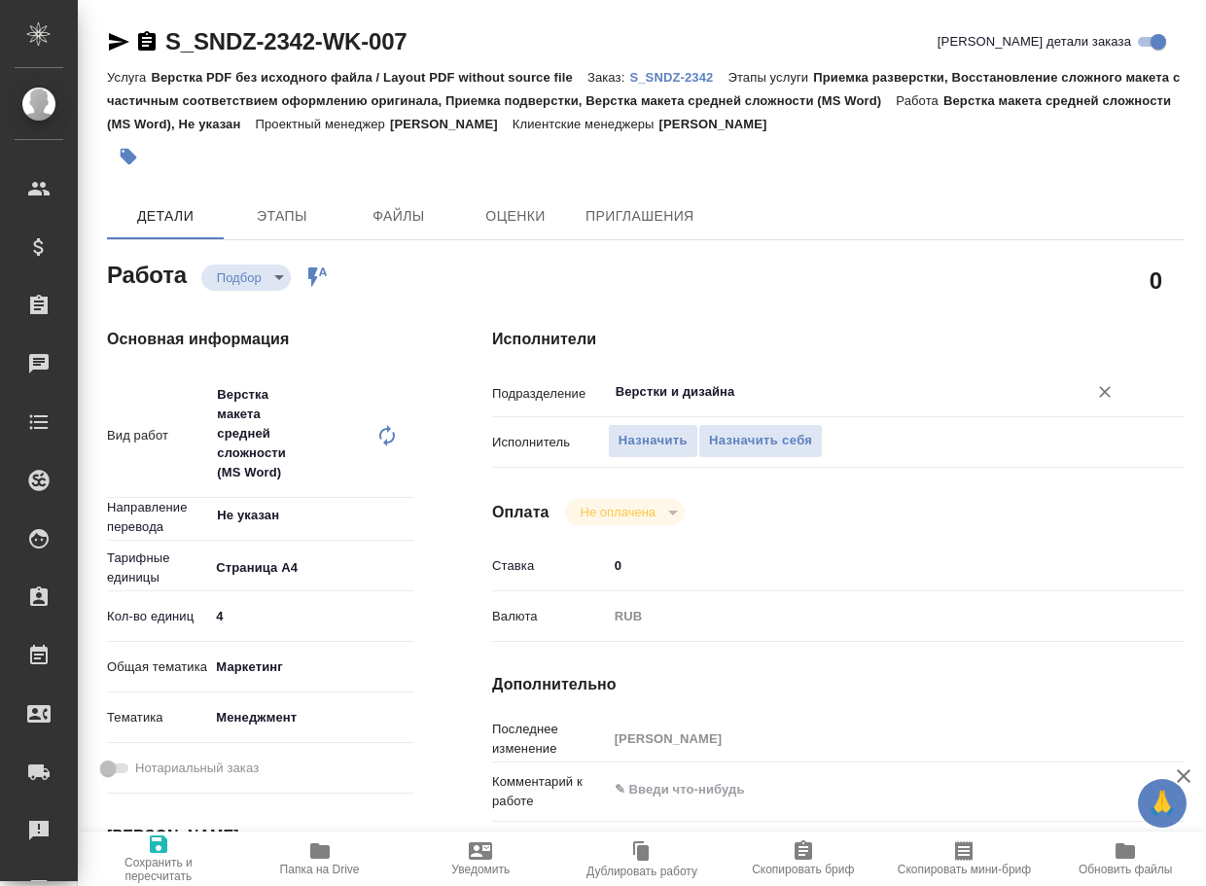
click at [783, 397] on input "Верстки и дизайна" at bounding box center [835, 391] width 443 height 23
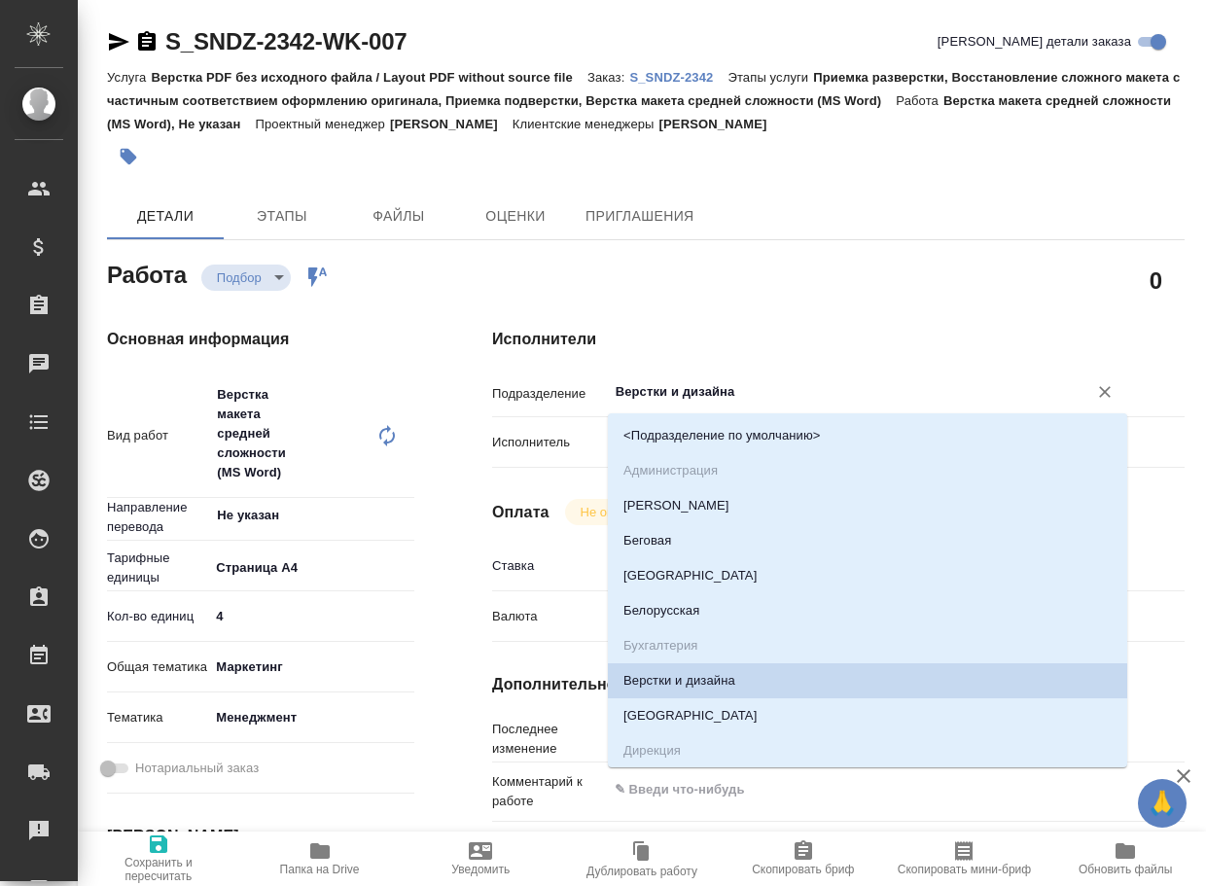
type textarea "x"
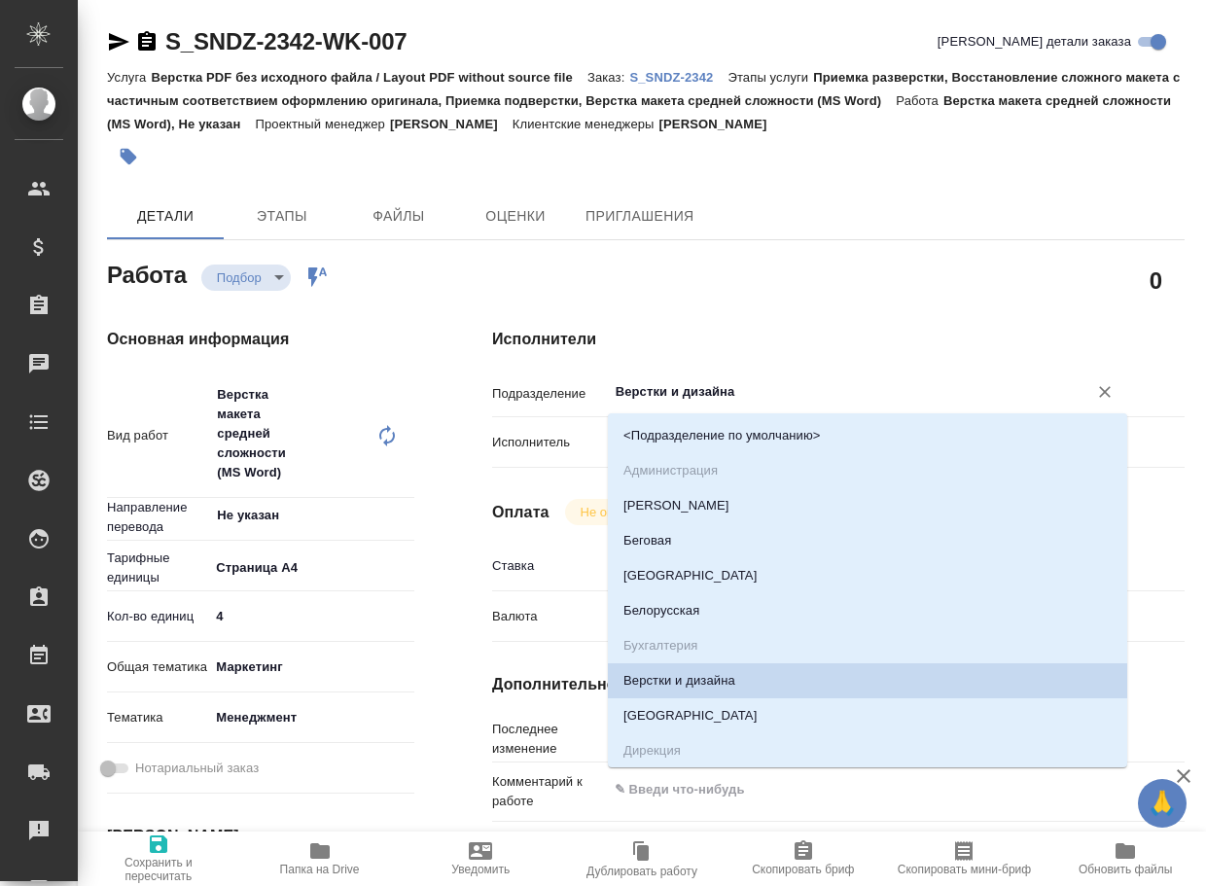
type textarea "x"
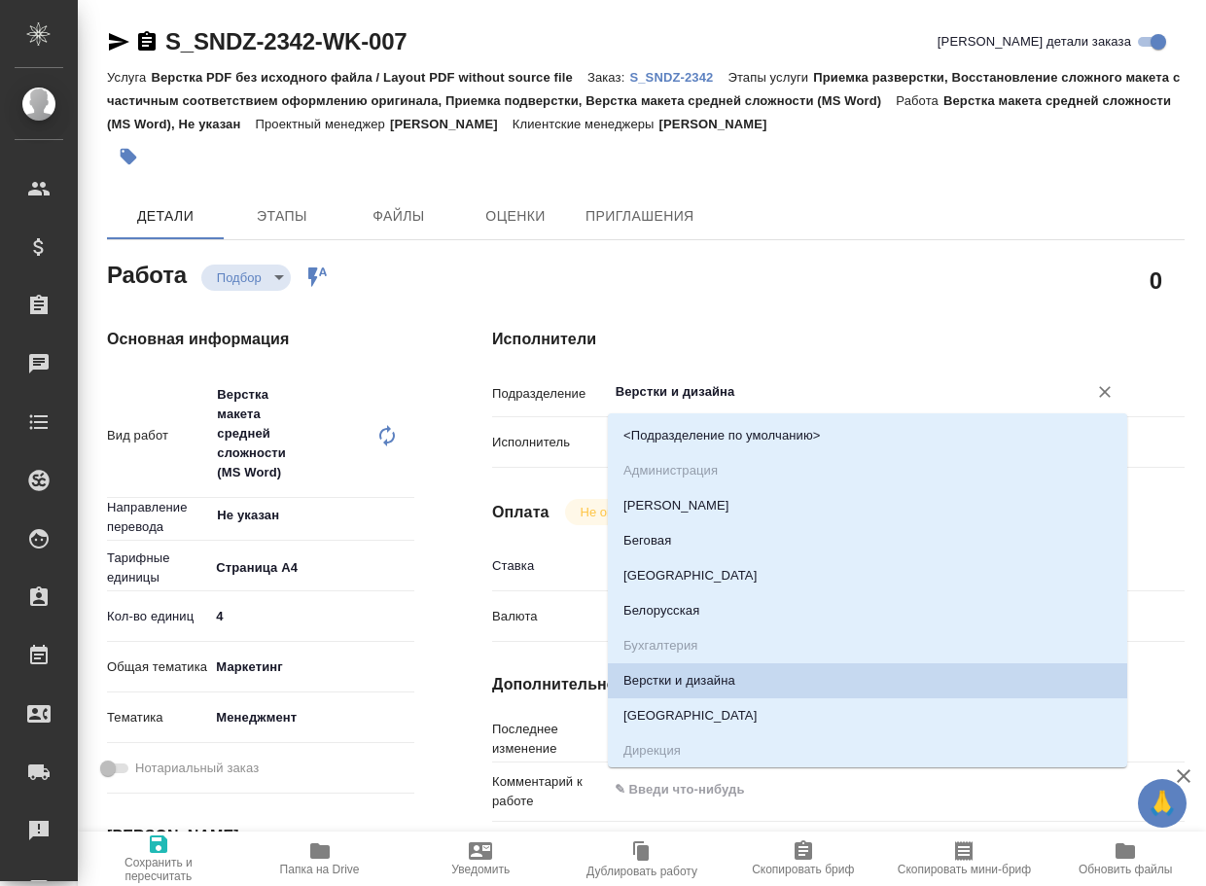
type input "d"
type textarea "x"
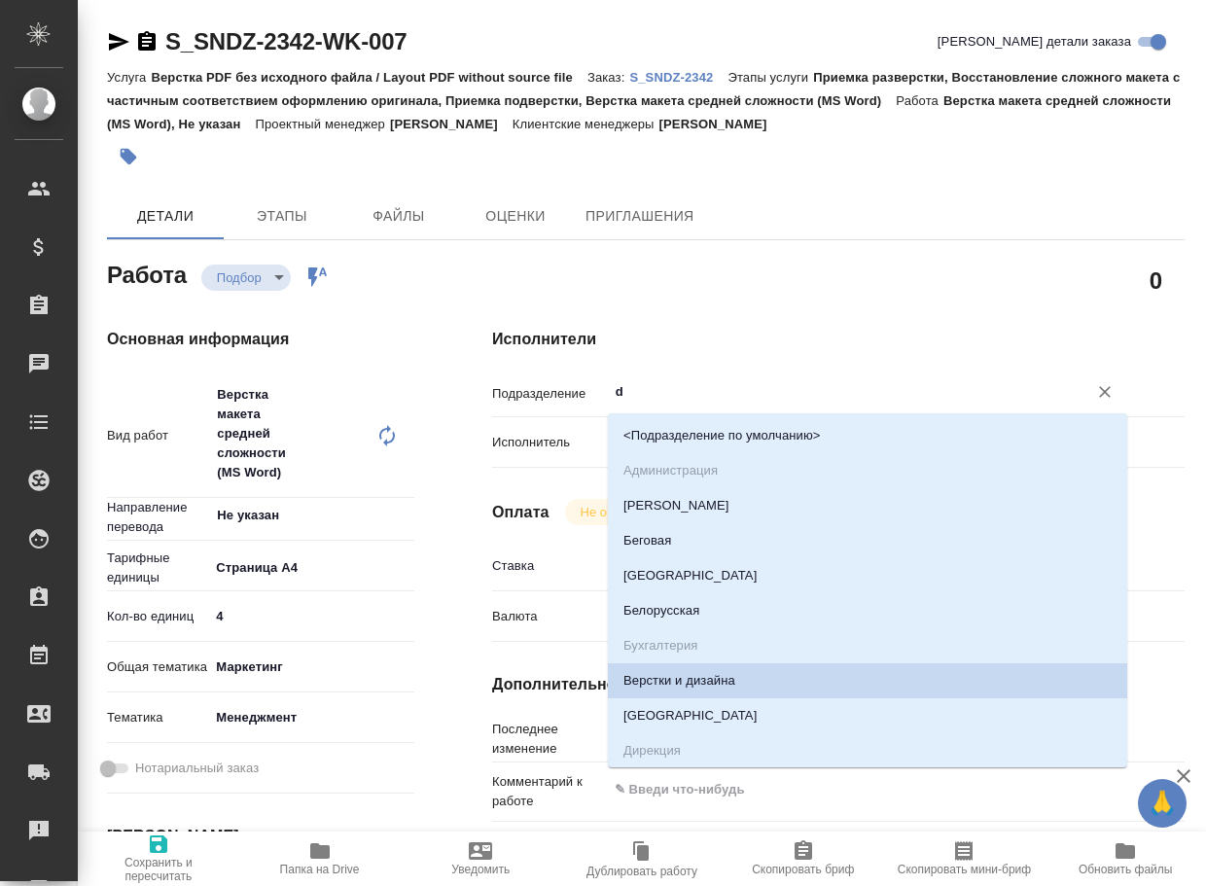
type textarea "x"
type input "dt"
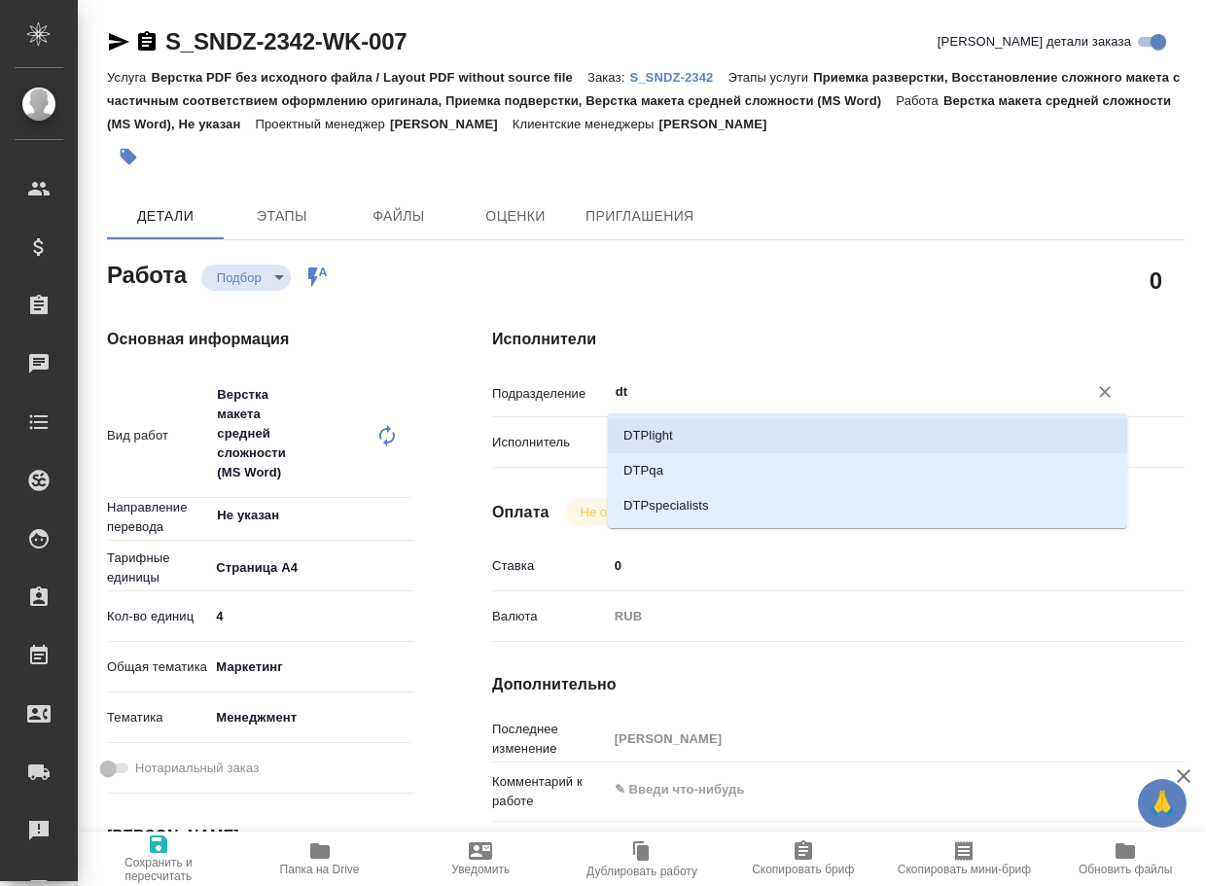
click at [752, 446] on li "DTPlight" at bounding box center [867, 435] width 519 height 35
type textarea "x"
type input "DTPlight"
type textarea "x"
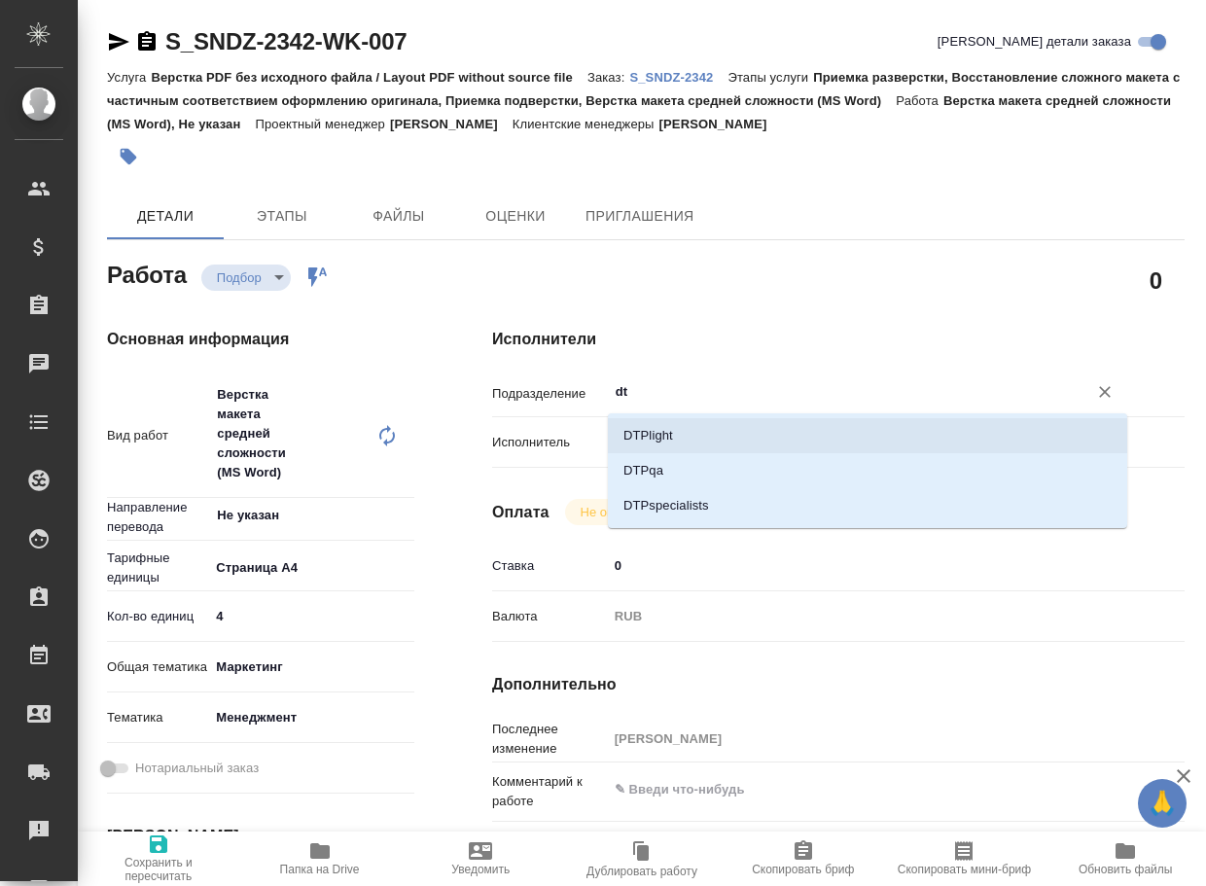
type textarea "x"
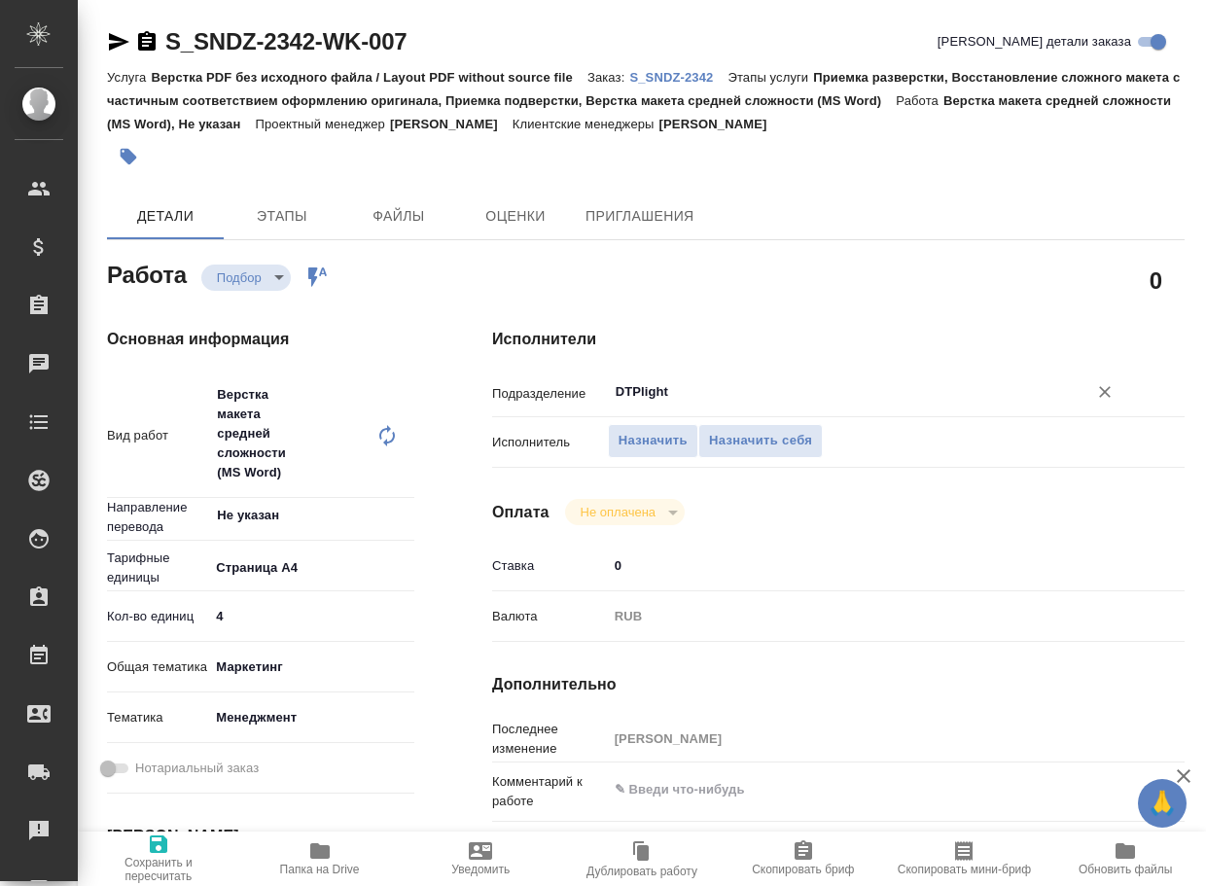
type textarea "x"
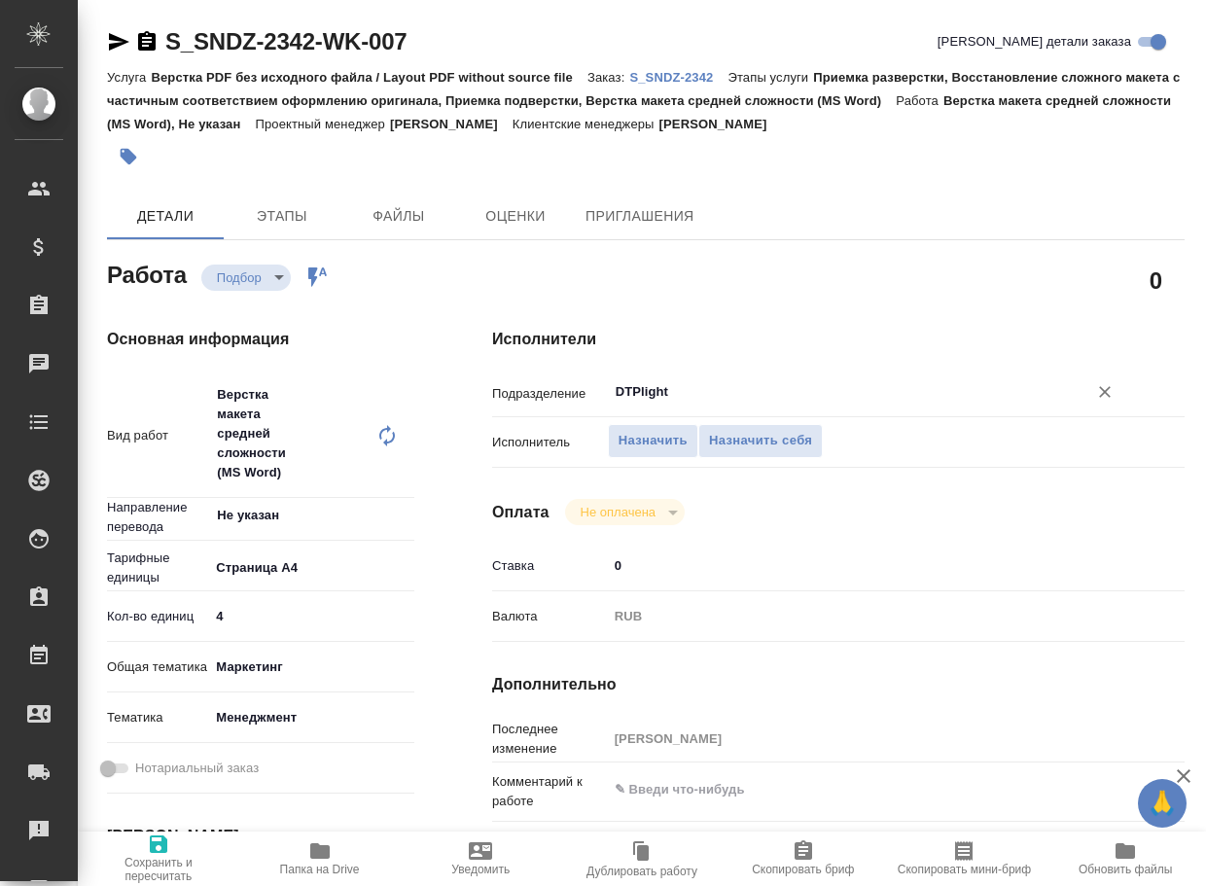
type input "DTPlight"
type textarea "x"
drag, startPoint x: 705, startPoint y: 790, endPoint x: 718, endPoint y: 780, distance: 16.0
click at [706, 789] on textarea at bounding box center [868, 790] width 518 height 33
type textarea "x"
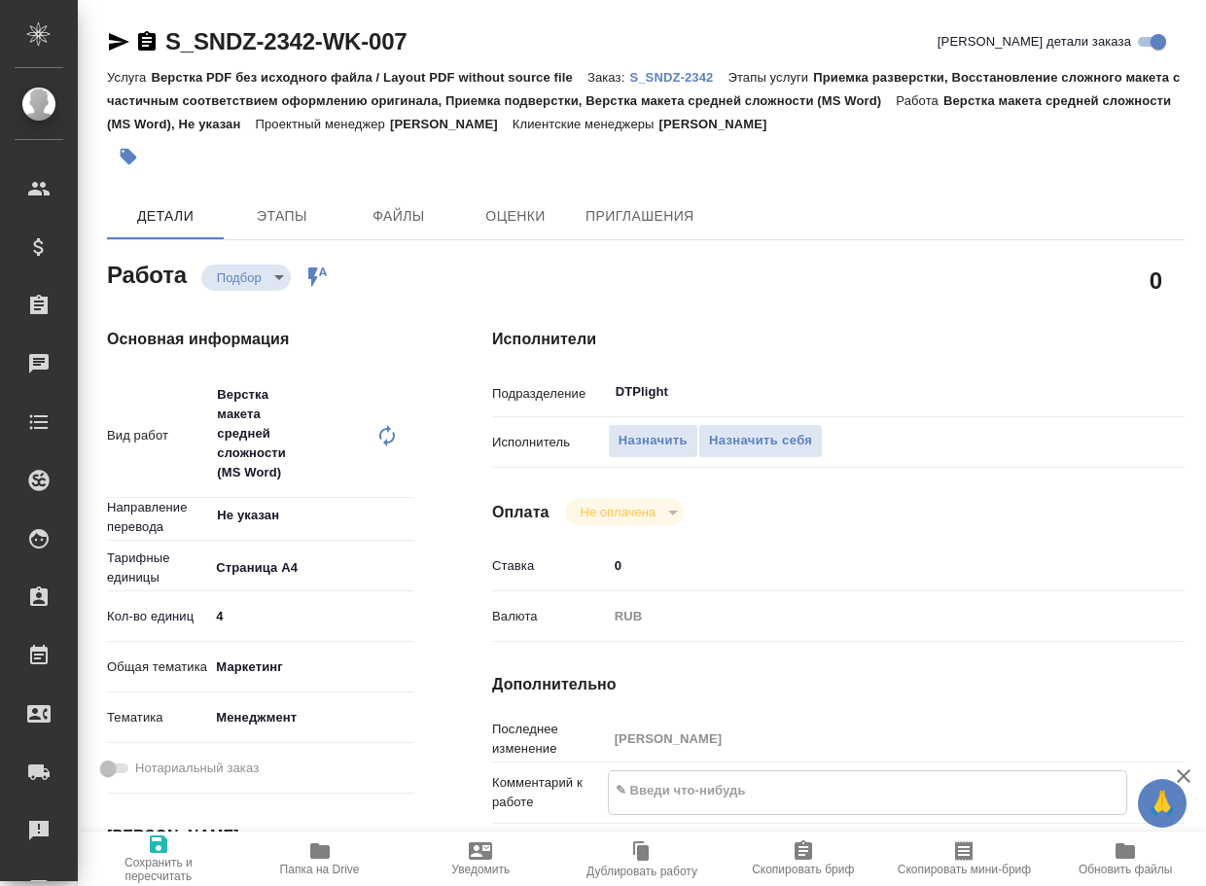
type textarea "ж"
type textarea "x"
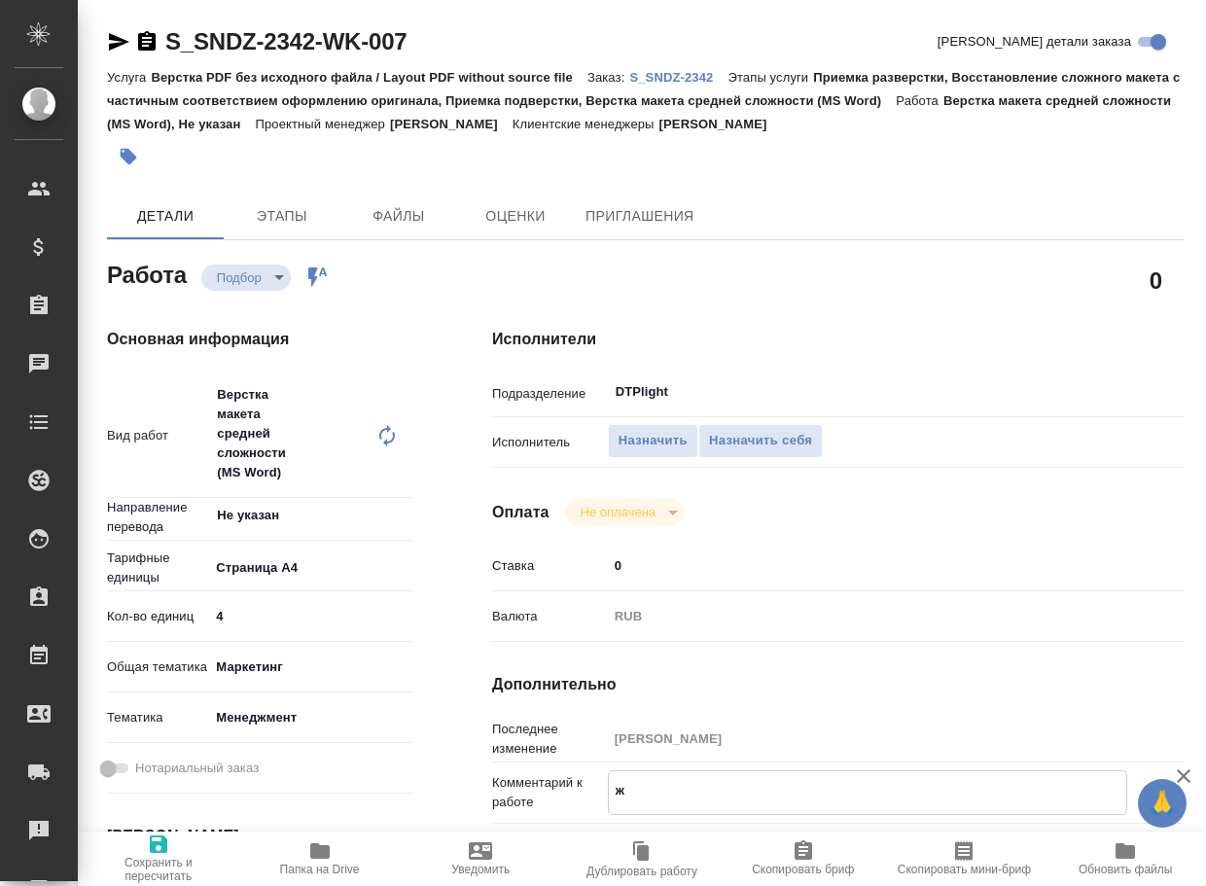
type textarea "x"
type textarea "жд"
type textarea "x"
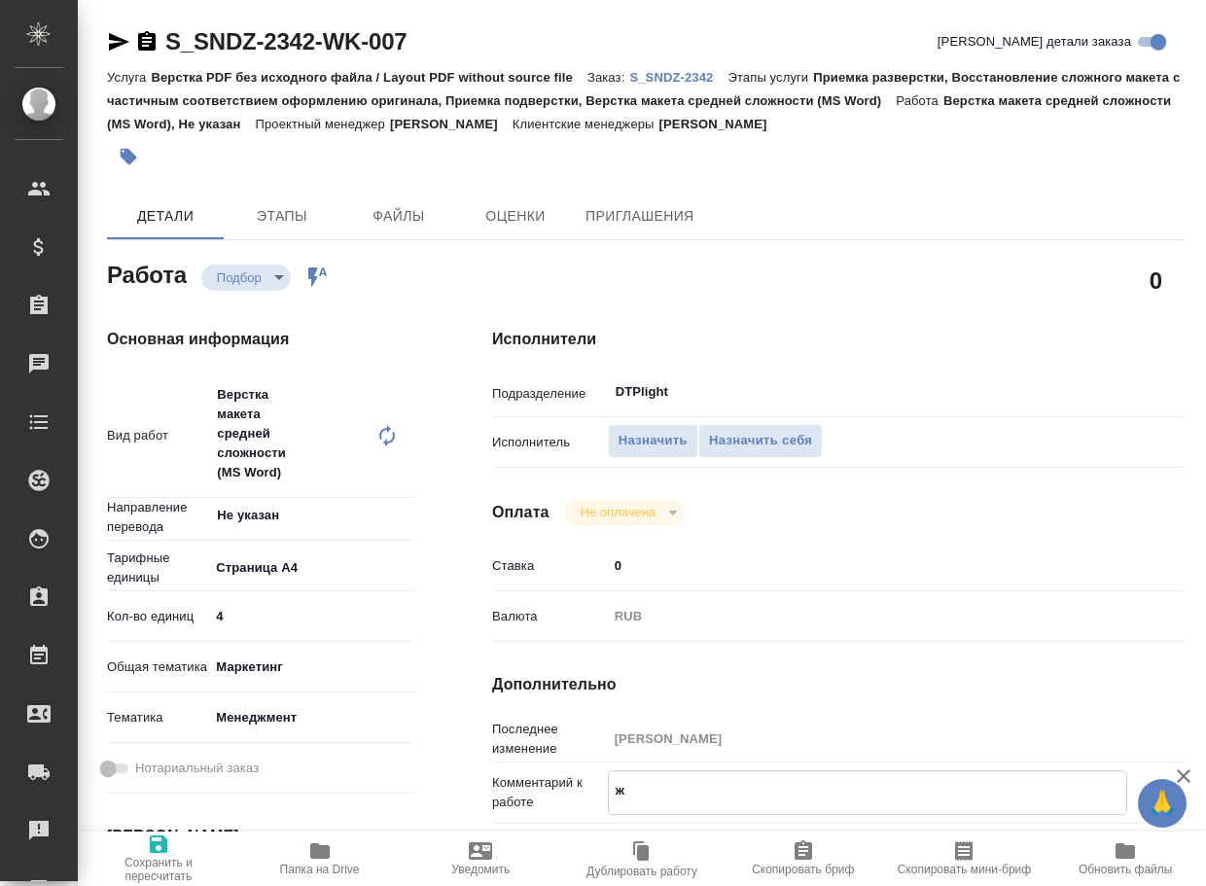
type textarea "x"
type textarea "жде"
type textarea "x"
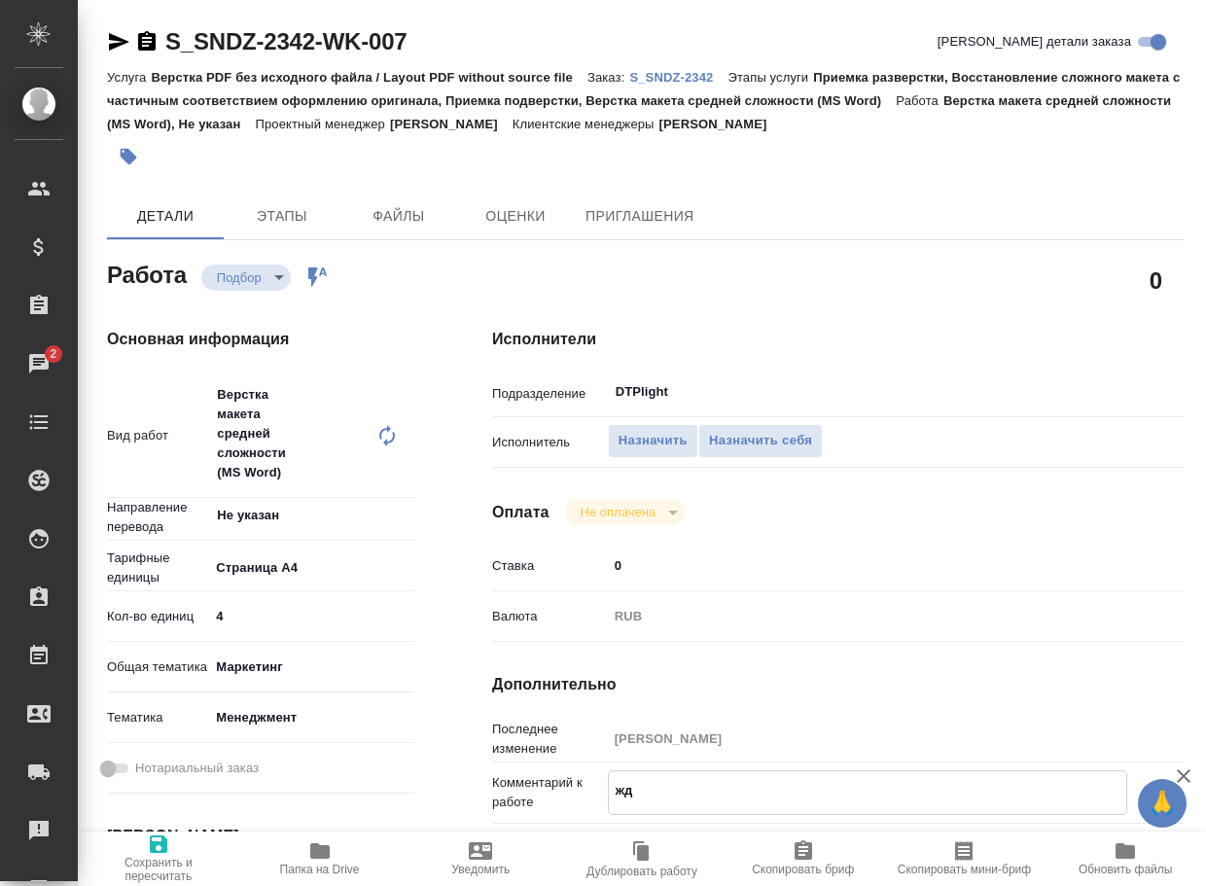
type textarea "x"
type textarea "ждем"
type textarea "x"
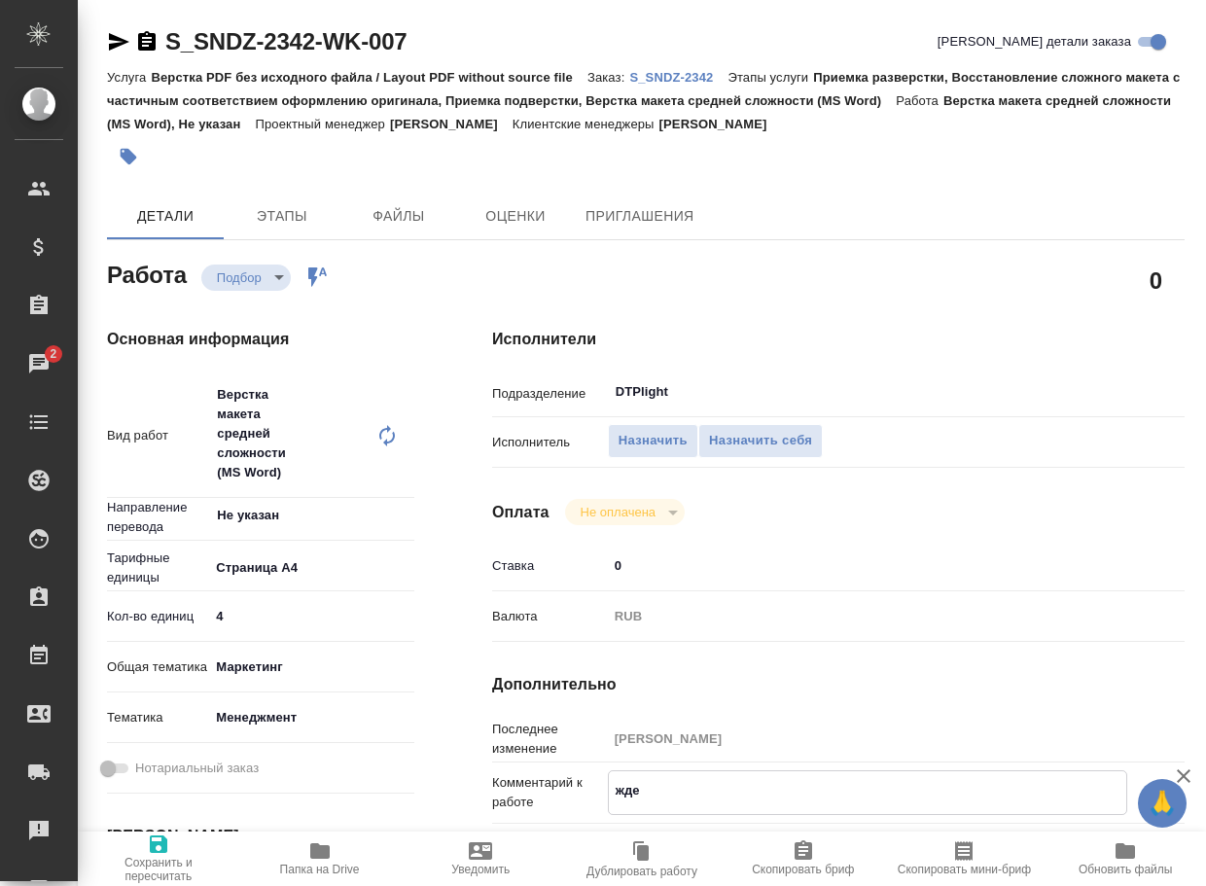
type textarea "x"
type textarea "ждем"
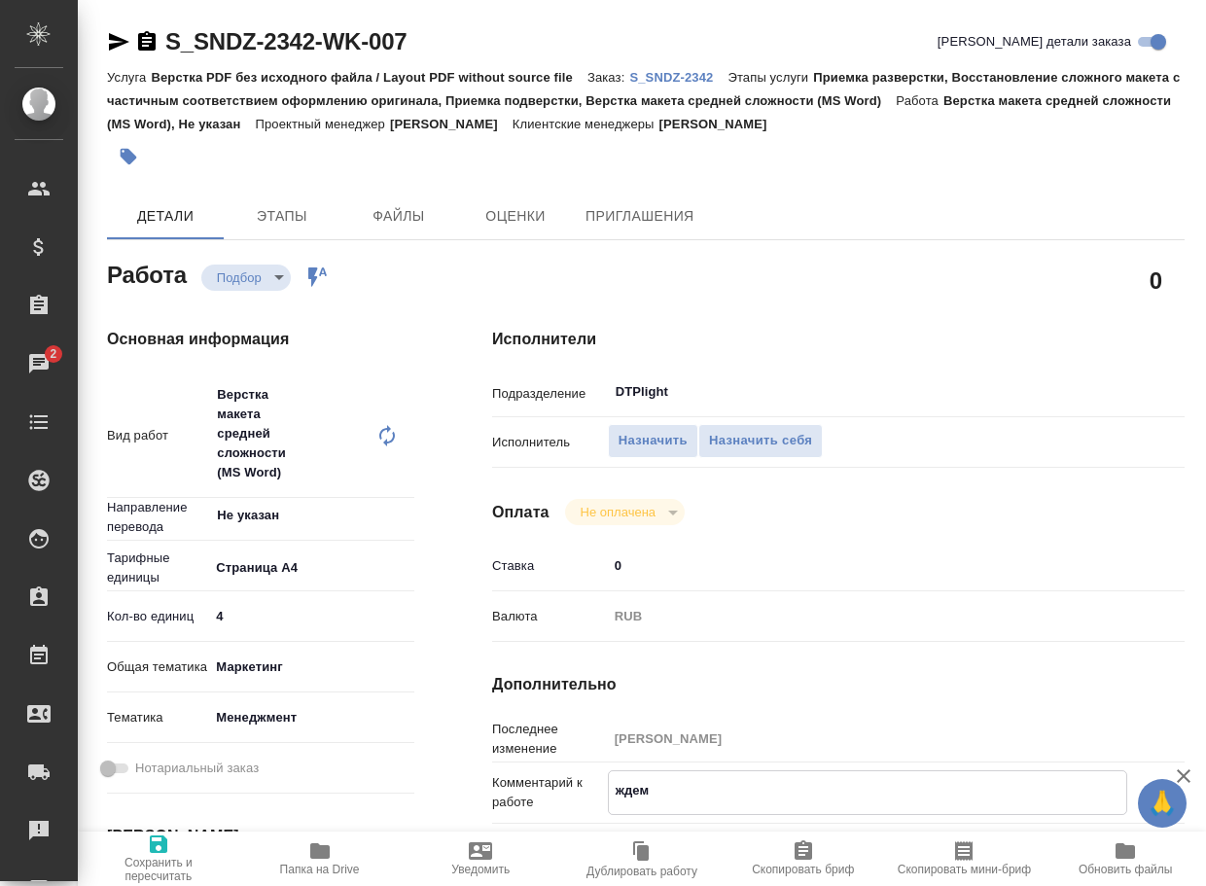
type textarea "x"
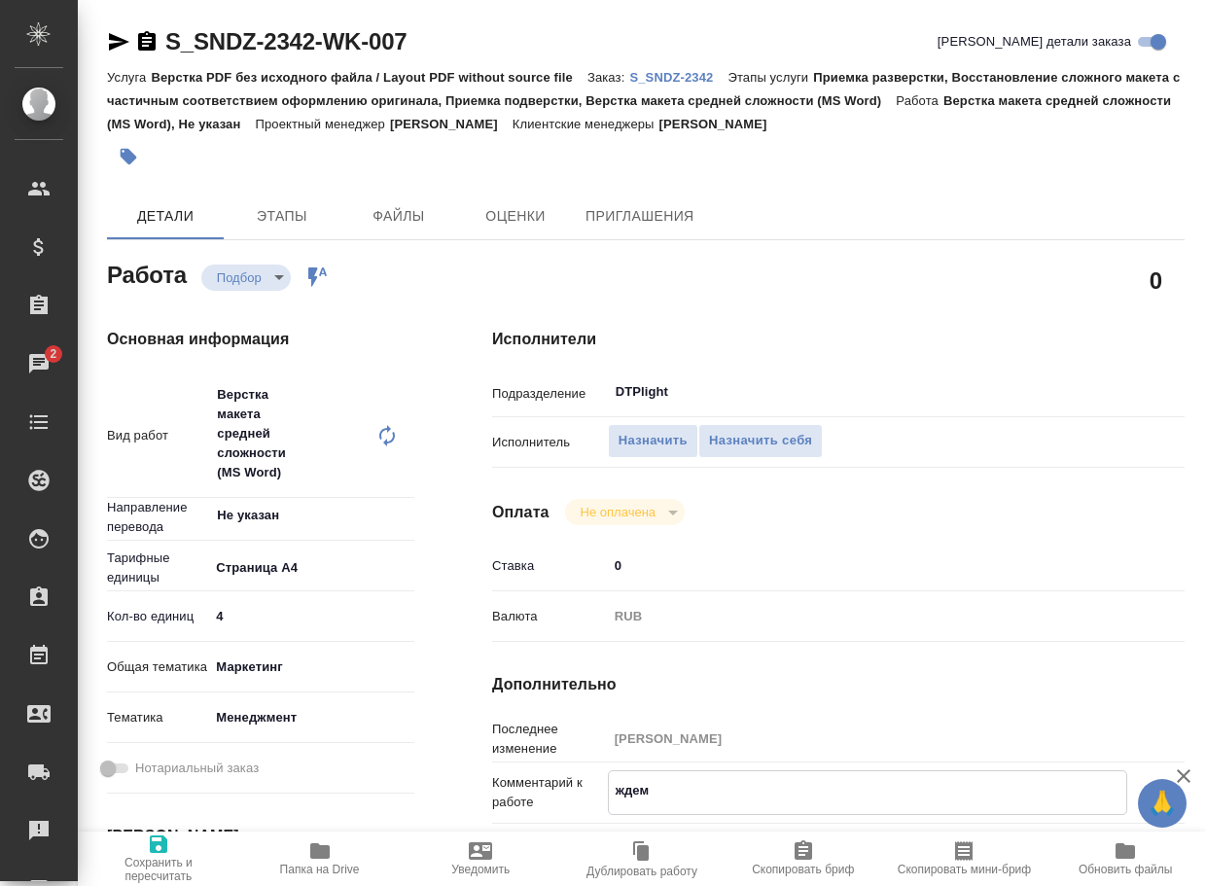
type textarea "ждем п"
type textarea "x"
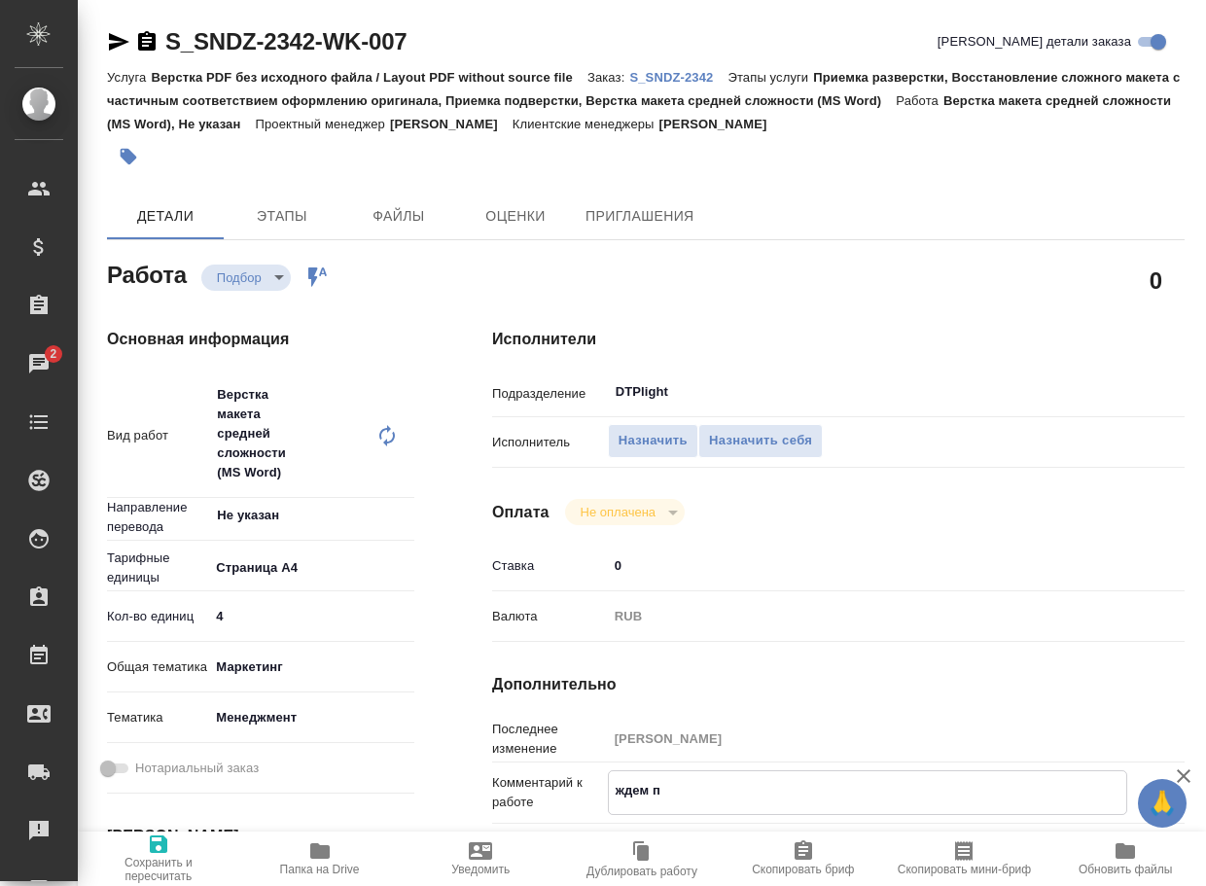
type textarea "x"
type textarea "ждем пе"
type textarea "x"
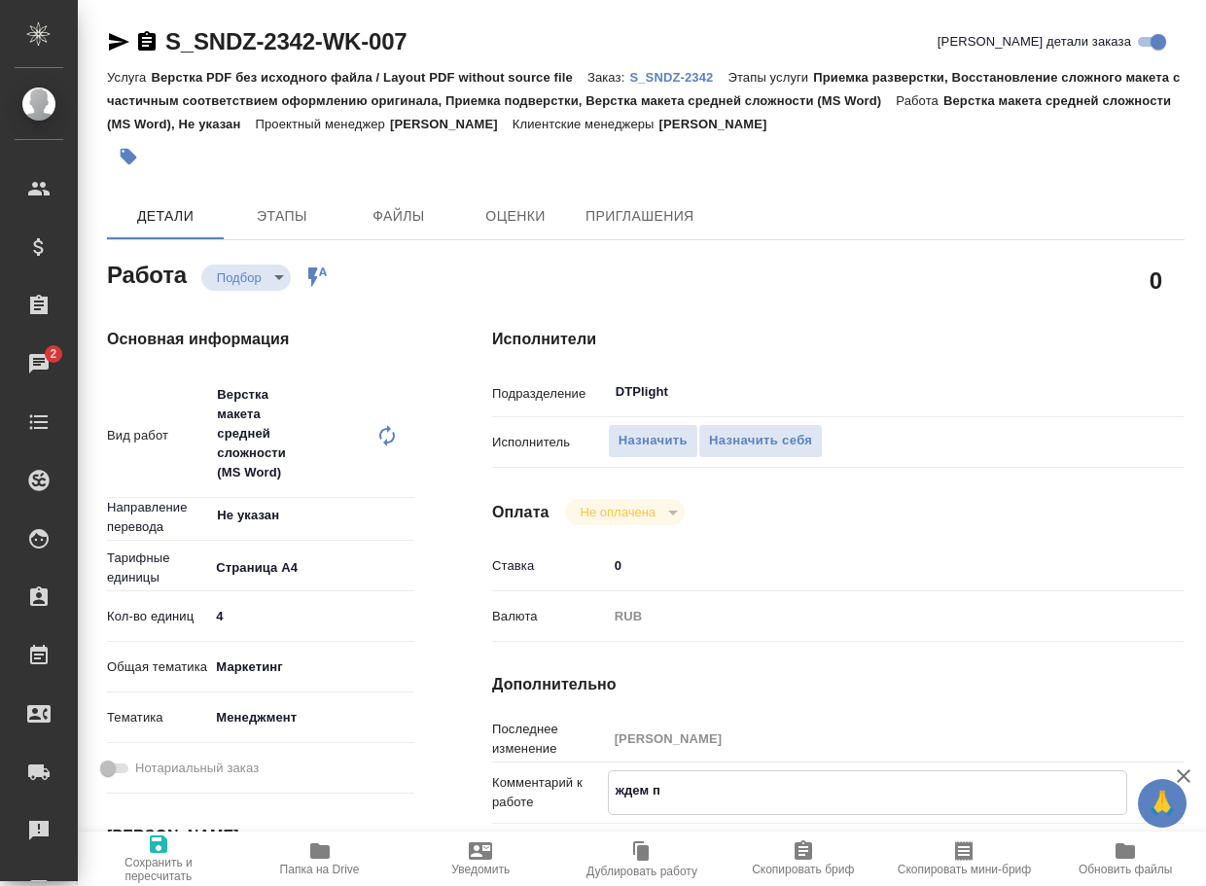
type textarea "x"
type textarea "ждем пер"
type textarea "x"
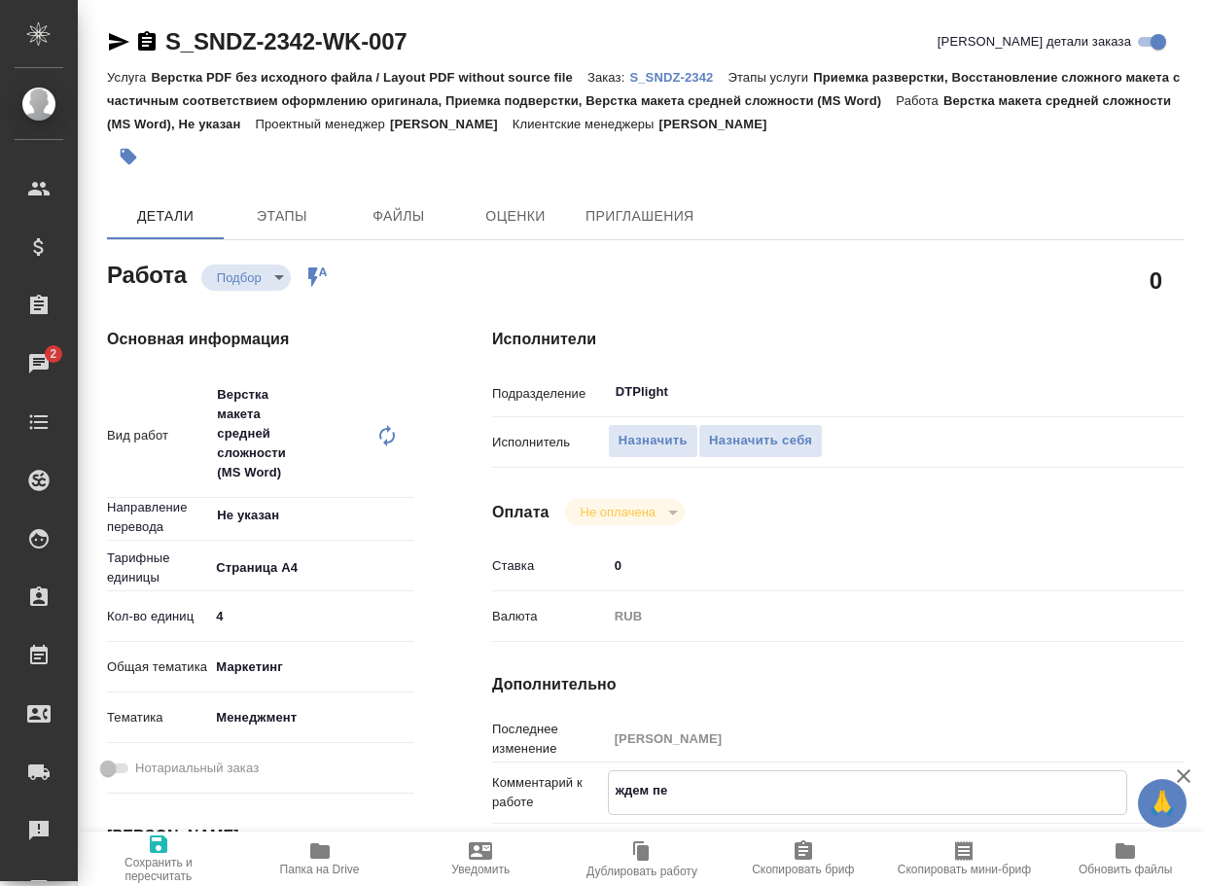
type textarea "x"
type textarea "ждем пере"
type textarea "x"
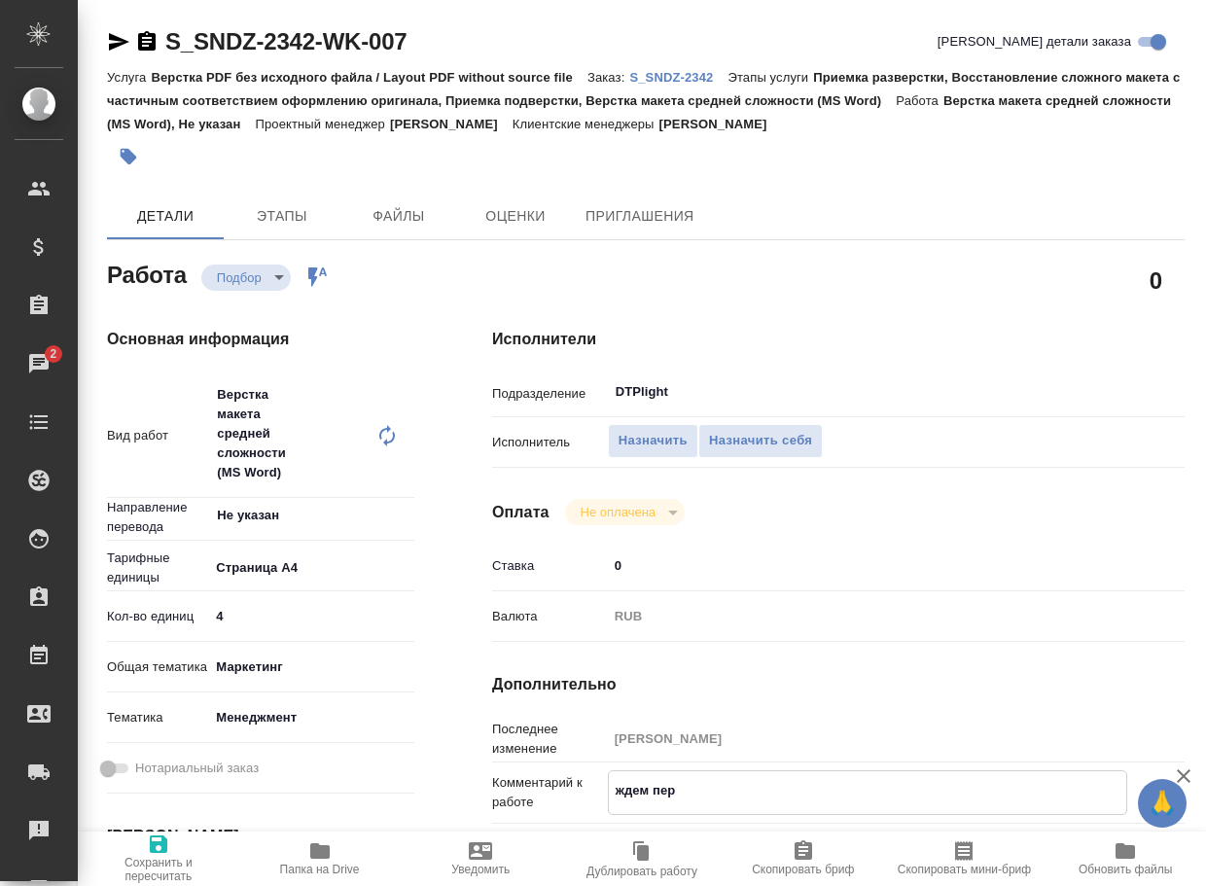
type textarea "x"
type textarea "ждем перев"
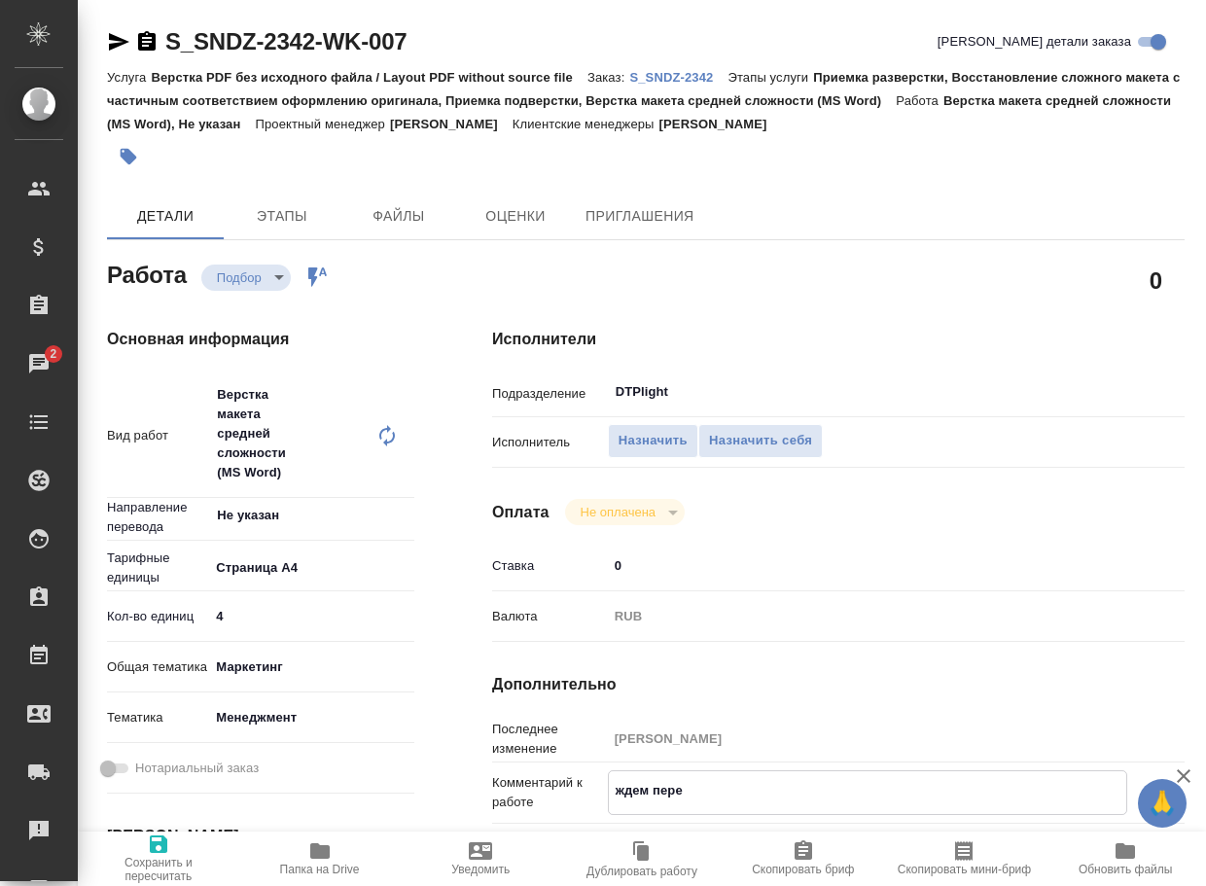
type textarea "x"
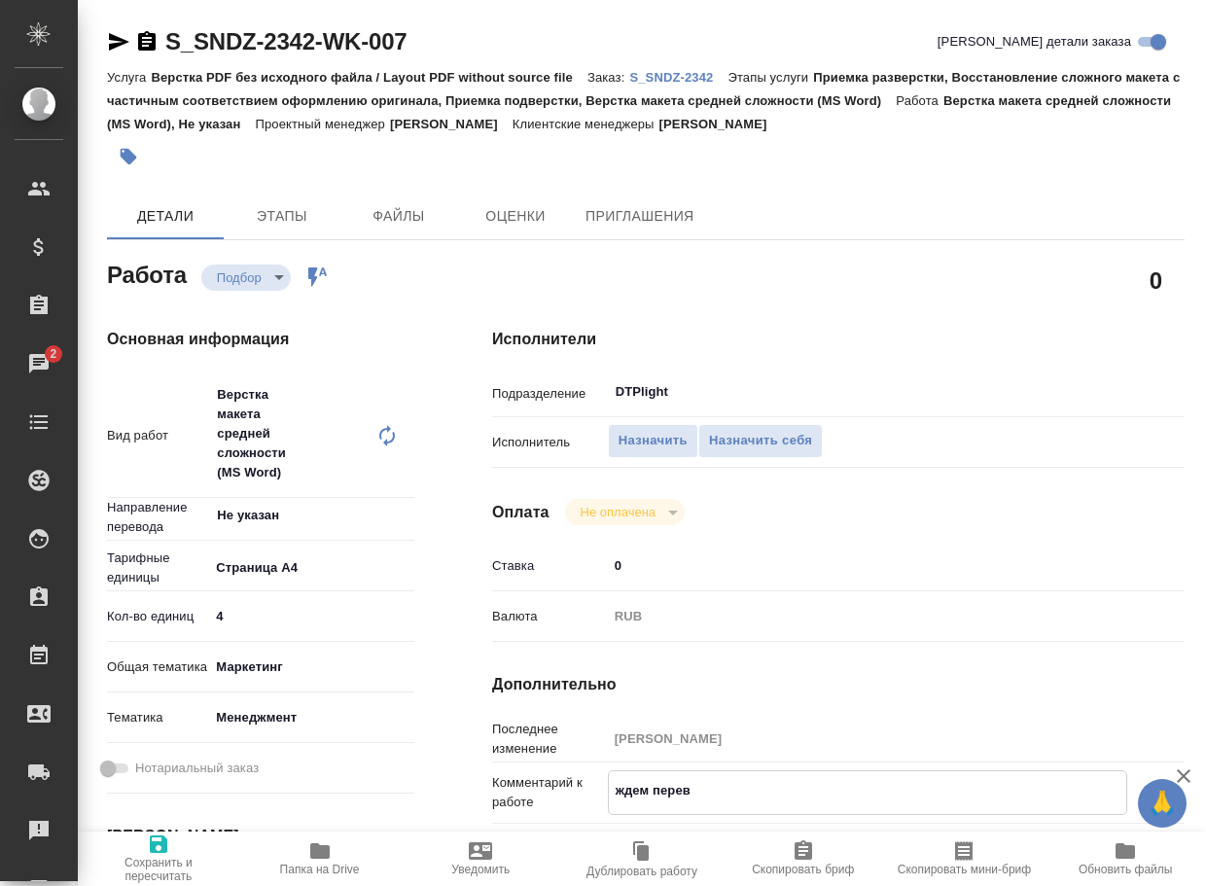
type textarea "ждем перево"
type textarea "x"
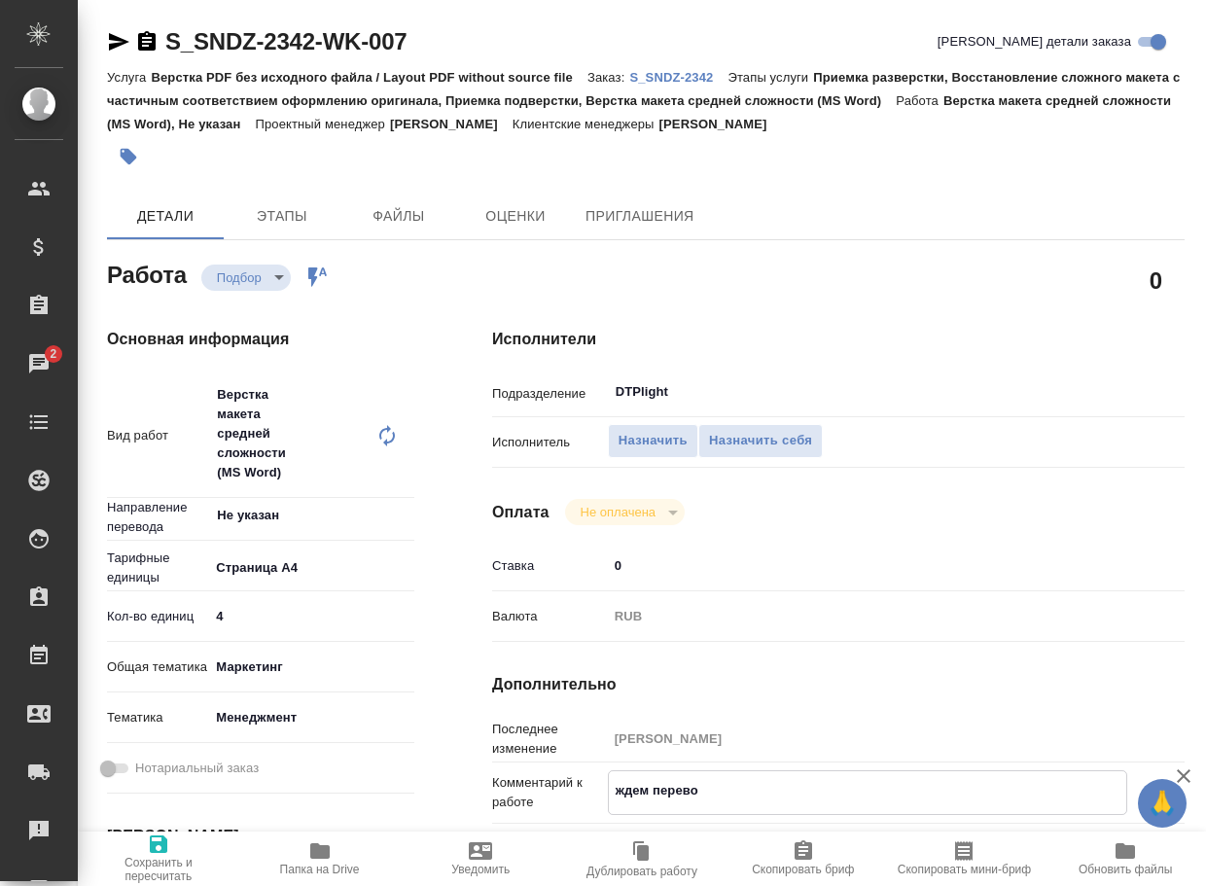
type textarea "x"
type textarea "ждем перевод"
type textarea "x"
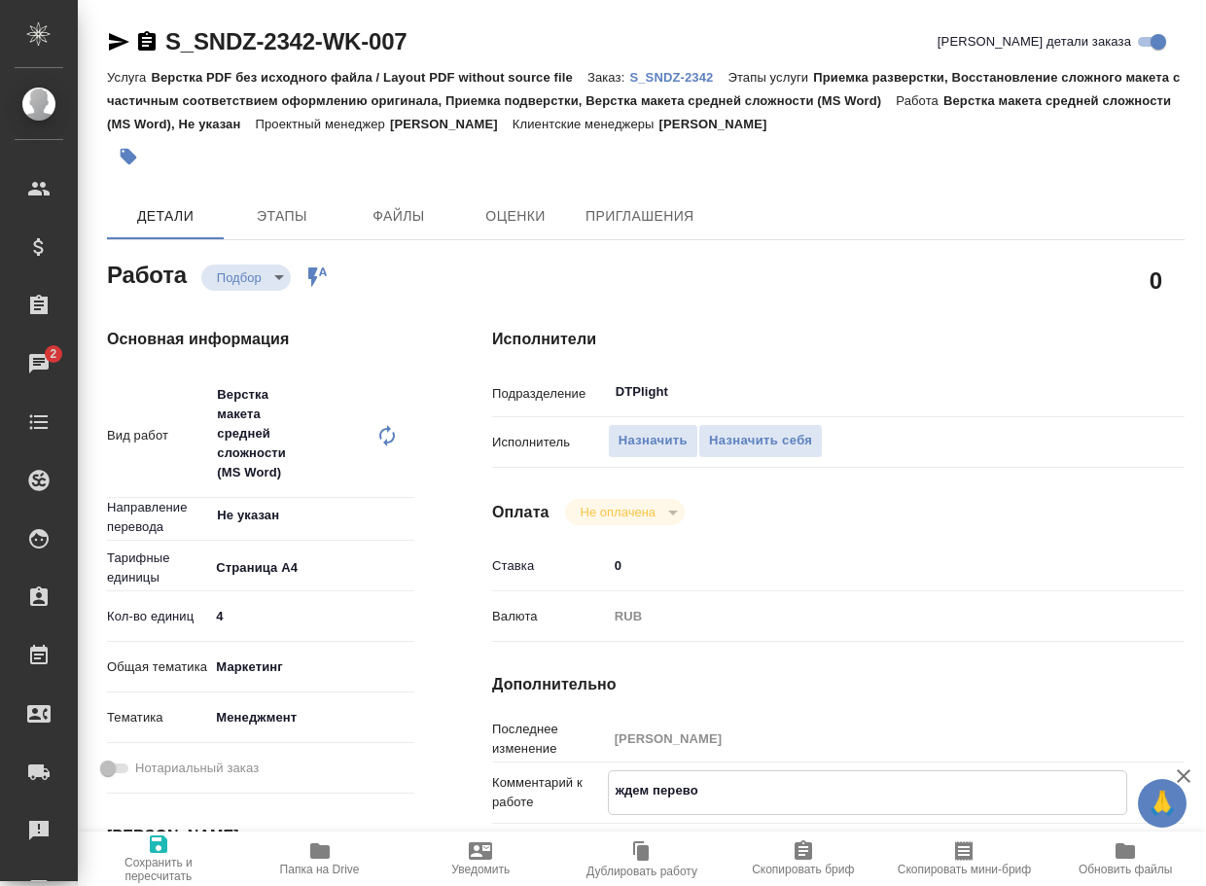
type textarea "x"
type textarea "ждем перевод"
type textarea "x"
click at [162, 854] on icon "button" at bounding box center [158, 844] width 23 height 23
type textarea "x"
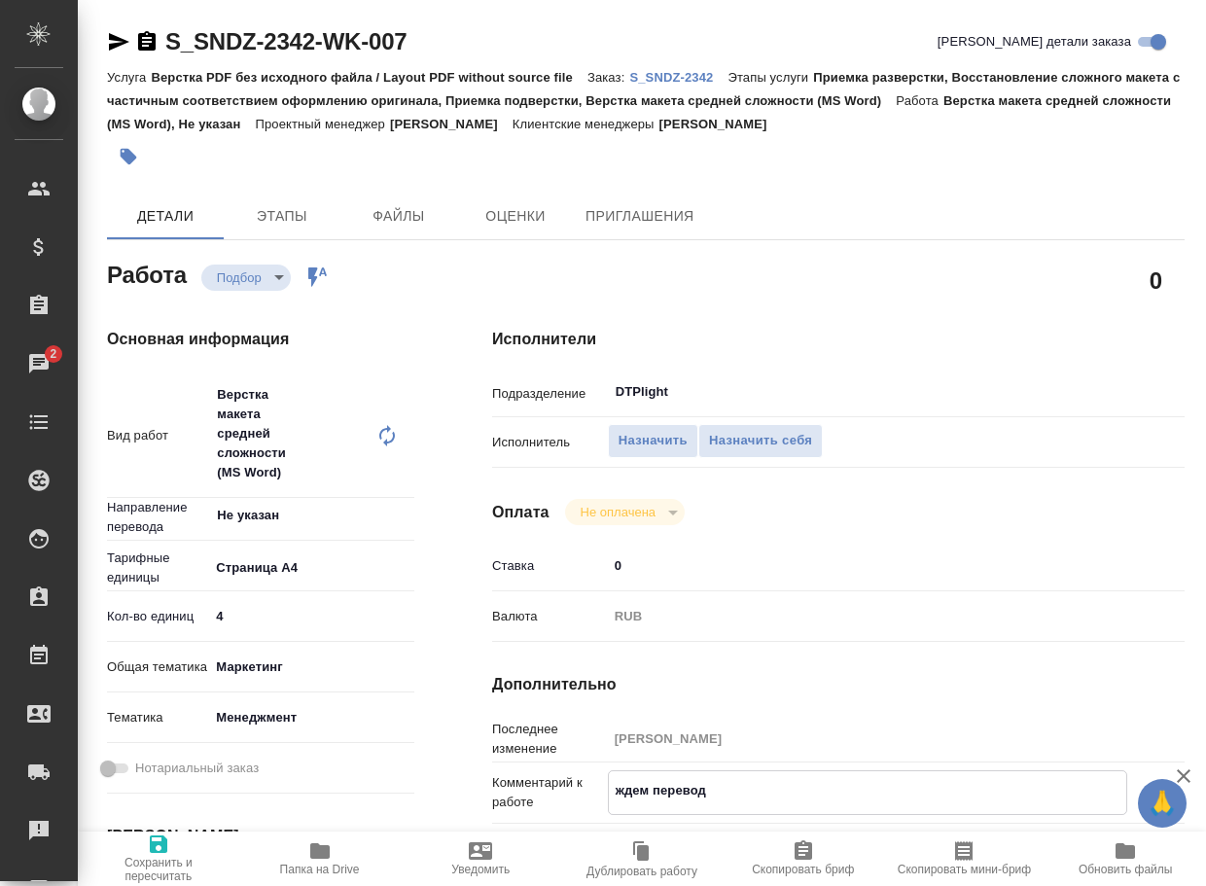
type textarea "x"
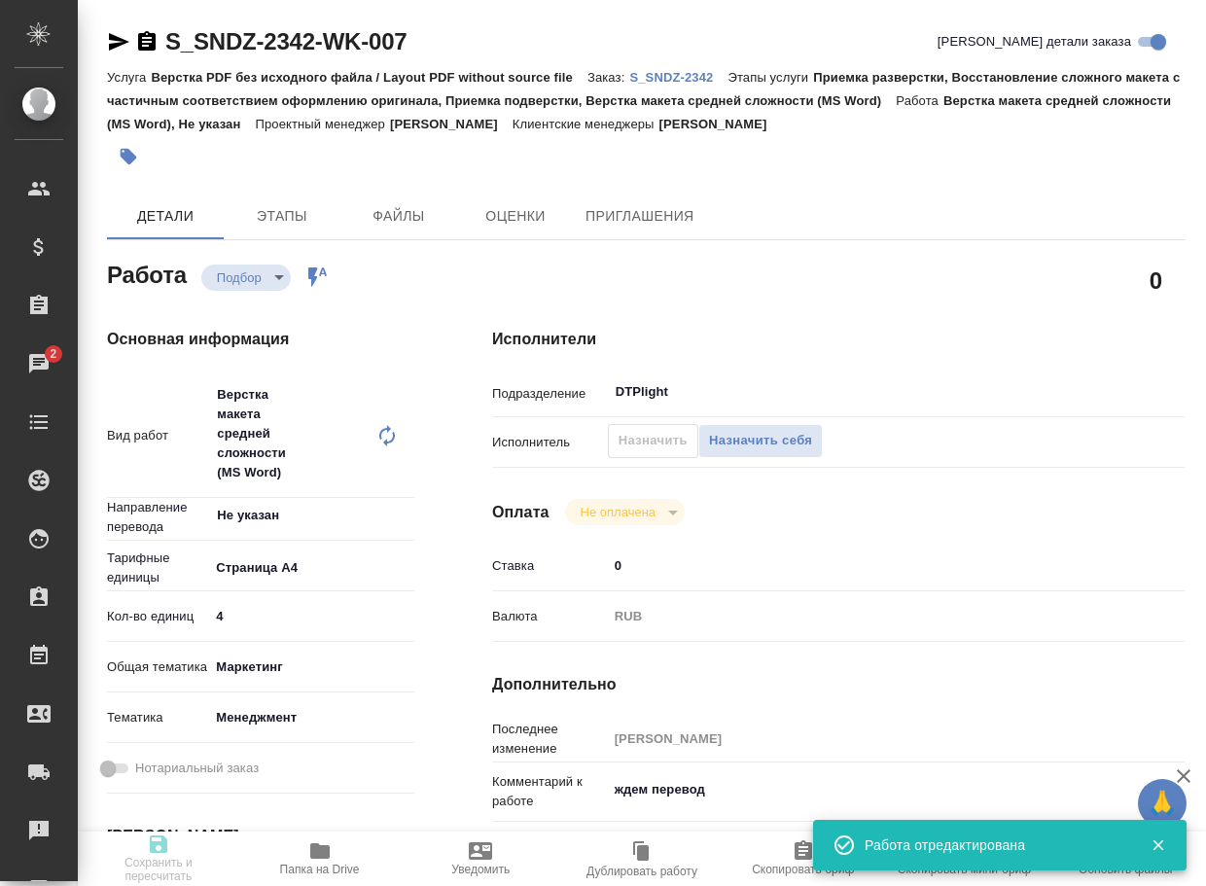
type textarea "x"
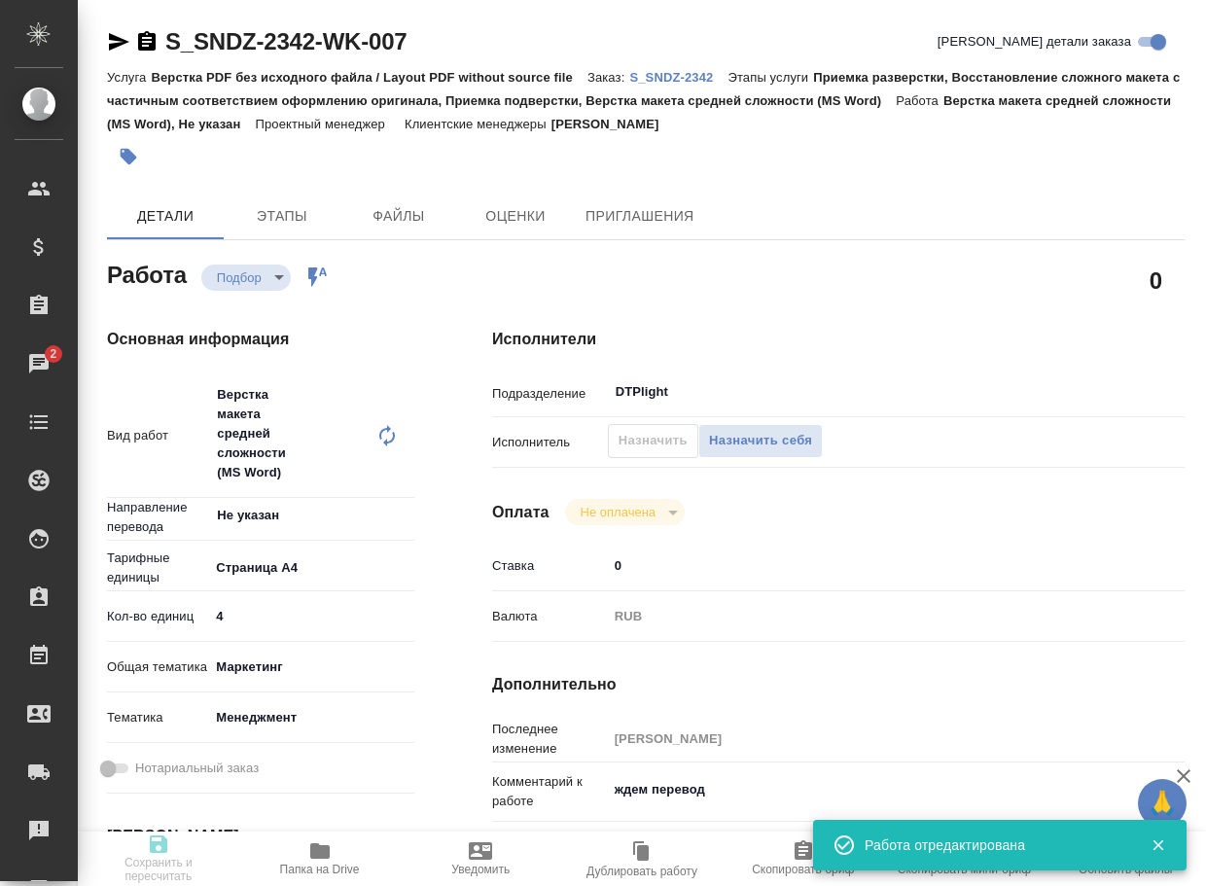
type textarea "x"
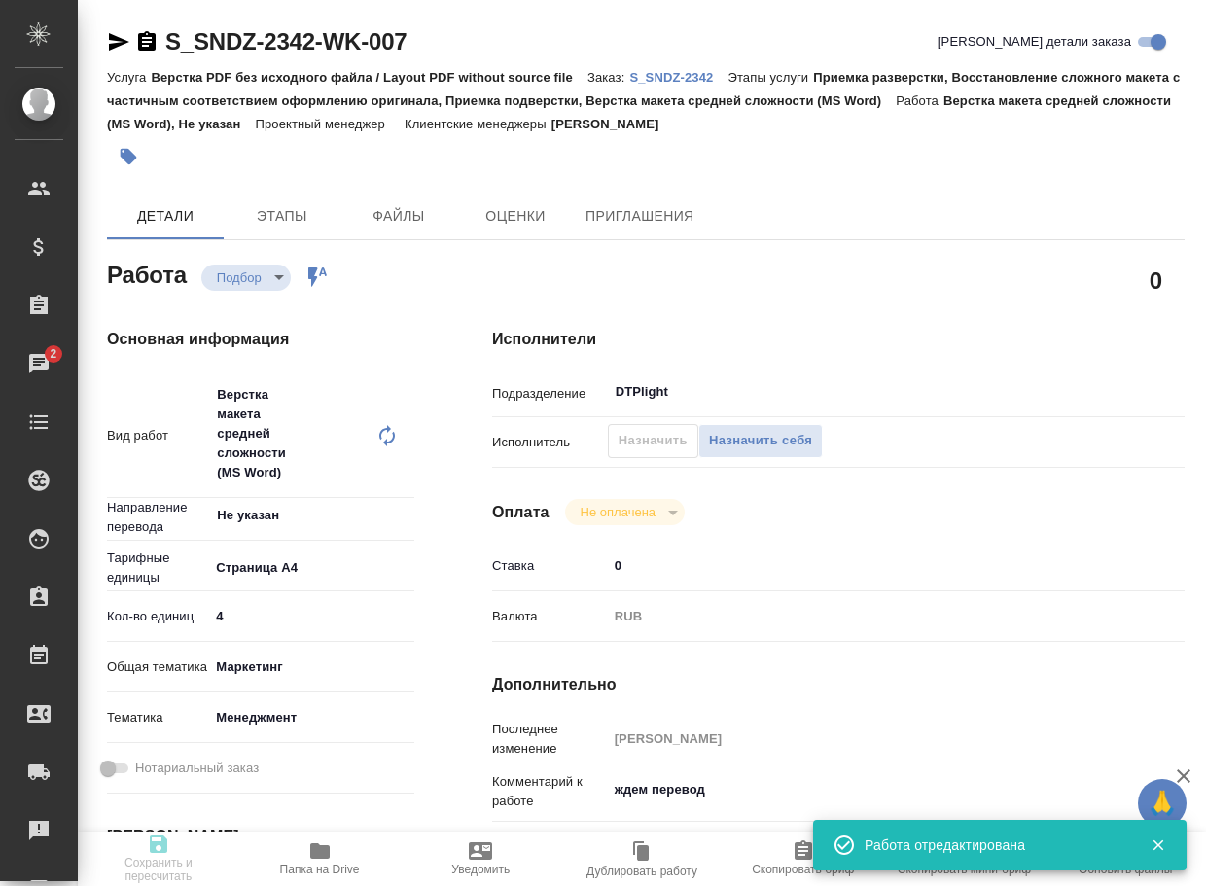
type input "recruiting"
type textarea "Верстка макета средней сложности (MS Word)"
type textarea "x"
type input "Не указан"
type input "5f036ec4e16dec2d6b59c8ff"
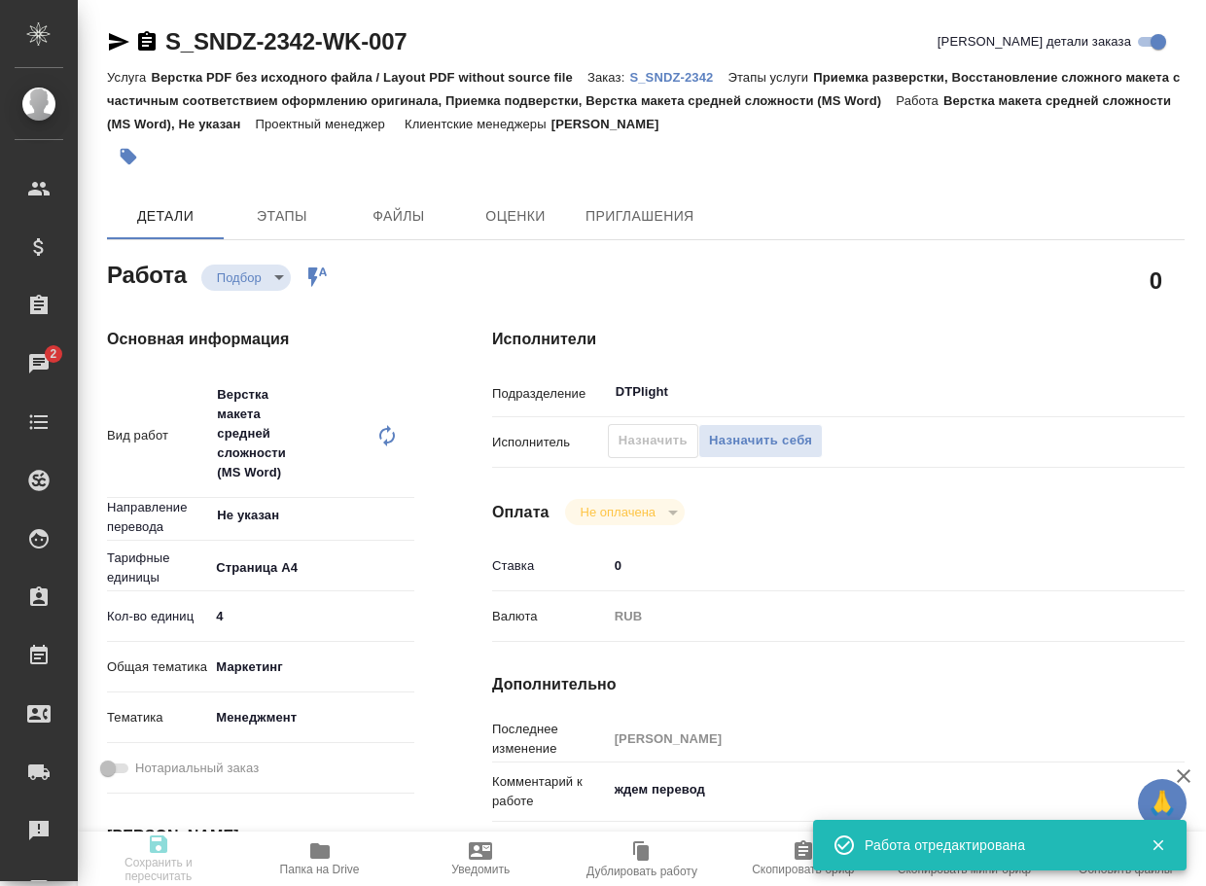
type input "4"
type input "marketing"
type input "5a8b8b956a9677013d343d4c"
type input "08.10.2025 18:00"
type input "08.10.2025 19:00"
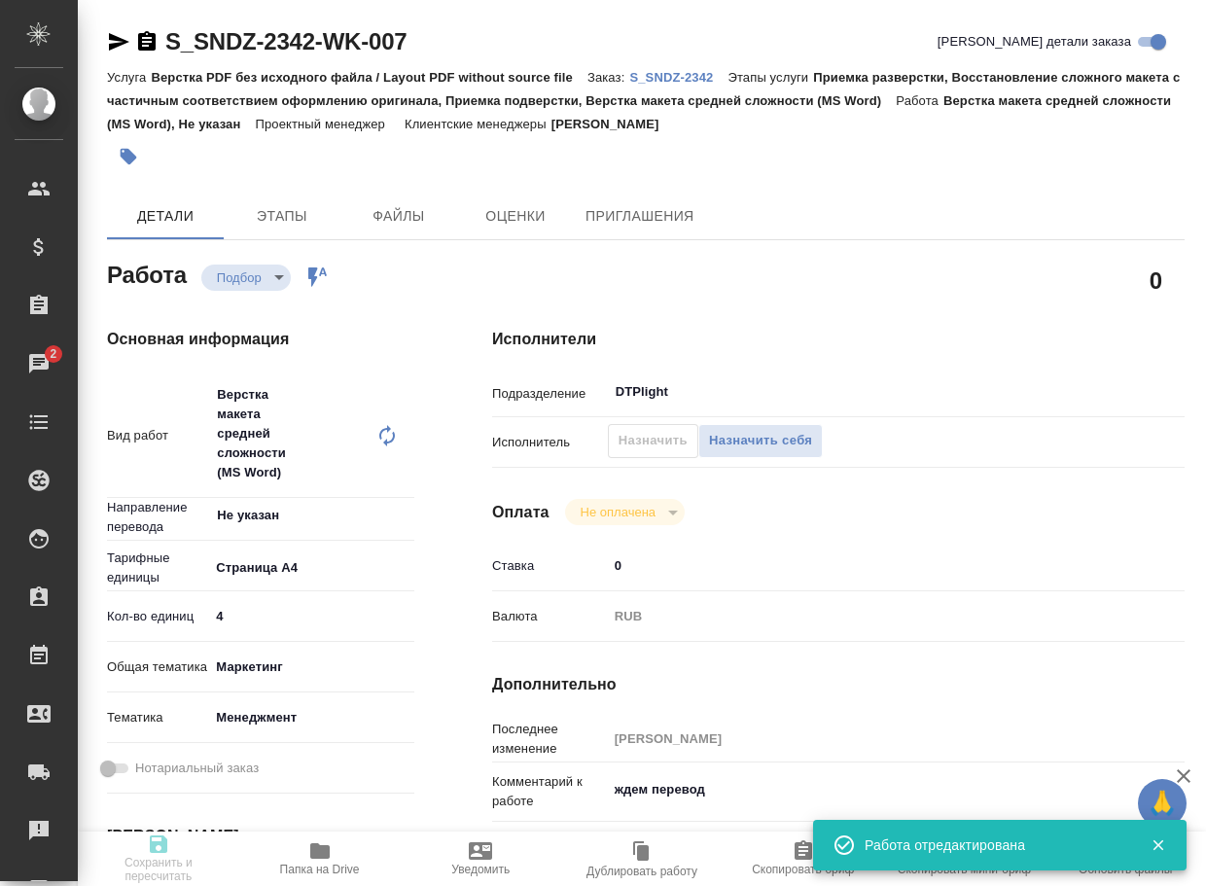
type input "08.10.2025 19:00"
type input "DTPlight"
type input "notPayed"
type input "0"
type input "RUB"
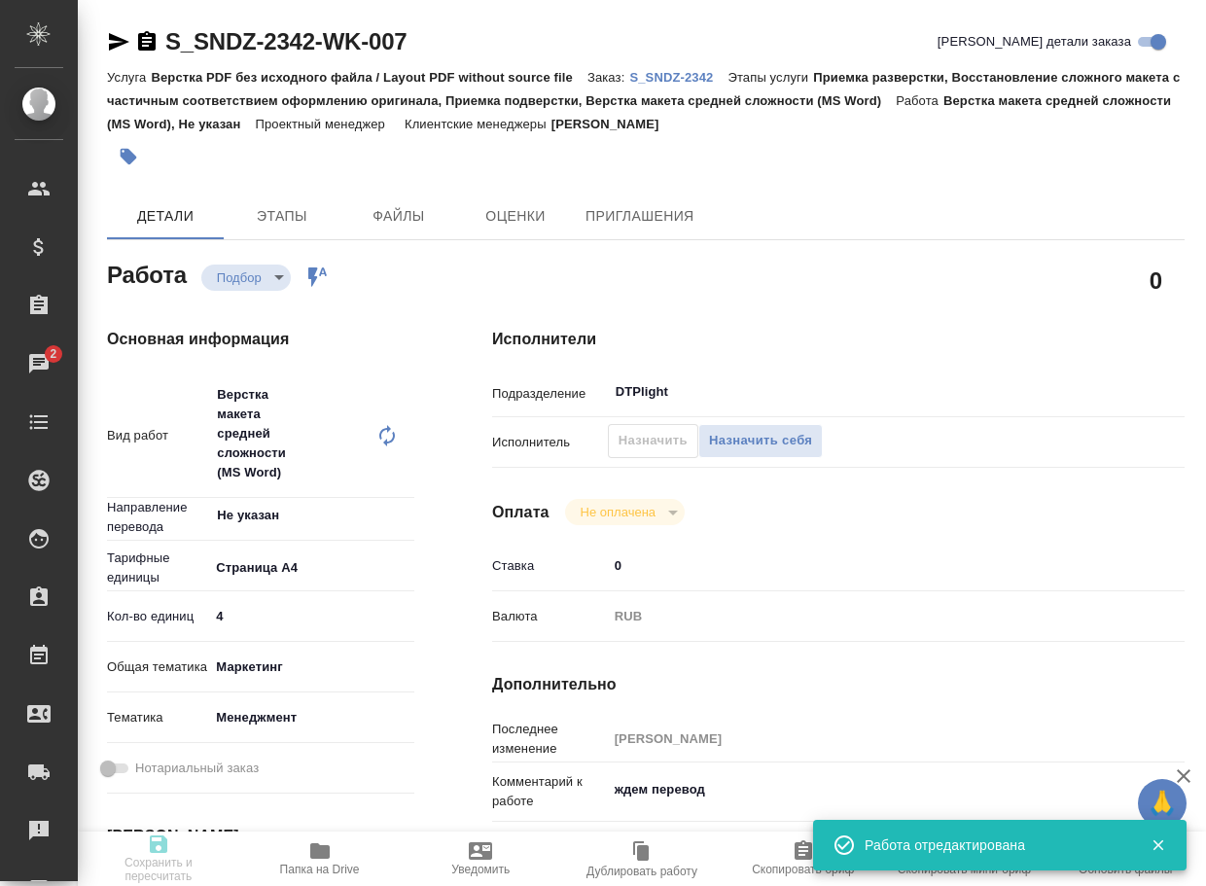
type input "Горшкова Валентина"
type textarea "ждем перевод"
type textarea "x"
type textarea "/Clients/Sandoz/Orders/S_SNDZ-2342/DTP/S_SNDZ-2342-WK-007"
type textarea "x"
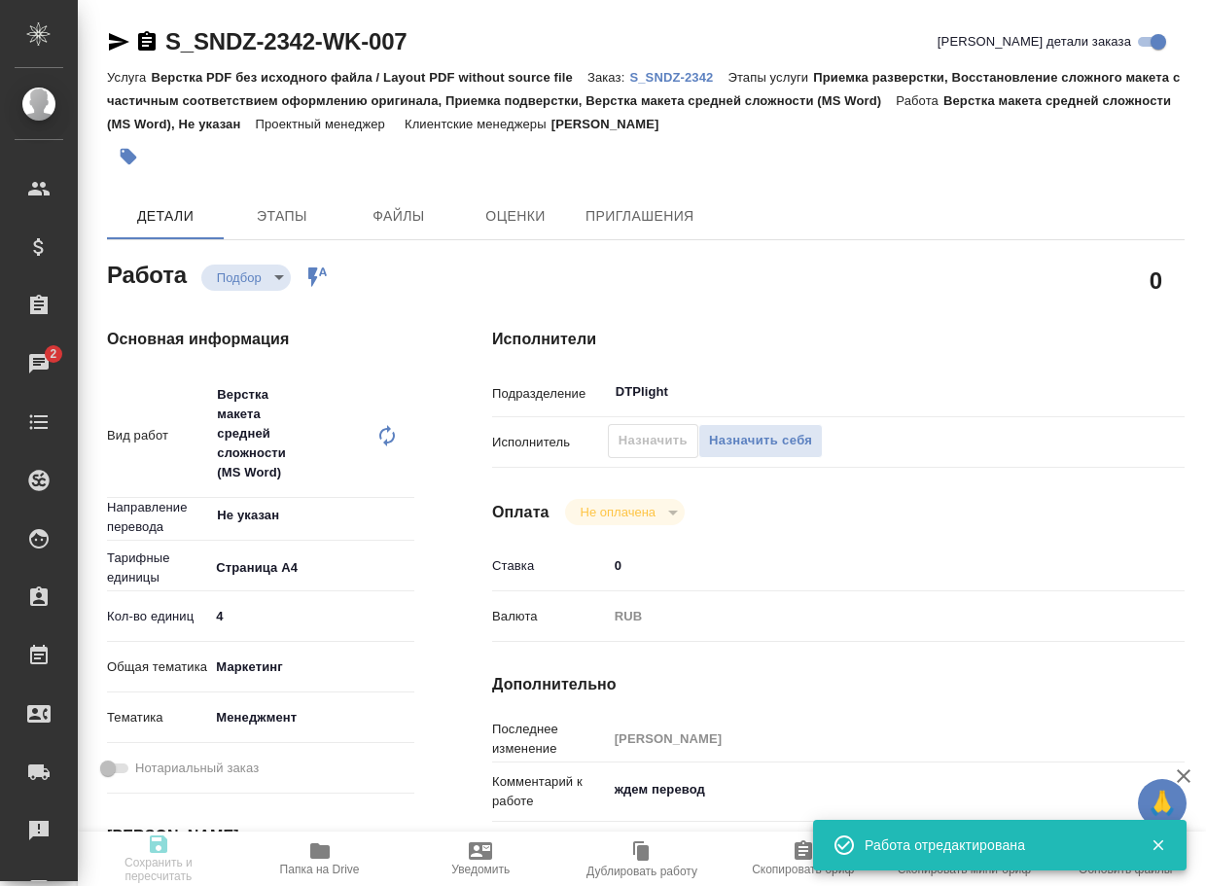
type input "S_SNDZ-2342"
type input "Верстка PDF без исходного файла / Layout PDF without source file"
type input "Приемка разверстки, Восстановление сложного макета с частичным соответствием оф…"
type input "Кабаргина Анна"
type input "Арсеньева Вера"
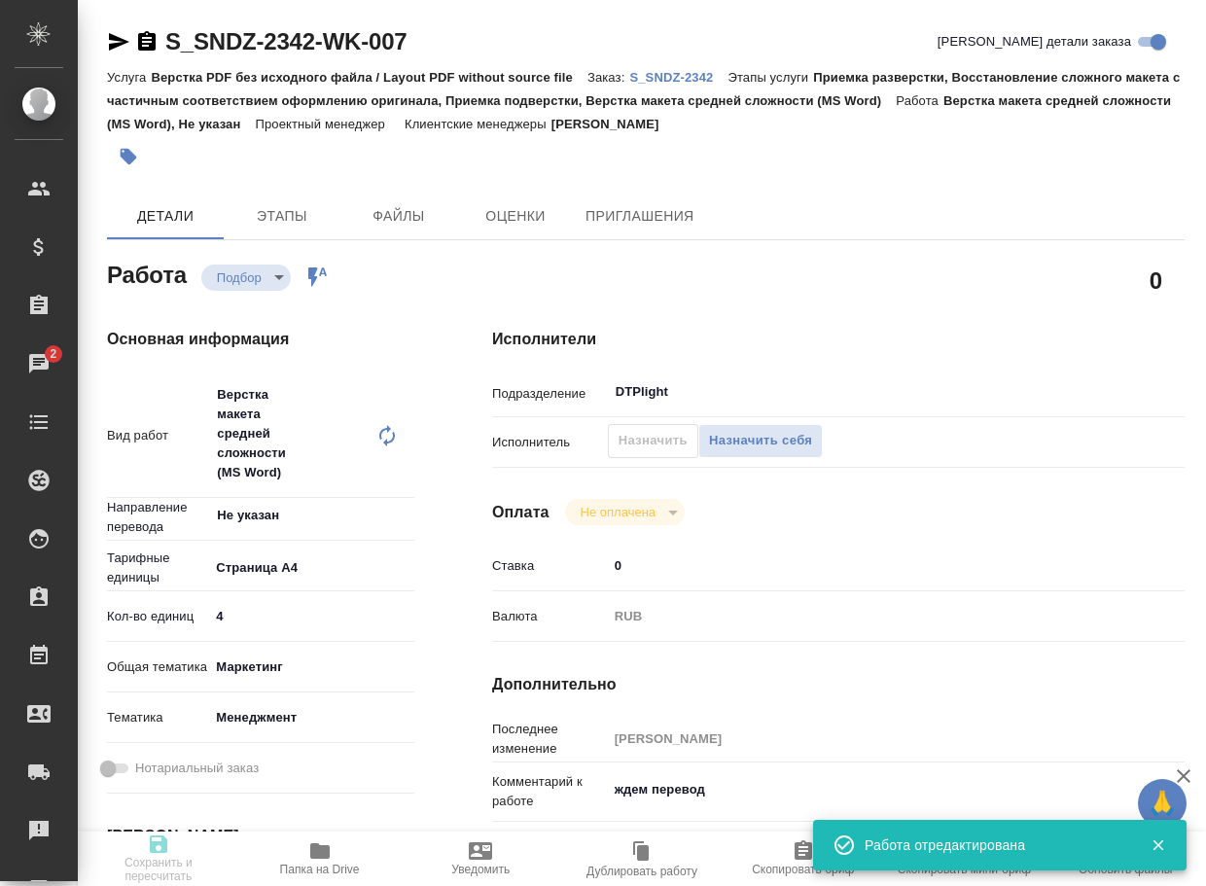
type input "/Clients/Sandoz/Orders/S_SNDZ-2342"
type textarea "x"
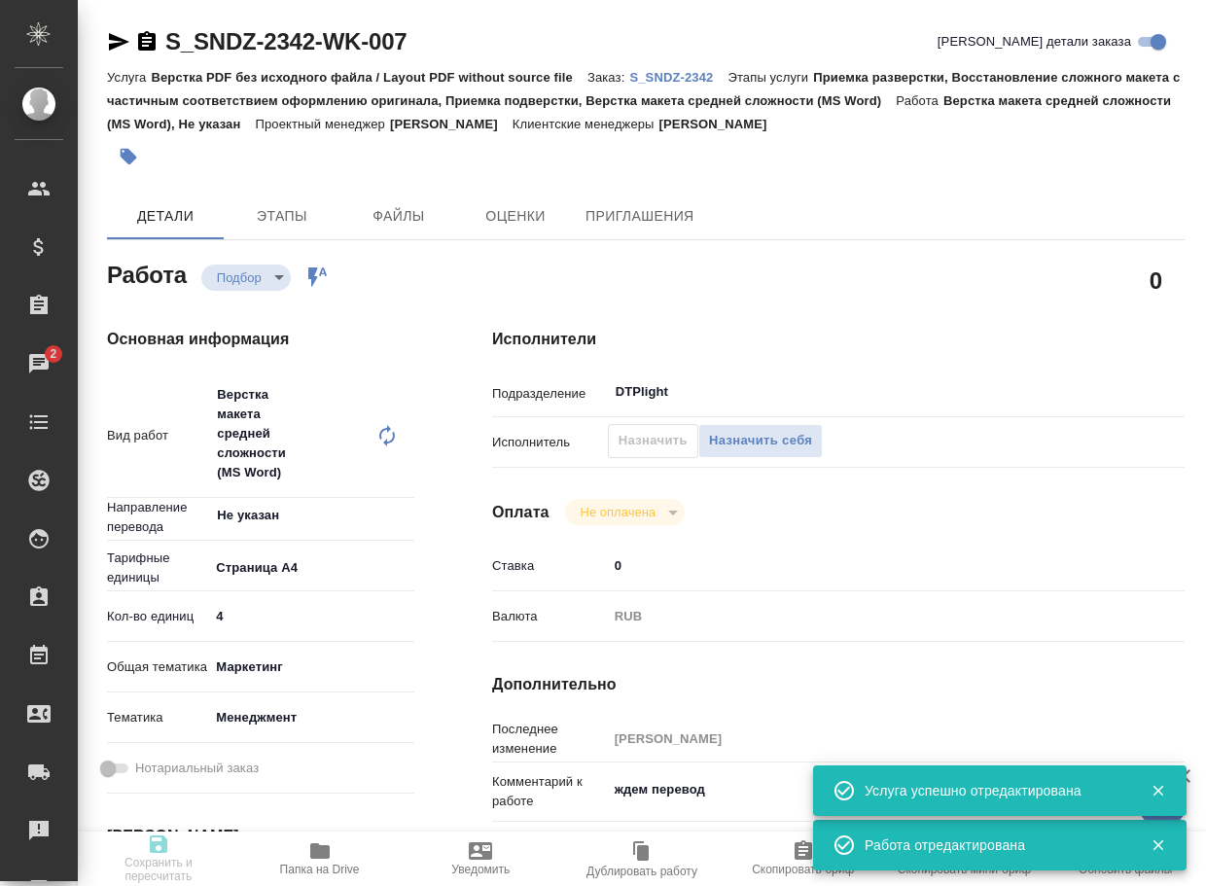
type textarea "x"
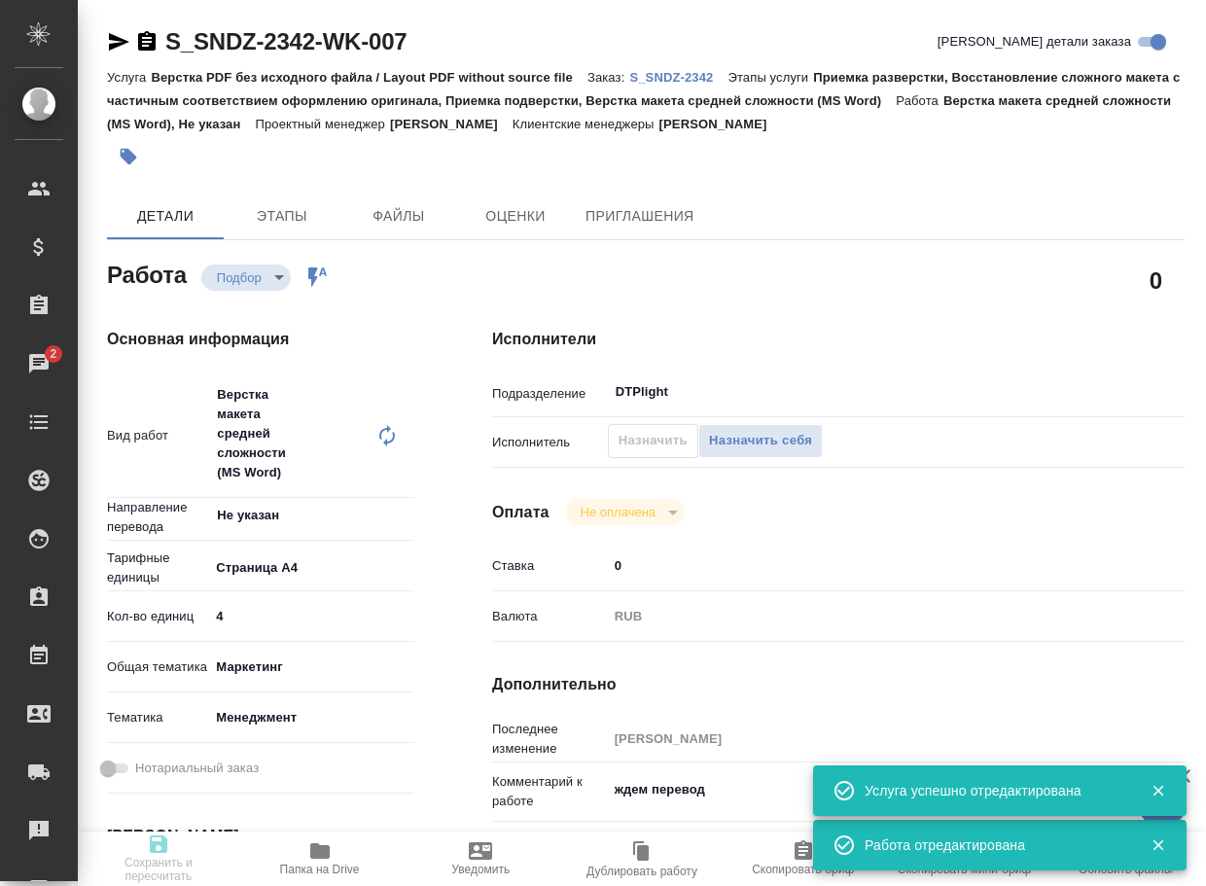
type textarea "x"
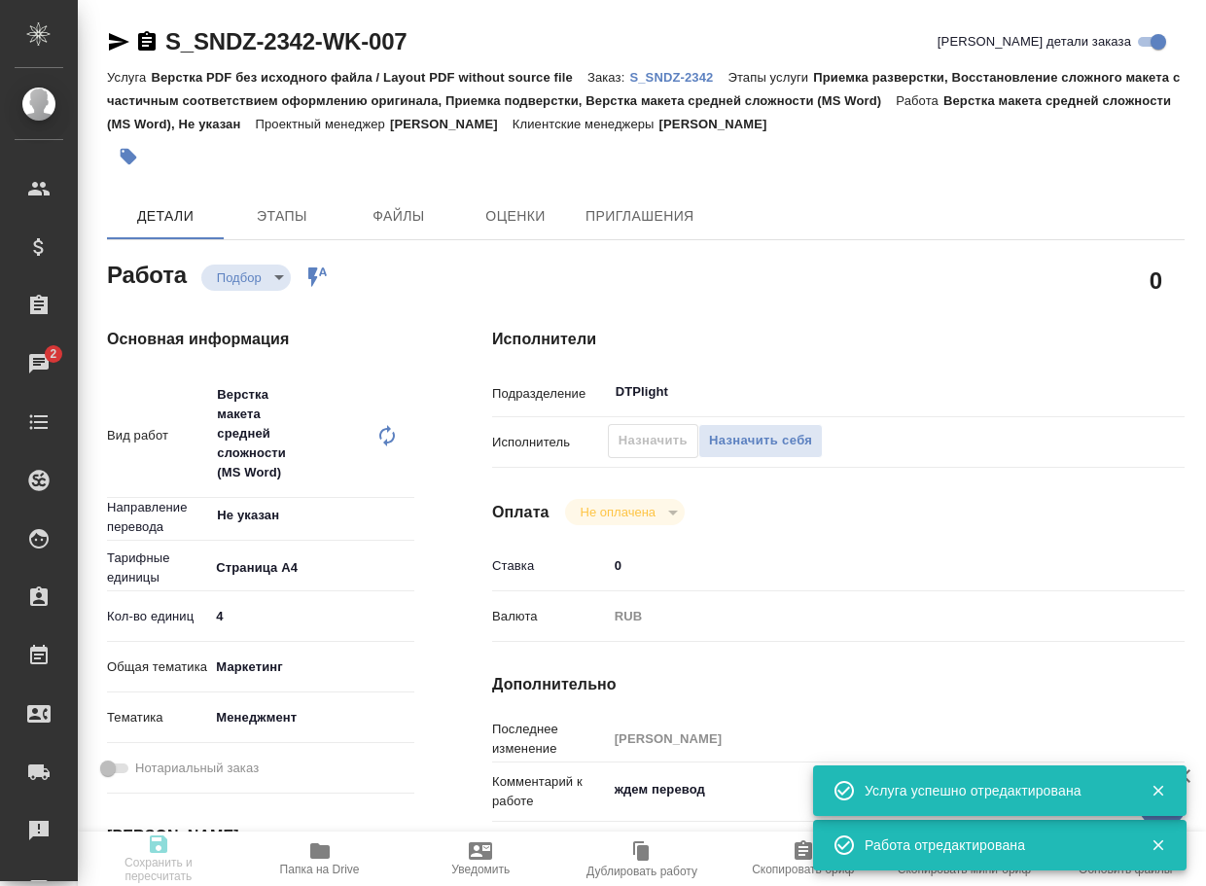
type textarea "x"
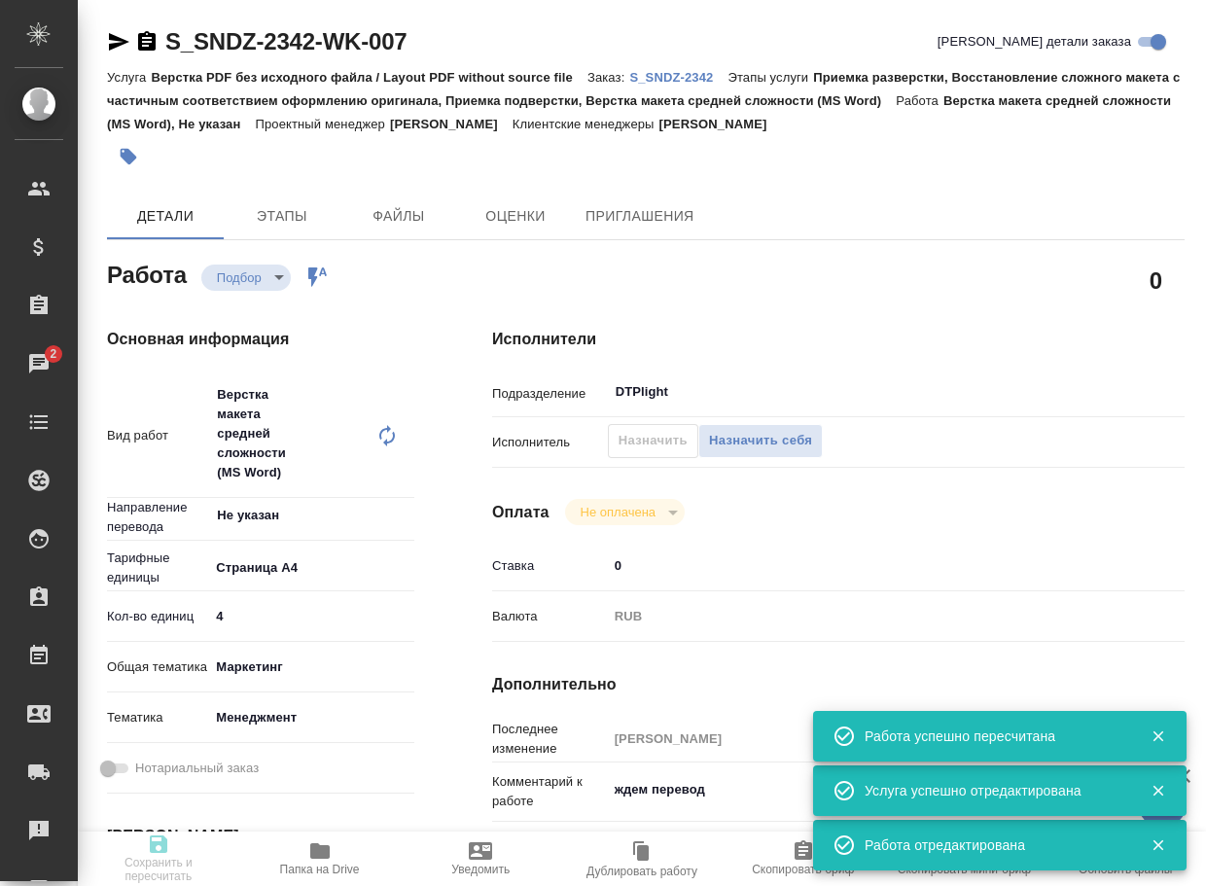
type input "recruiting"
type textarea "Верстка макета средней сложности (MS Word)"
type textarea "x"
type input "Не указан"
type input "5f036ec4e16dec2d6b59c8ff"
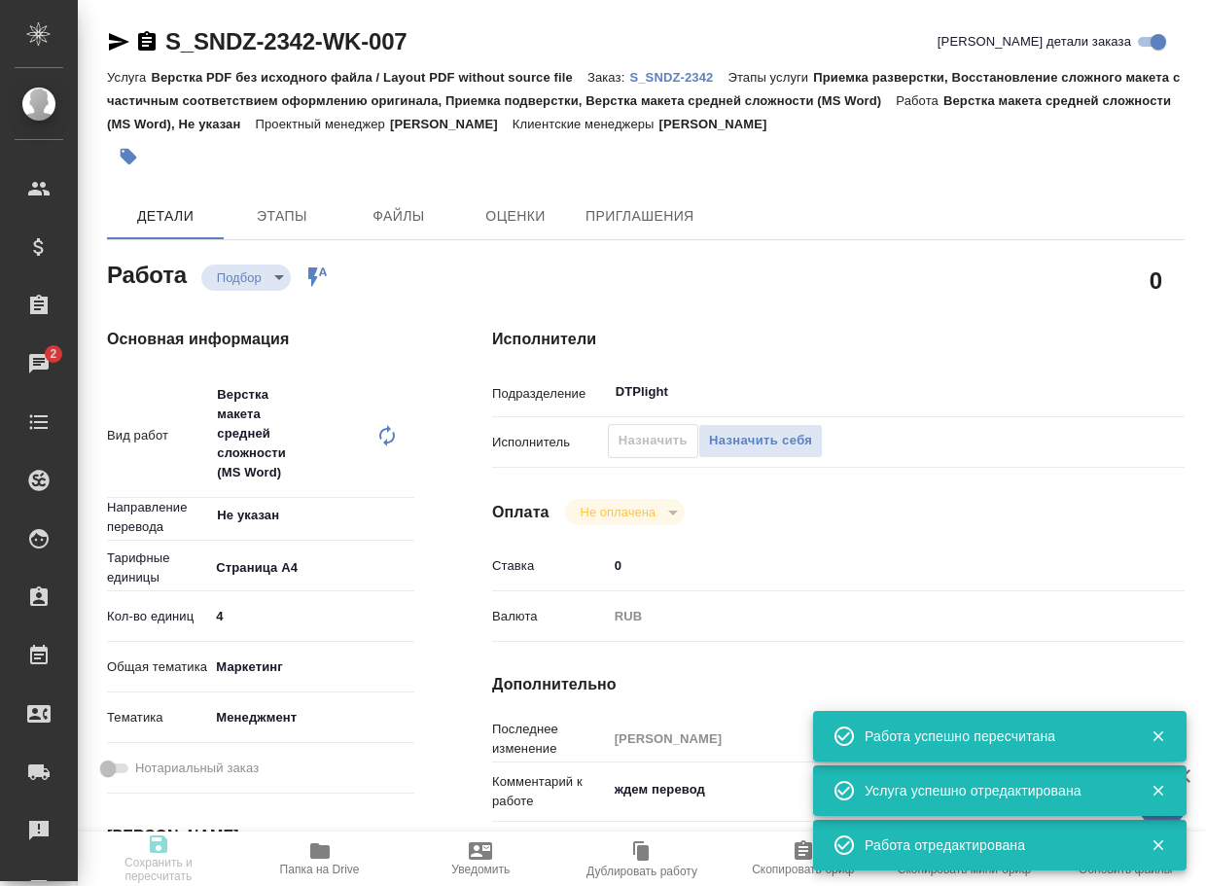
type input "4"
type input "marketing"
type input "5a8b8b956a9677013d343d4c"
type input "08.10.2025 18:00"
type input "08.10.2025 19:00"
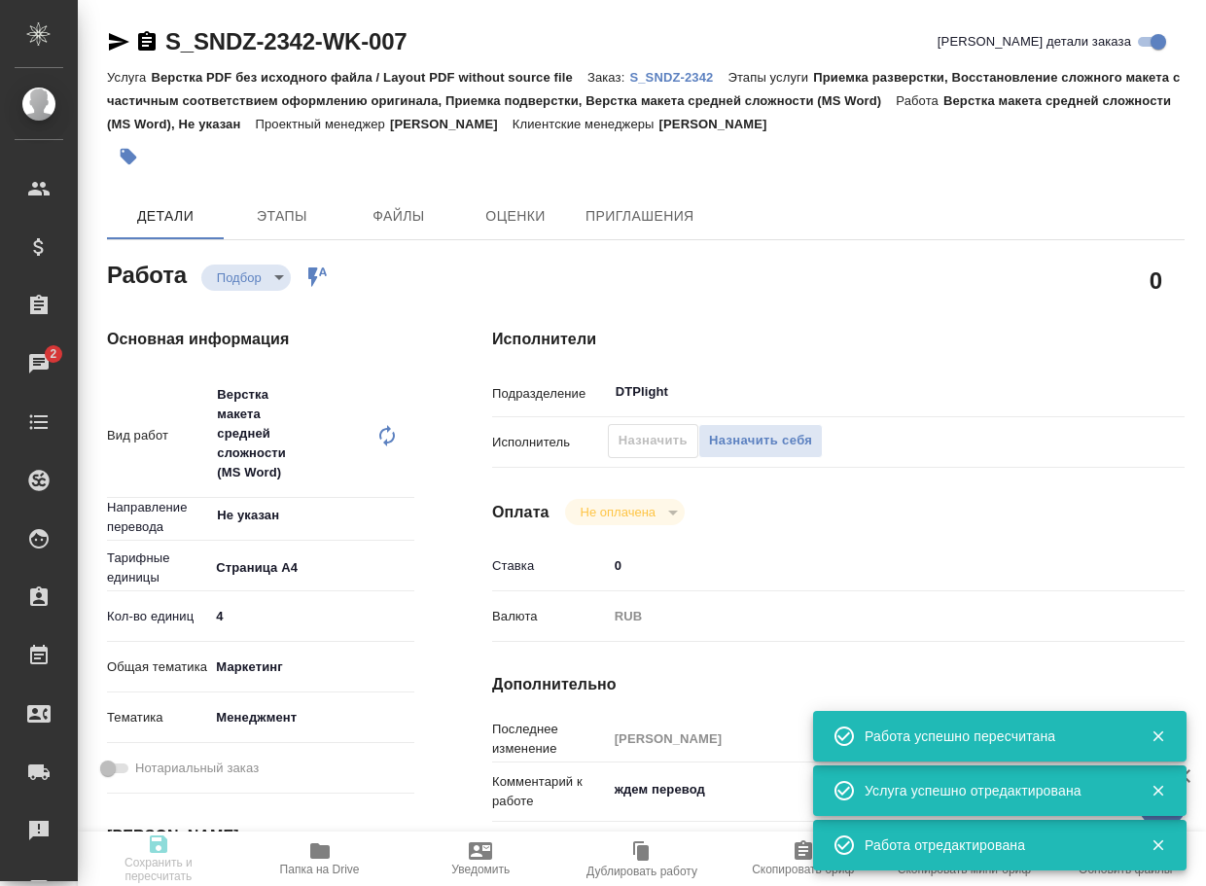
type input "08.10.2025 19:00"
type input "DTPlight"
type input "notPayed"
type input "0"
type input "RUB"
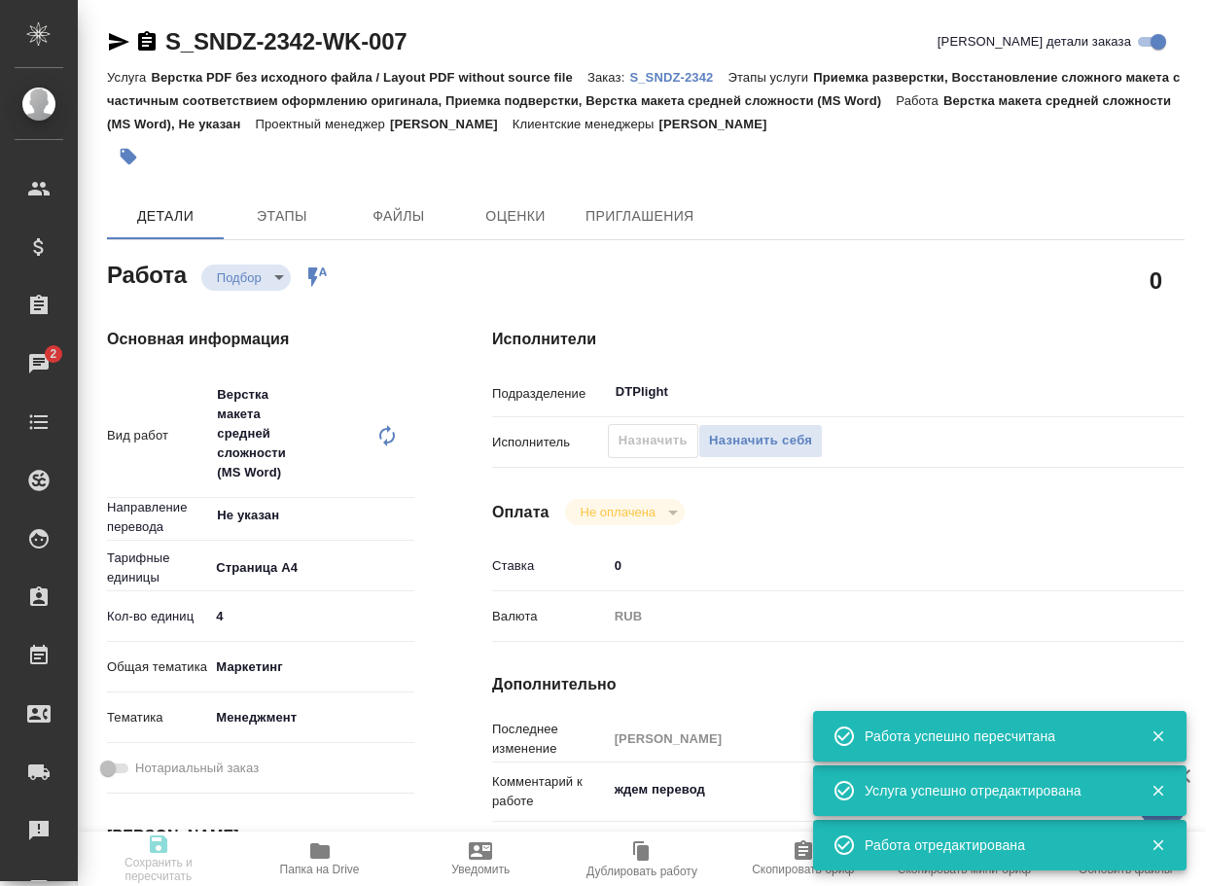
type input "Горшкова Валентина"
type textarea "ждем перевод"
type textarea "x"
type textarea "/Clients/Sandoz/Orders/S_SNDZ-2342/DTP/S_SNDZ-2342-WK-007"
type textarea "x"
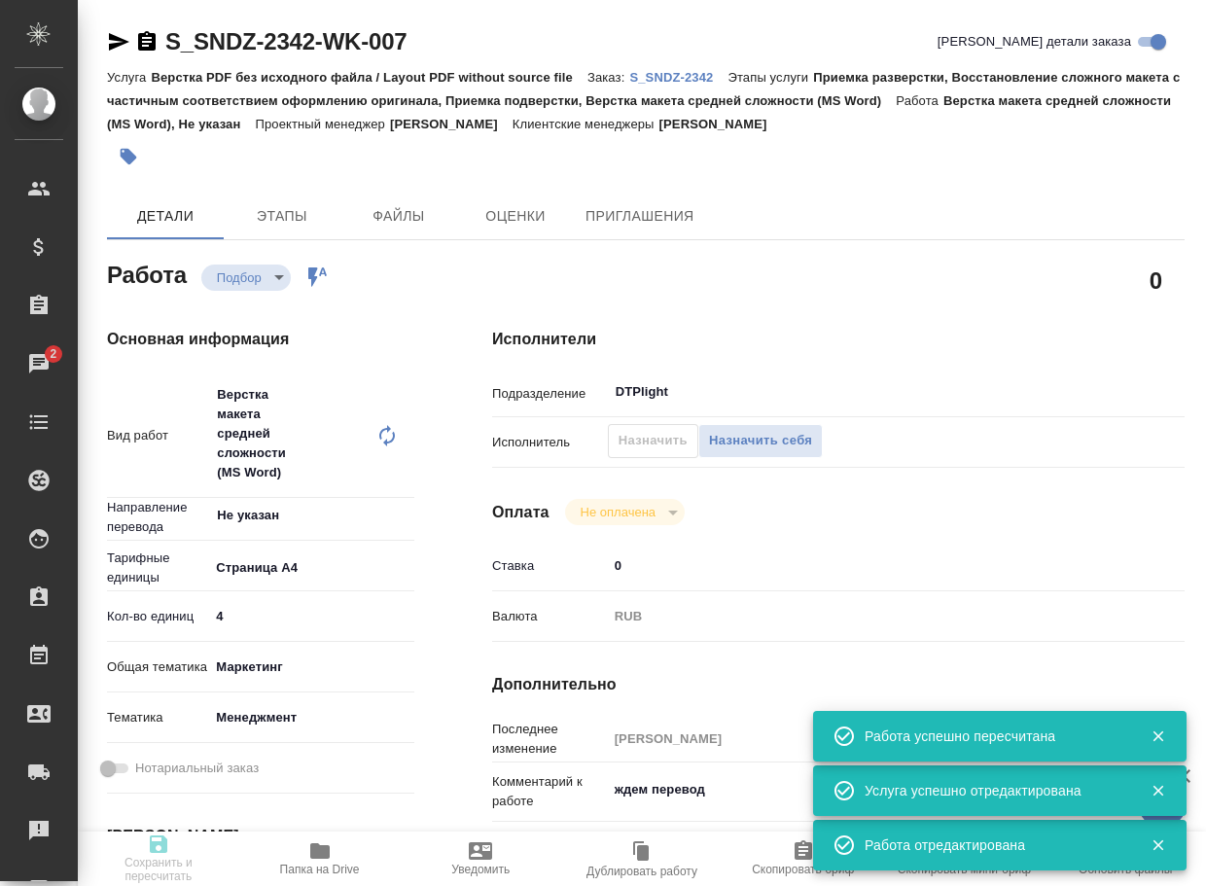
type input "S_SNDZ-2342"
type input "Верстка PDF без исходного файла / Layout PDF without source file"
type input "Приемка разверстки, Восстановление сложного макета с частичным соответствием оф…"
type input "Кабаргина Анна"
type input "Арсеньева Вера"
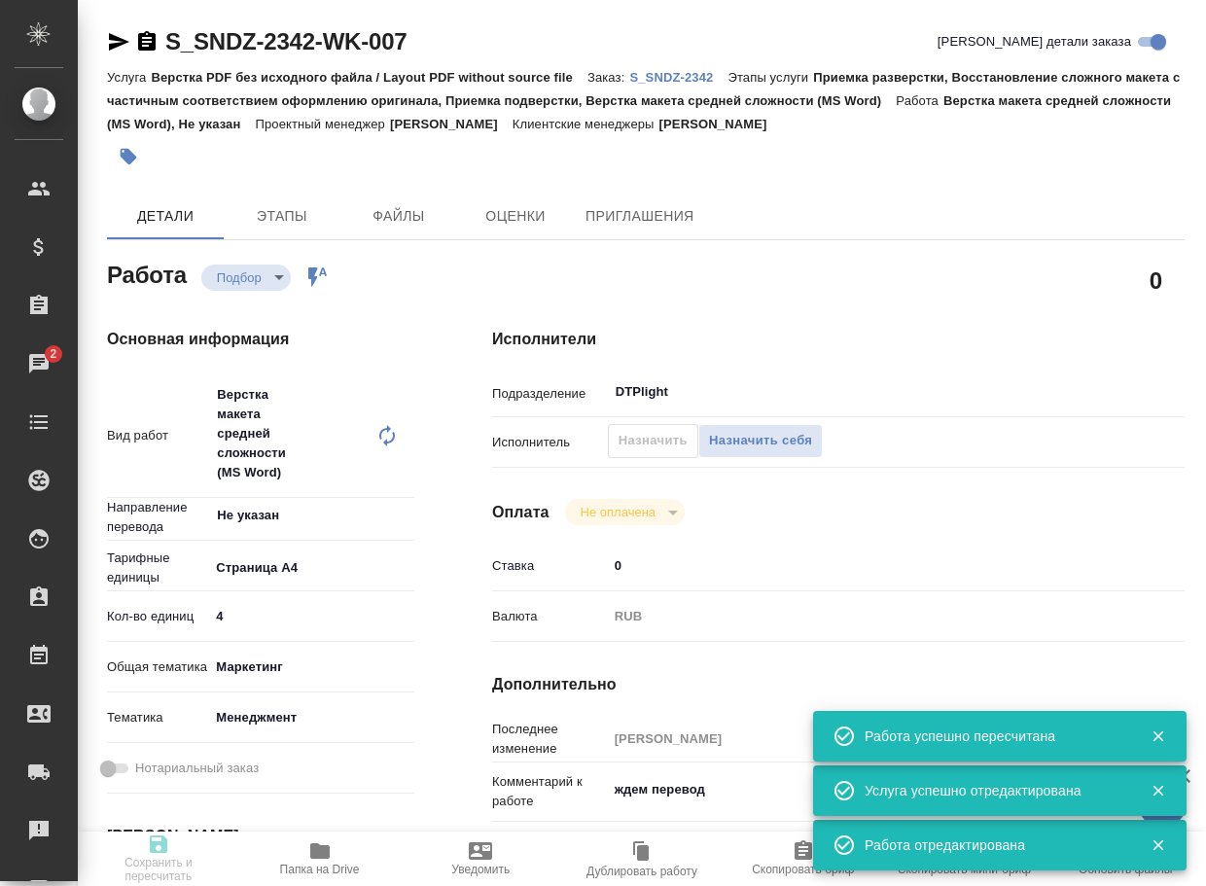
type input "/Clients/Sandoz/Orders/S_SNDZ-2342"
type textarea "x"
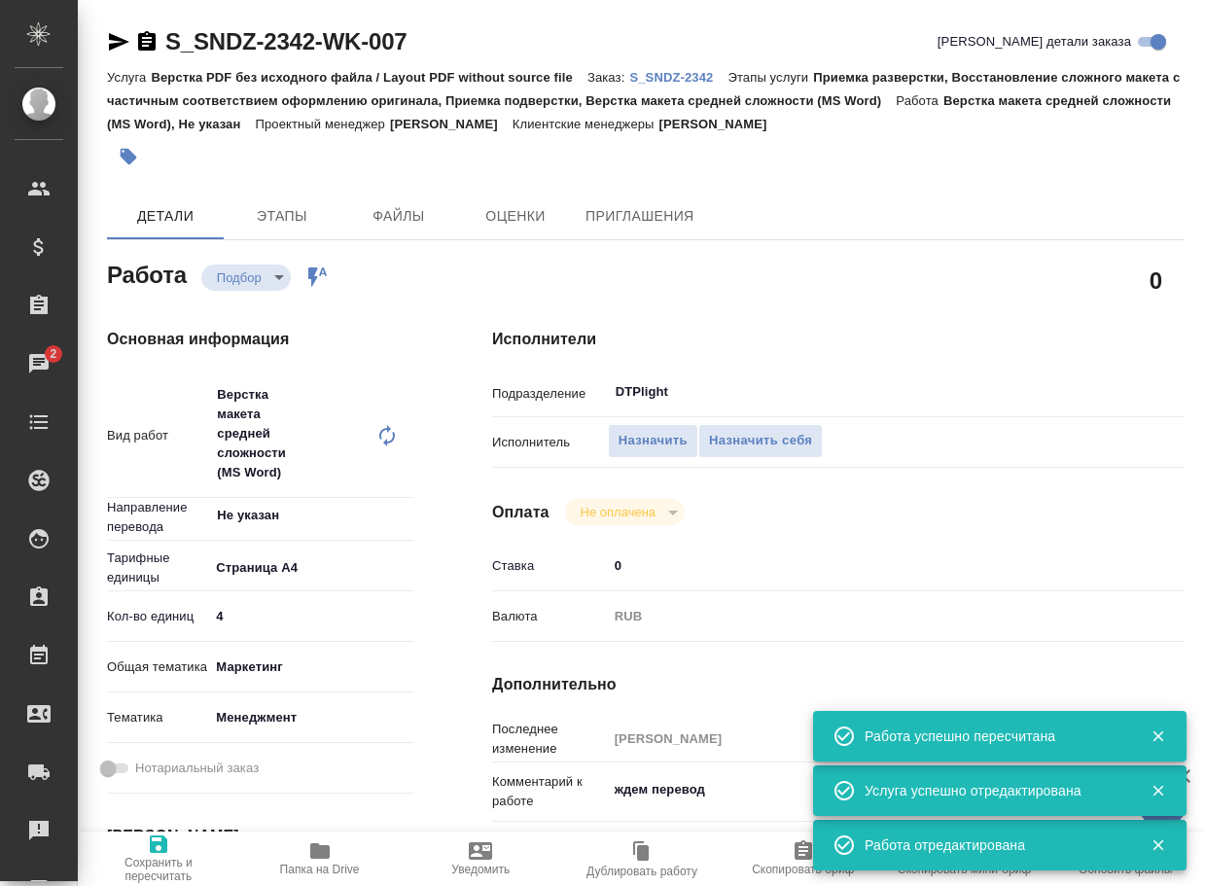
type textarea "x"
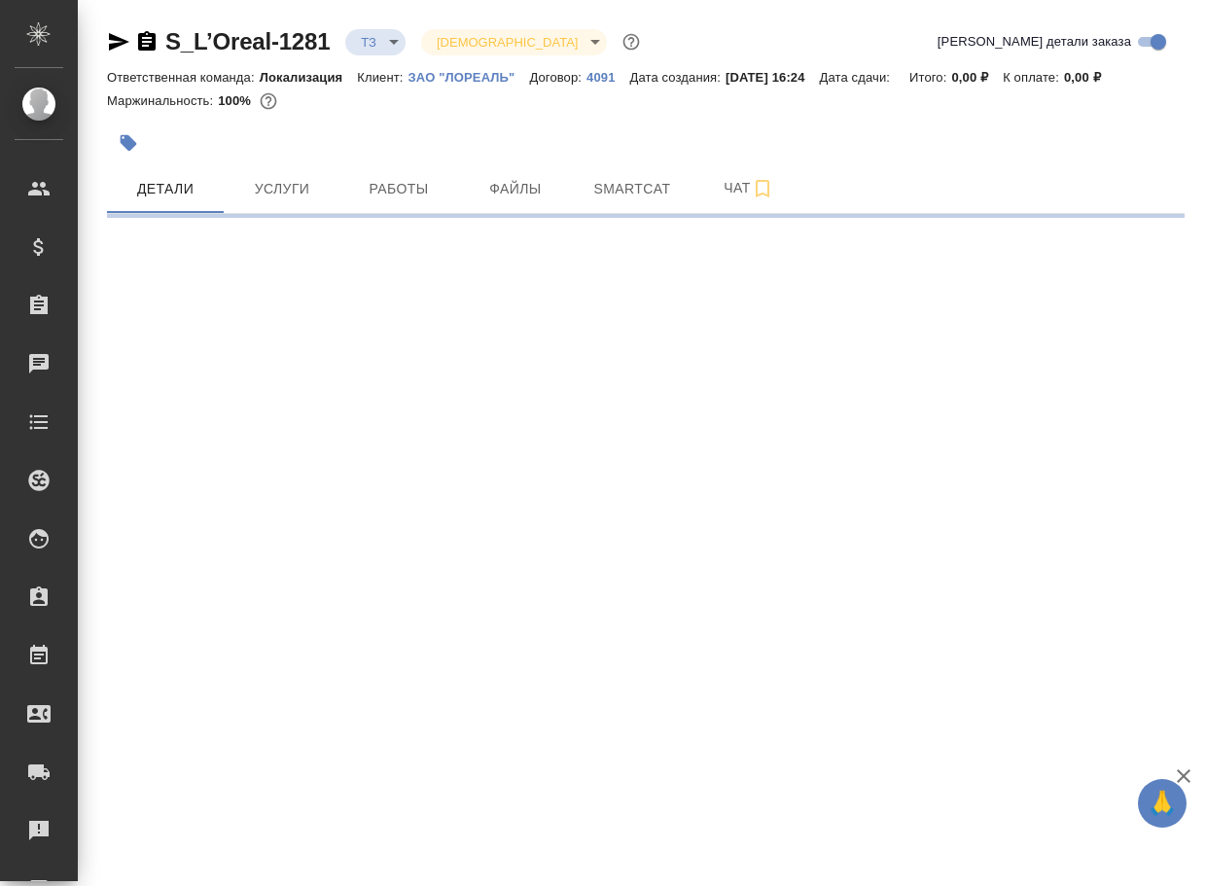
select select "RU"
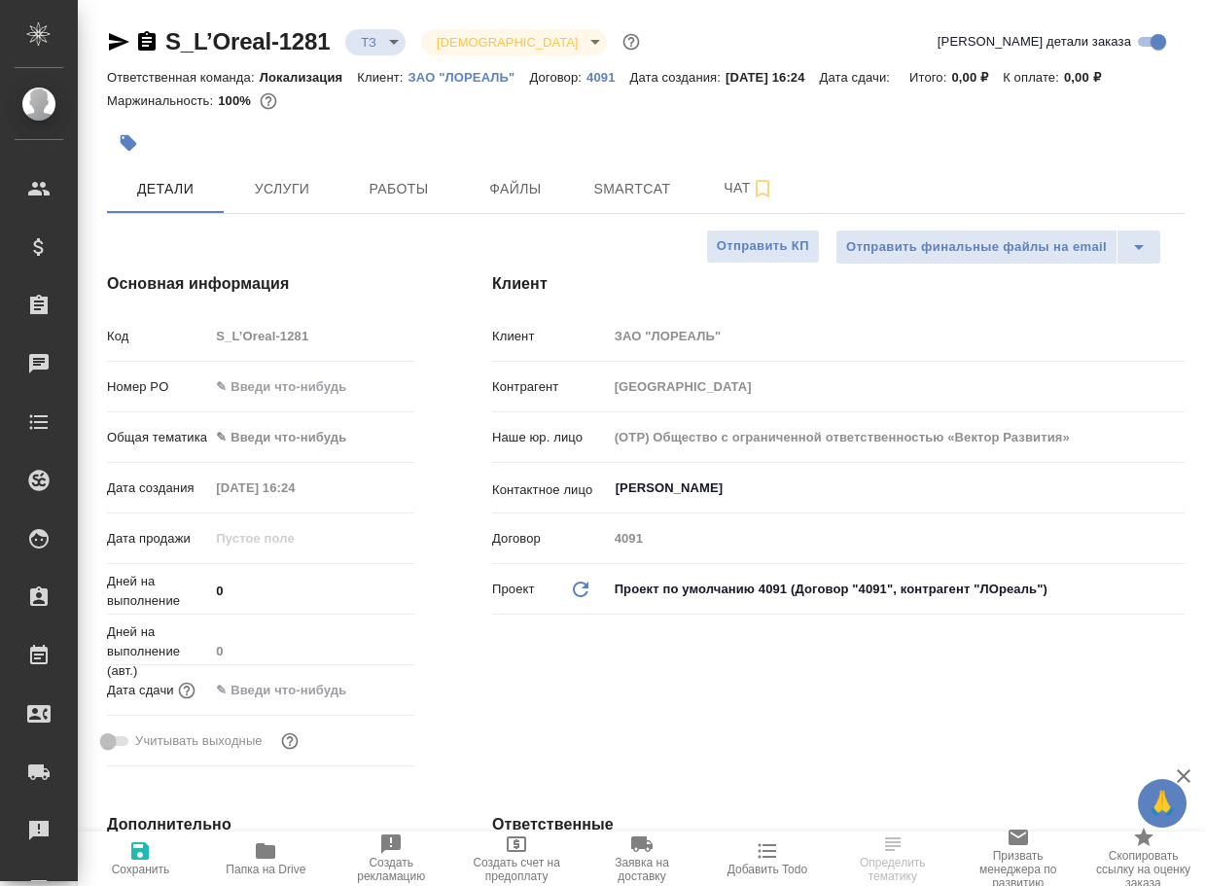
type textarea "x"
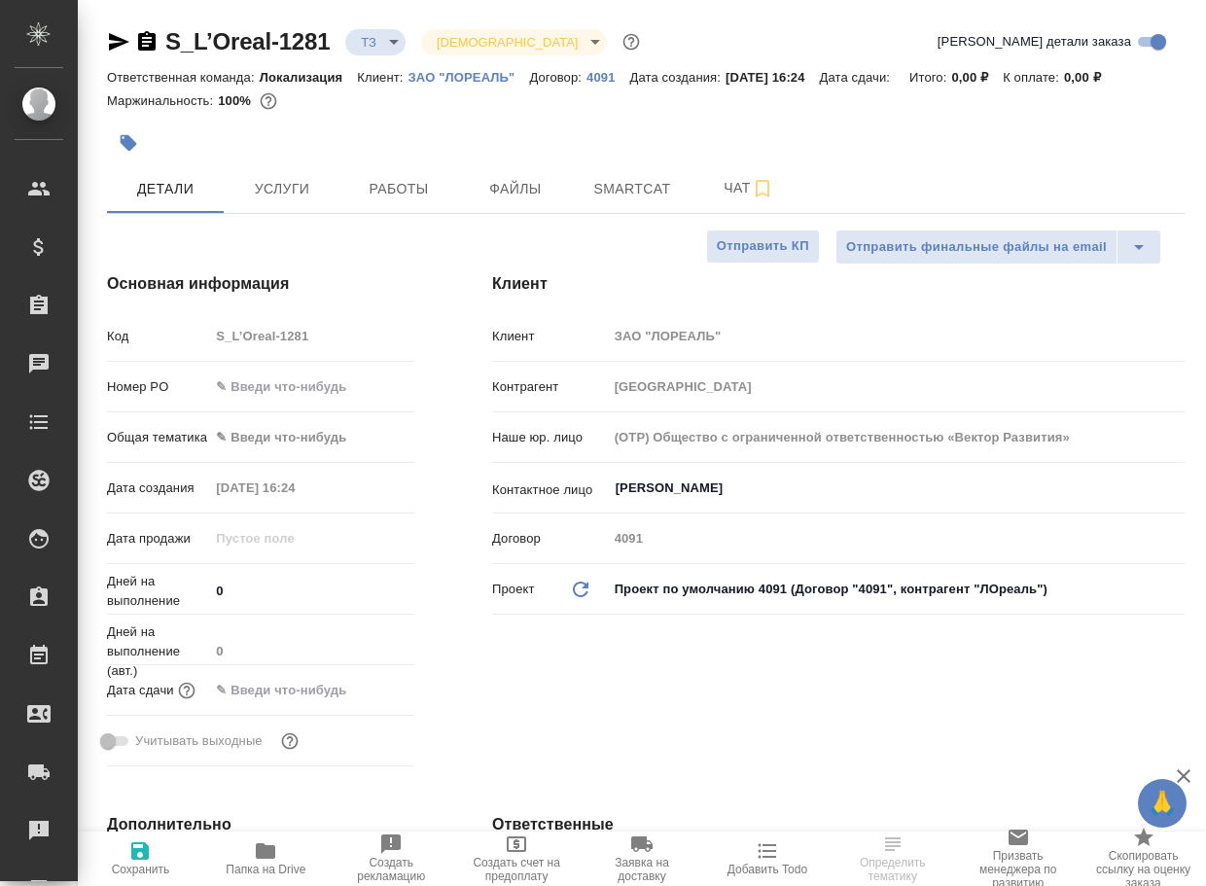
type textarea "x"
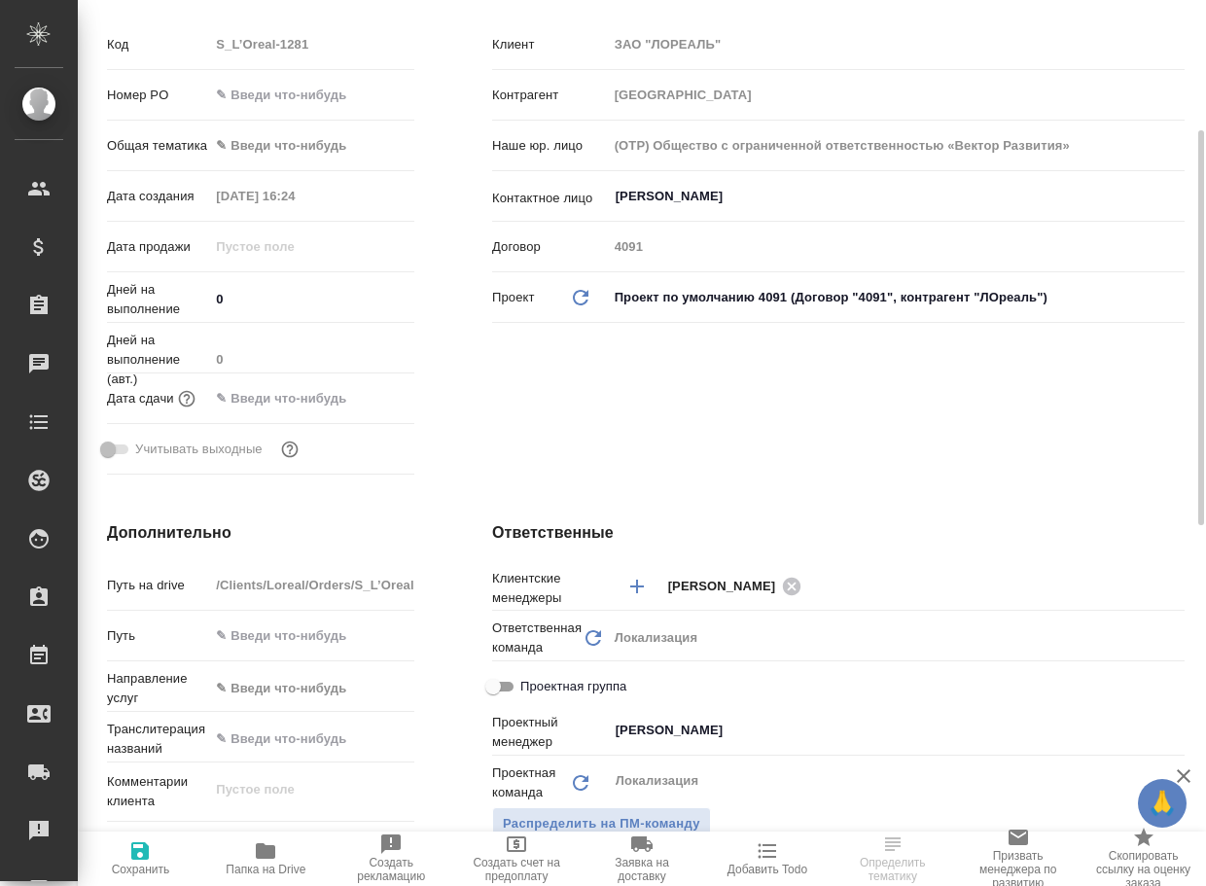
scroll to position [584, 0]
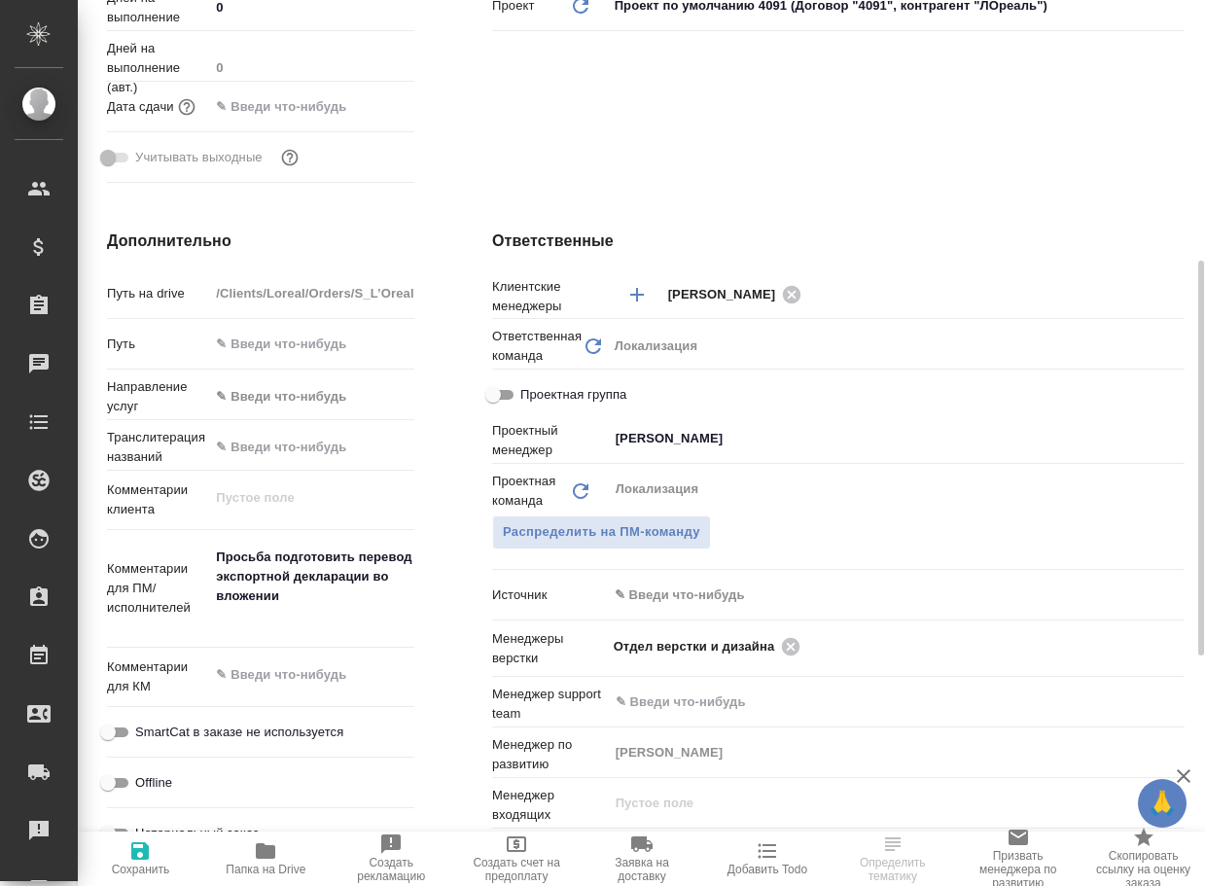
click at [264, 872] on span "Папка на Drive" at bounding box center [266, 870] width 80 height 14
type textarea "x"
select select "RU"
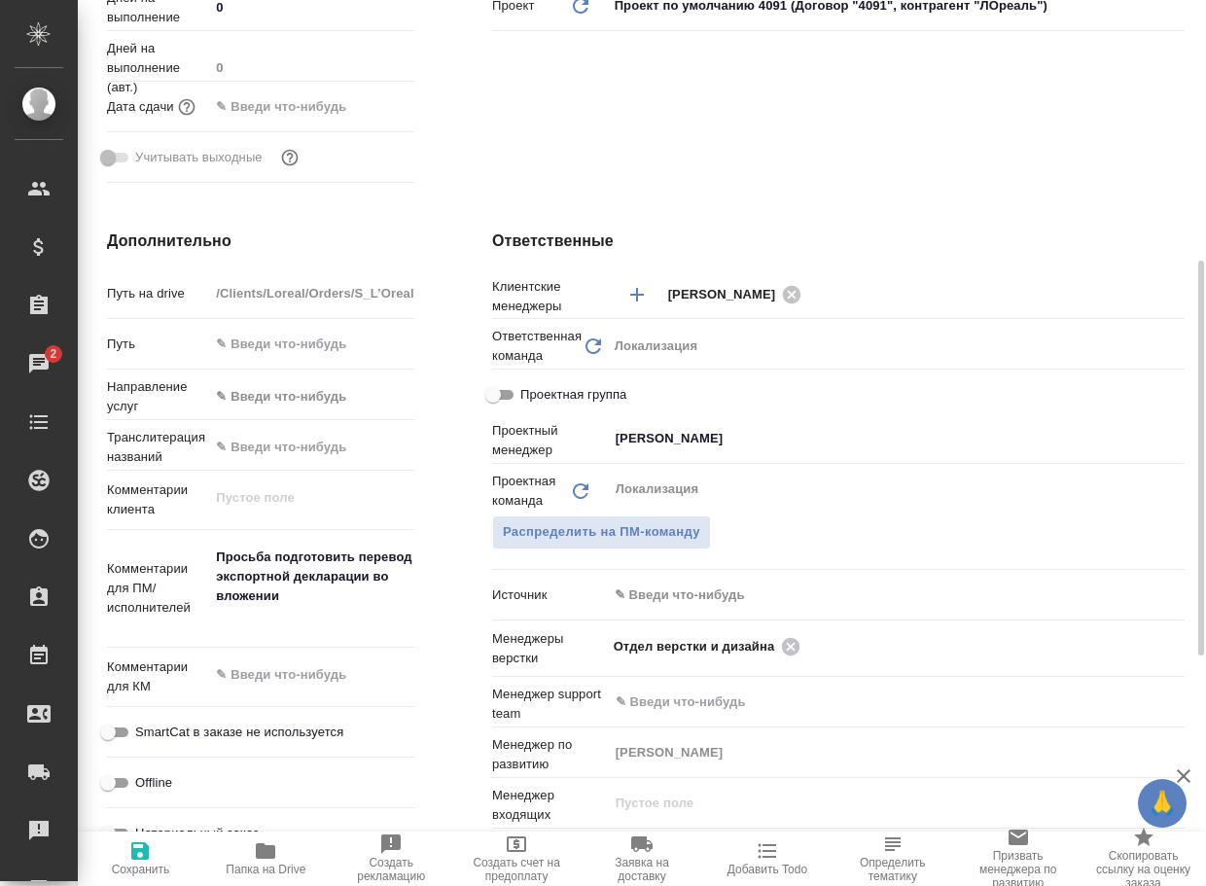
type textarea "x"
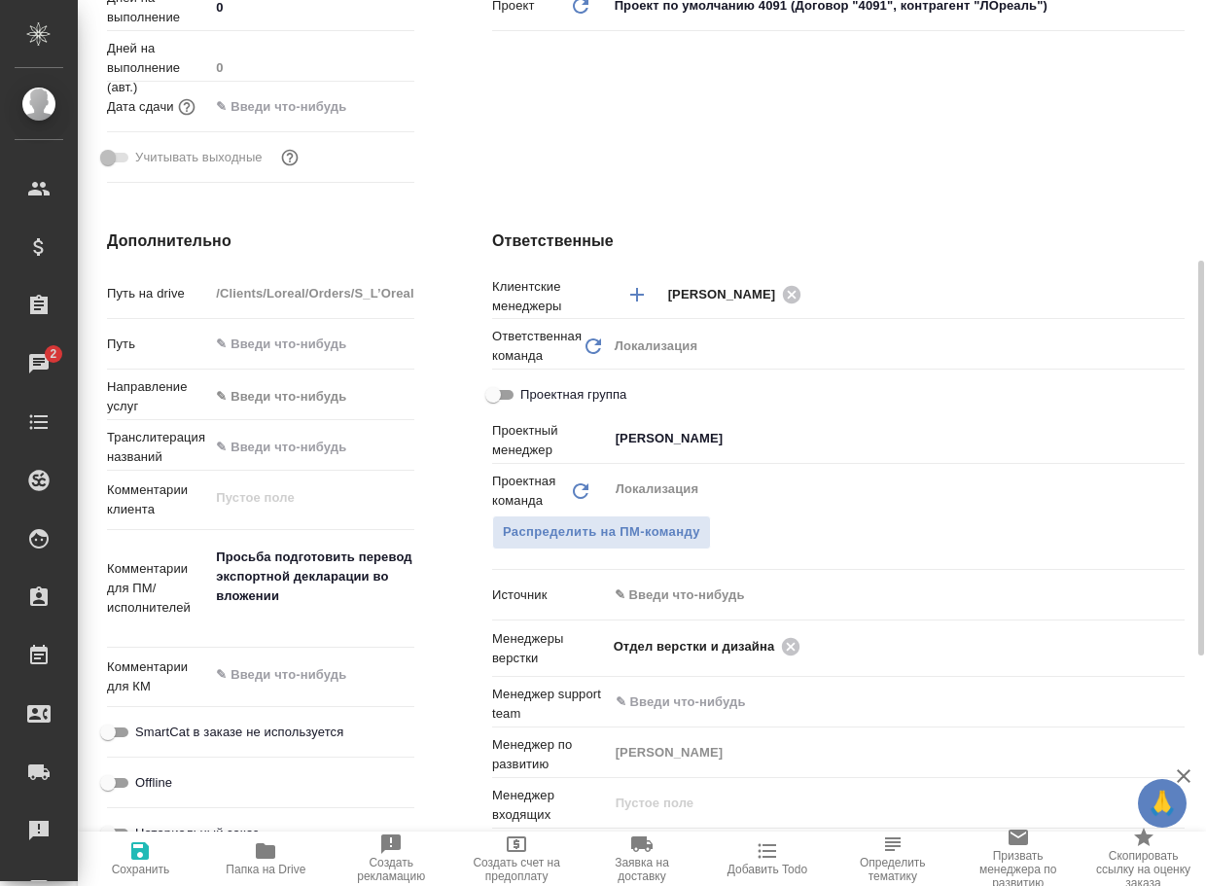
type textarea "x"
click at [795, 658] on icon at bounding box center [790, 646] width 21 height 21
type textarea "x"
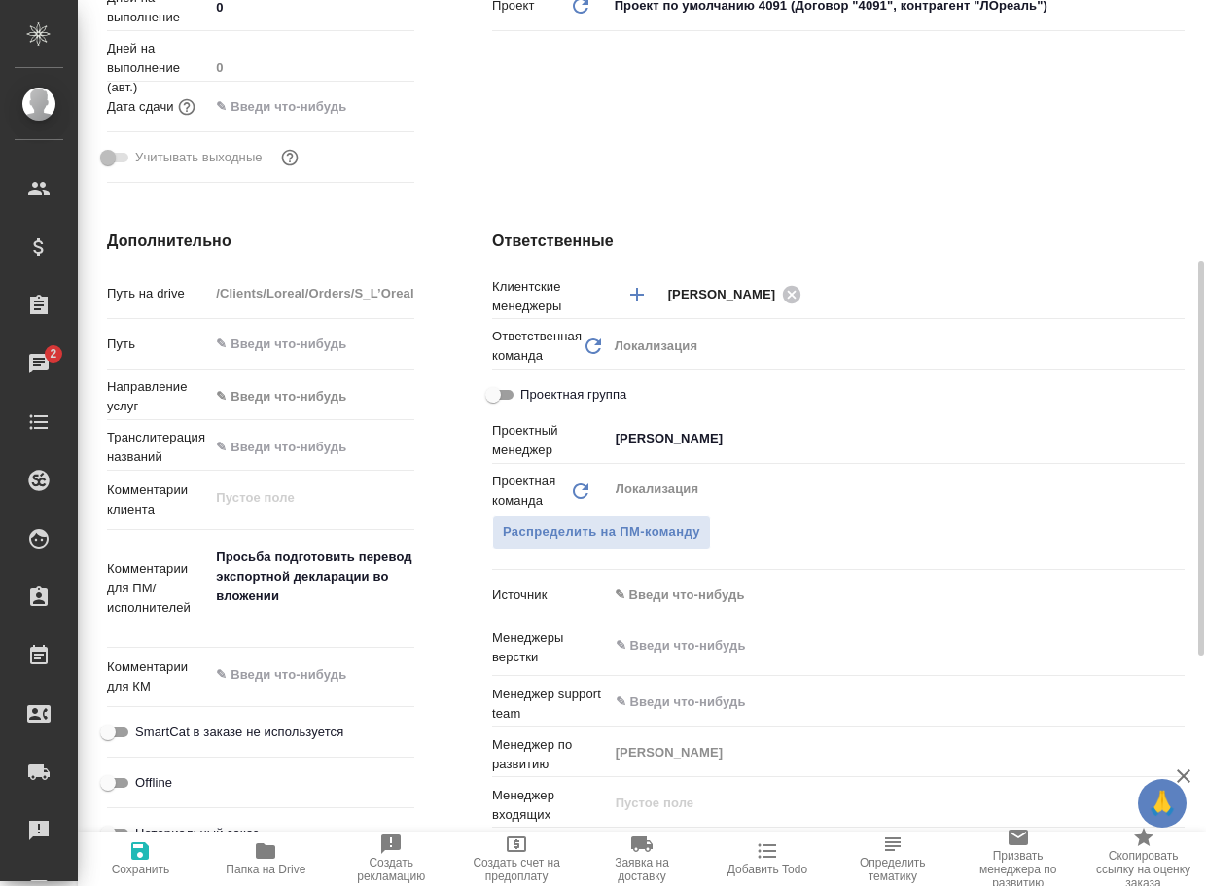
click at [795, 658] on input "text" at bounding box center [864, 645] width 500 height 23
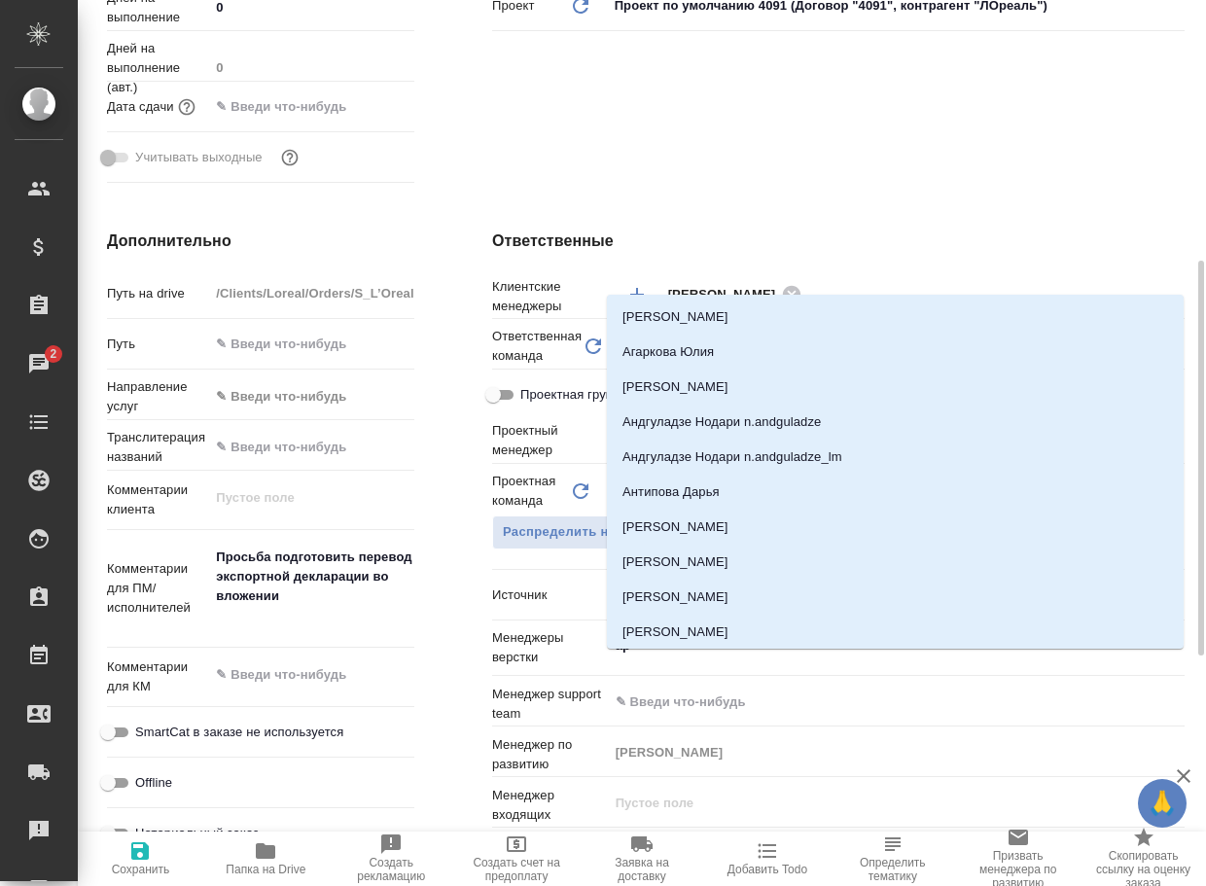
type input "арс"
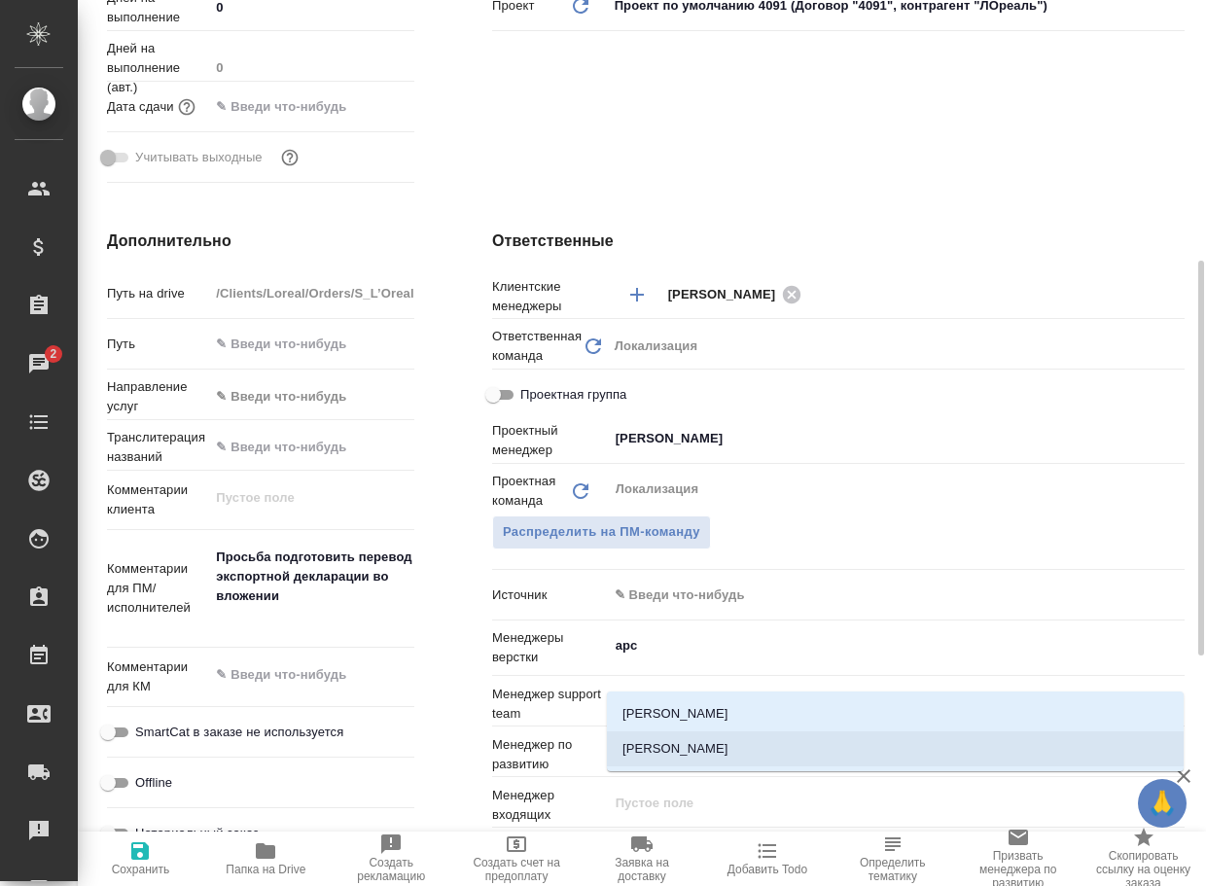
click at [699, 761] on li "[PERSON_NAME]" at bounding box center [895, 749] width 577 height 35
type textarea "x"
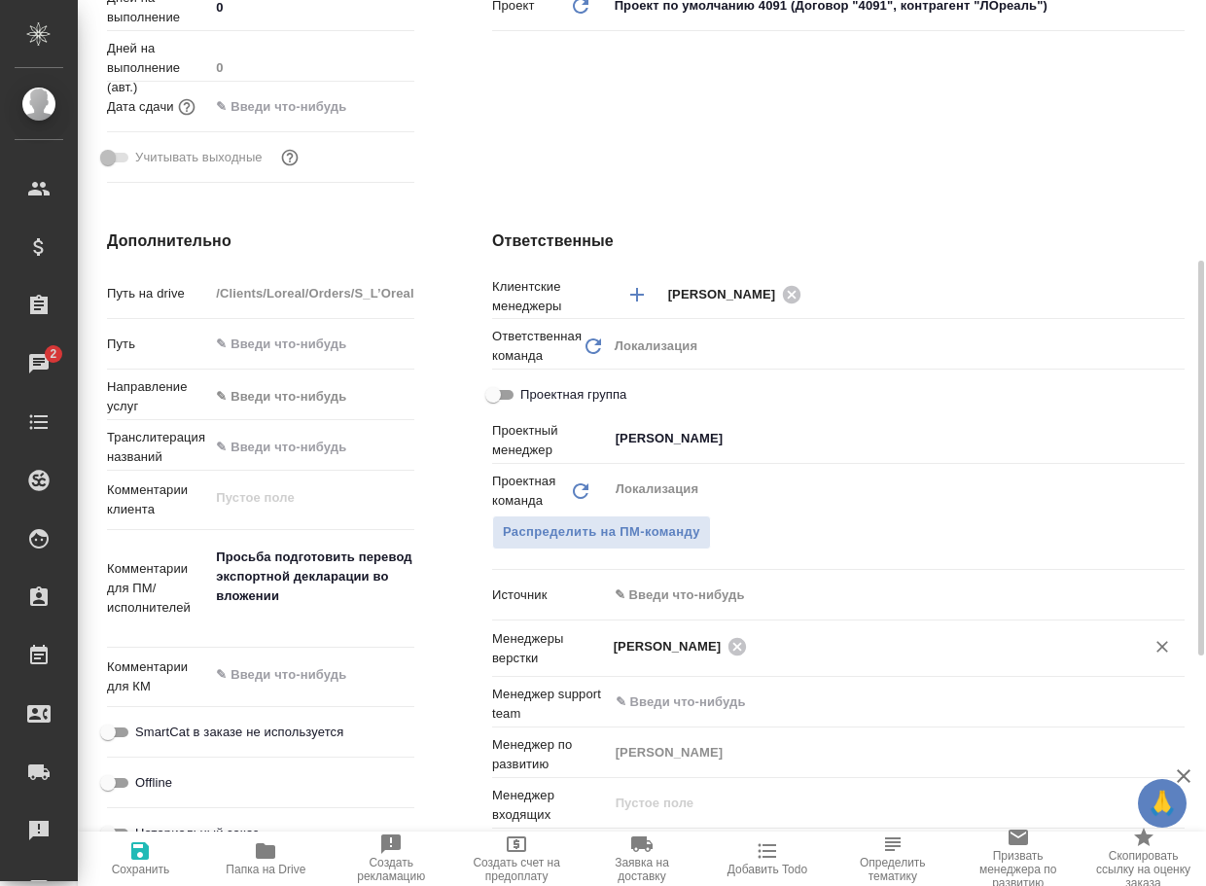
click at [142, 859] on icon "button" at bounding box center [140, 851] width 18 height 18
type textarea "x"
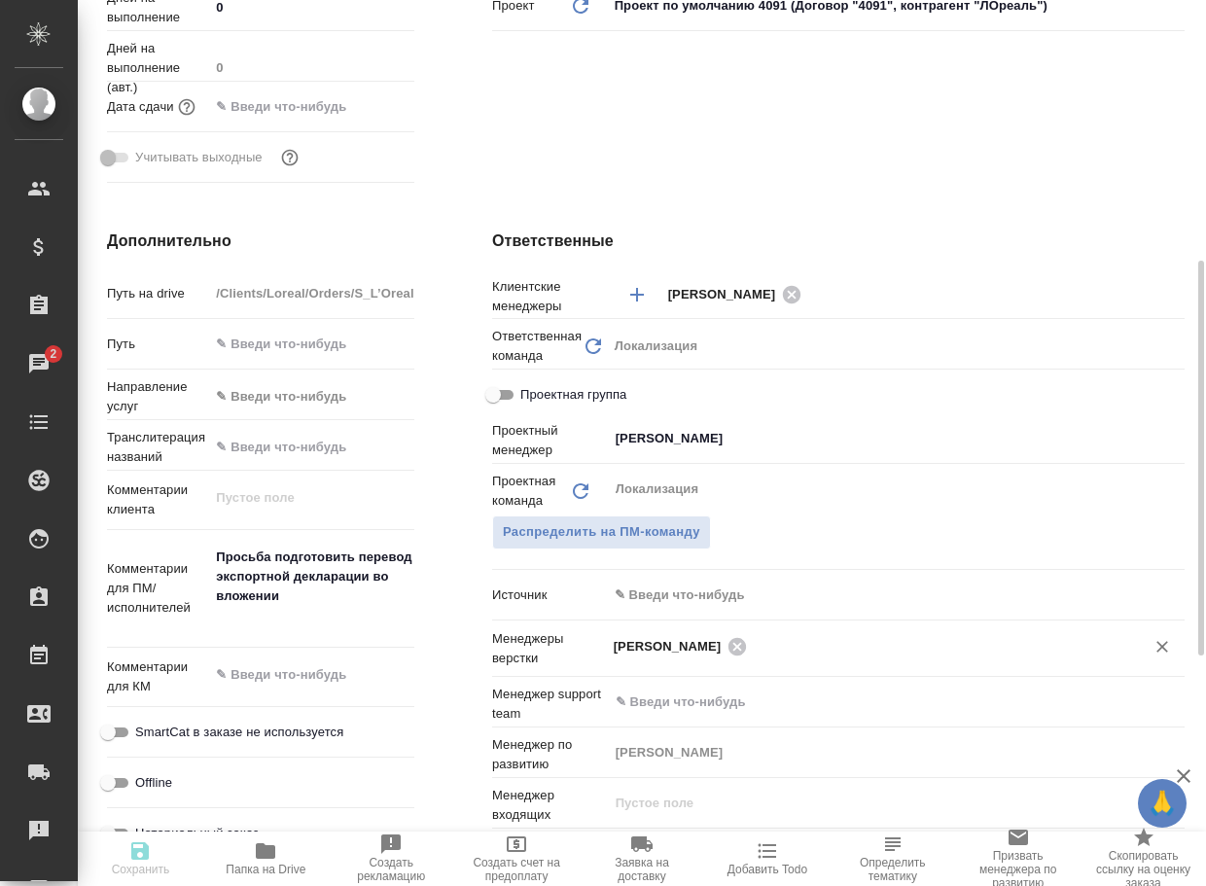
type textarea "x"
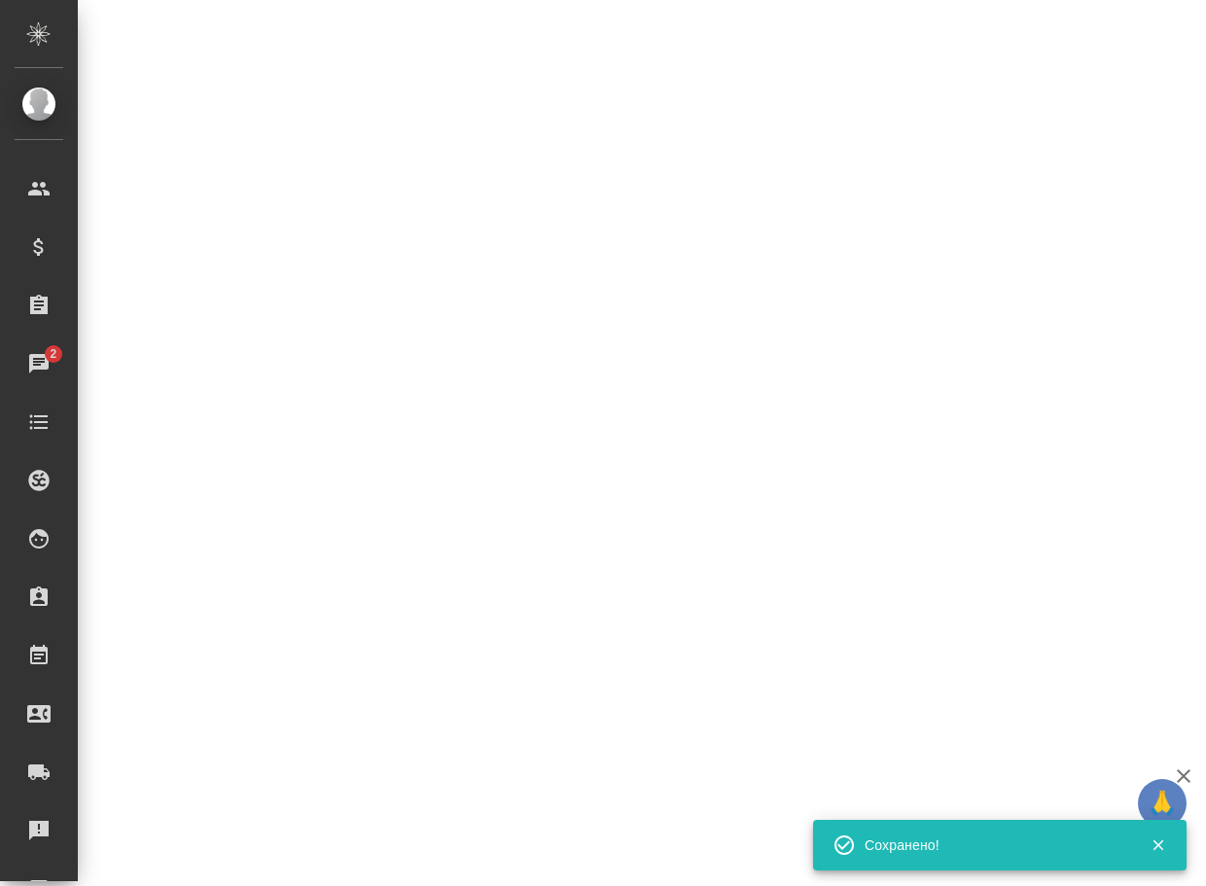
select select "RU"
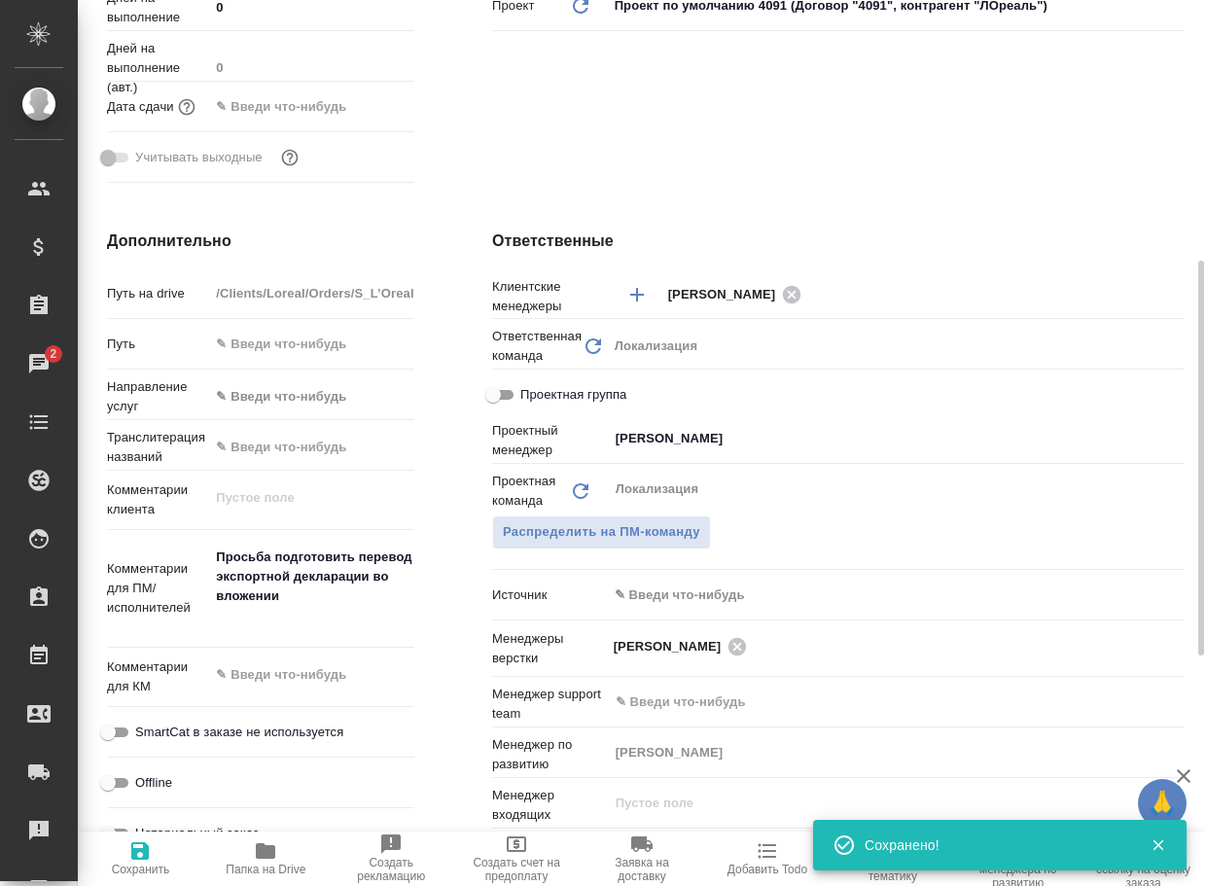
type textarea "x"
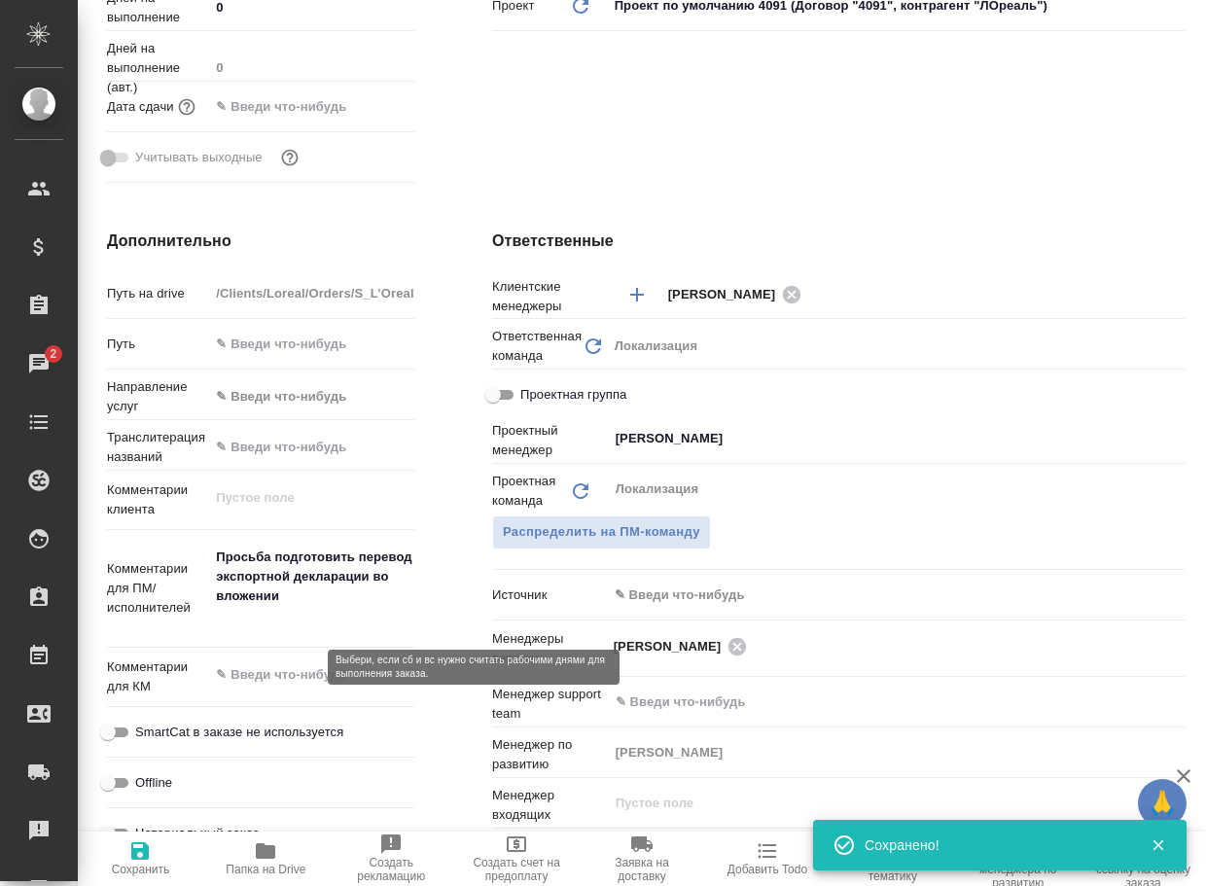
scroll to position [0, 0]
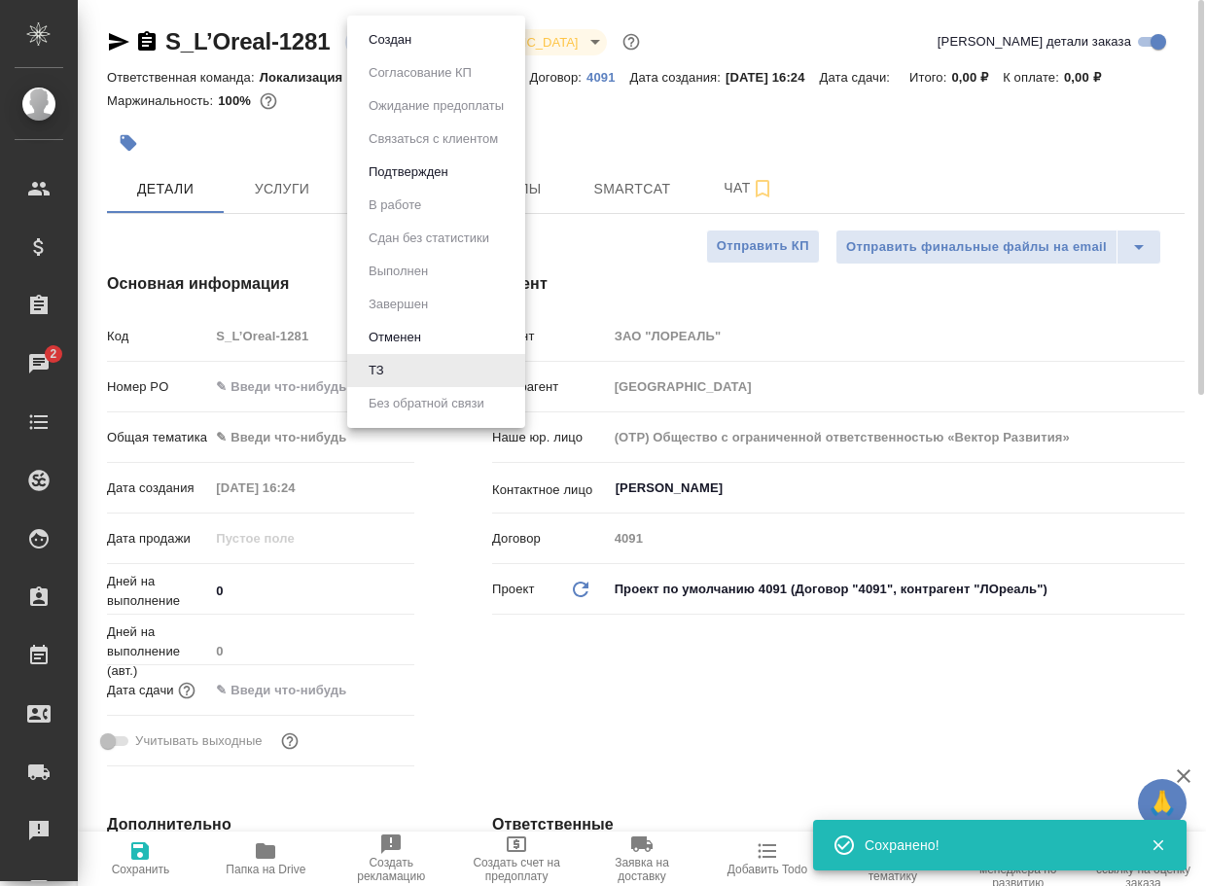
click at [390, 49] on body "🙏 .cls-1 fill:#fff; AWATERA Arsenyeva Vera Клиенты Спецификации Заказы 2 Чаты T…" at bounding box center [603, 443] width 1206 height 886
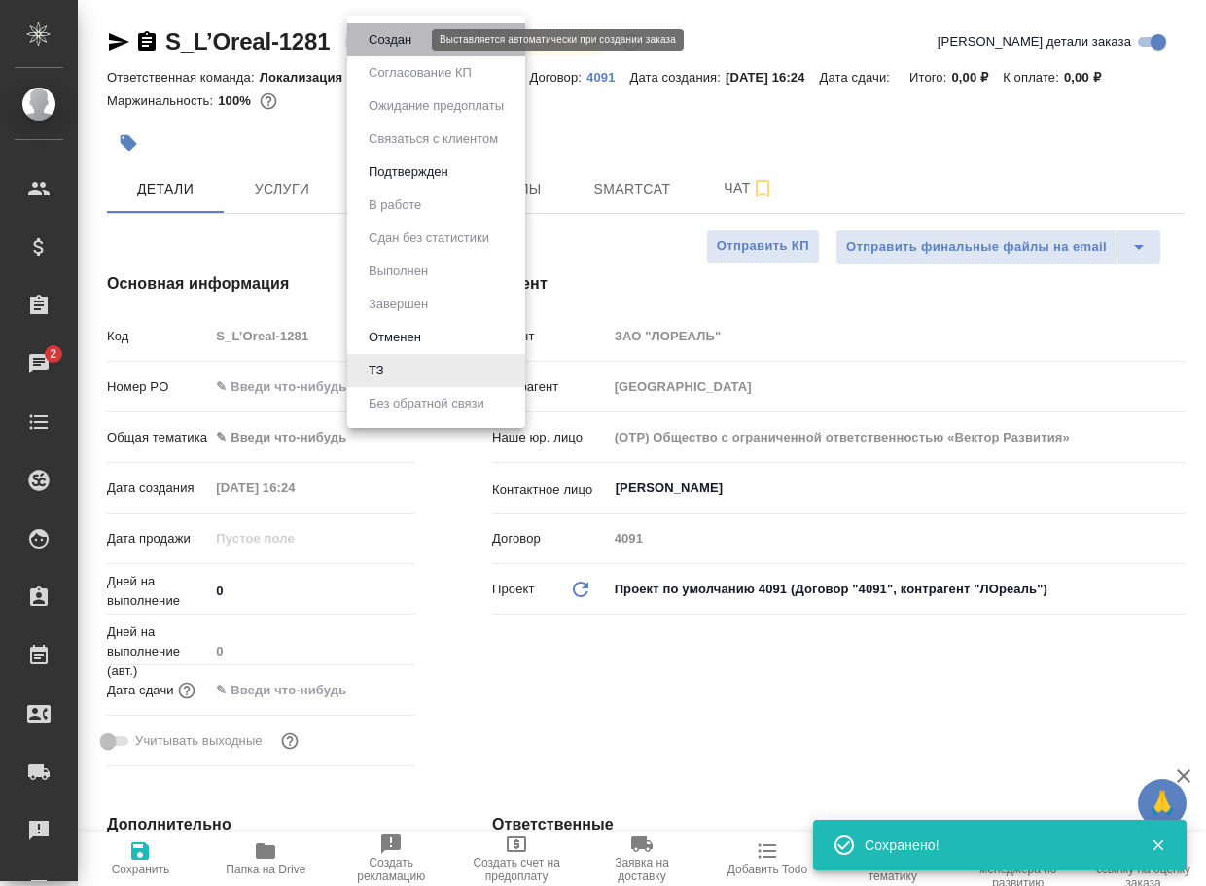
click at [396, 49] on button "Создан" at bounding box center [390, 39] width 54 height 21
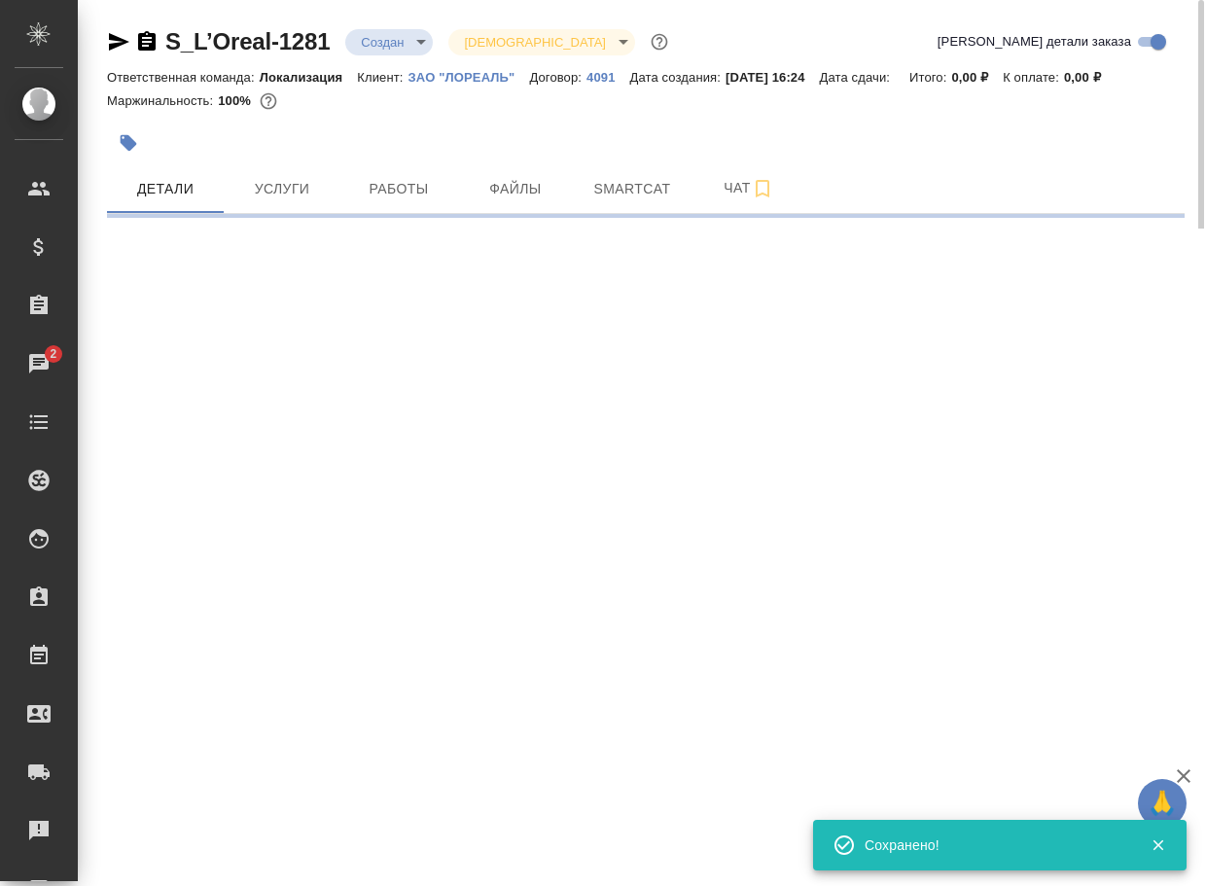
select select "RU"
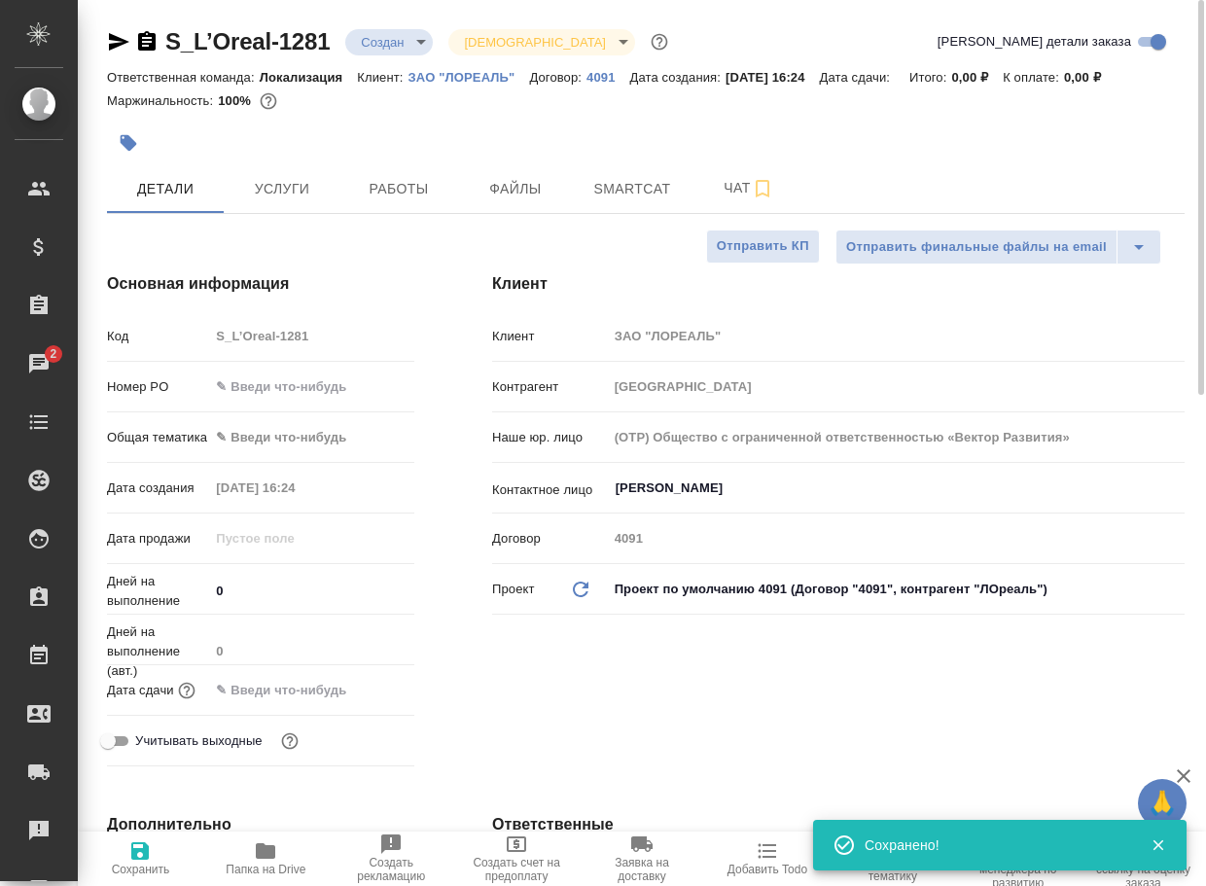
type textarea "x"
drag, startPoint x: 340, startPoint y: 47, endPoint x: 147, endPoint y: 44, distance: 192.6
click at [147, 44] on div "S_L’Oreal-1281 Создан new Святая троица holyTrinity" at bounding box center [389, 41] width 565 height 31
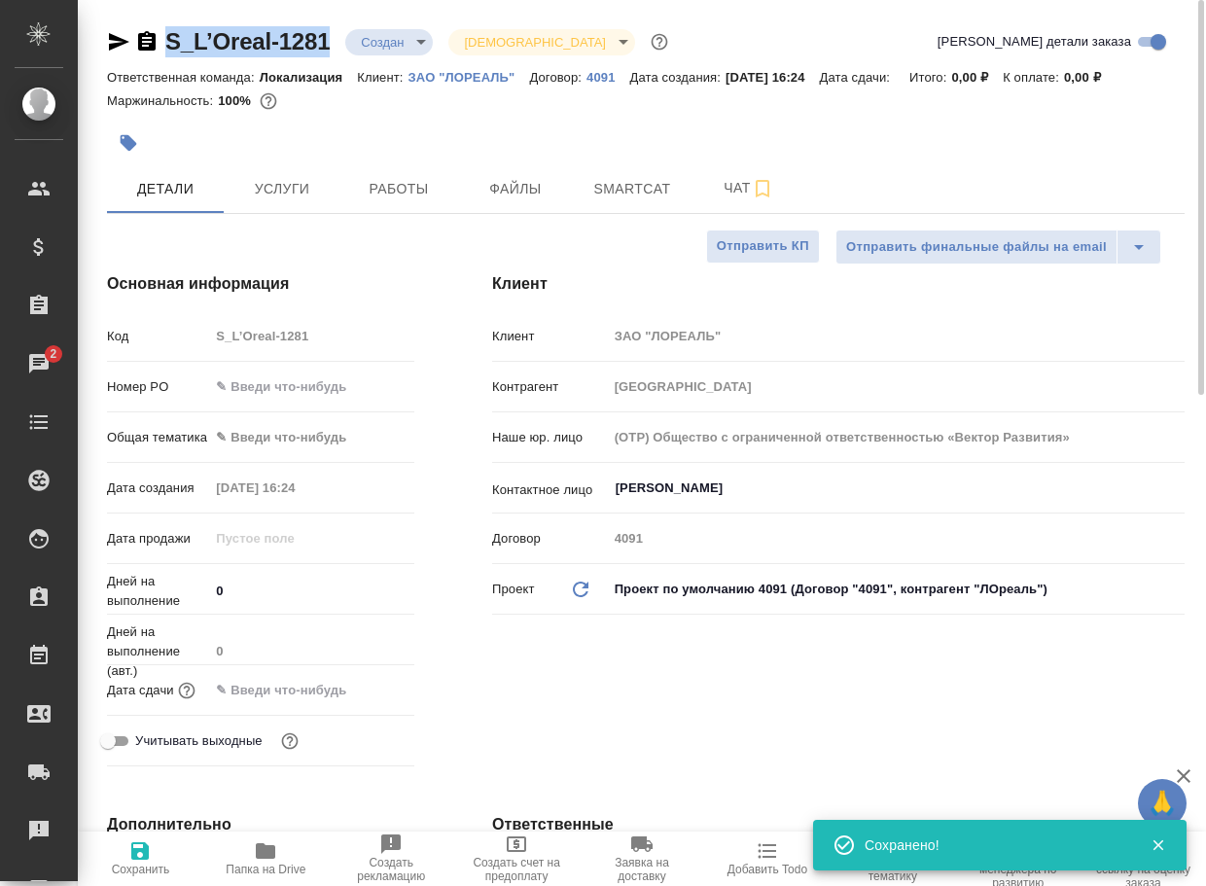
copy link "S_L’Oreal-1281"
type textarea "x"
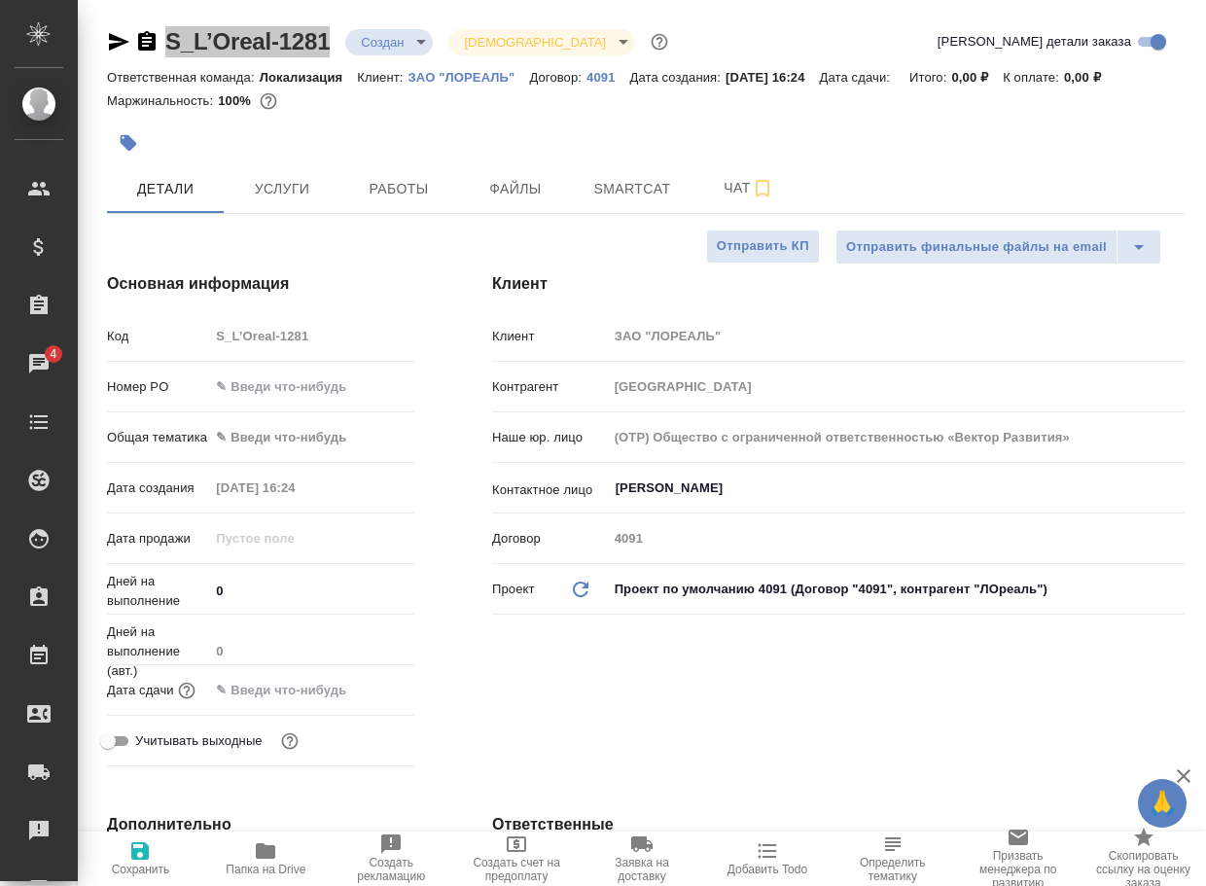
type textarea "x"
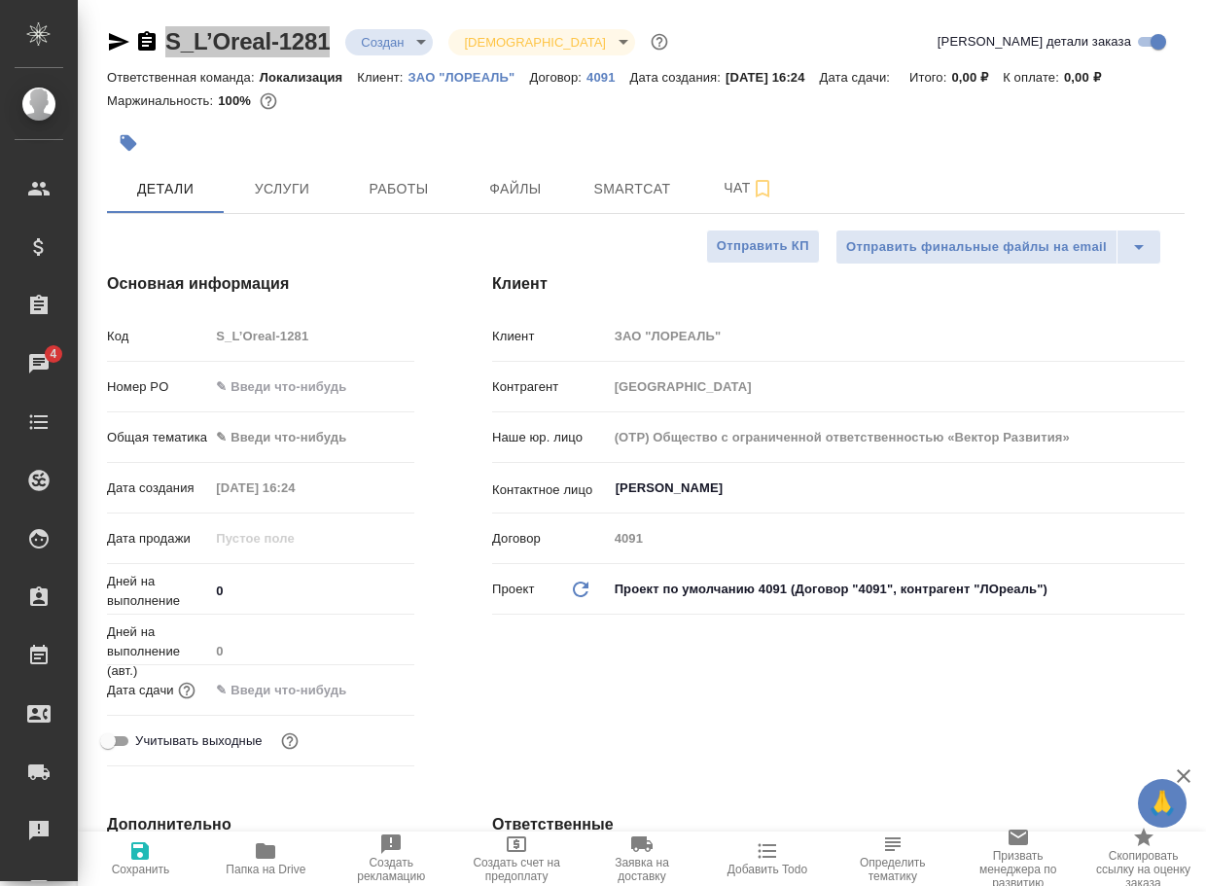
type textarea "x"
click at [732, 200] on span "Чат" at bounding box center [748, 188] width 93 height 24
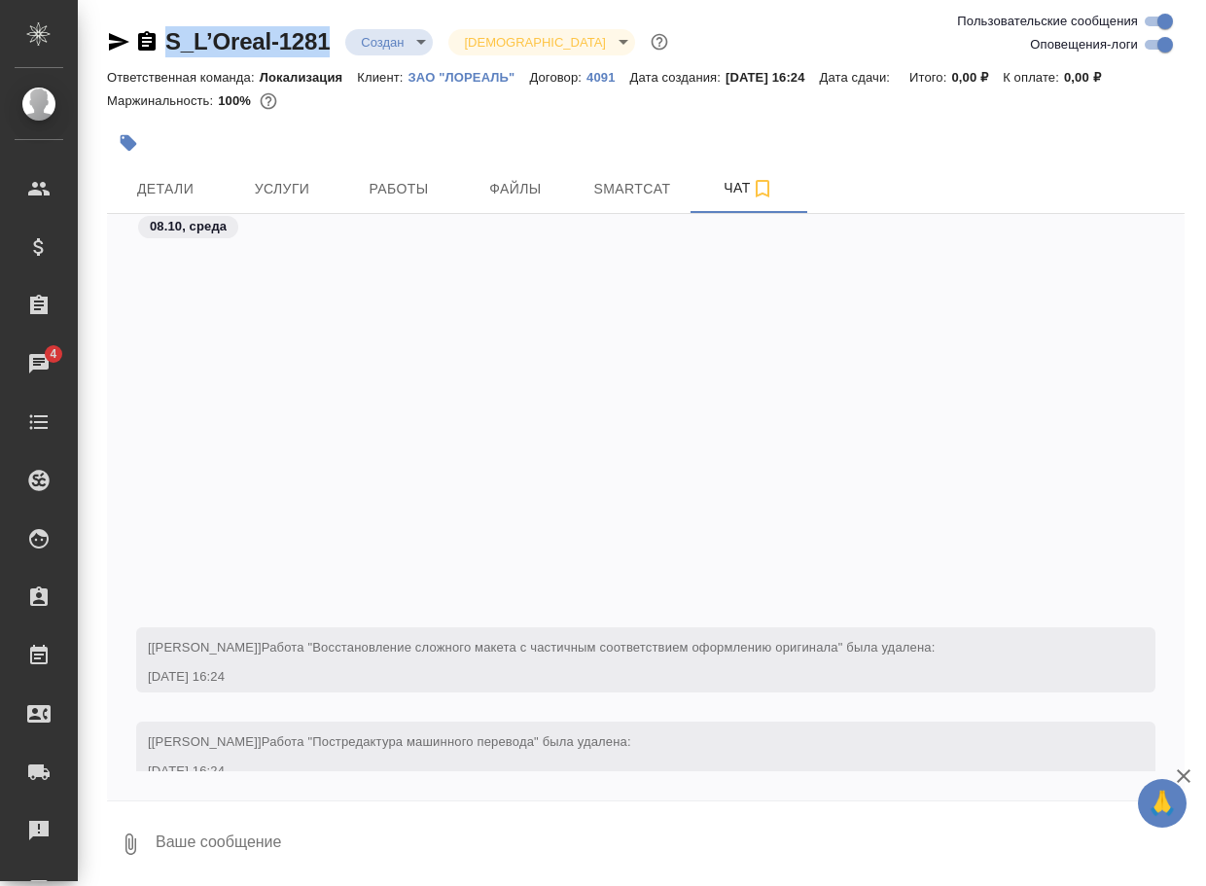
scroll to position [422, 0]
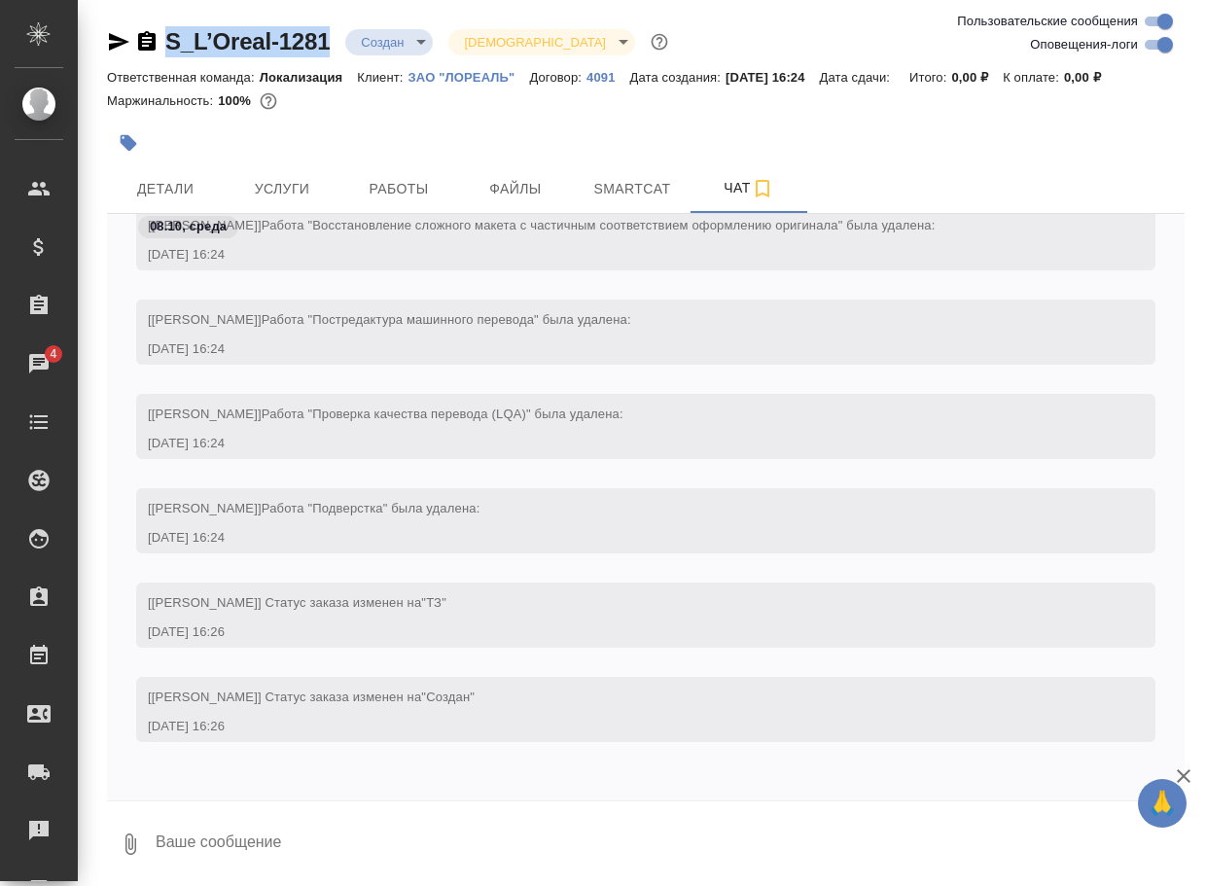
click at [130, 856] on icon "button" at bounding box center [130, 844] width 23 height 23
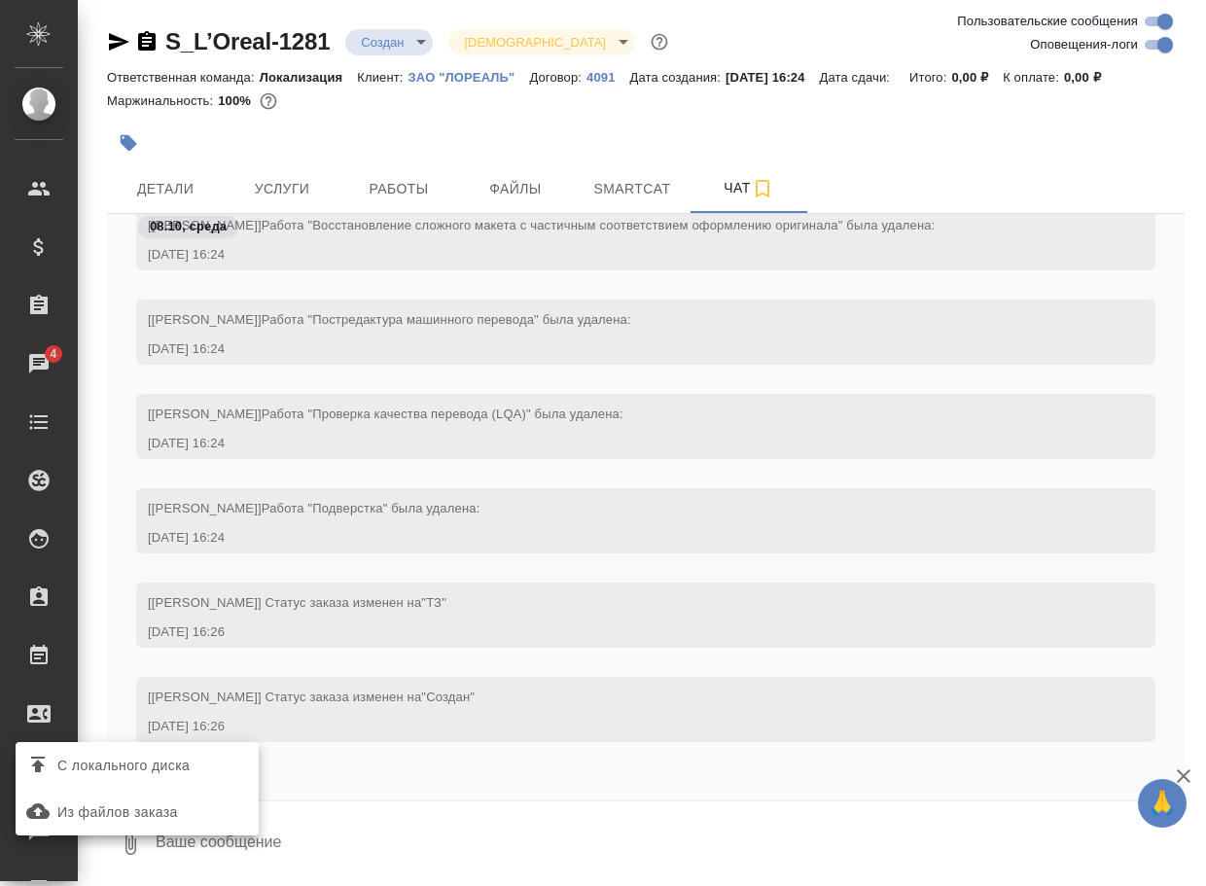
click at [205, 790] on div "С локального диска Из файлов заказа" at bounding box center [137, 788] width 243 height 93
click at [205, 778] on label "С локального диска" at bounding box center [137, 765] width 243 height 37
click at [0, 0] on input "С локального диска" at bounding box center [0, 0] width 0 height 0
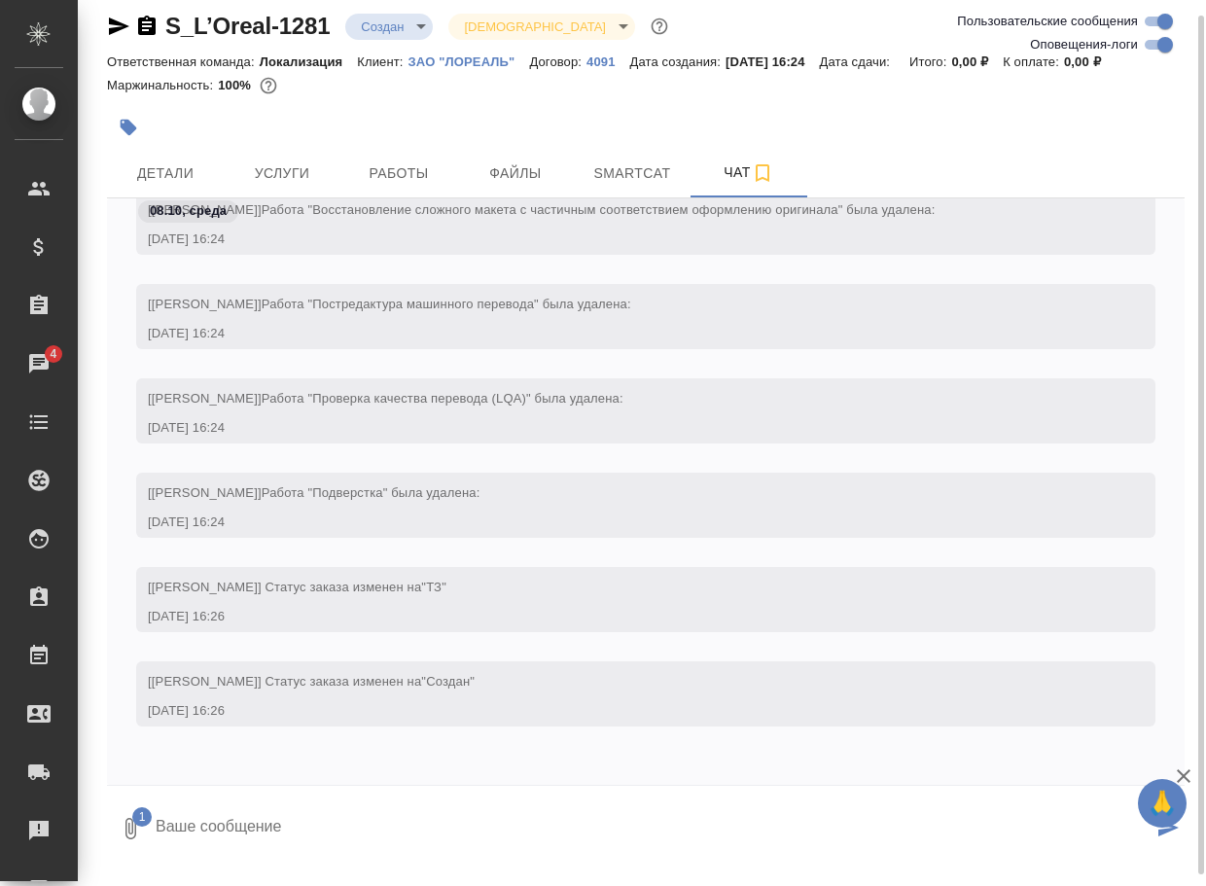
click at [190, 841] on textarea at bounding box center [653, 829] width 999 height 66
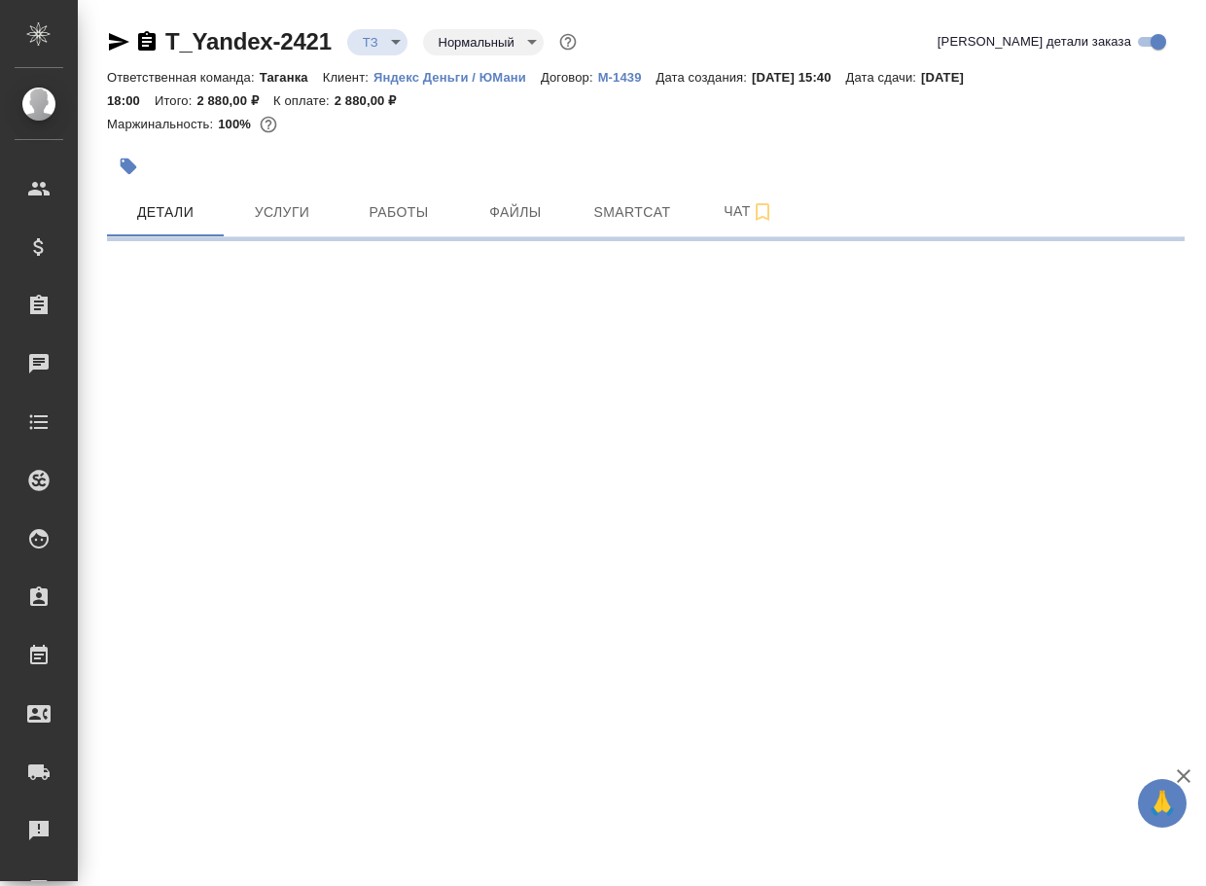
select select "RU"
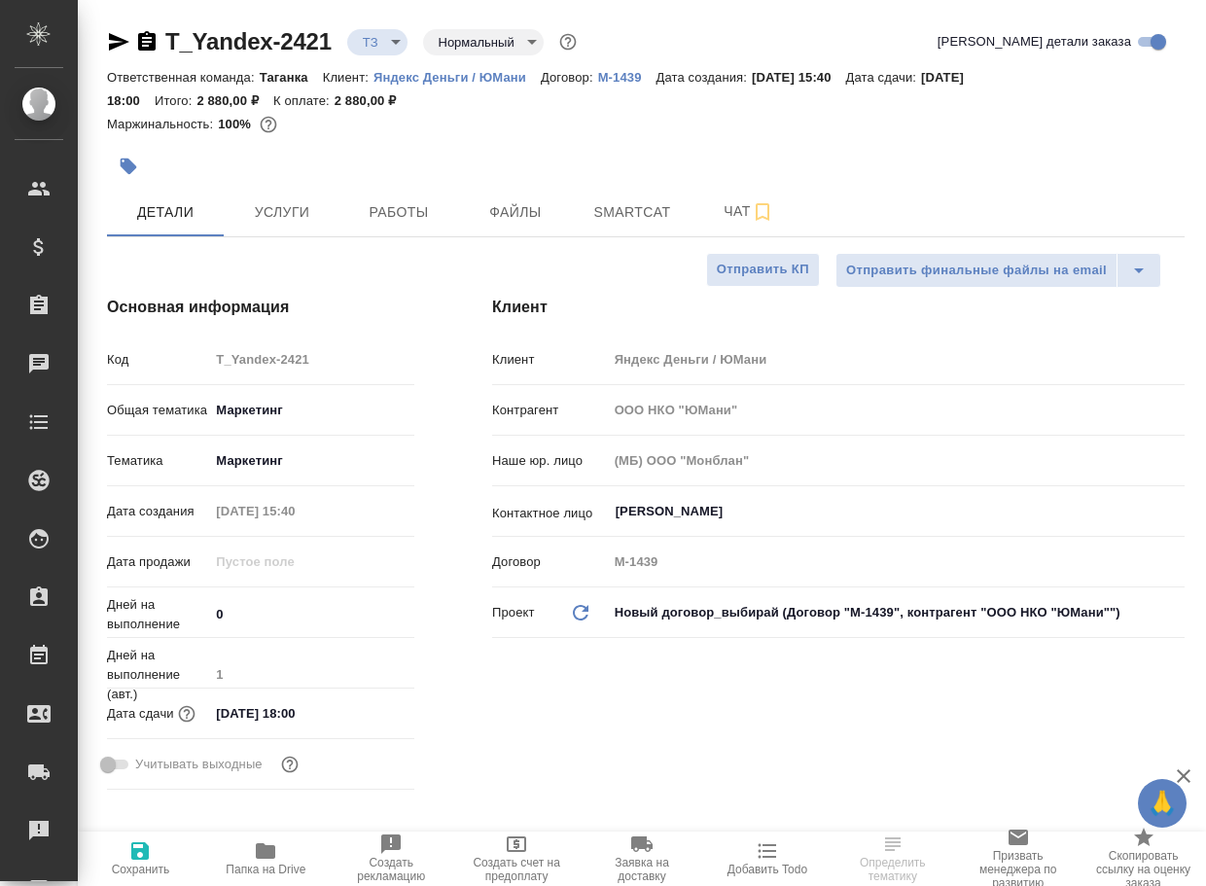
type textarea "x"
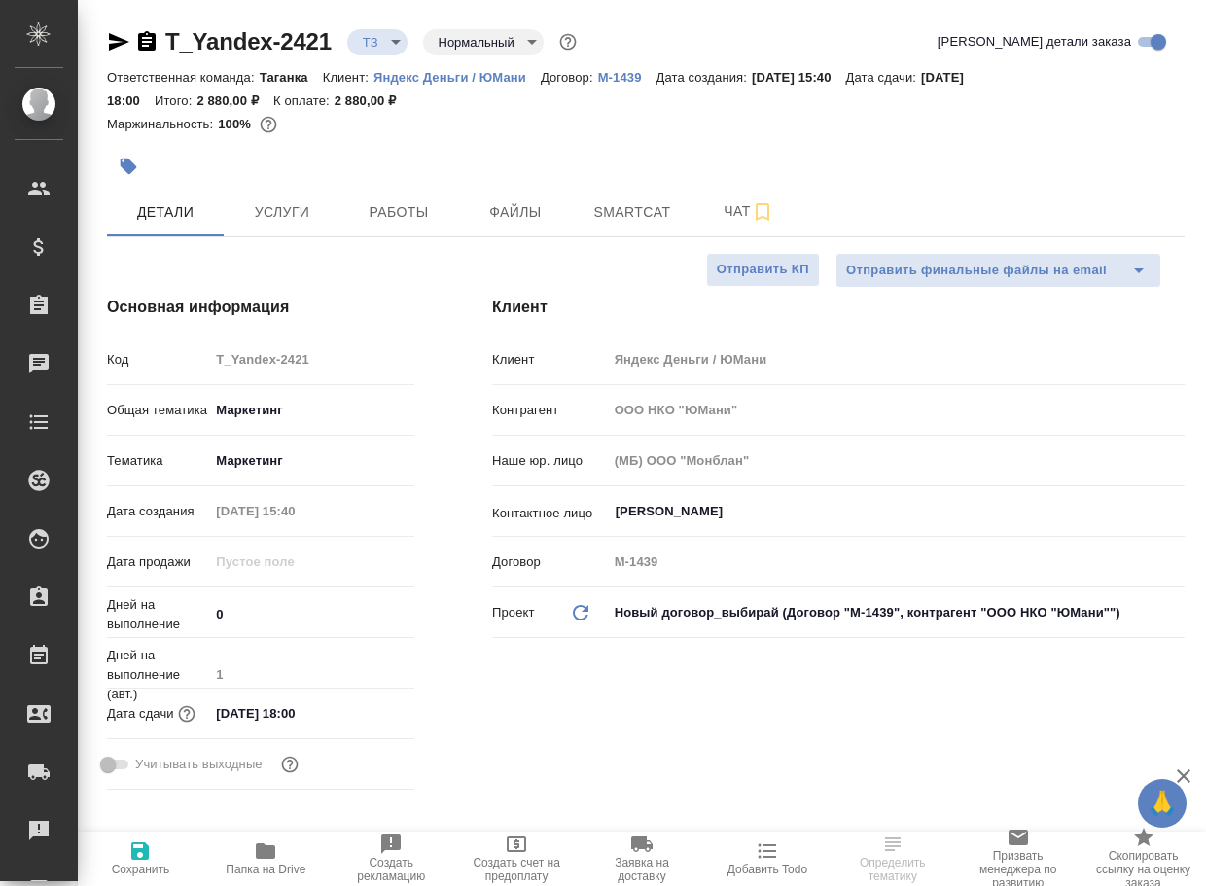
type textarea "x"
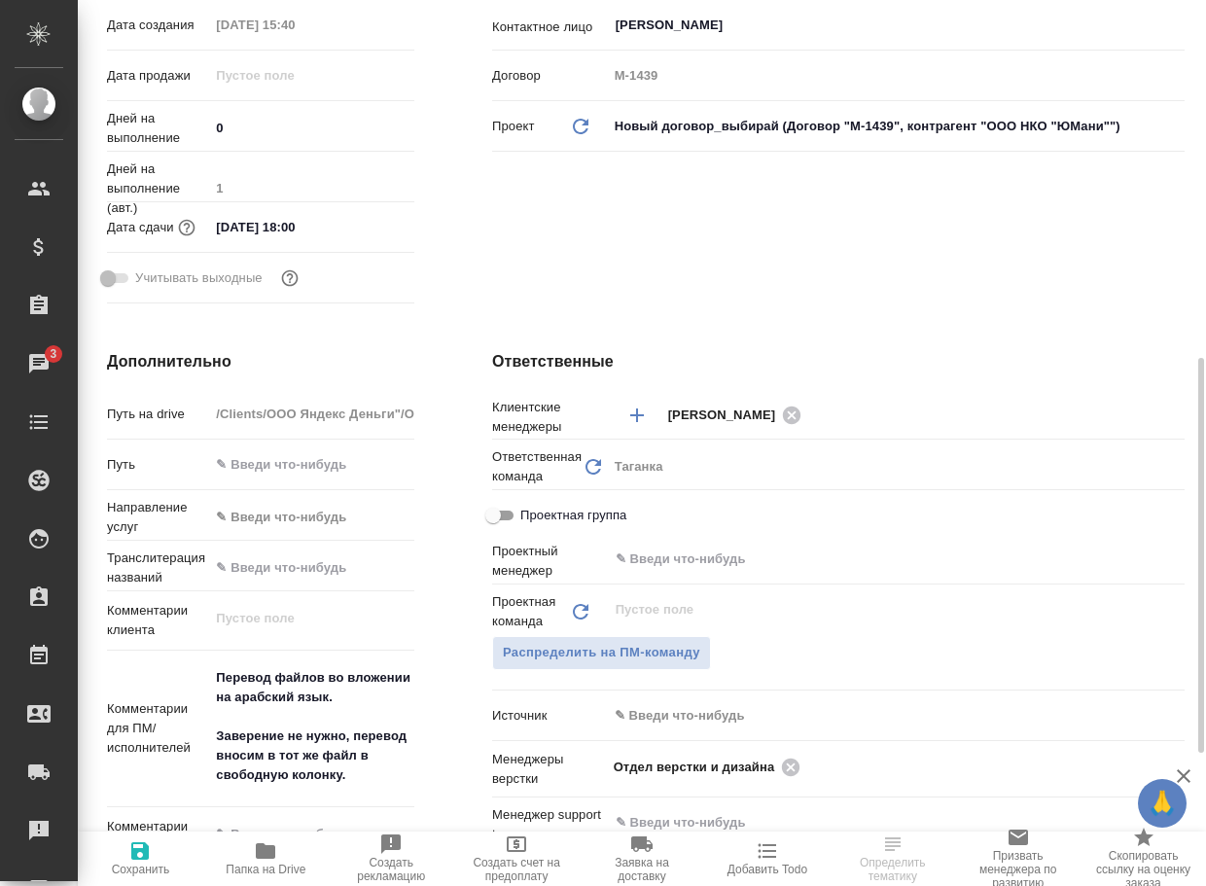
scroll to position [584, 0]
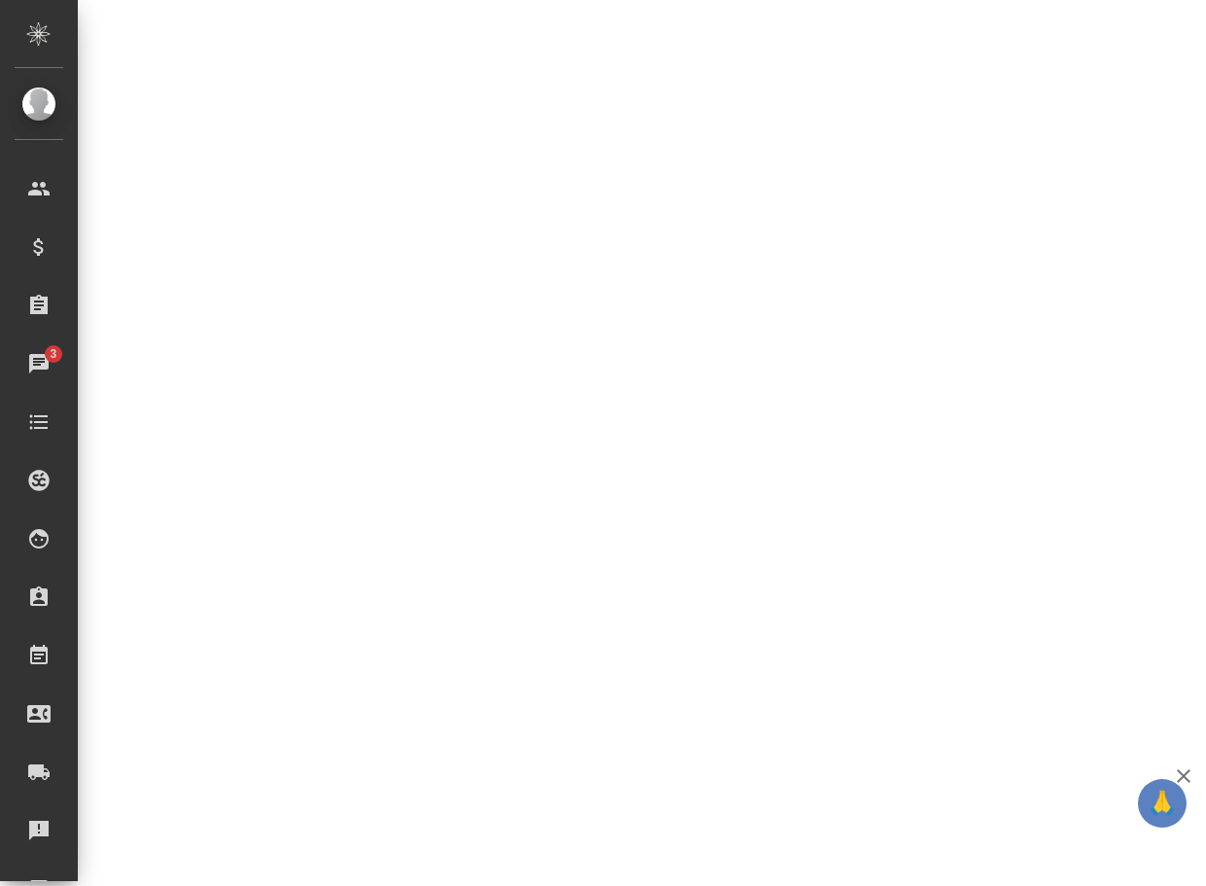
select select "RU"
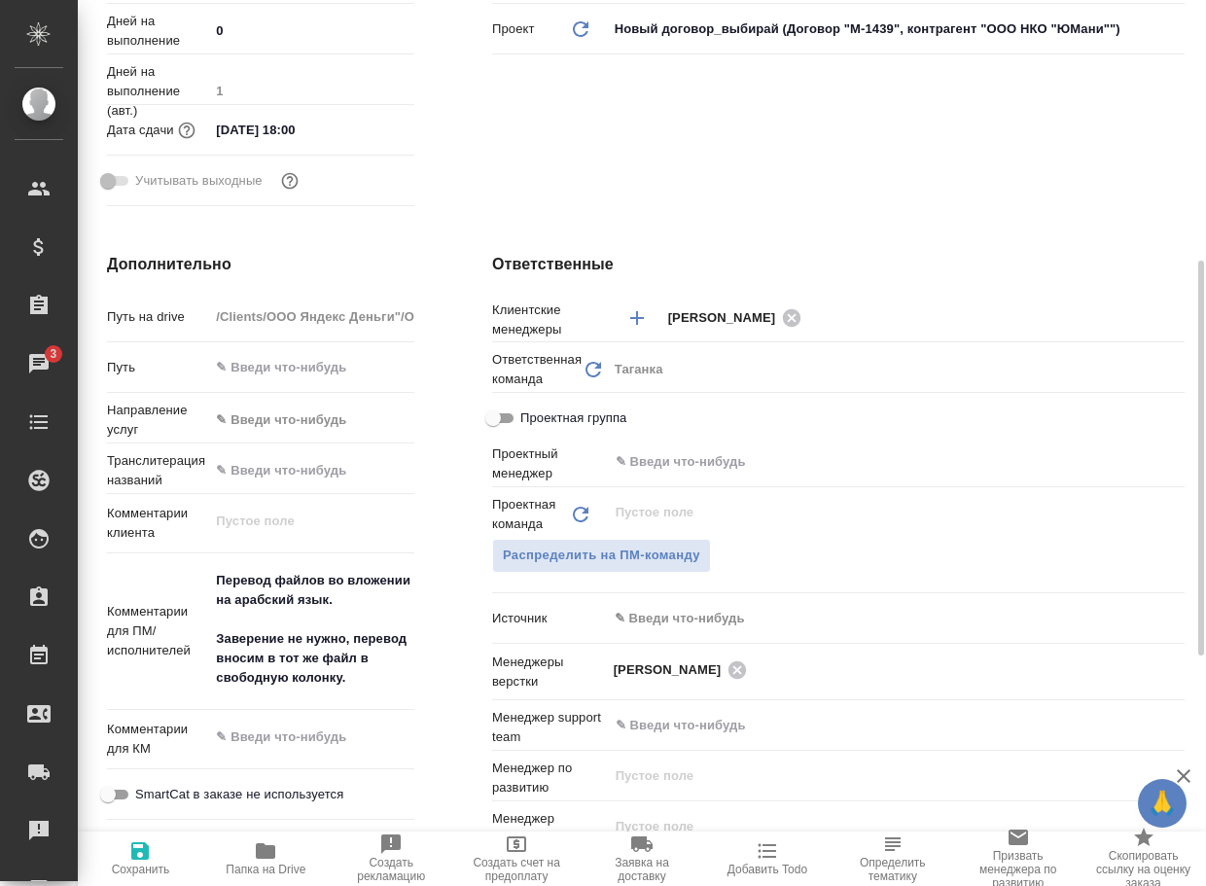
type textarea "x"
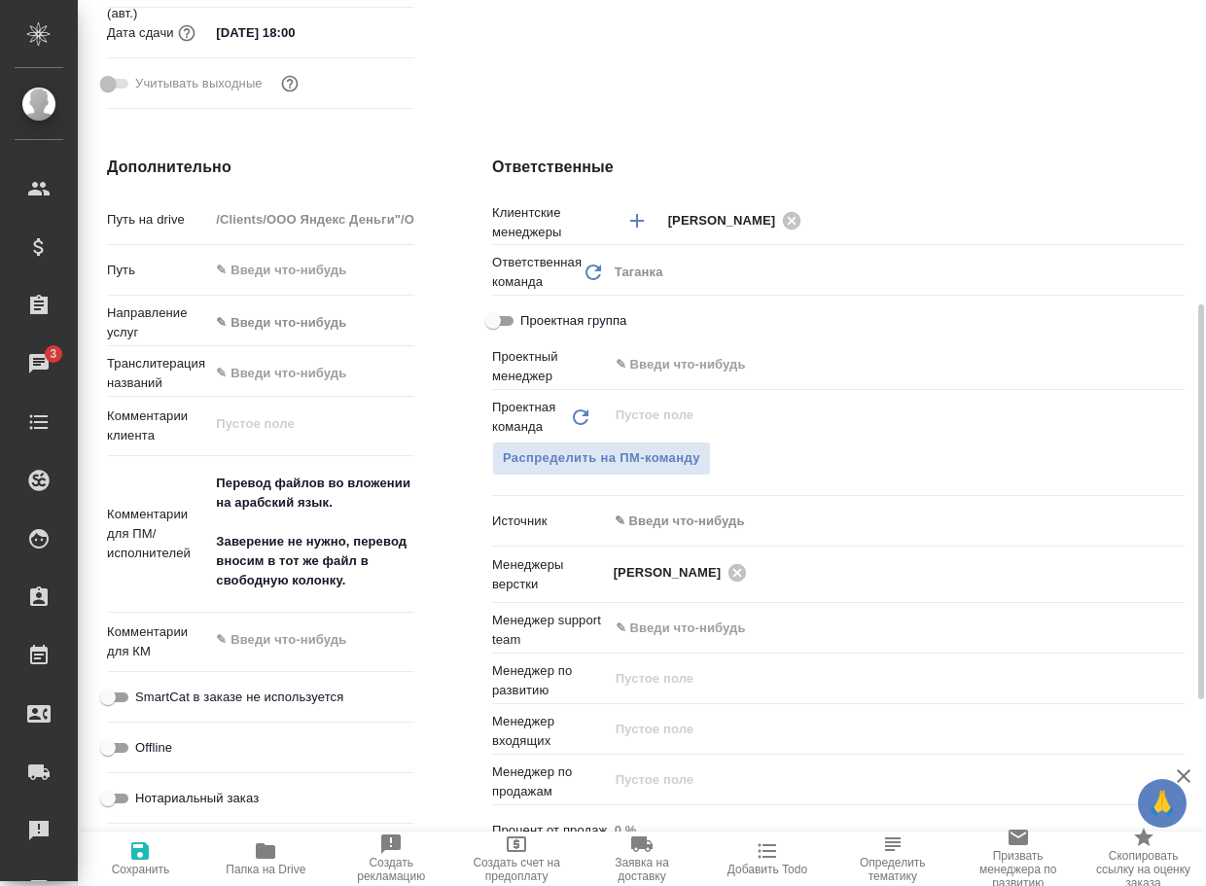
click at [271, 860] on icon "button" at bounding box center [265, 851] width 23 height 23
type textarea "x"
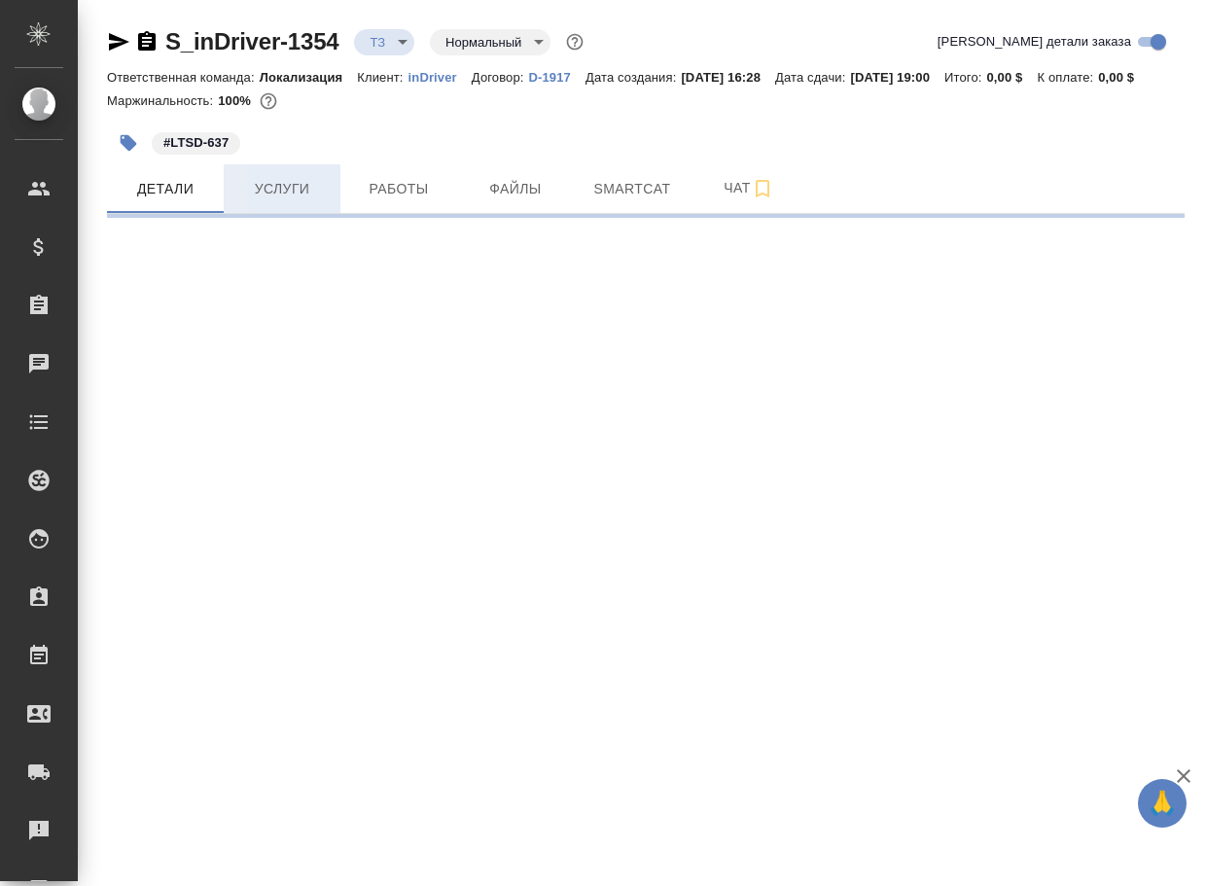
select select "RU"
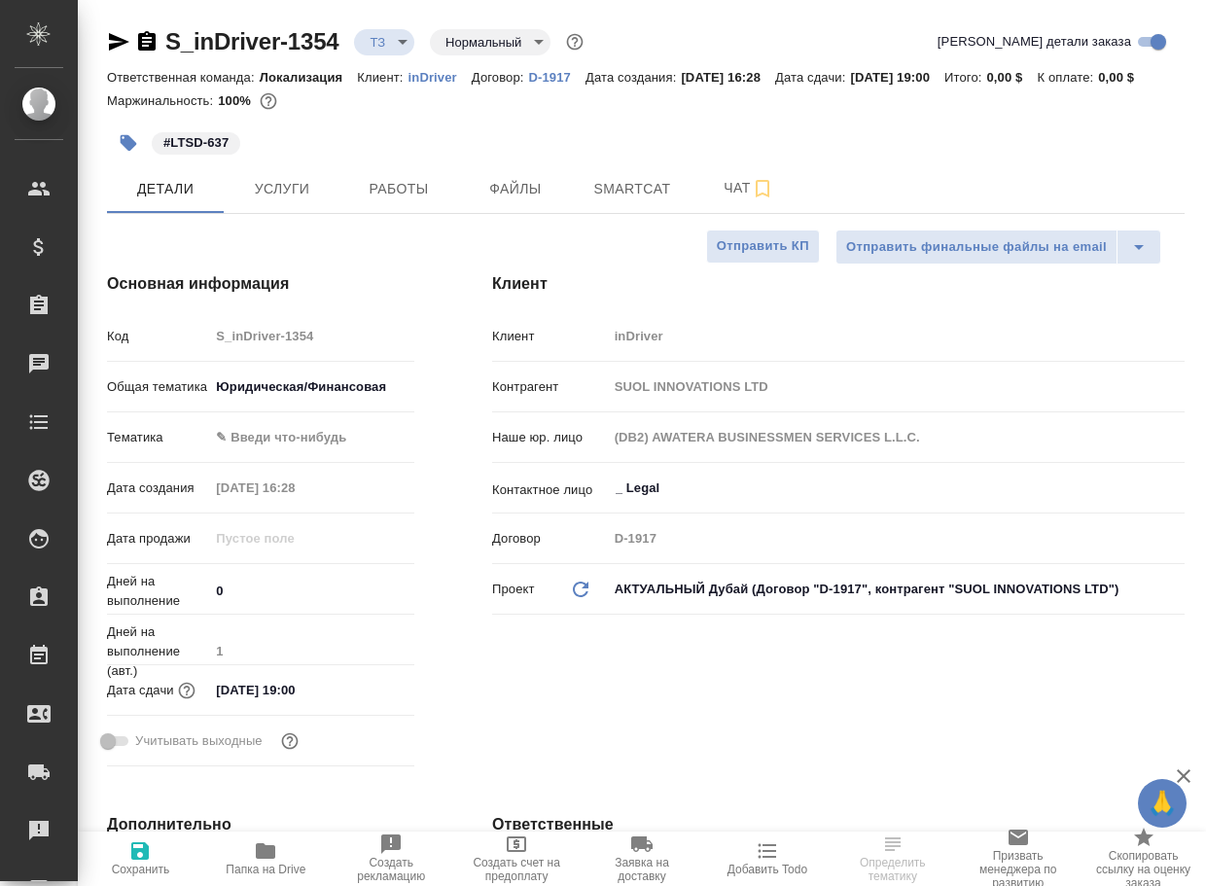
type textarea "x"
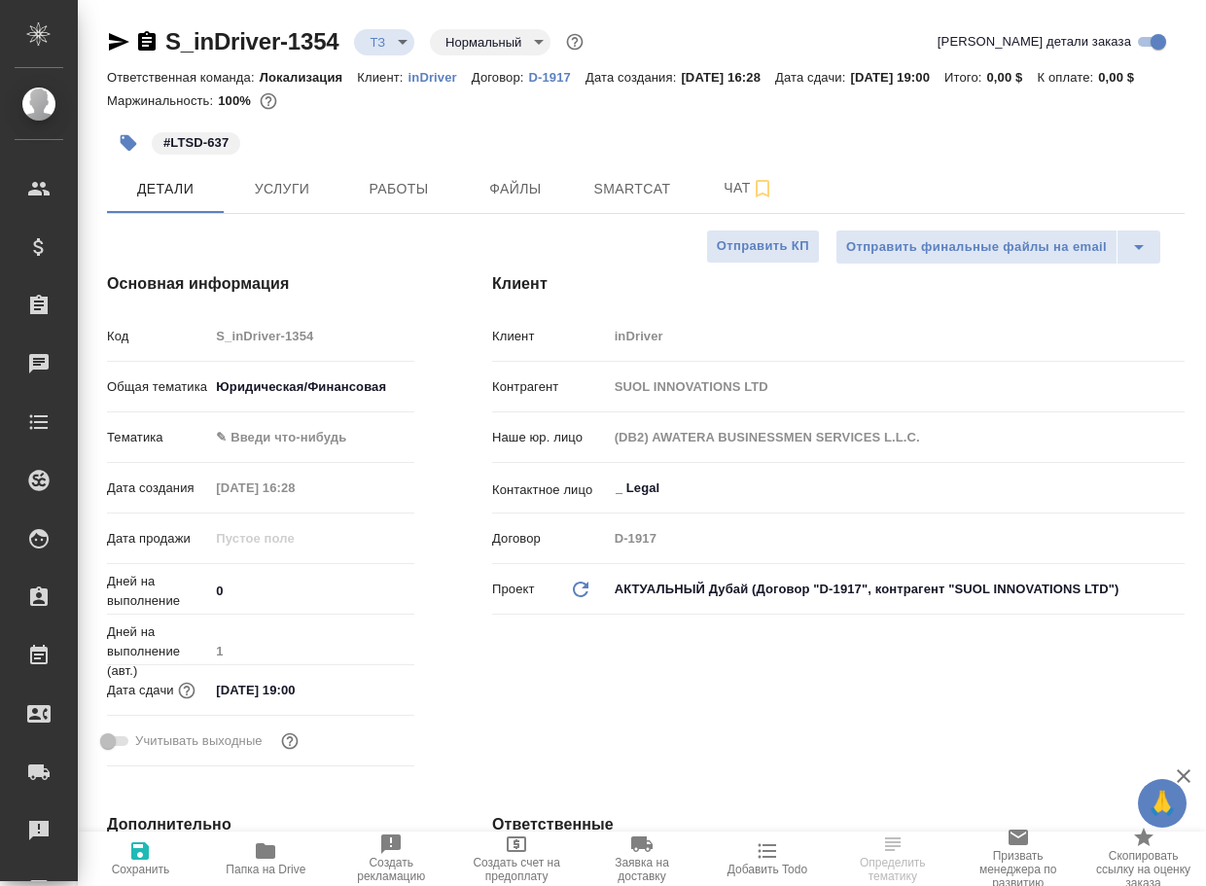
type textarea "x"
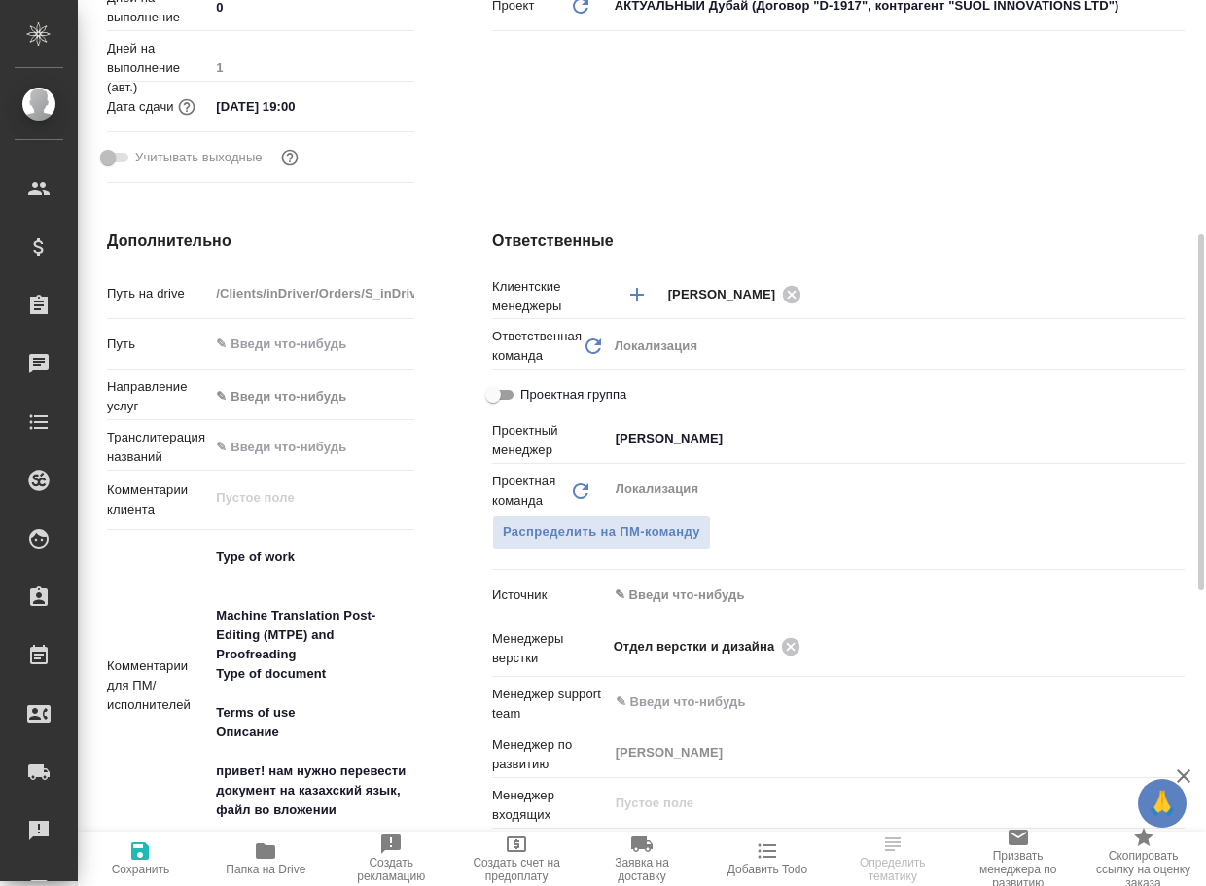
scroll to position [778, 0]
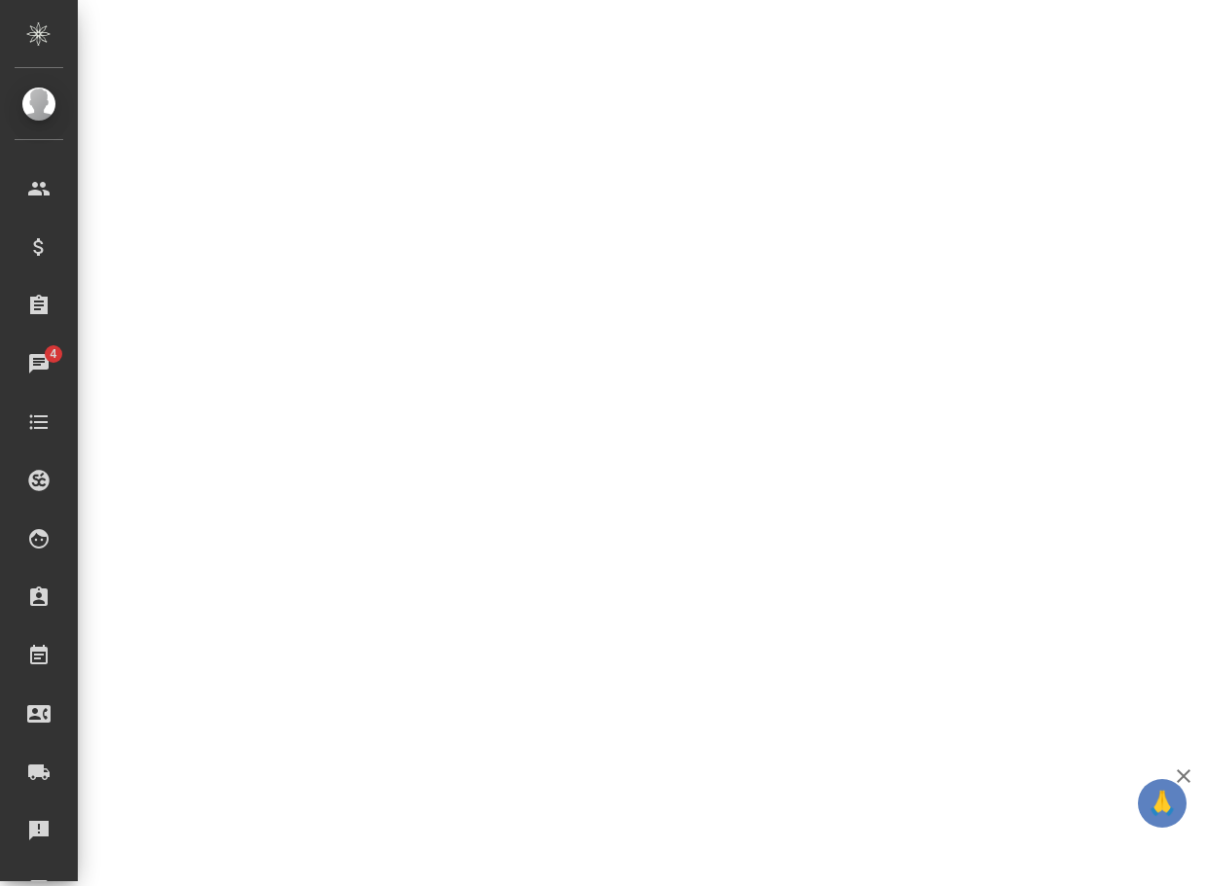
select select "RU"
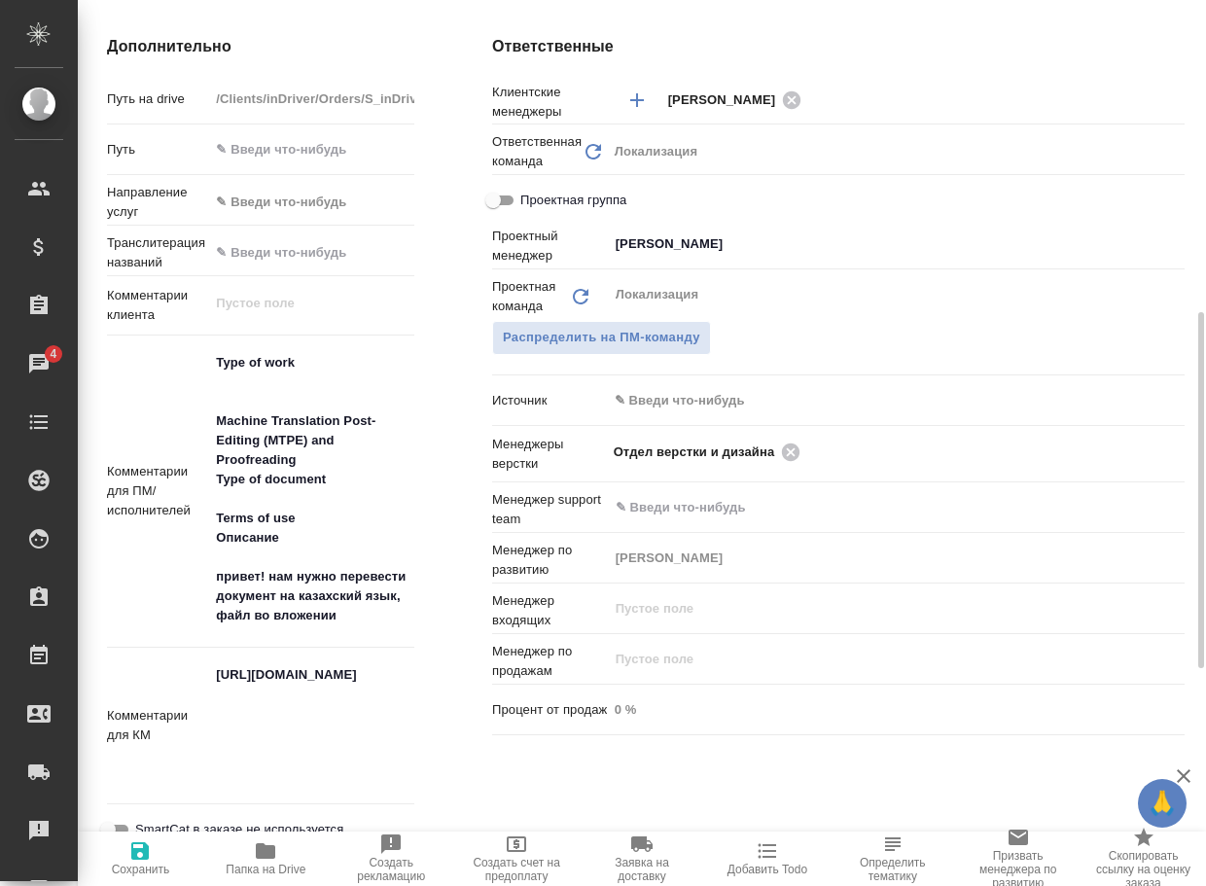
type textarea "x"
click at [269, 853] on icon "button" at bounding box center [265, 851] width 19 height 16
type textarea "x"
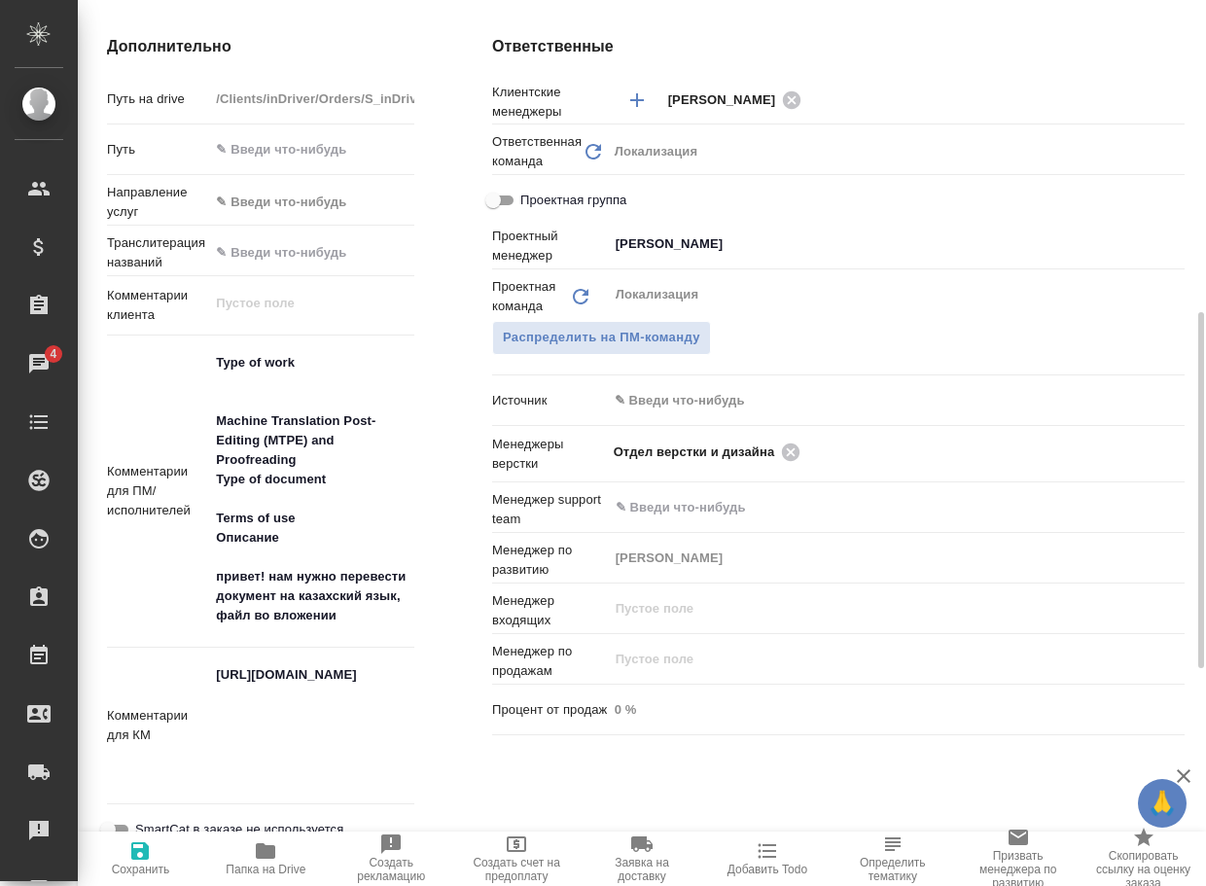
type textarea "x"
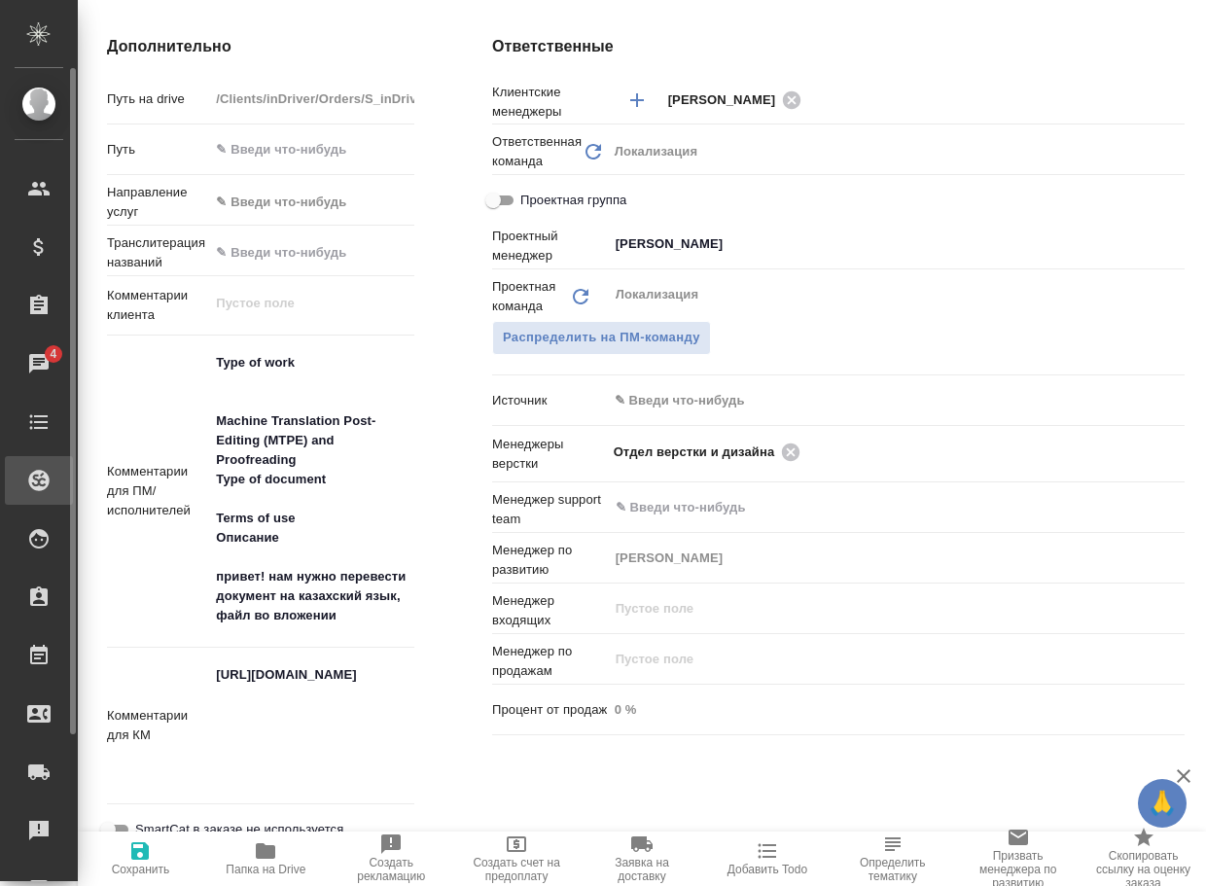
type textarea "x"
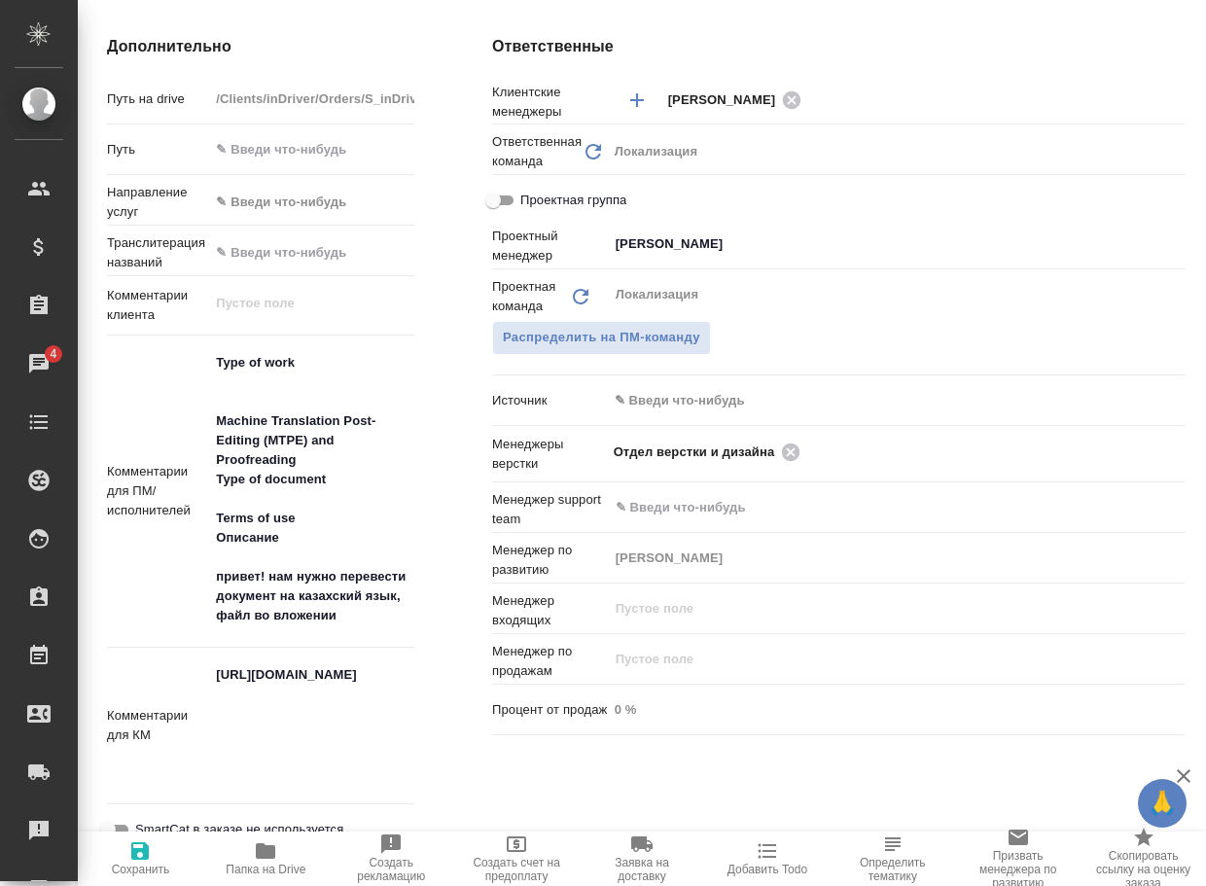
type textarea "x"
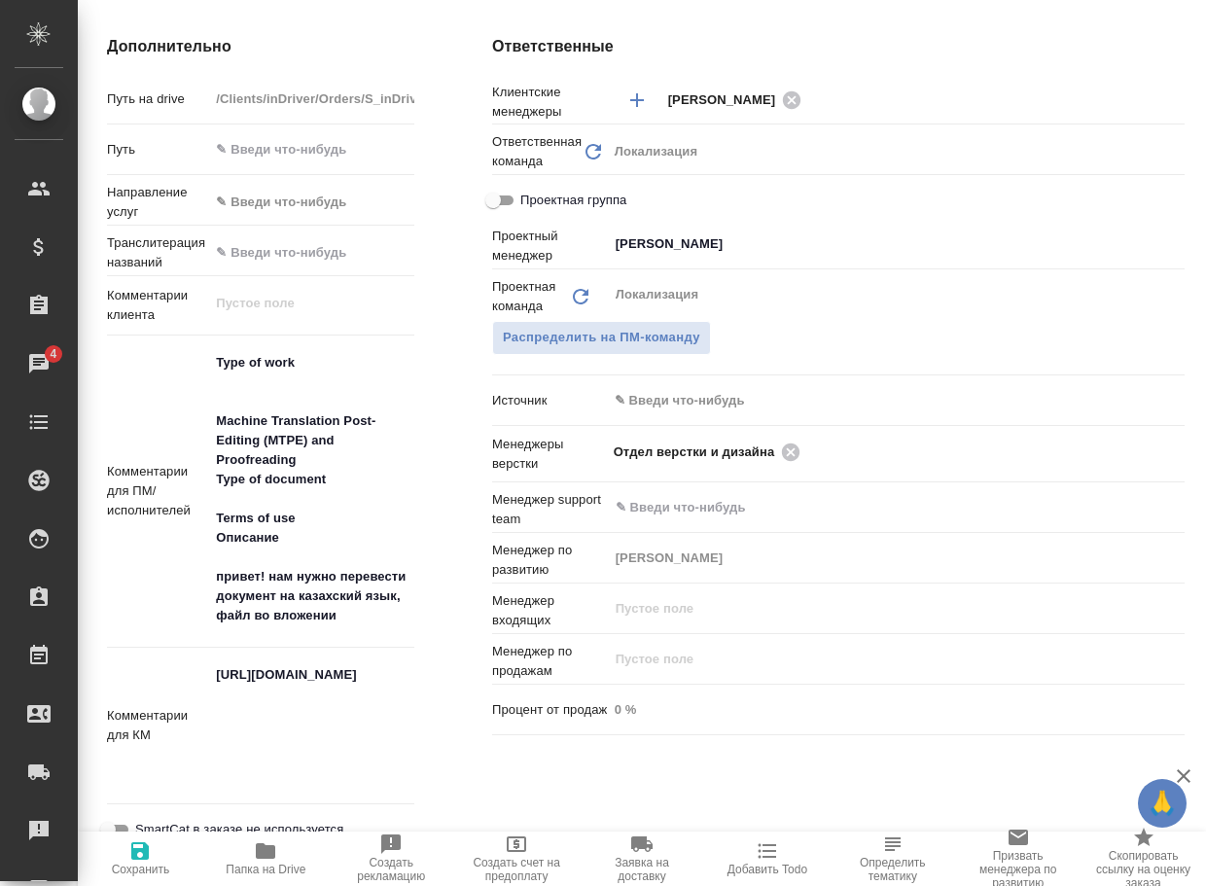
type textarea "x"
click at [795, 460] on icon at bounding box center [791, 452] width 18 height 18
type textarea "x"
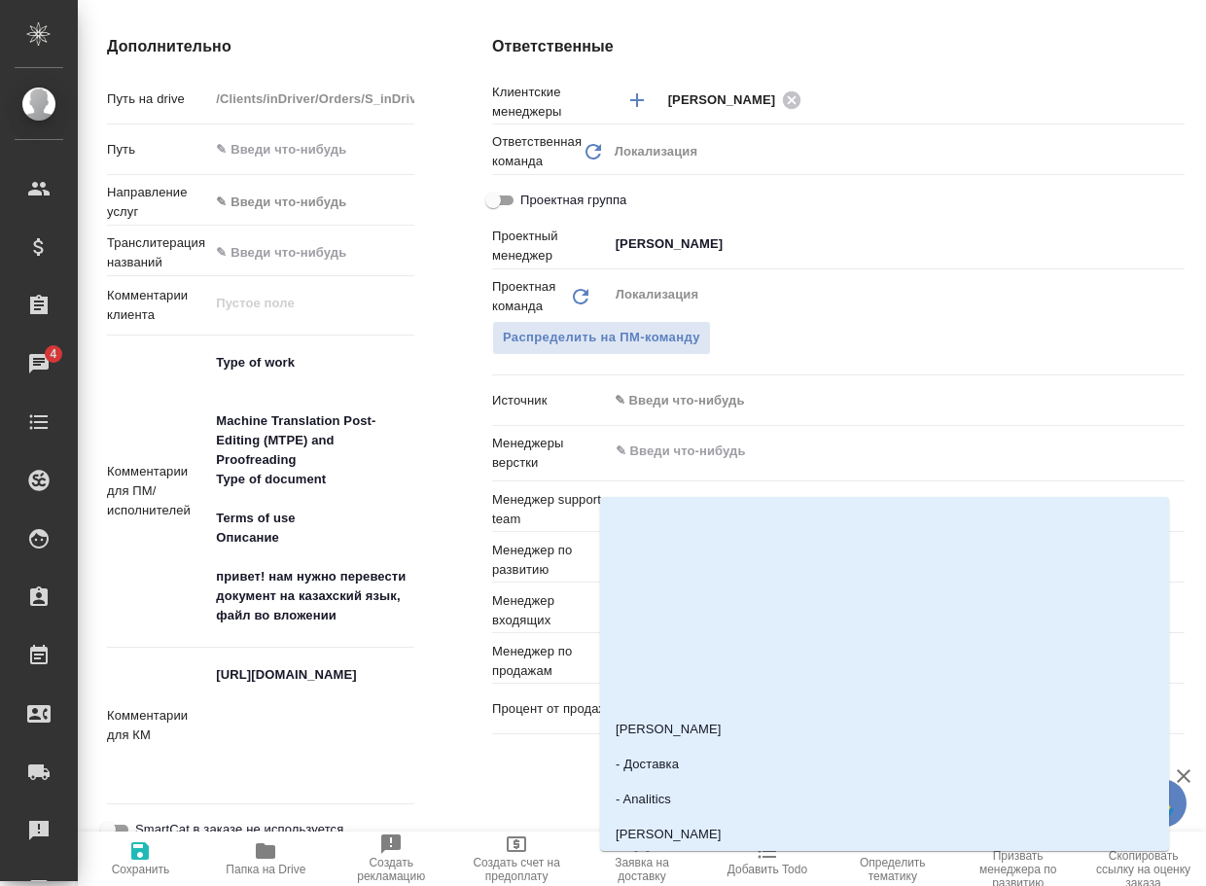
click at [795, 463] on input "text" at bounding box center [864, 451] width 500 height 23
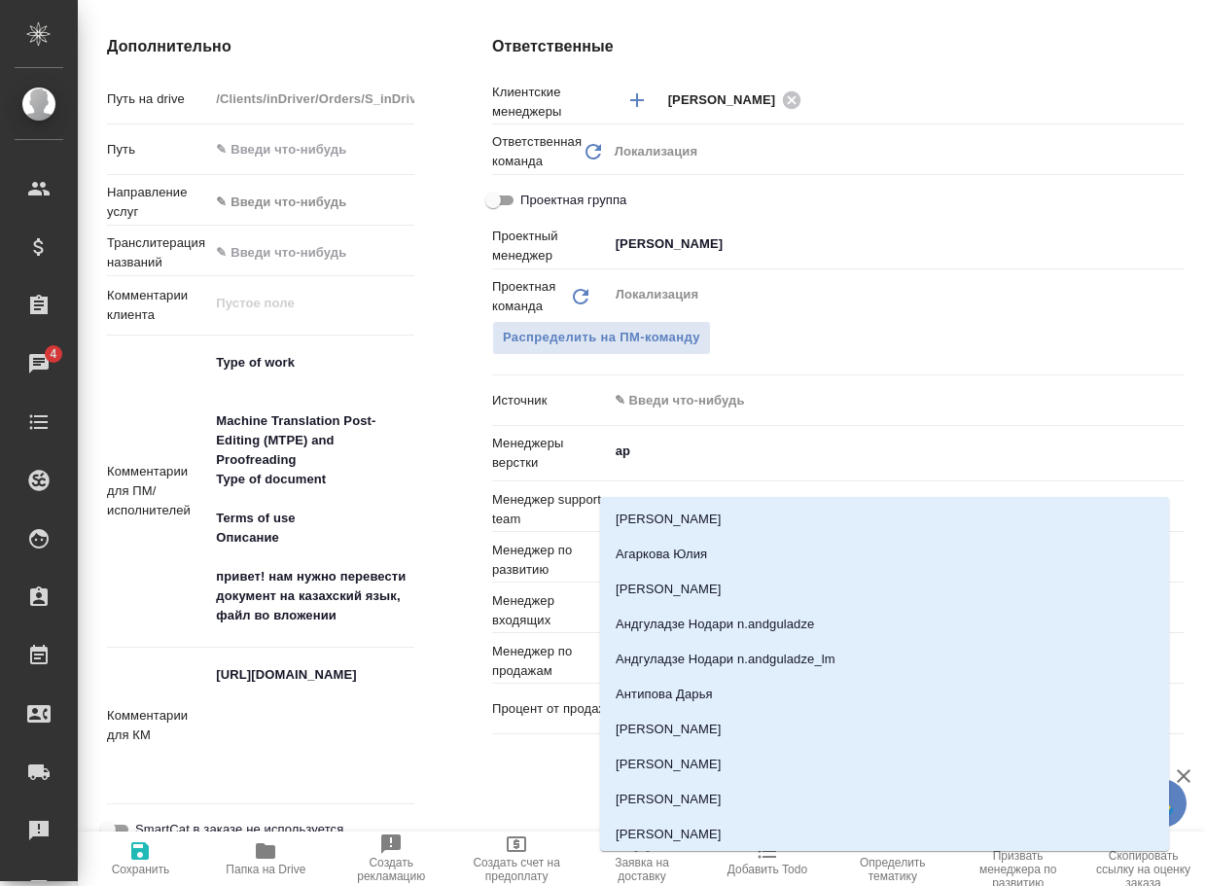
type input "арс"
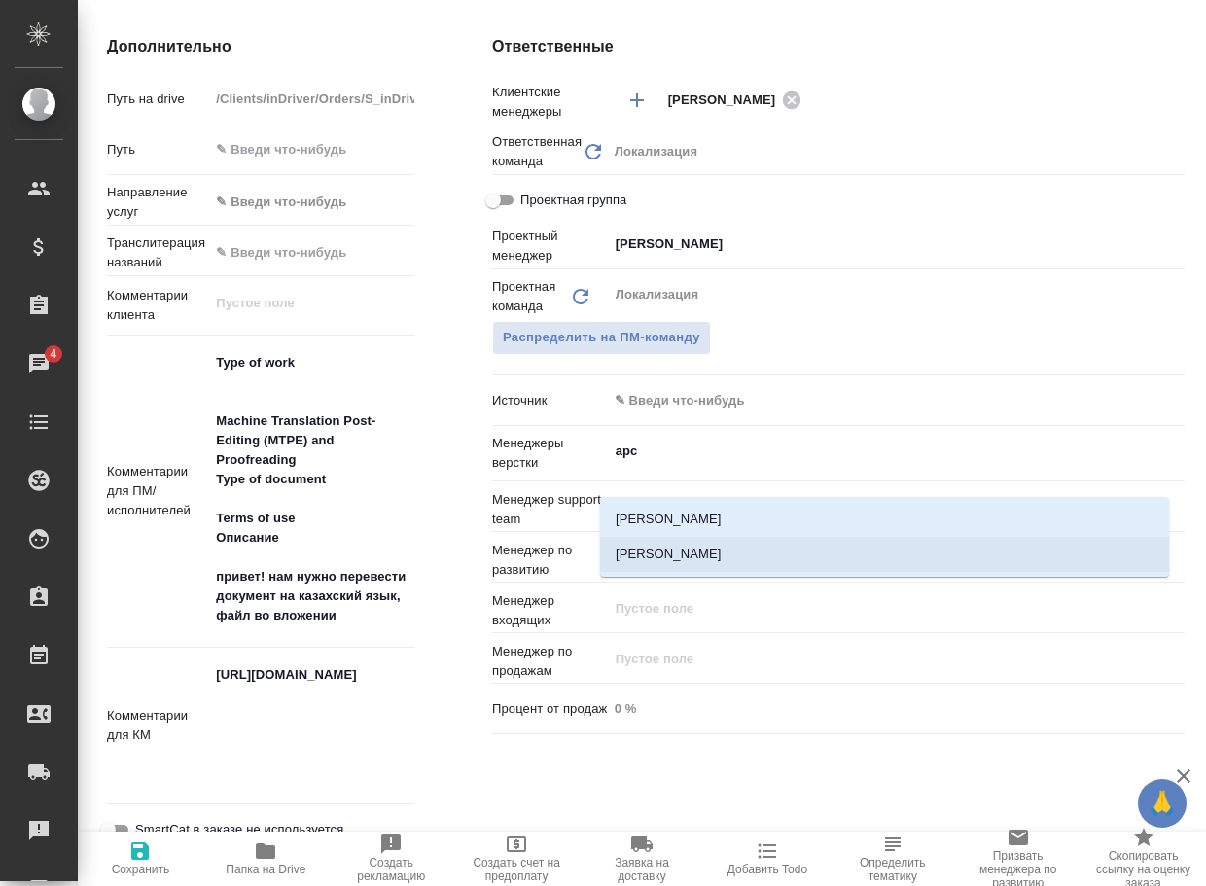
click at [726, 568] on li "[PERSON_NAME]" at bounding box center [884, 554] width 569 height 35
type textarea "x"
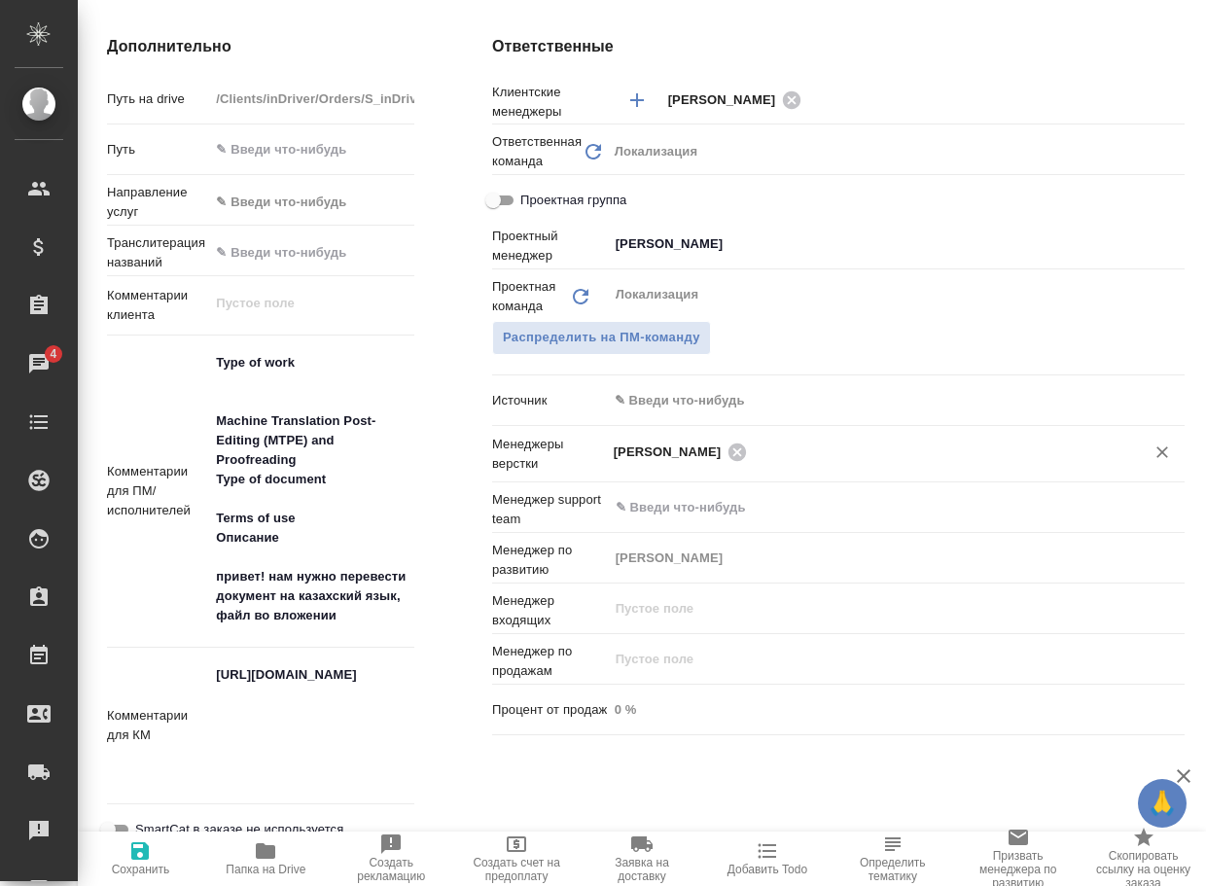
click at [136, 871] on span "Сохранить" at bounding box center [141, 870] width 58 height 14
type textarea "x"
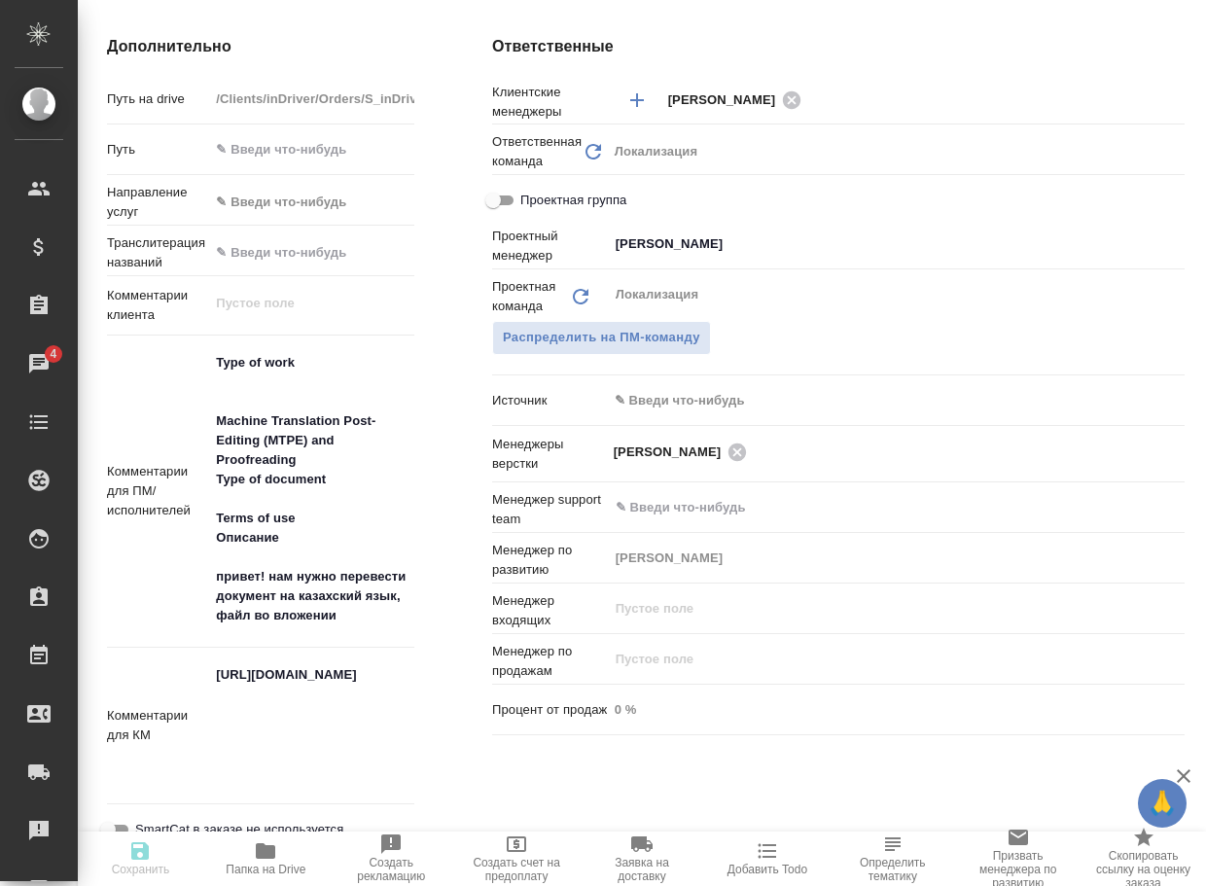
type textarea "x"
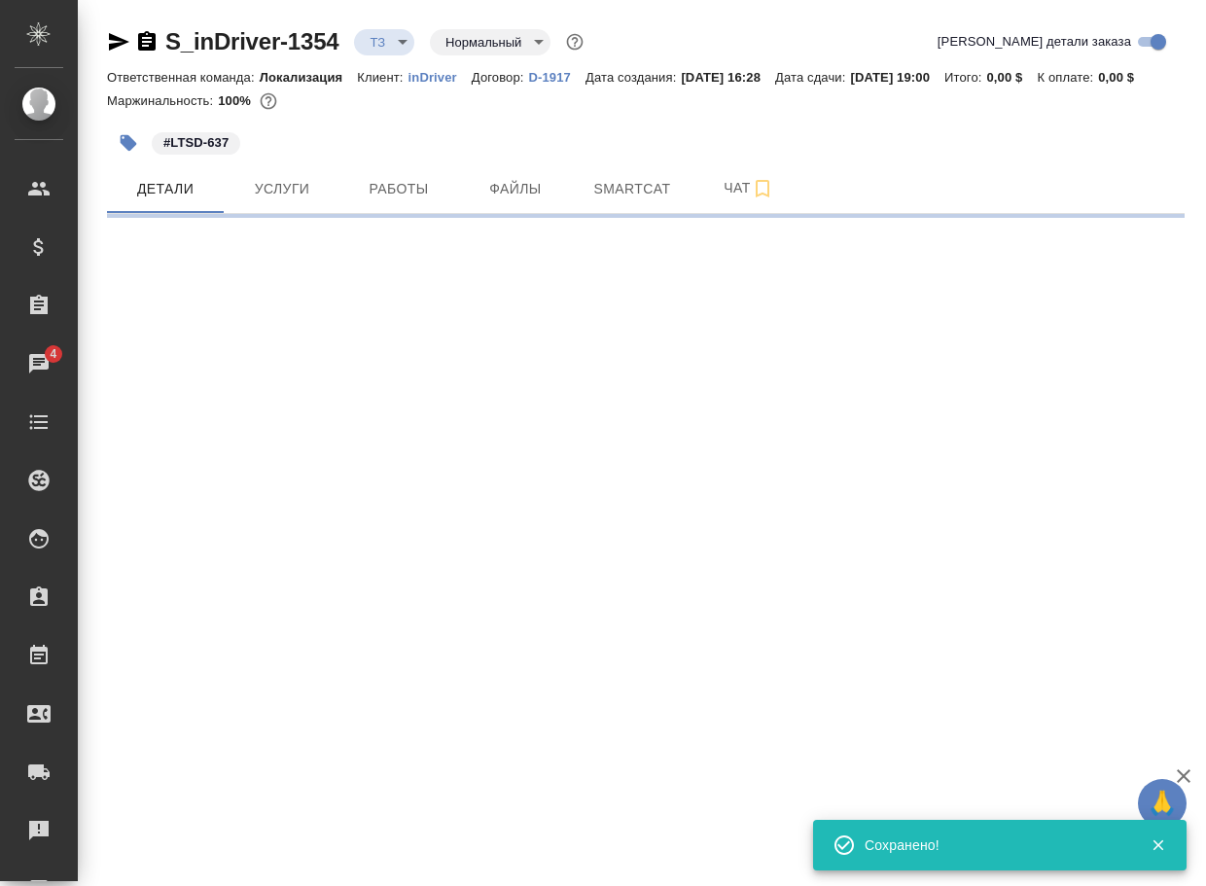
scroll to position [0, 0]
select select "RU"
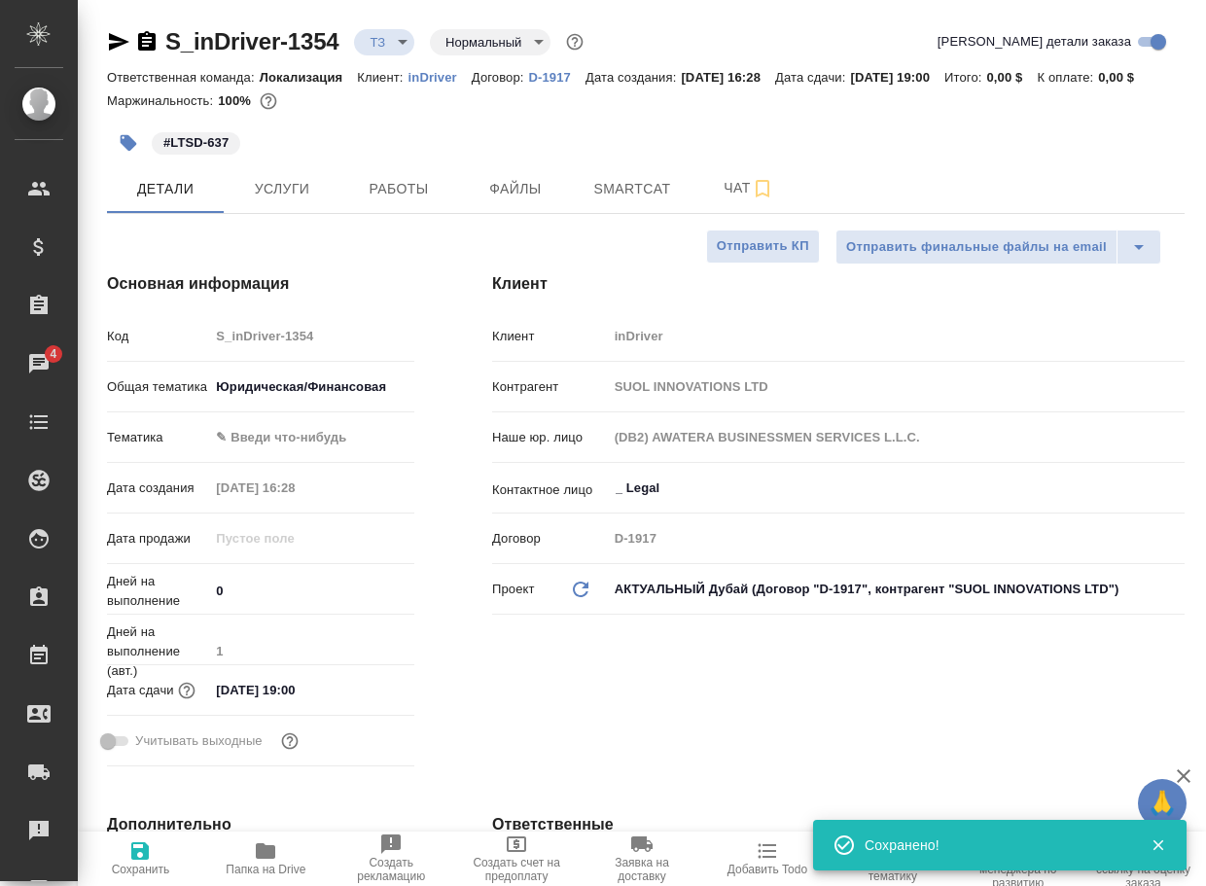
type textarea "x"
click at [392, 46] on body "🙏 .cls-1 fill:#fff; AWATERA Arsenyeva Vera Клиенты Спецификации Заказы 4 Чаты T…" at bounding box center [603, 443] width 1206 height 886
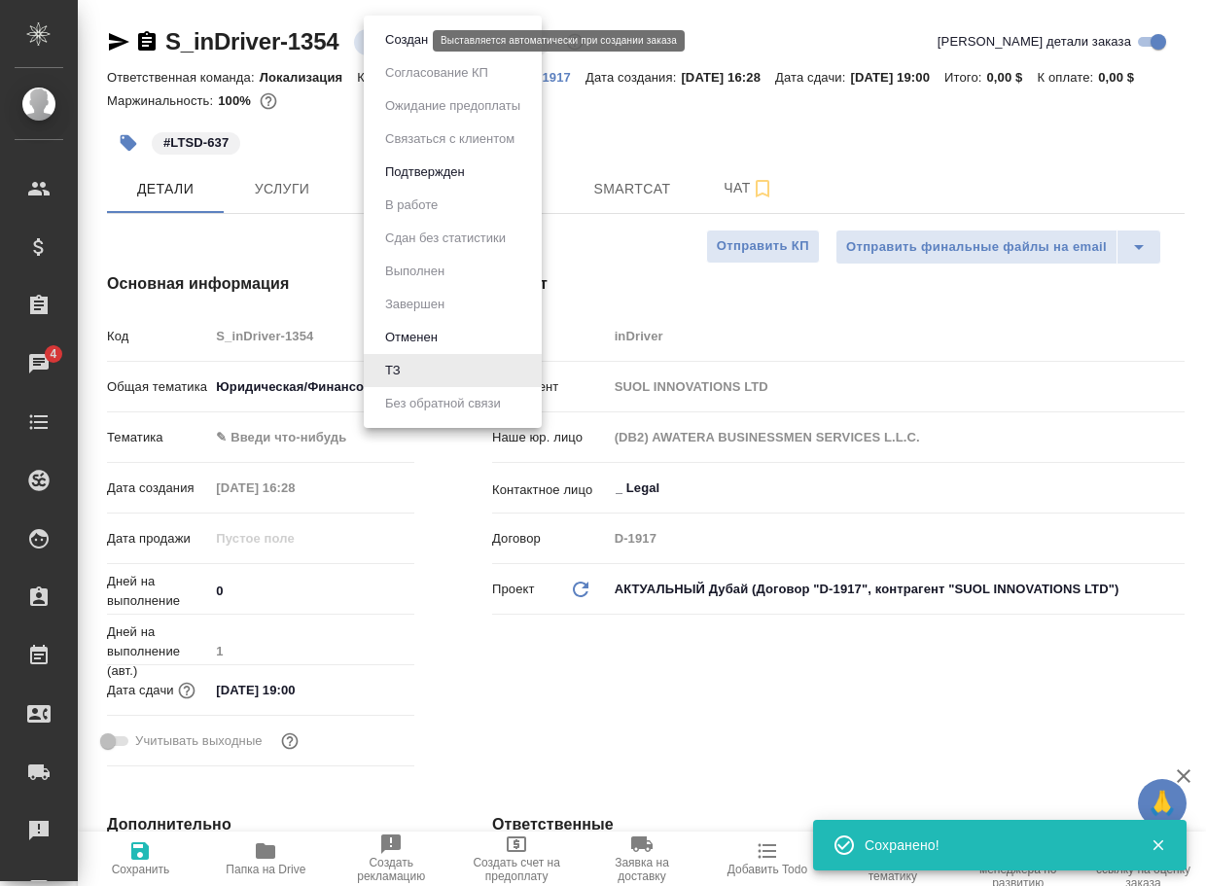
click at [395, 48] on button "Создан" at bounding box center [406, 39] width 54 height 21
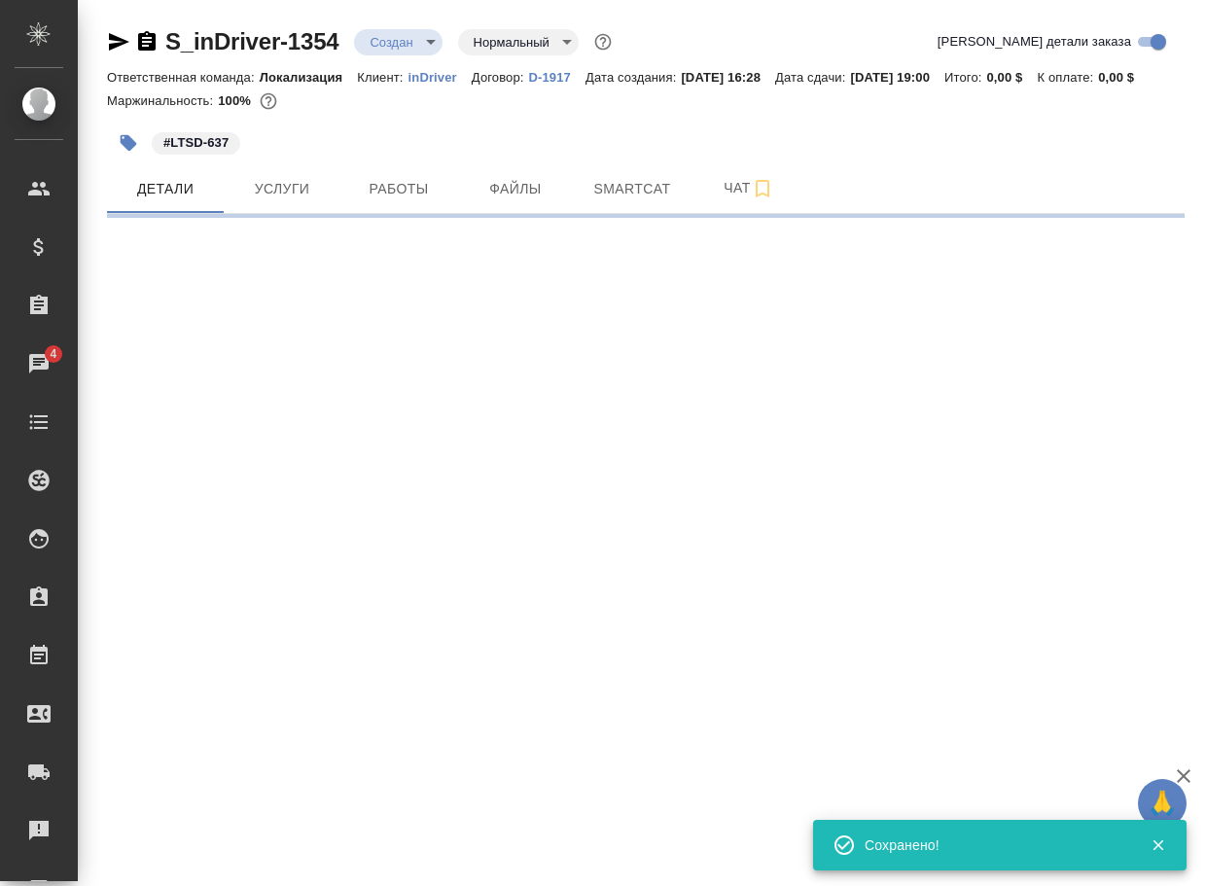
select select "RU"
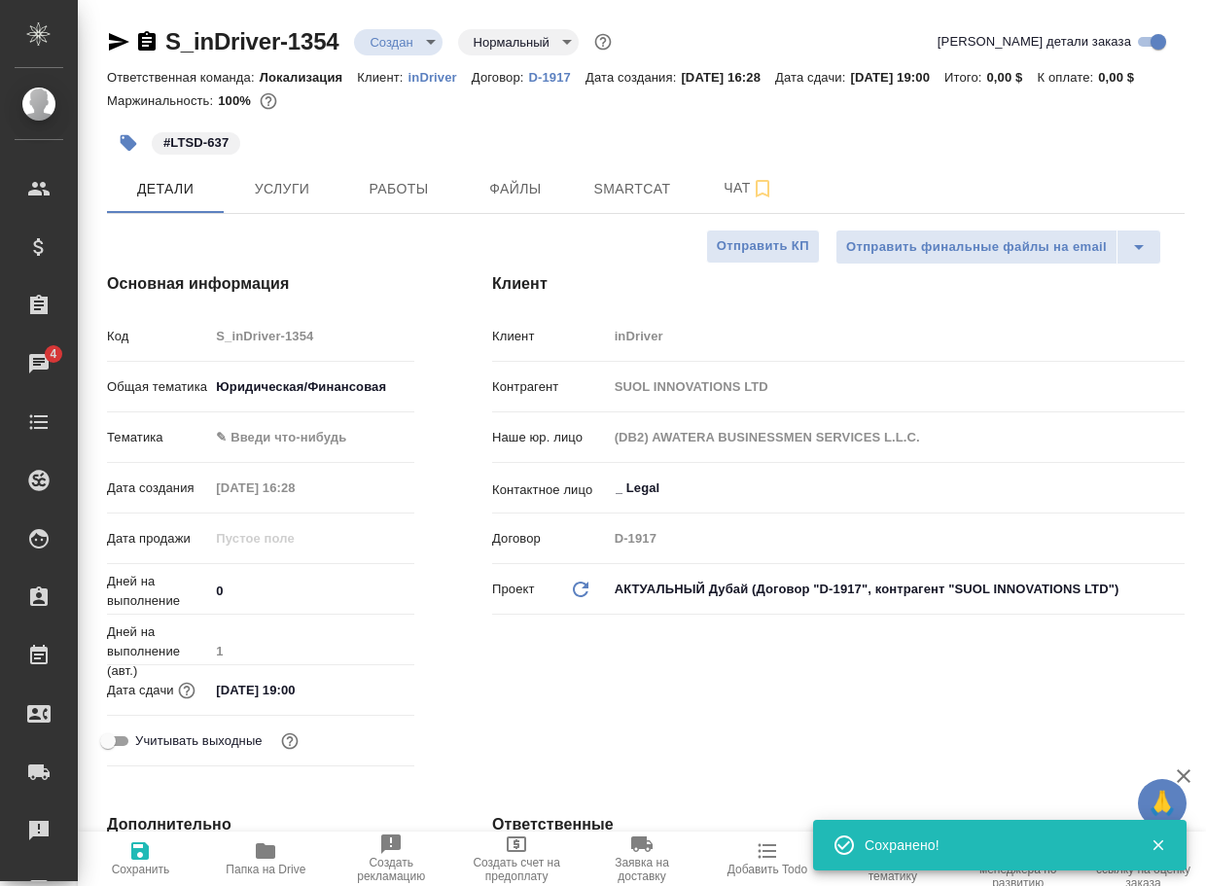
type textarea "x"
drag, startPoint x: 355, startPoint y: 48, endPoint x: 162, endPoint y: 27, distance: 193.7
click at [162, 27] on div "S_inDriver-1354 Создан new Нормальный normal" at bounding box center [361, 41] width 509 height 31
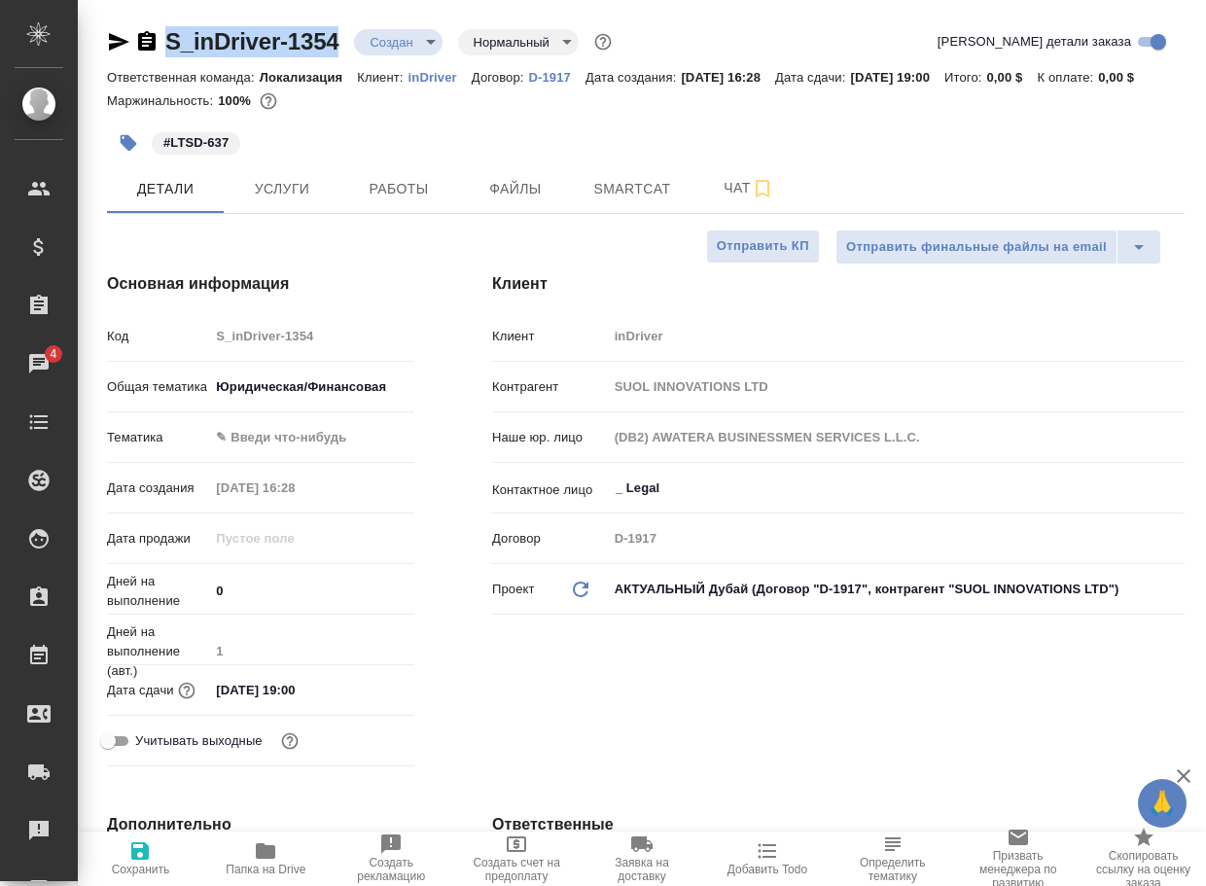
copy link "S_inDriver-1354"
click at [729, 200] on span "Чат" at bounding box center [748, 188] width 93 height 24
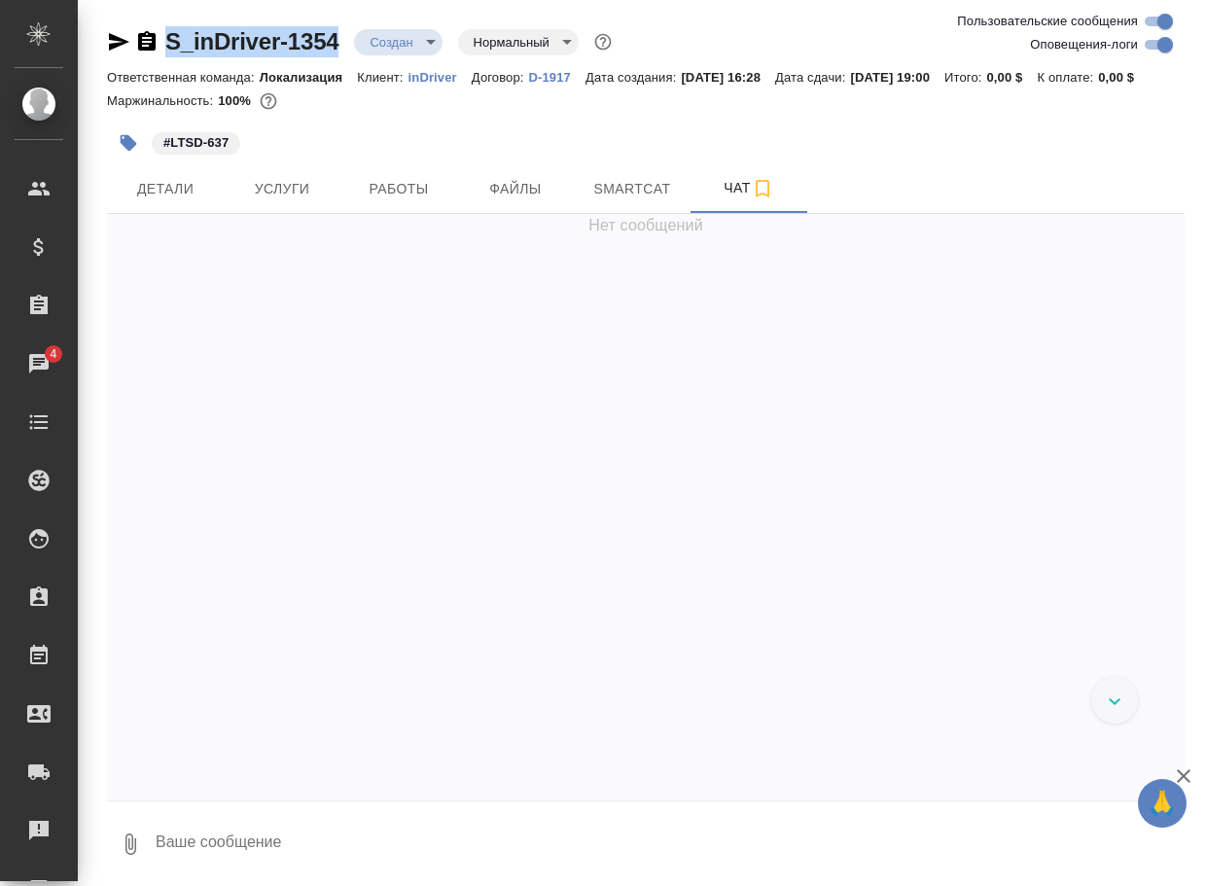
click at [128, 853] on button "0" at bounding box center [130, 844] width 47 height 66
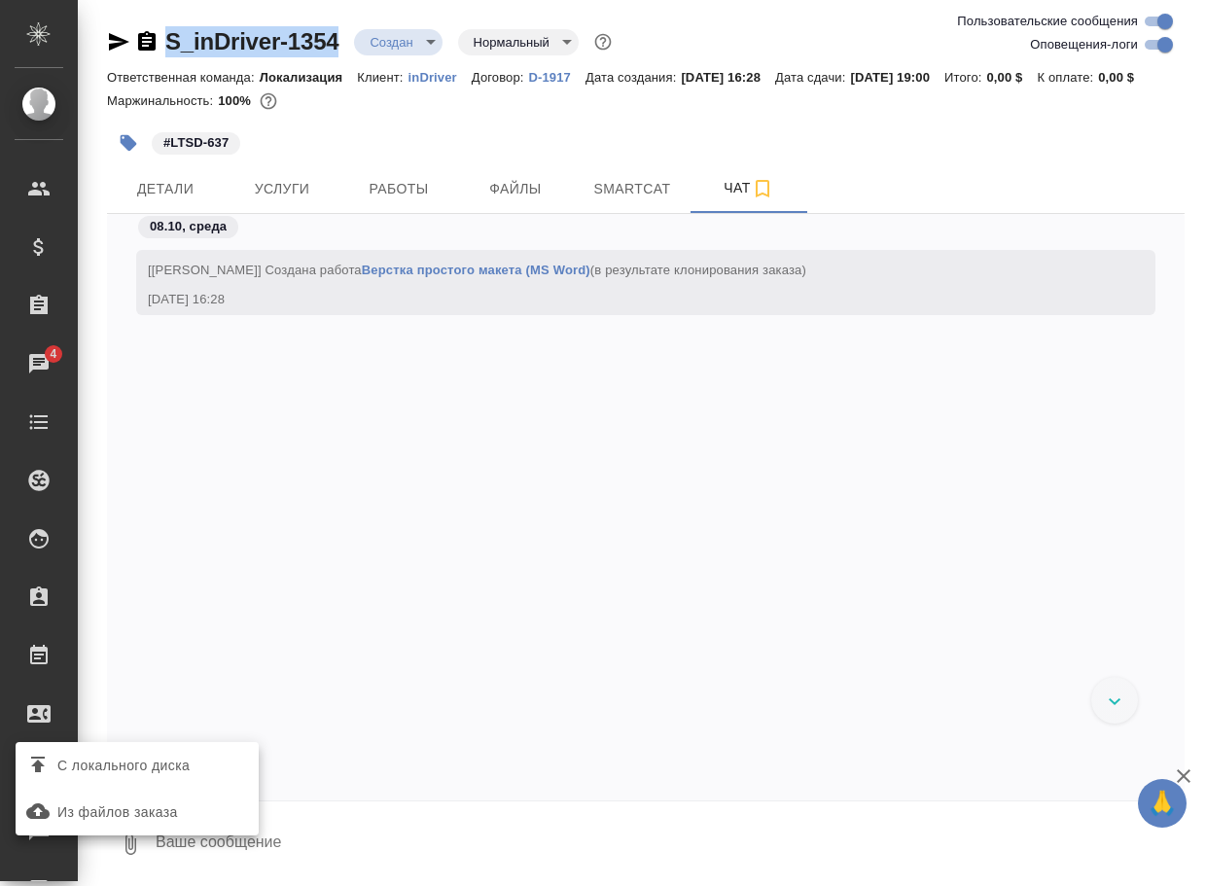
click at [190, 767] on span "С локального диска" at bounding box center [123, 766] width 132 height 24
click at [0, 0] on input "С локального диска" at bounding box center [0, 0] width 0 height 0
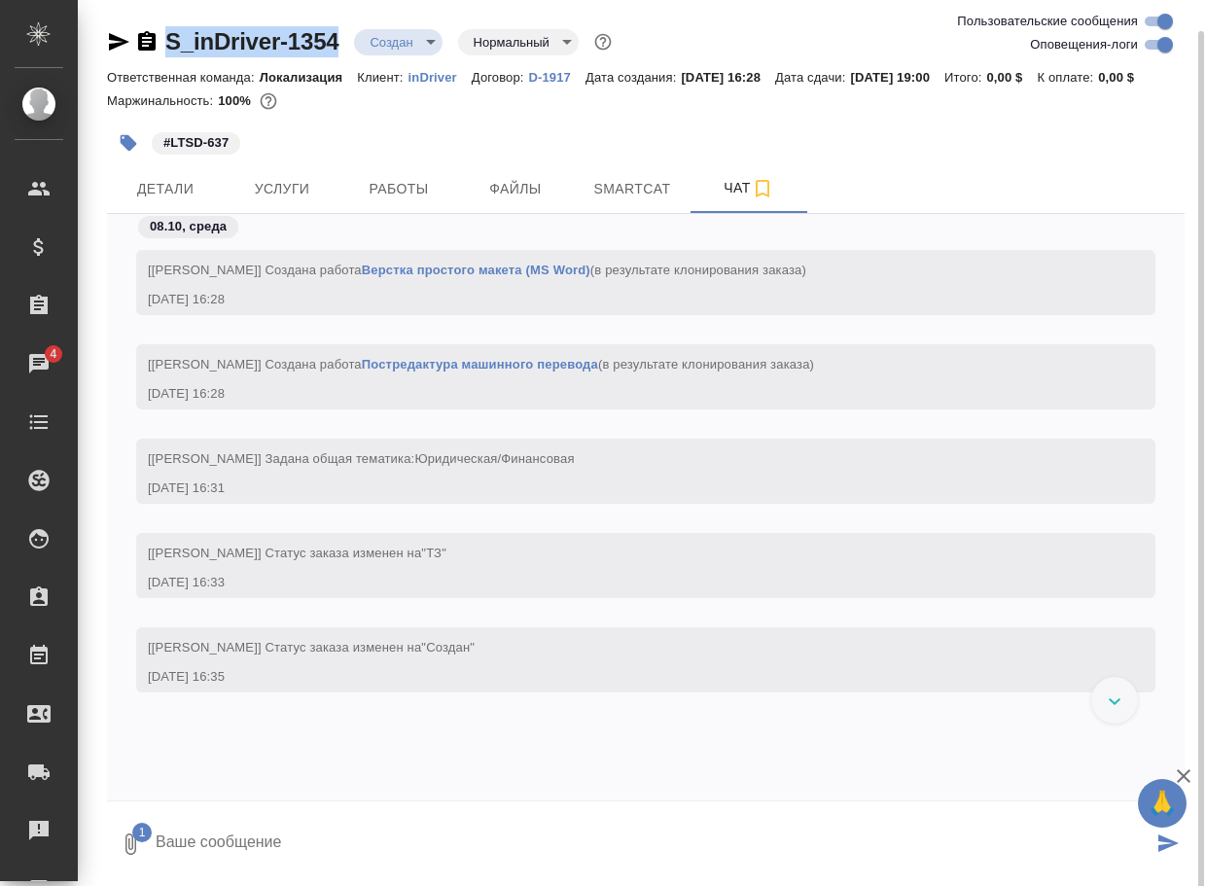
scroll to position [16, 0]
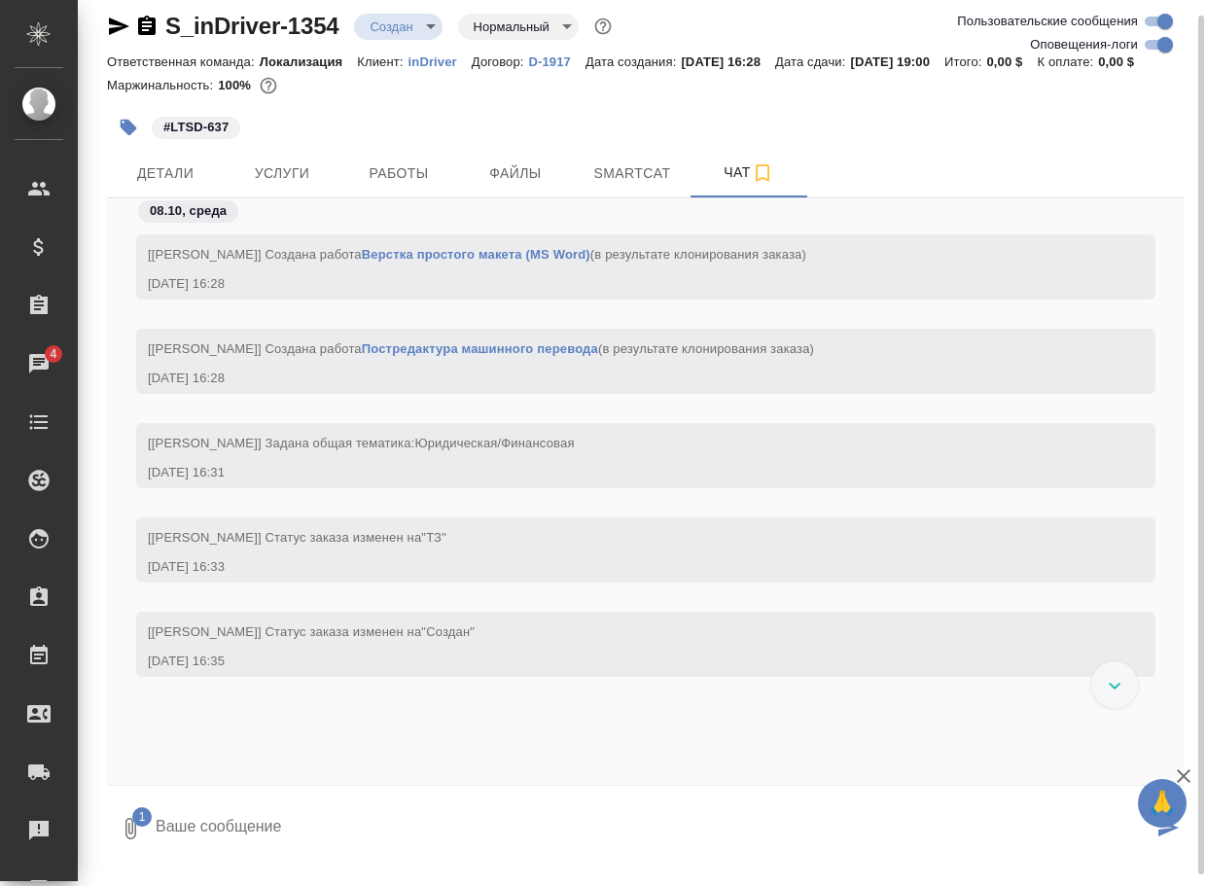
click at [367, 838] on textarea at bounding box center [653, 829] width 999 height 66
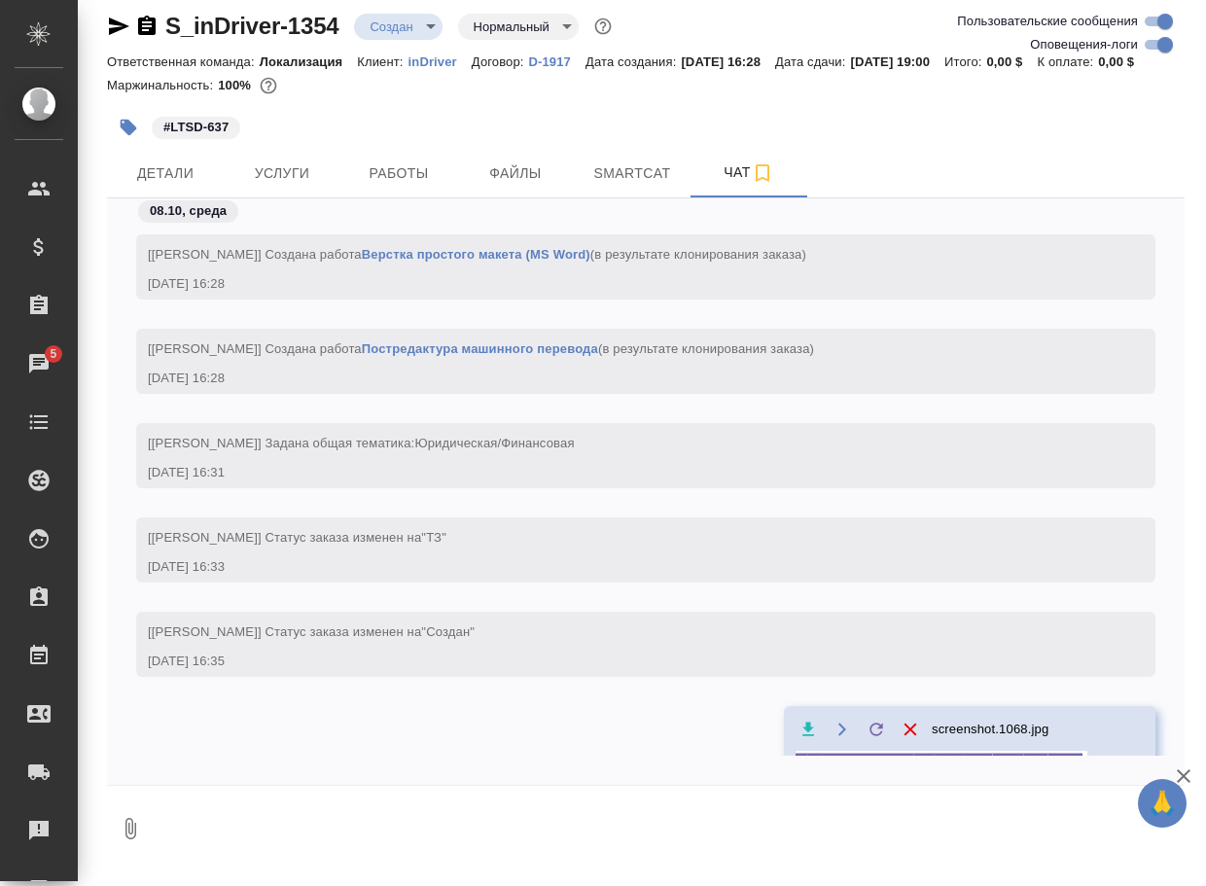
scroll to position [84, 0]
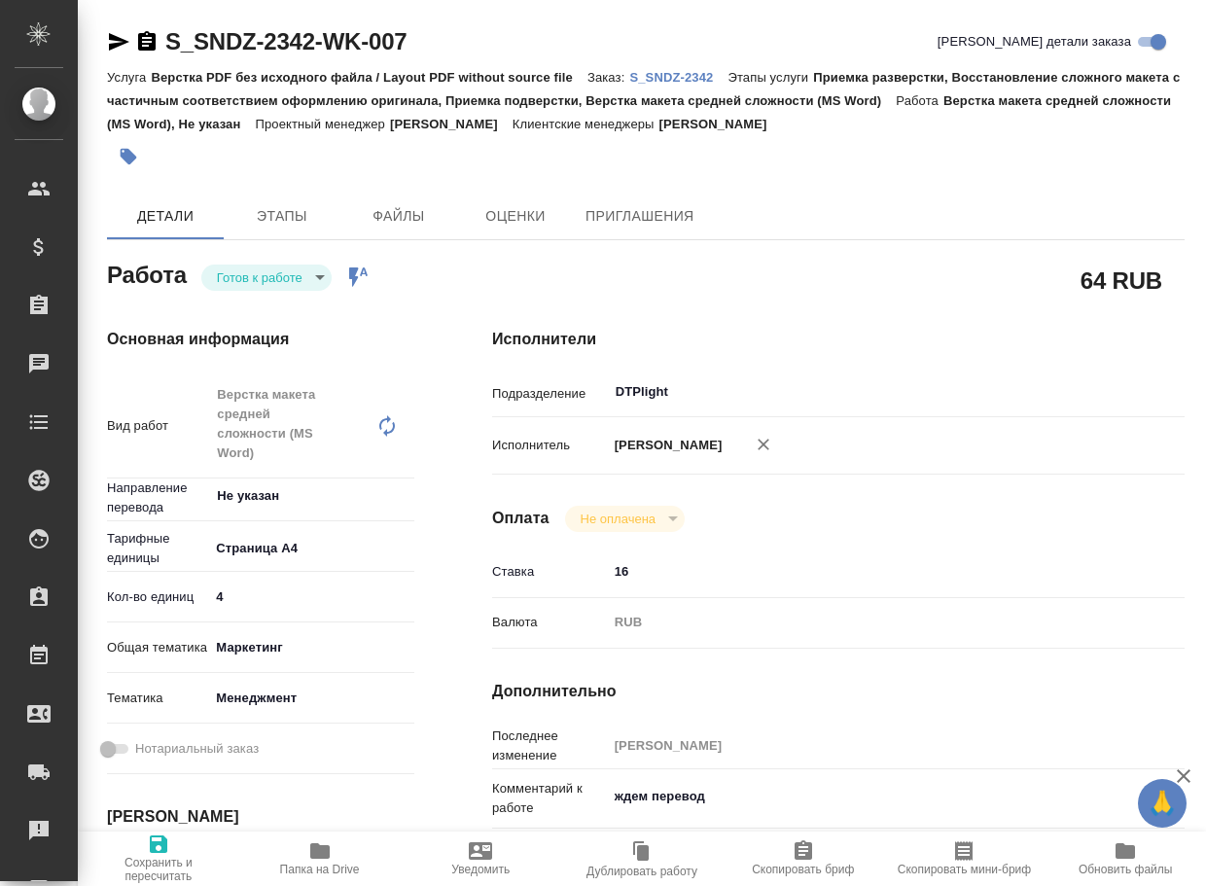
type textarea "x"
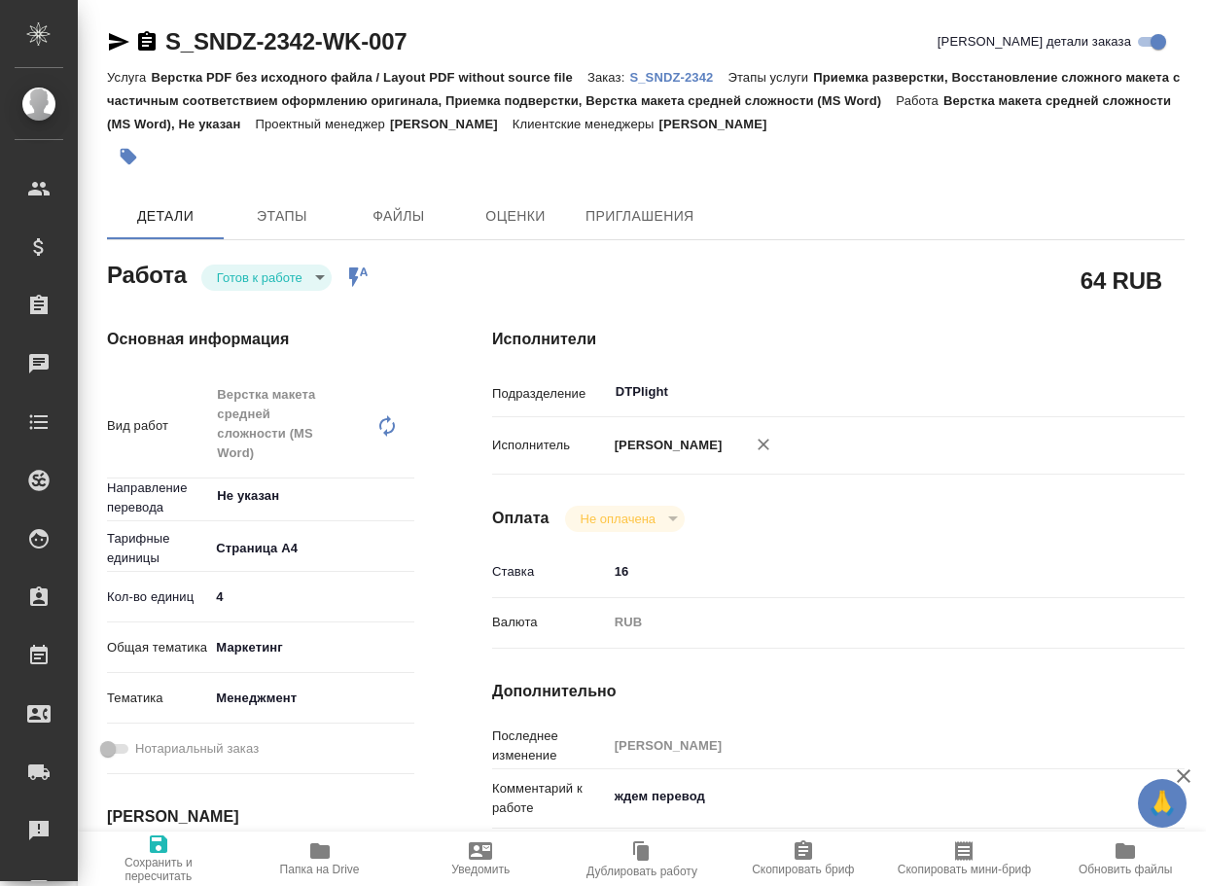
type textarea "x"
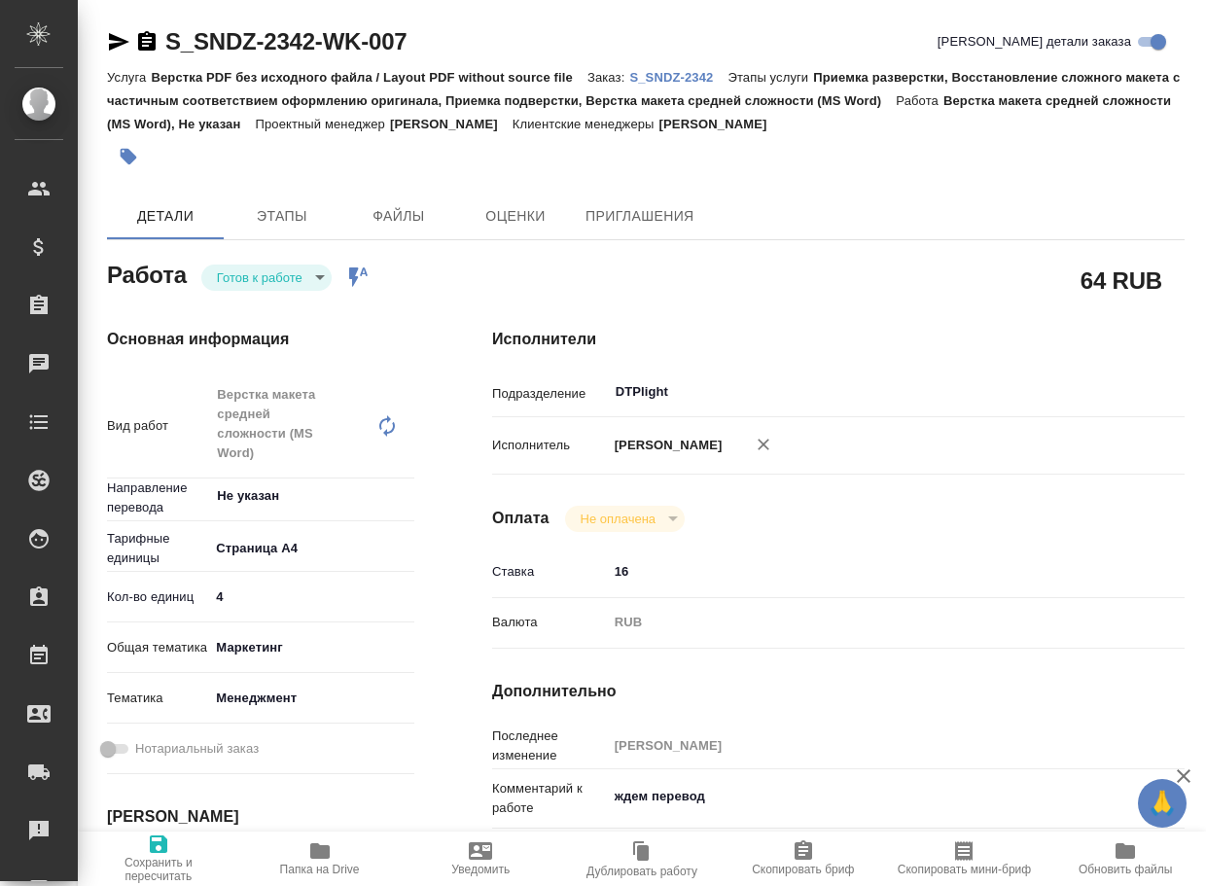
type textarea "x"
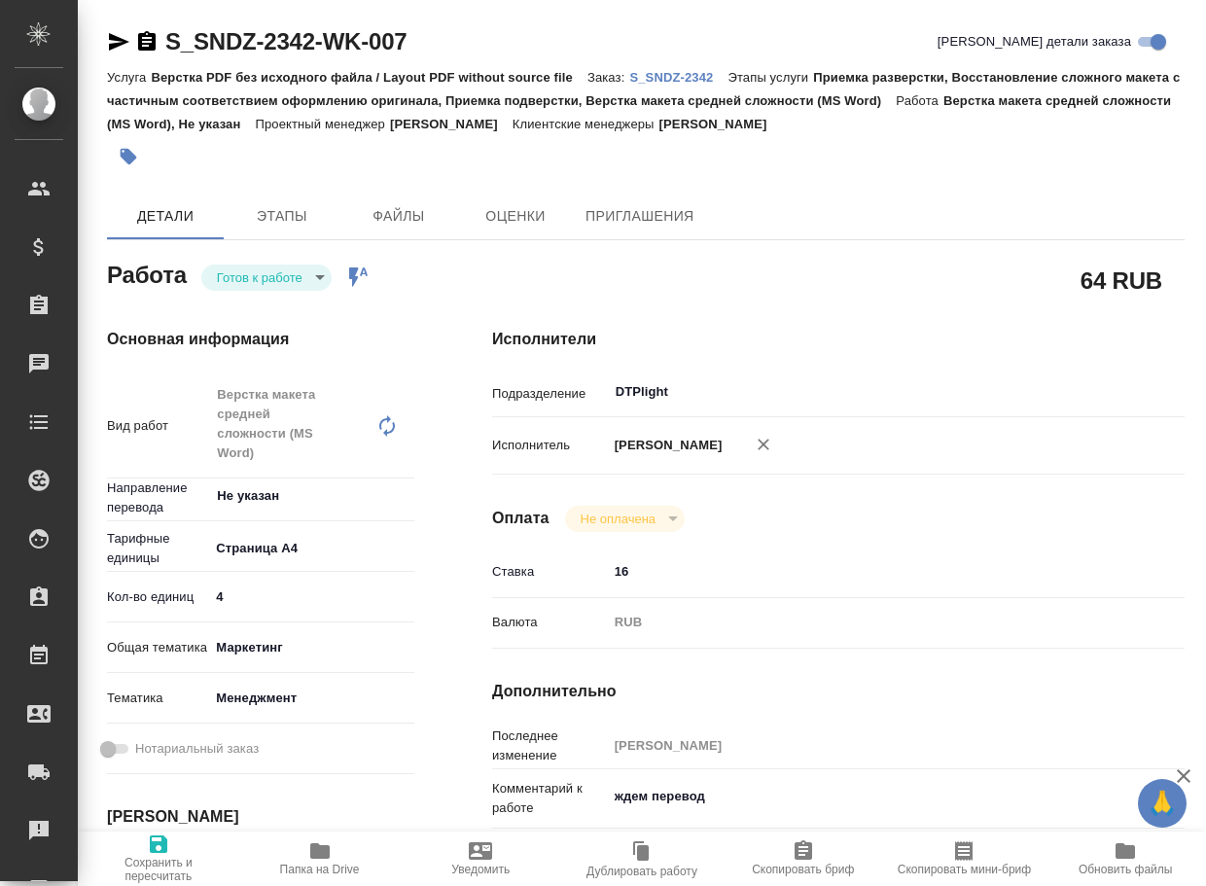
type textarea "x"
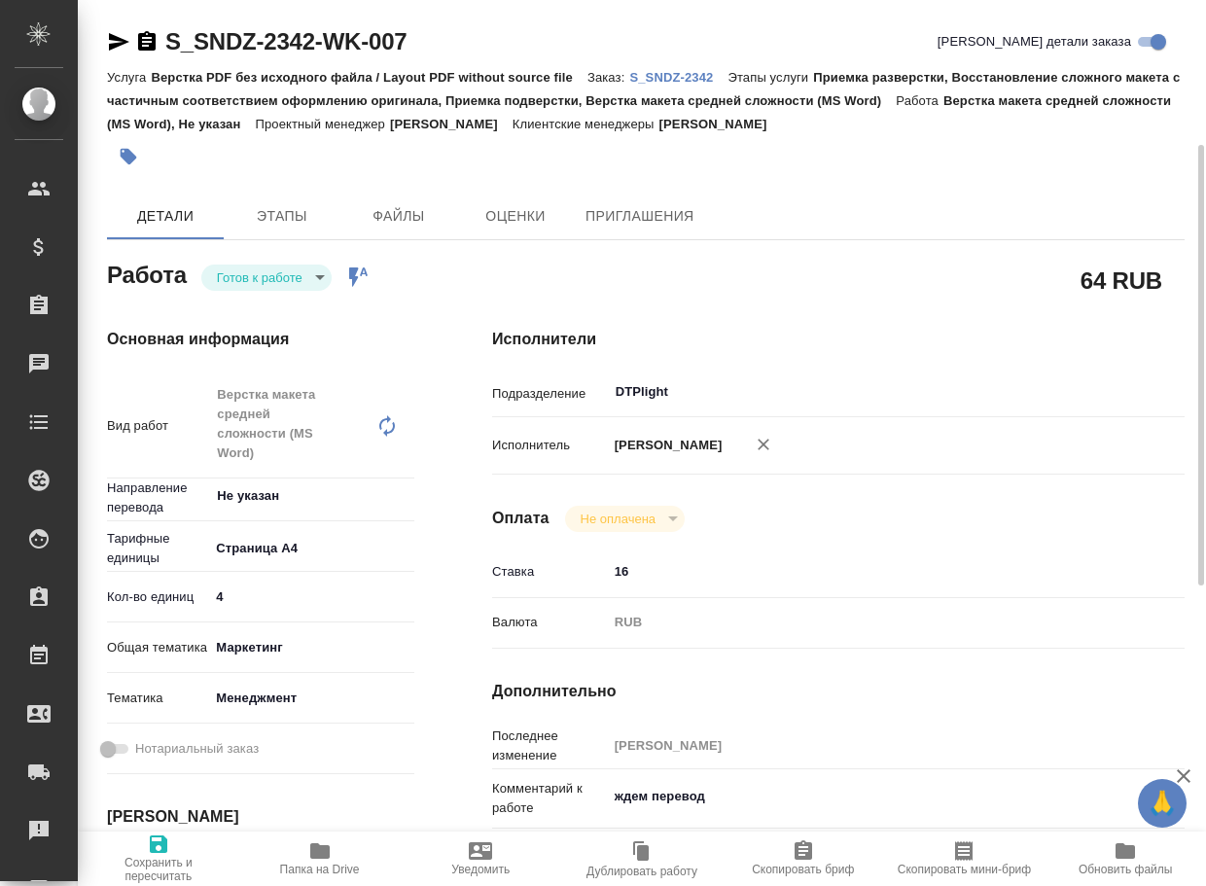
type textarea "x"
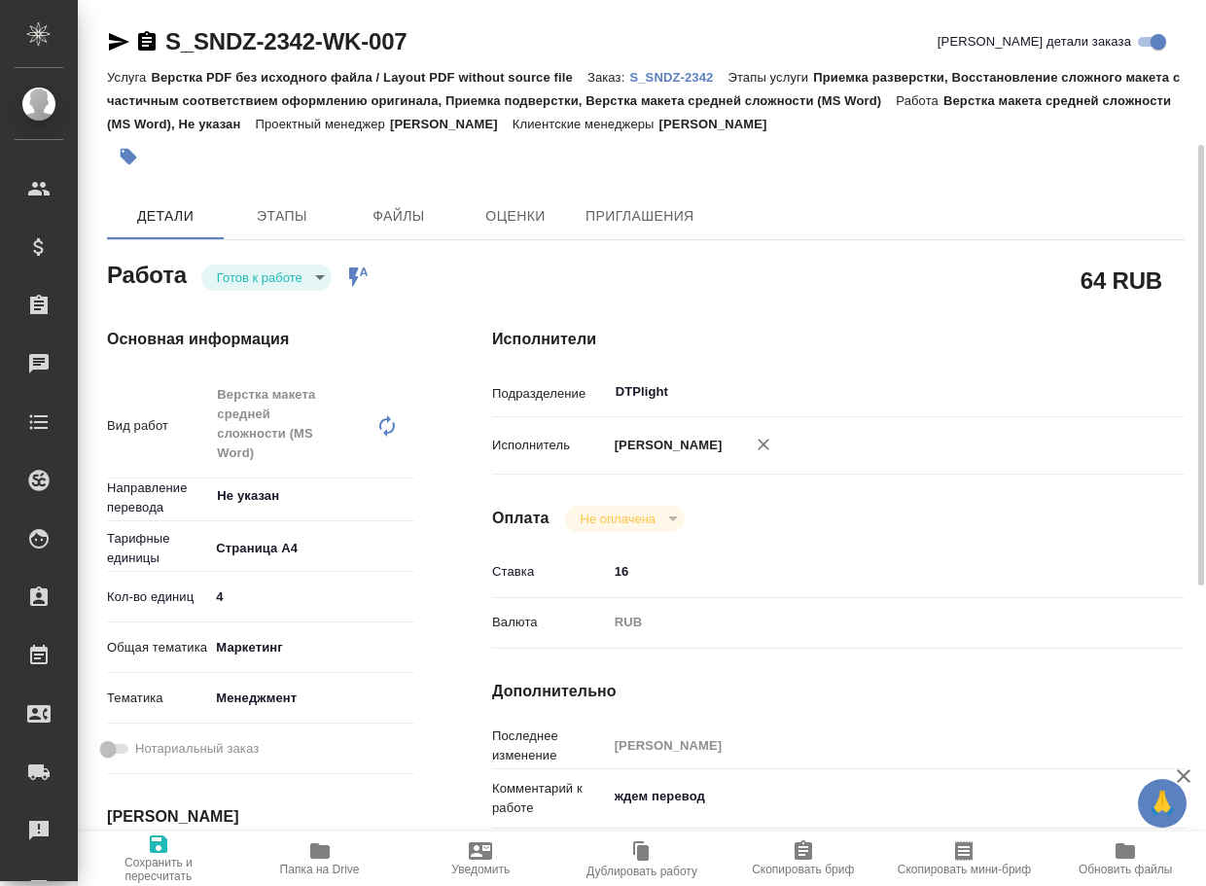
scroll to position [97, 0]
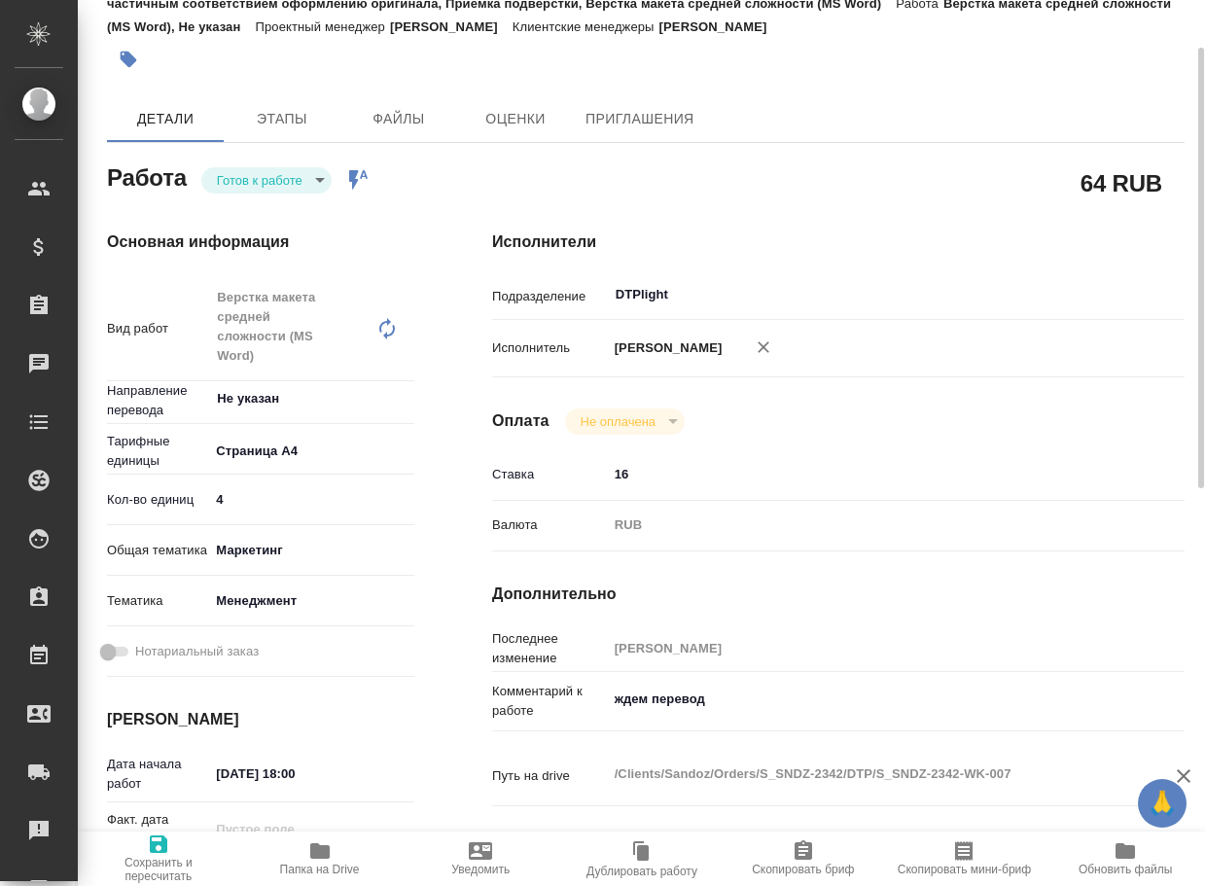
type textarea "x"
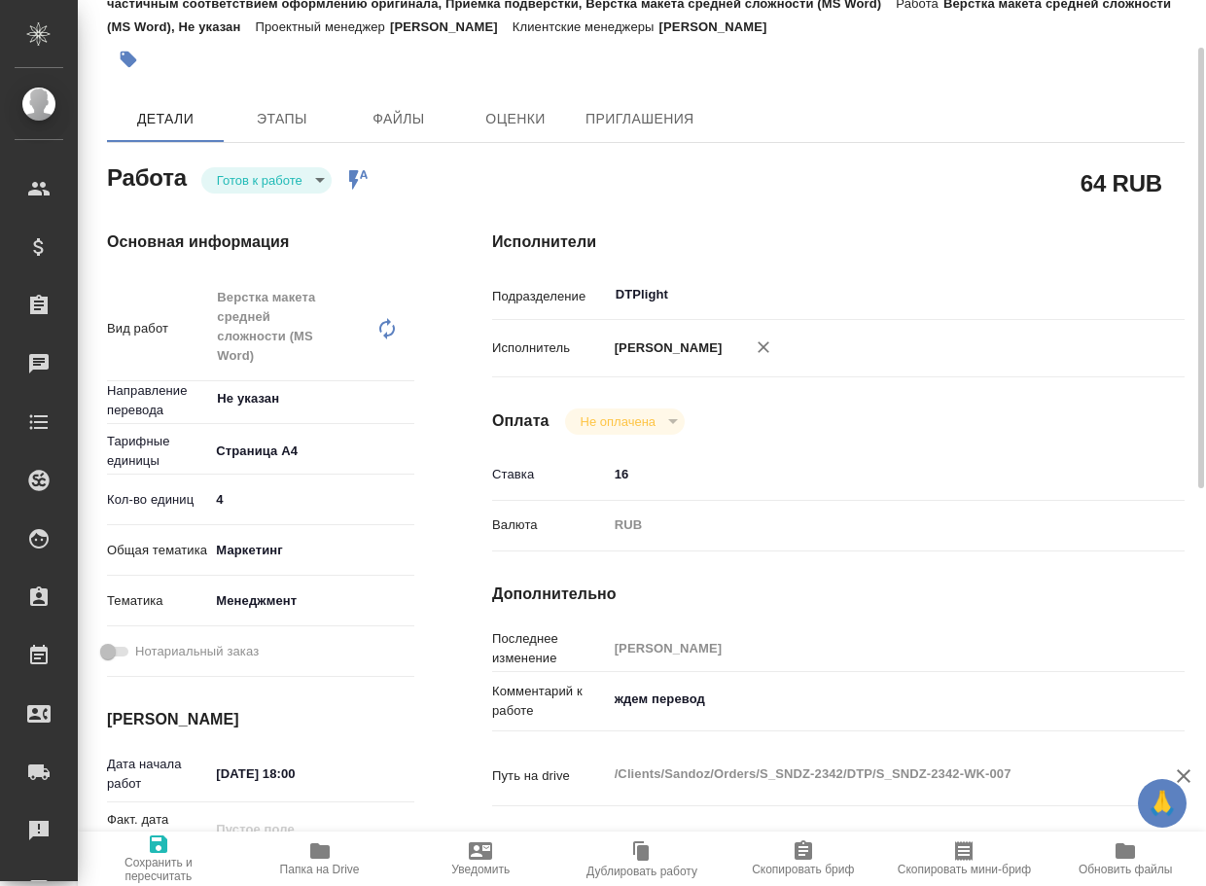
type textarea "x"
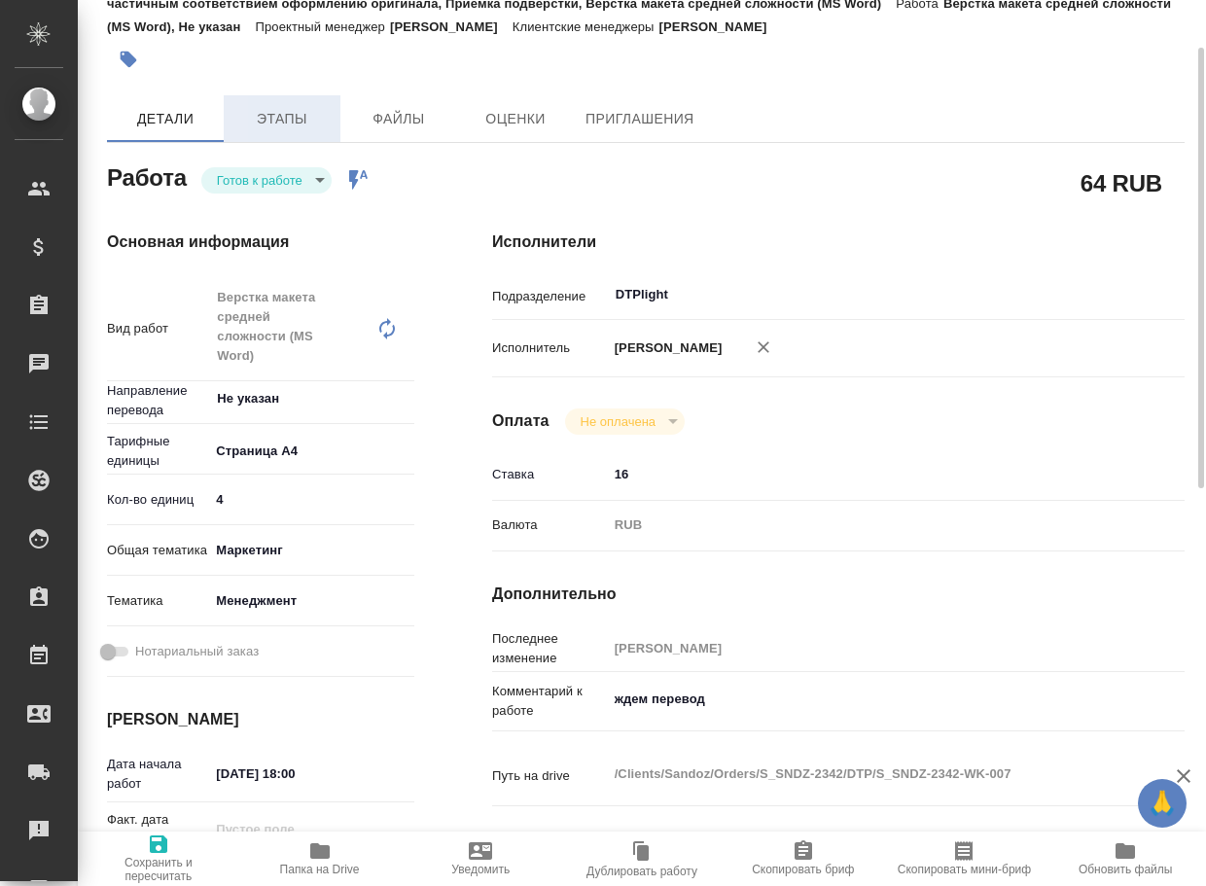
scroll to position [0, 0]
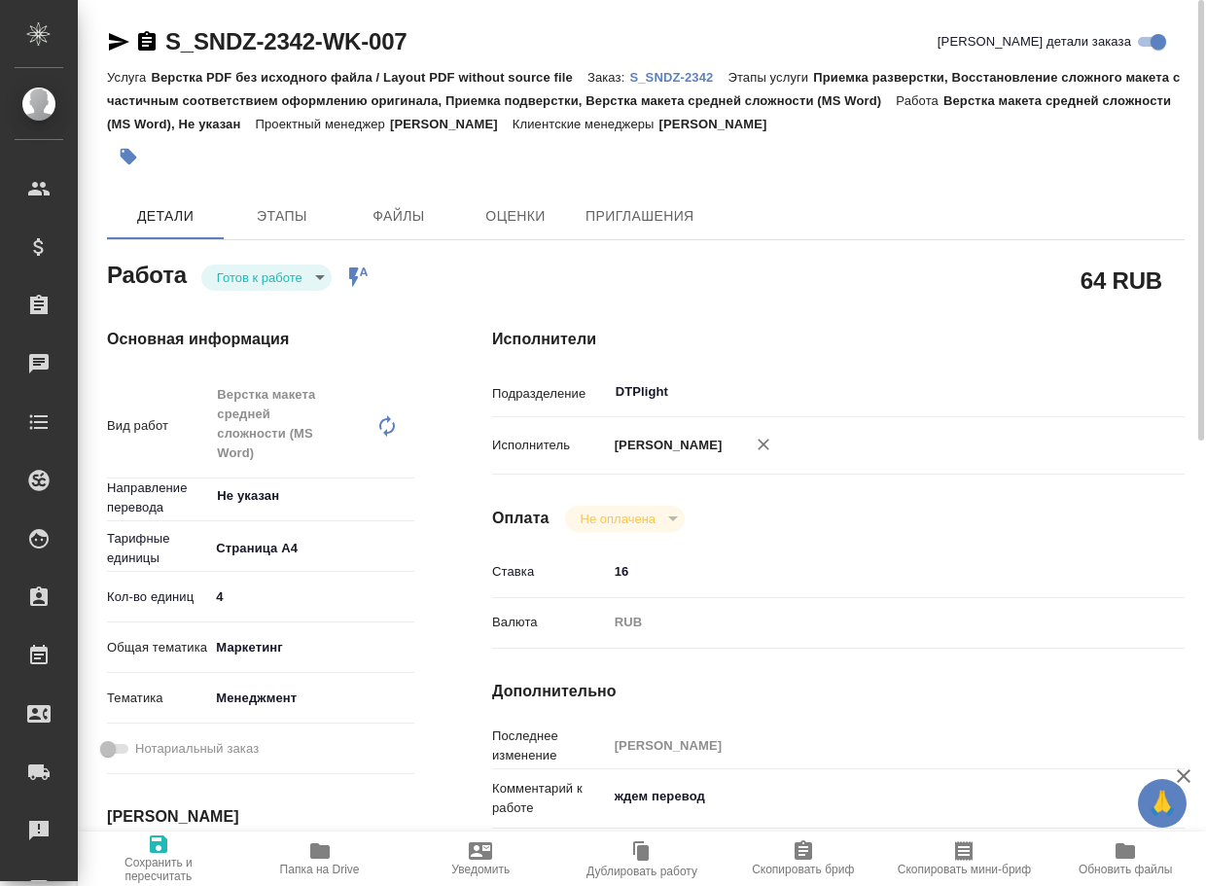
type textarea "x"
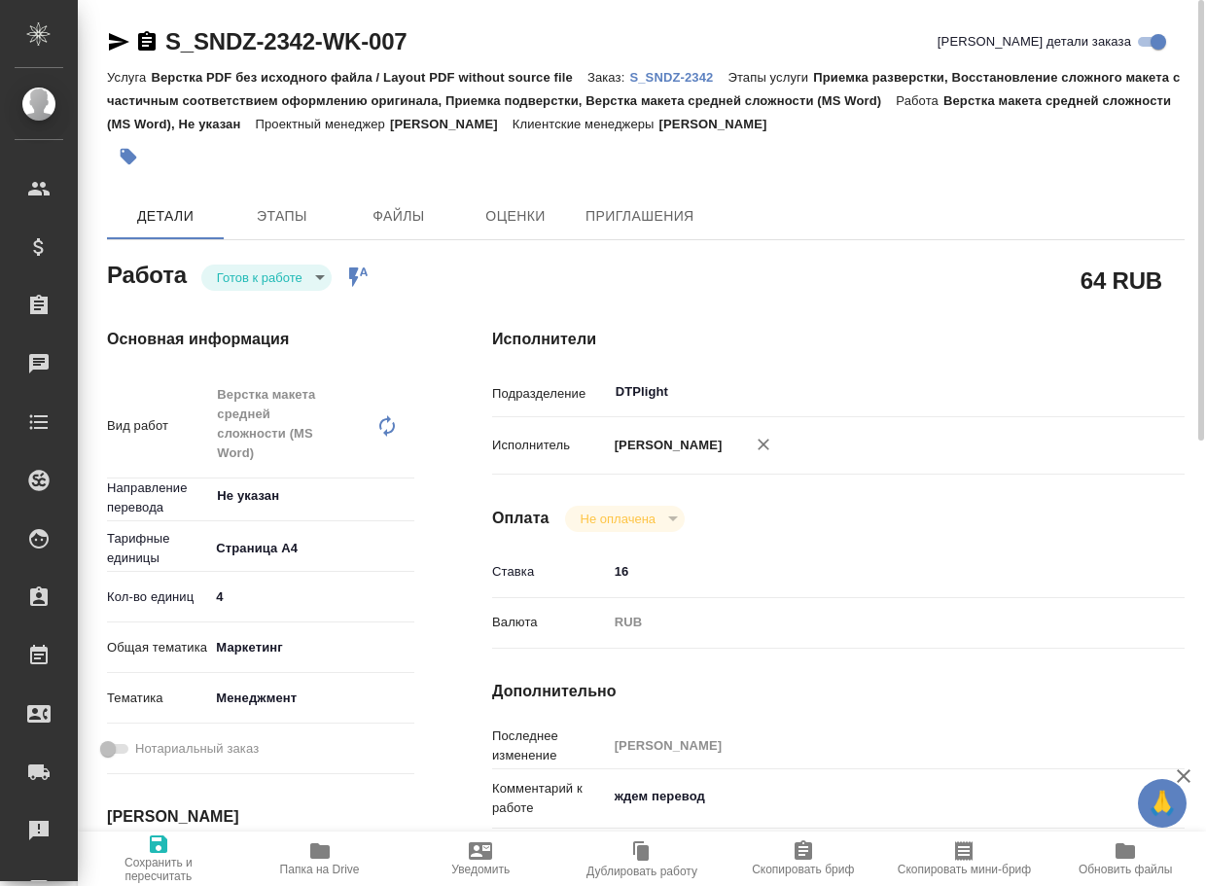
click at [280, 285] on body "🙏 .cls-1 fill:#fff; AWATERA Arsenyeva [PERSON_NAME] Спецификации Заказы Чаты To…" at bounding box center [603, 443] width 1206 height 886
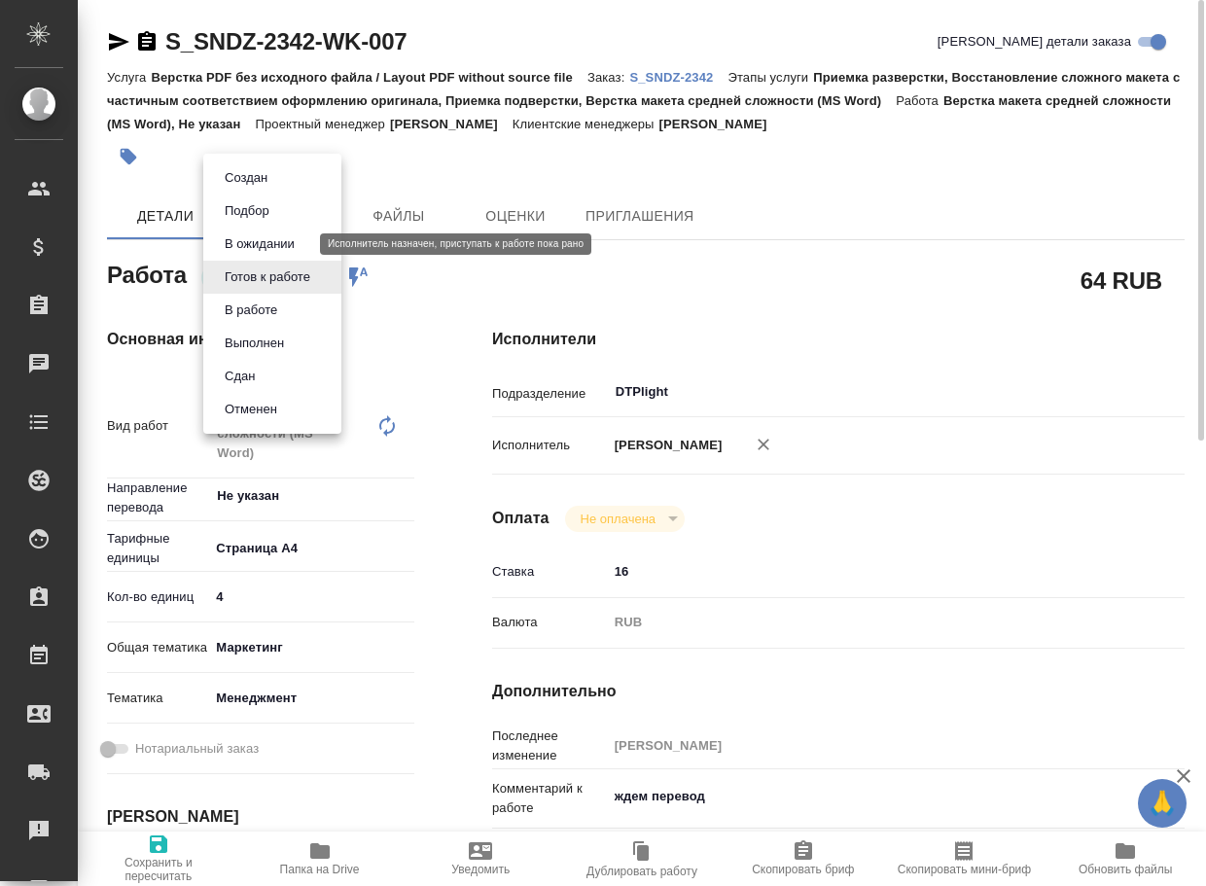
drag, startPoint x: 276, startPoint y: 248, endPoint x: 342, endPoint y: 154, distance: 115.2
click at [276, 246] on button "В ожидании" at bounding box center [260, 243] width 82 height 21
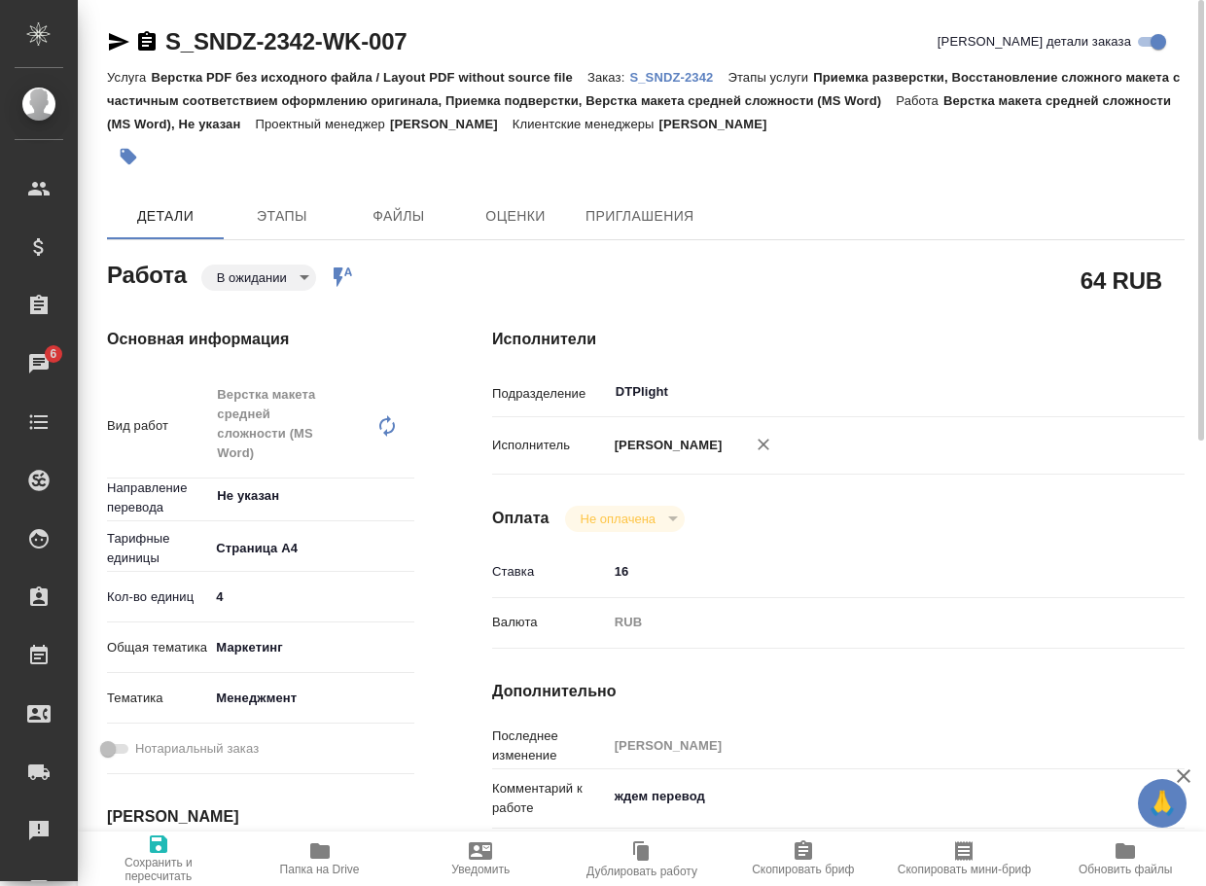
type textarea "x"
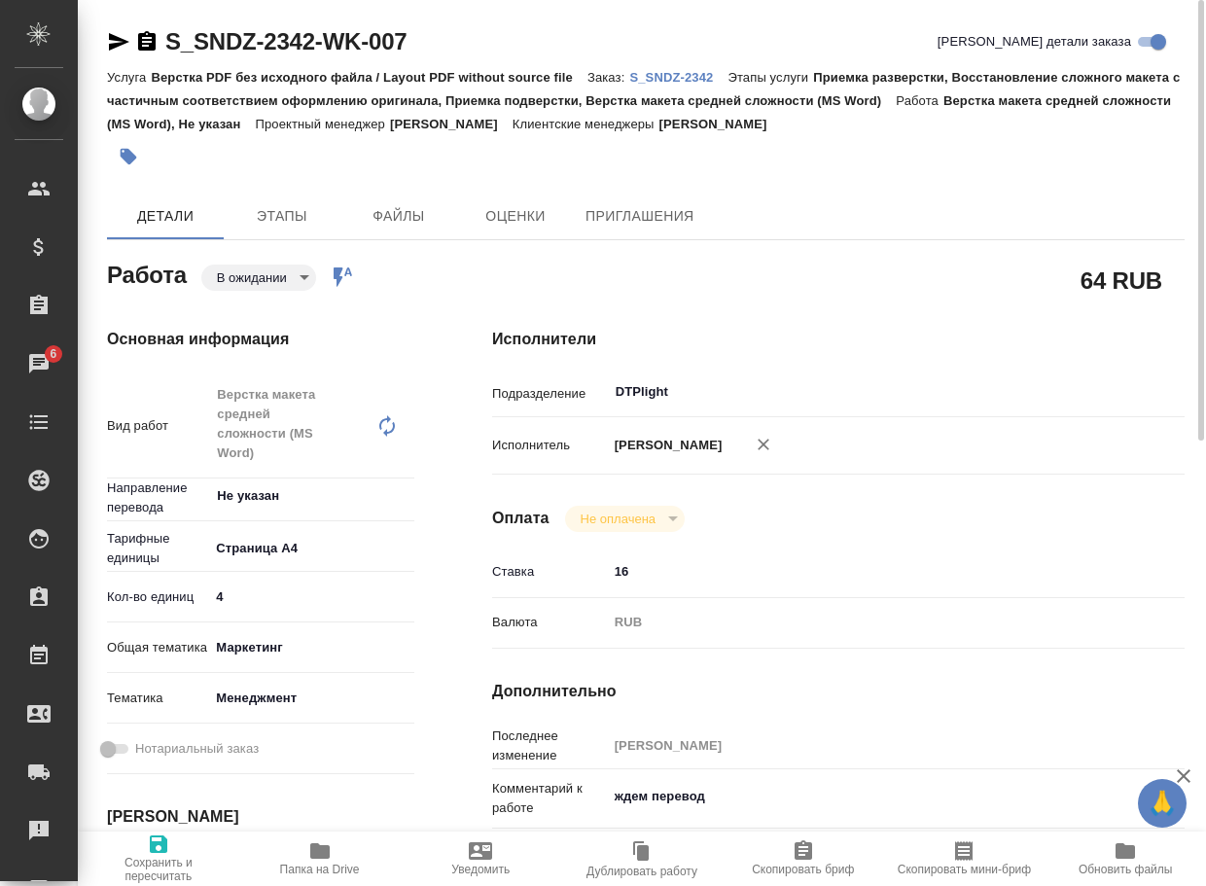
type textarea "x"
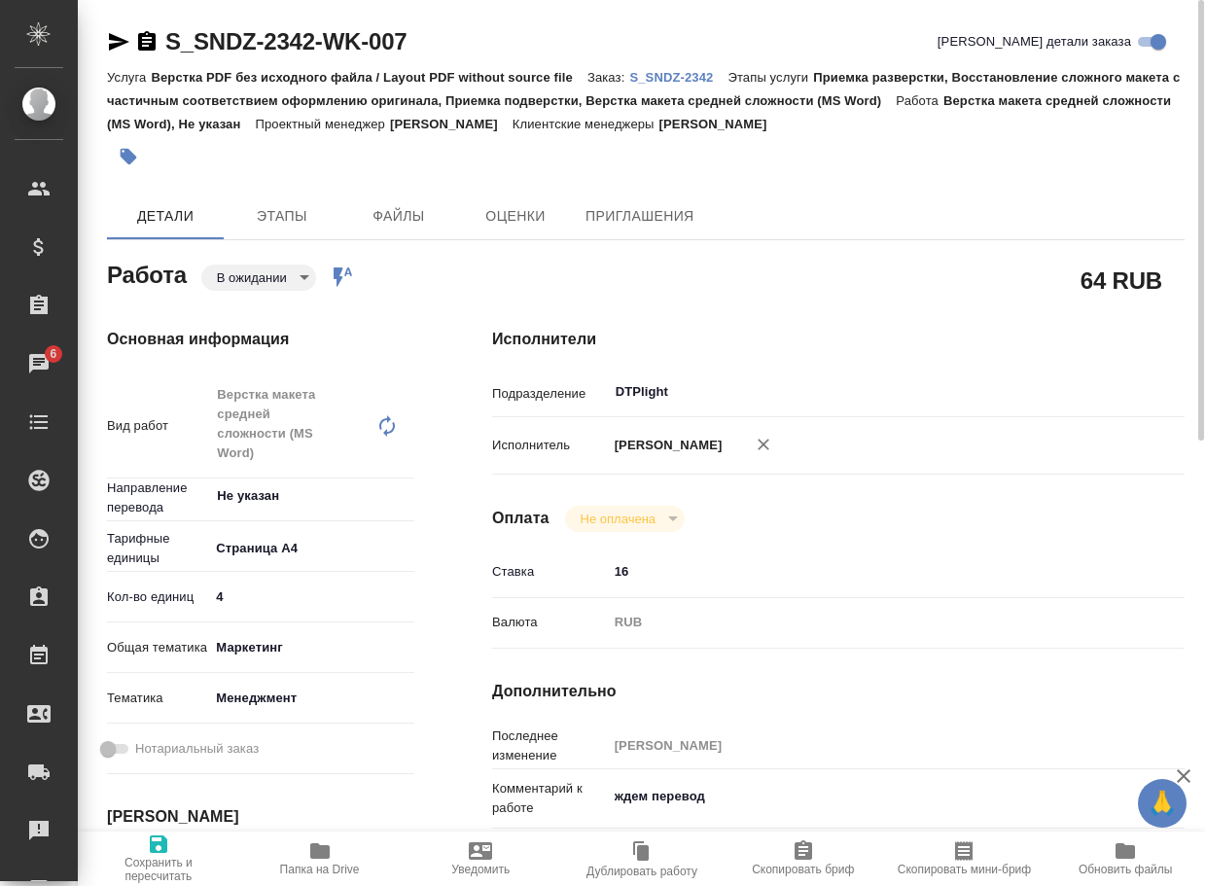
type textarea "x"
